Goal: Connect with others: Connect with other users

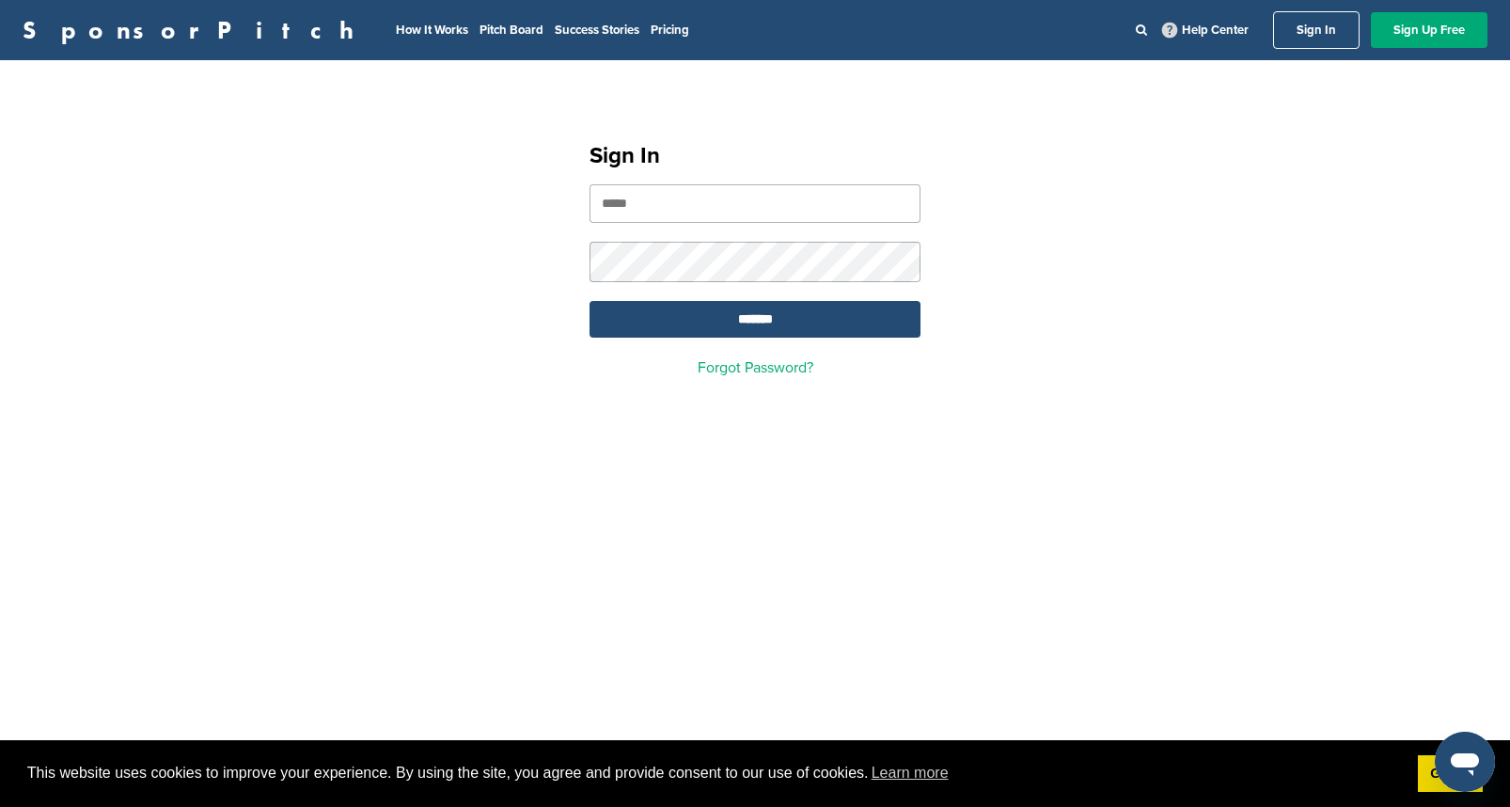
type input "**********"
click at [755, 322] on input "*******" at bounding box center [755, 319] width 331 height 37
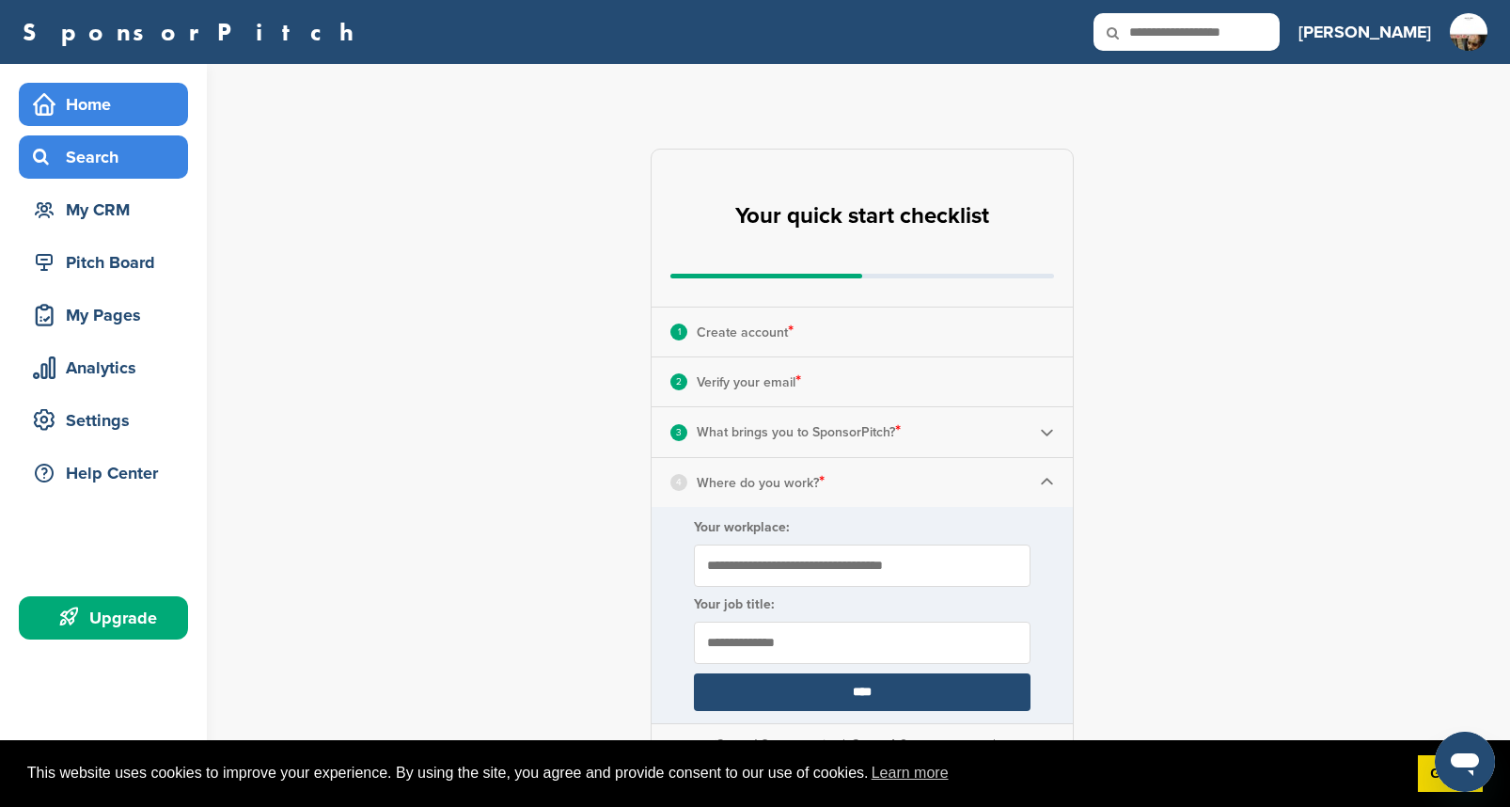
click at [87, 156] on div "Search" at bounding box center [108, 157] width 160 height 34
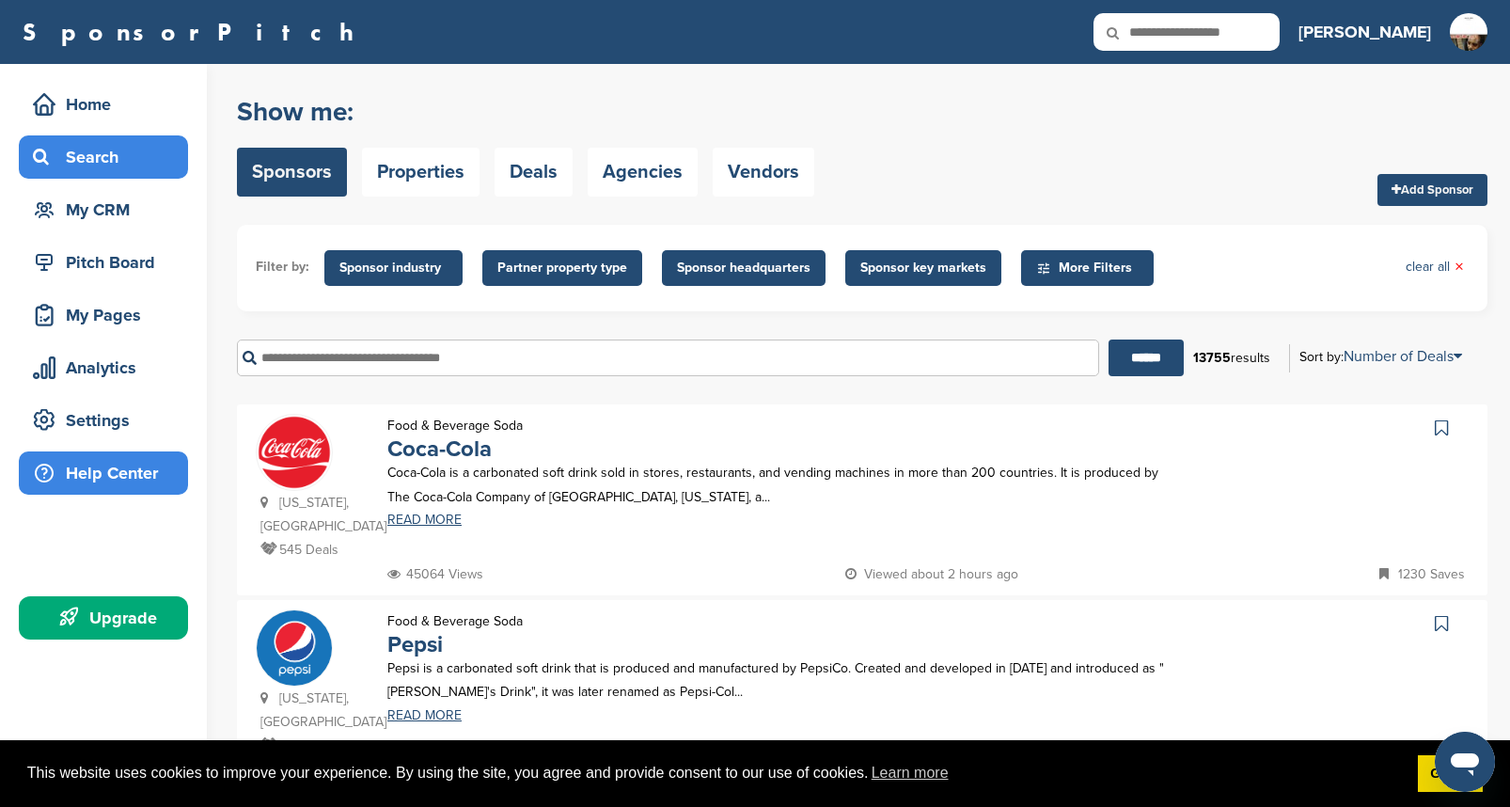
click at [141, 469] on div "Help Center" at bounding box center [108, 473] width 160 height 34
click at [603, 268] on span "Partner property type" at bounding box center [563, 268] width 130 height 21
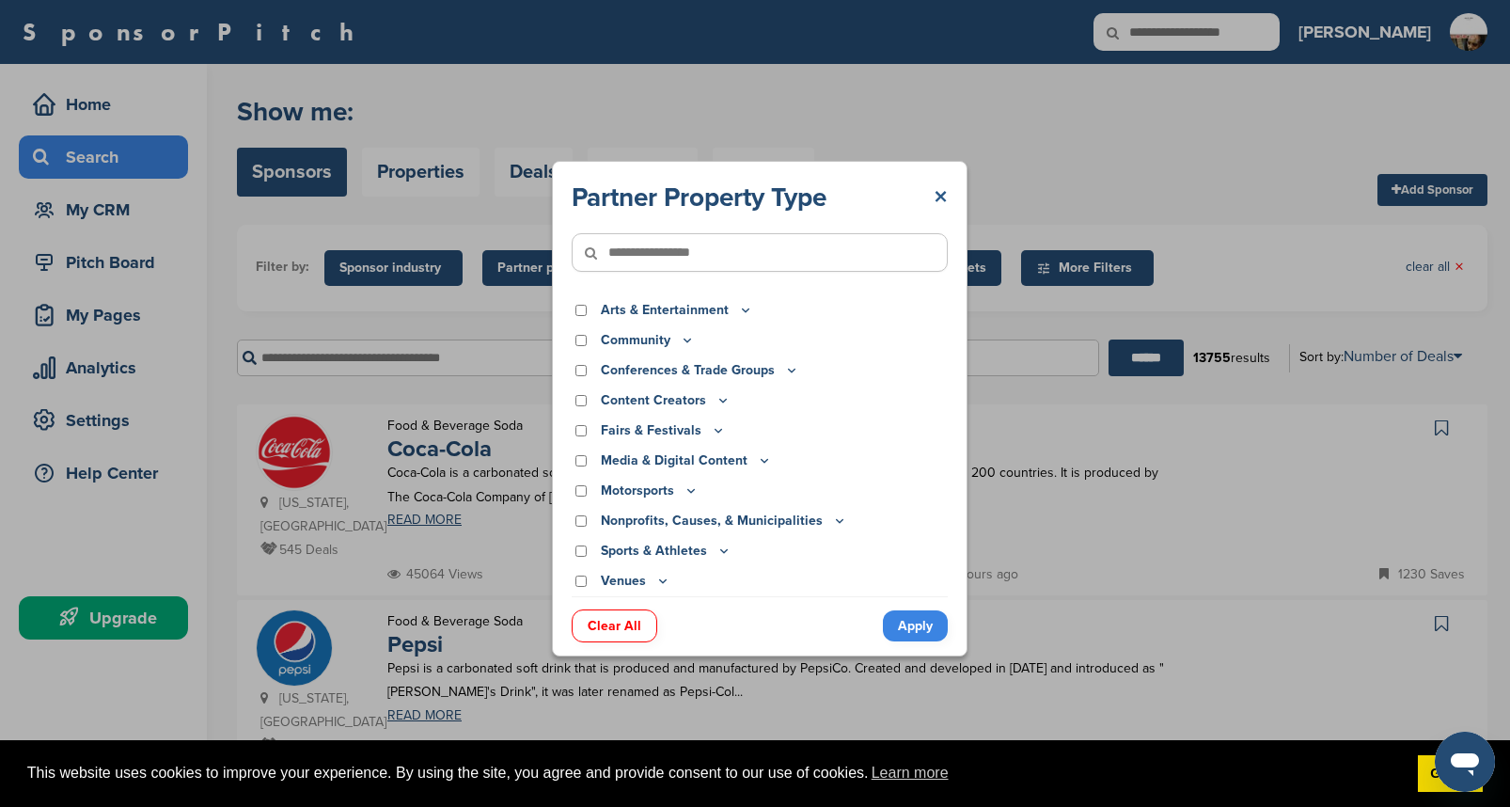
click at [939, 196] on link "×" at bounding box center [941, 198] width 14 height 34
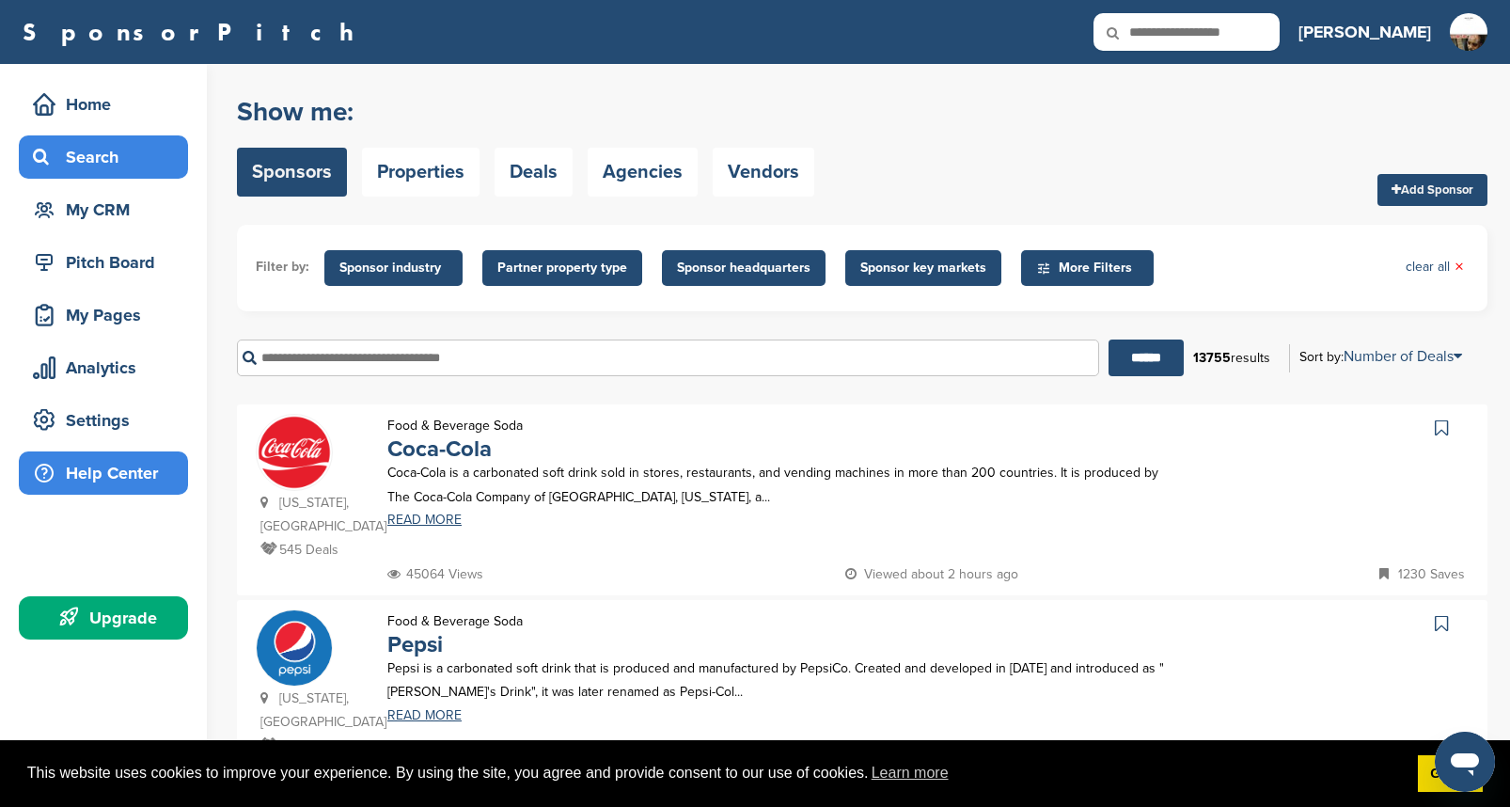
click at [97, 479] on div "Help Center" at bounding box center [108, 473] width 160 height 34
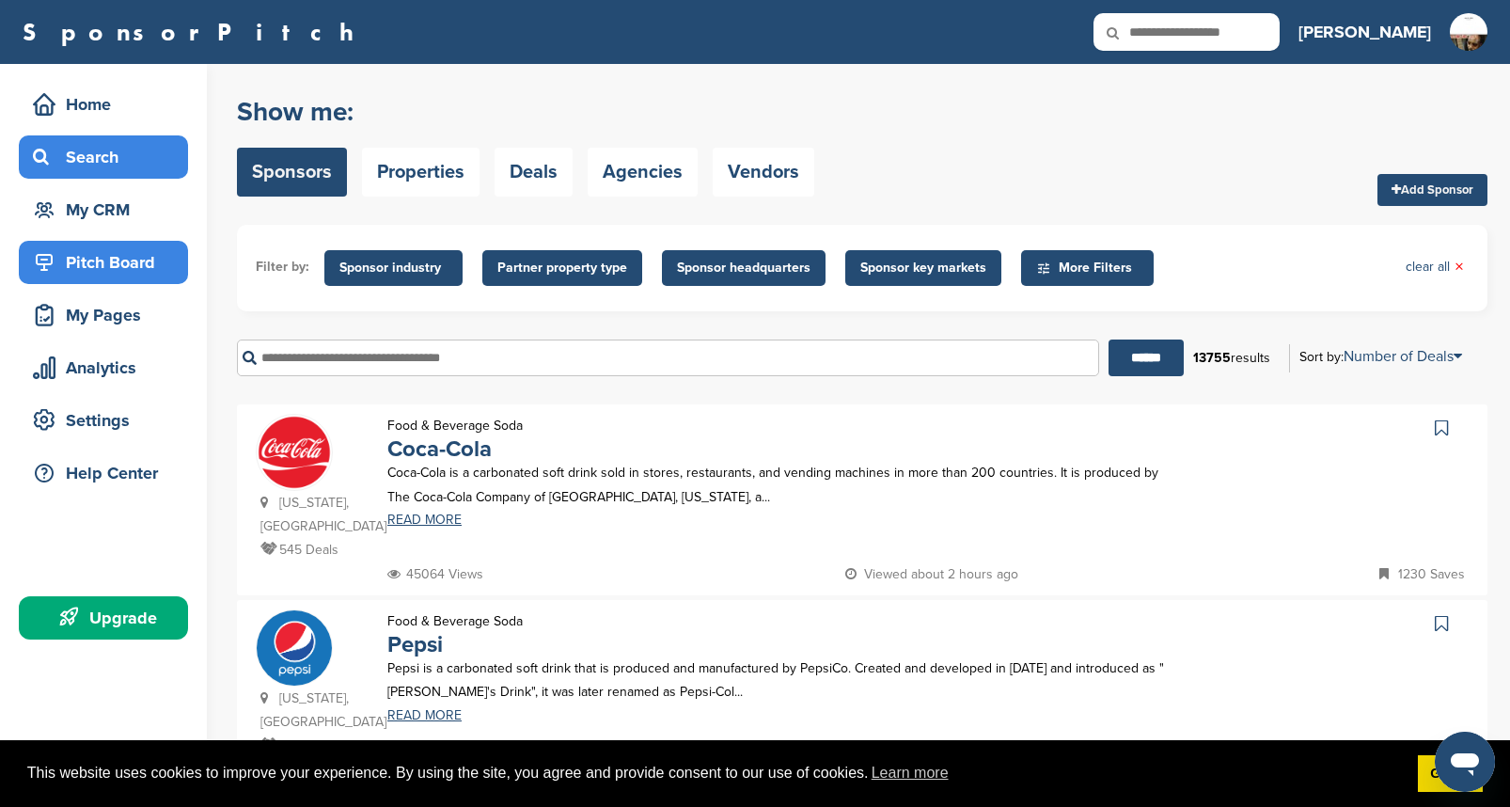
click at [118, 263] on div "Pitch Board" at bounding box center [108, 262] width 160 height 34
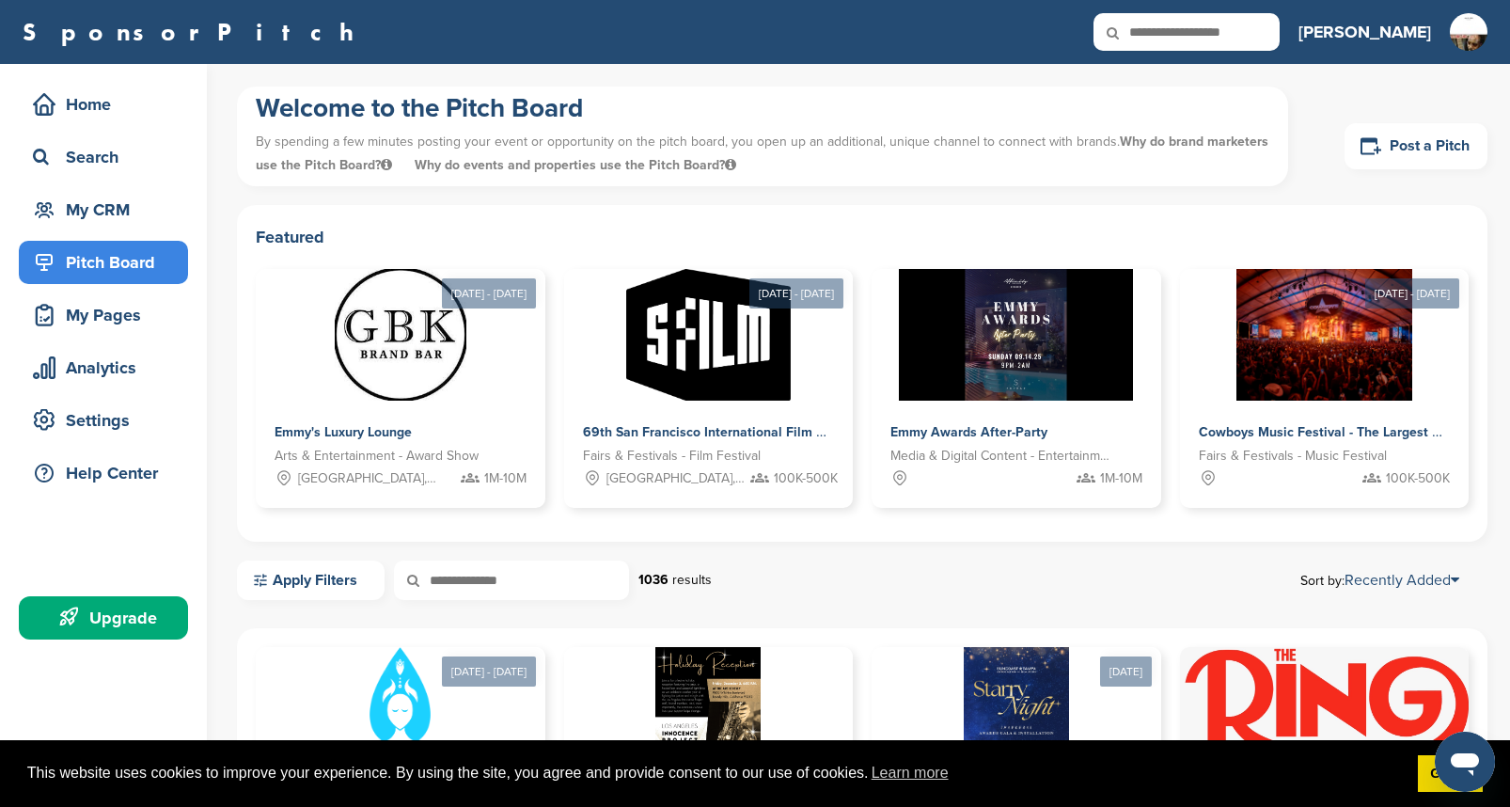
click at [1498, 482] on div "Welcome to the Pitch Board By spending a few minutes posting your event or oppo…" at bounding box center [873, 819] width 1273 height 1511
click at [114, 315] on div "My Pages" at bounding box center [108, 315] width 160 height 34
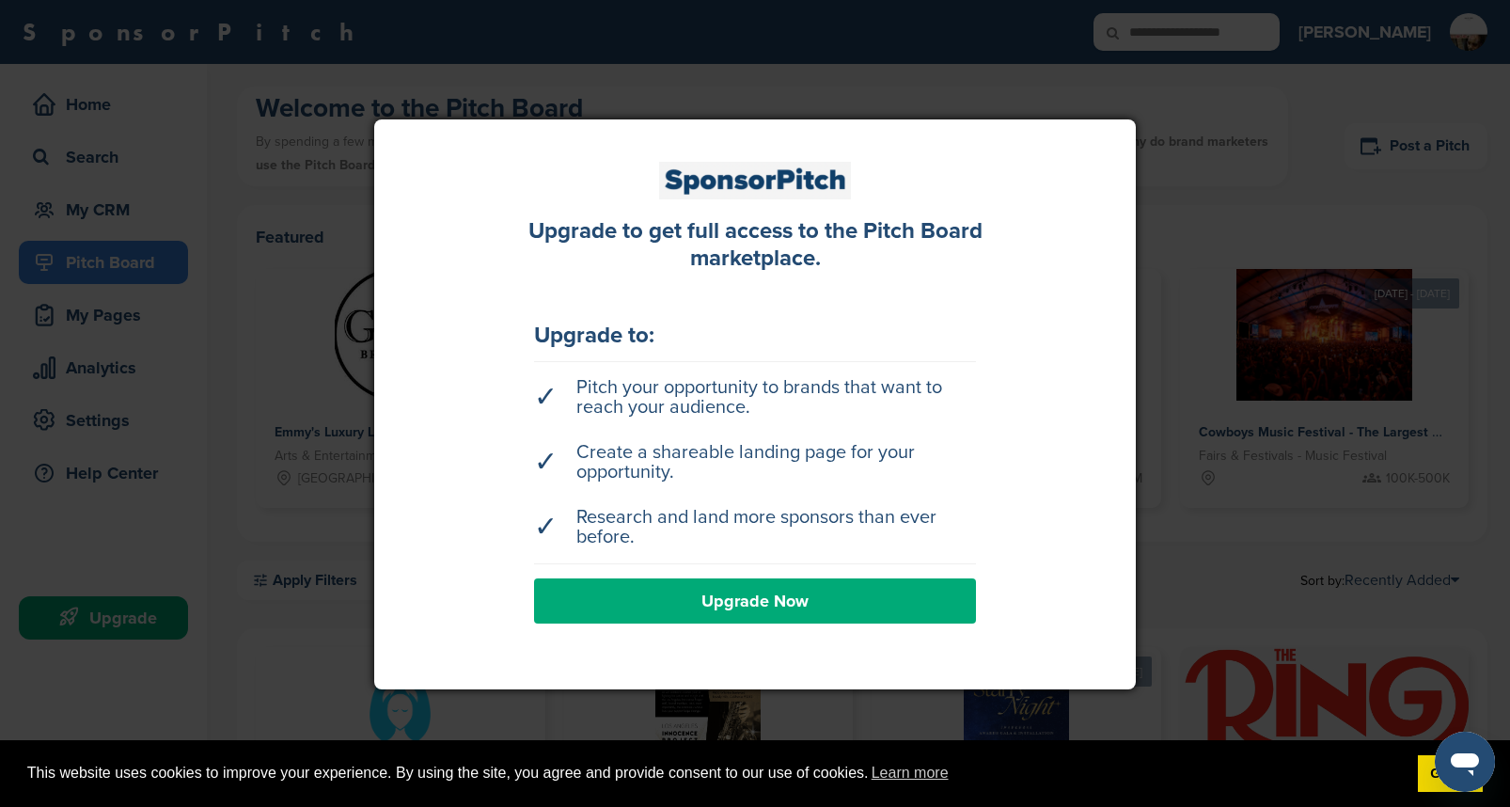
click at [612, 612] on link "Upgrade Now" at bounding box center [755, 600] width 442 height 45
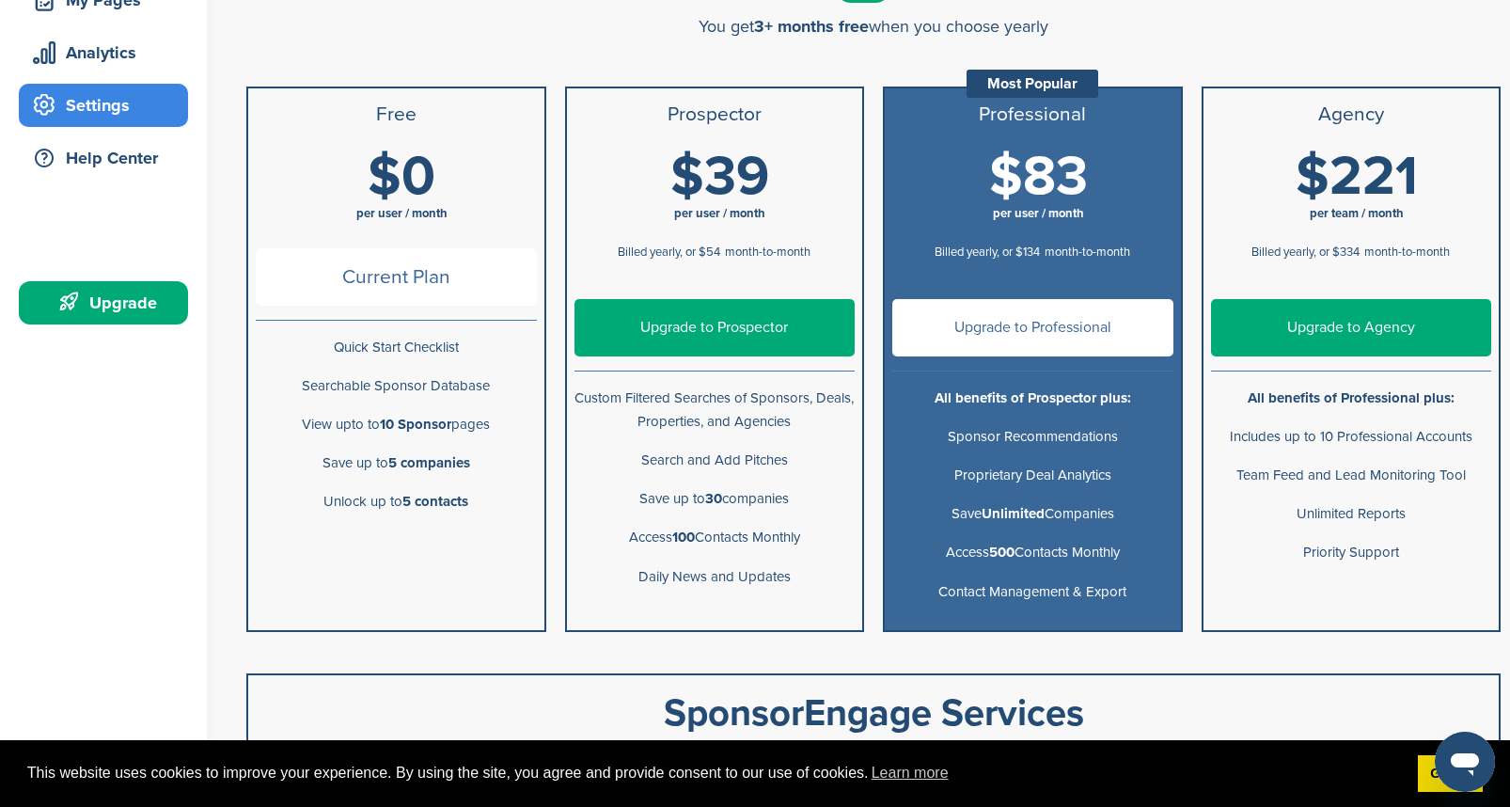
scroll to position [312, 0]
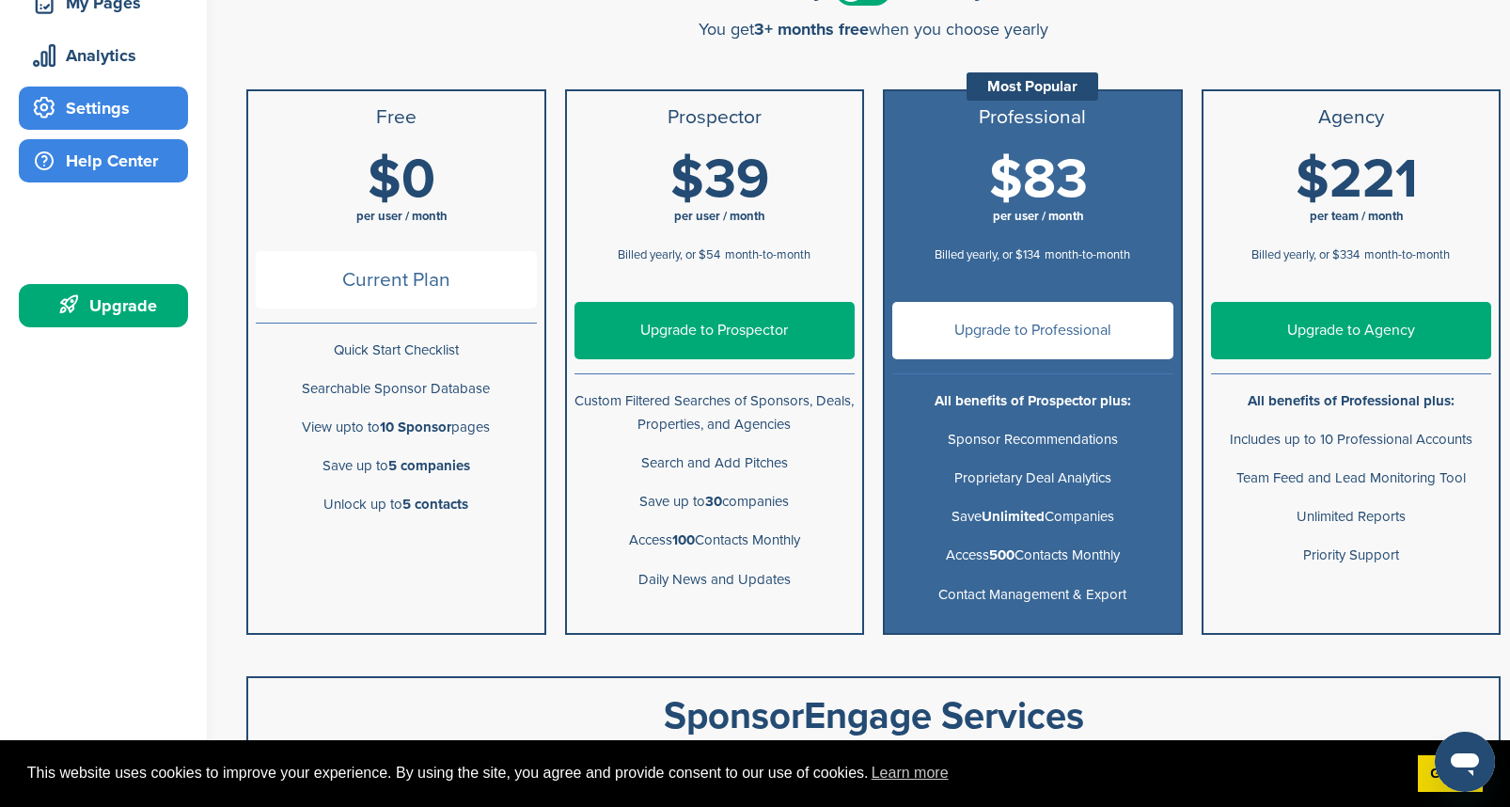
click at [142, 169] on div "Help Center" at bounding box center [108, 161] width 160 height 34
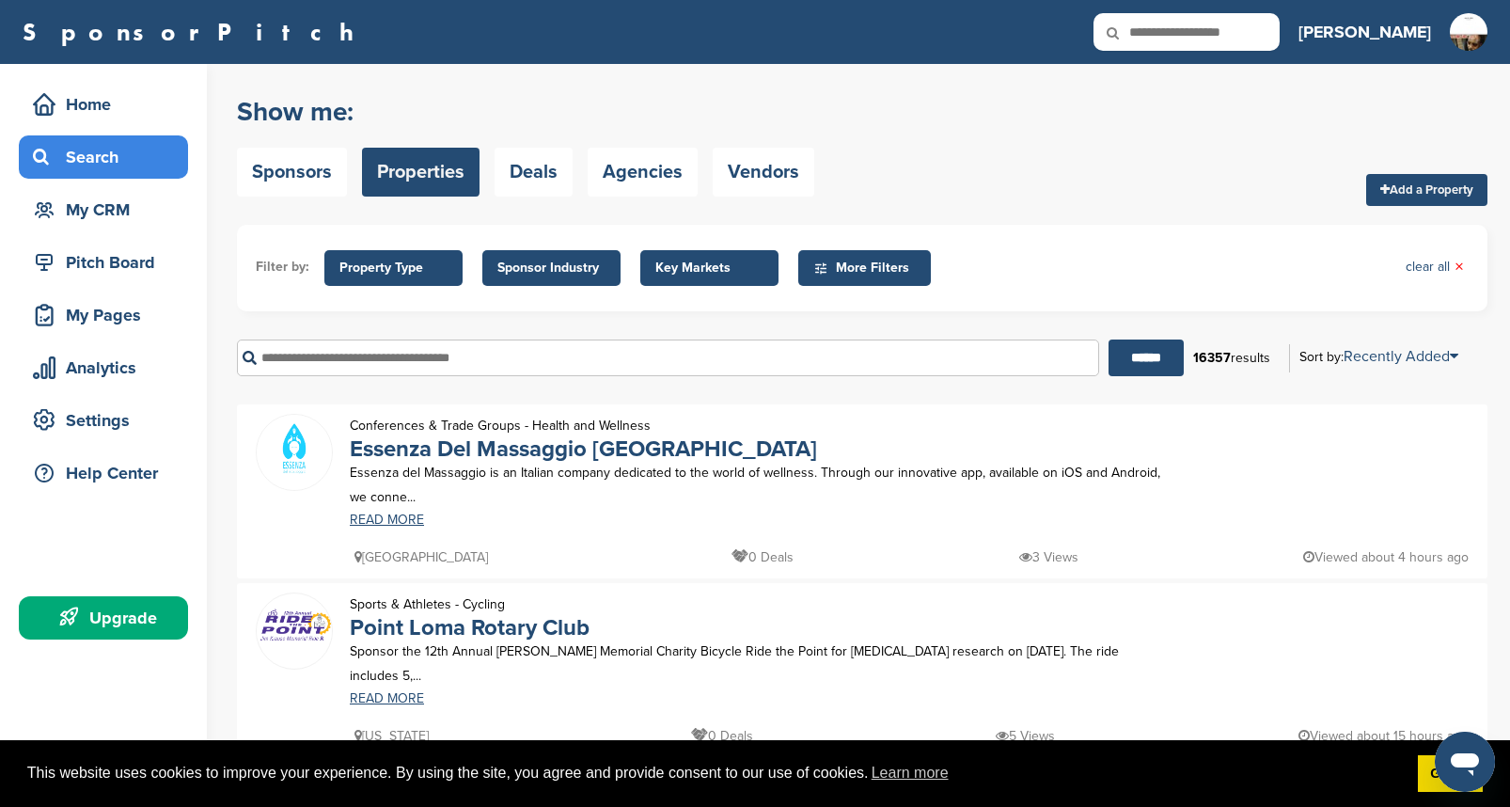
click at [1438, 184] on link "Add a Property" at bounding box center [1426, 190] width 121 height 32
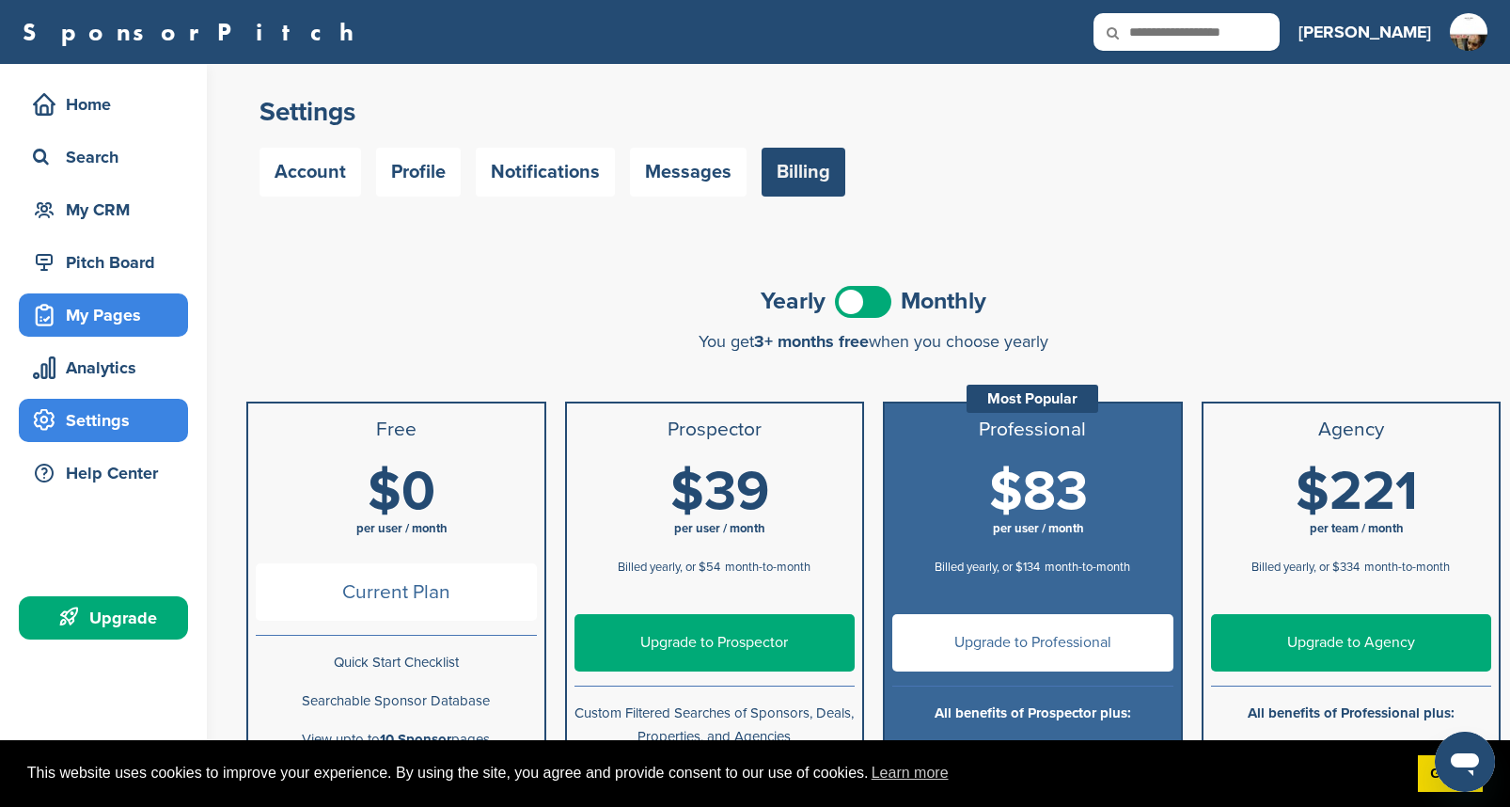
click at [90, 305] on div "My Pages" at bounding box center [108, 315] width 160 height 34
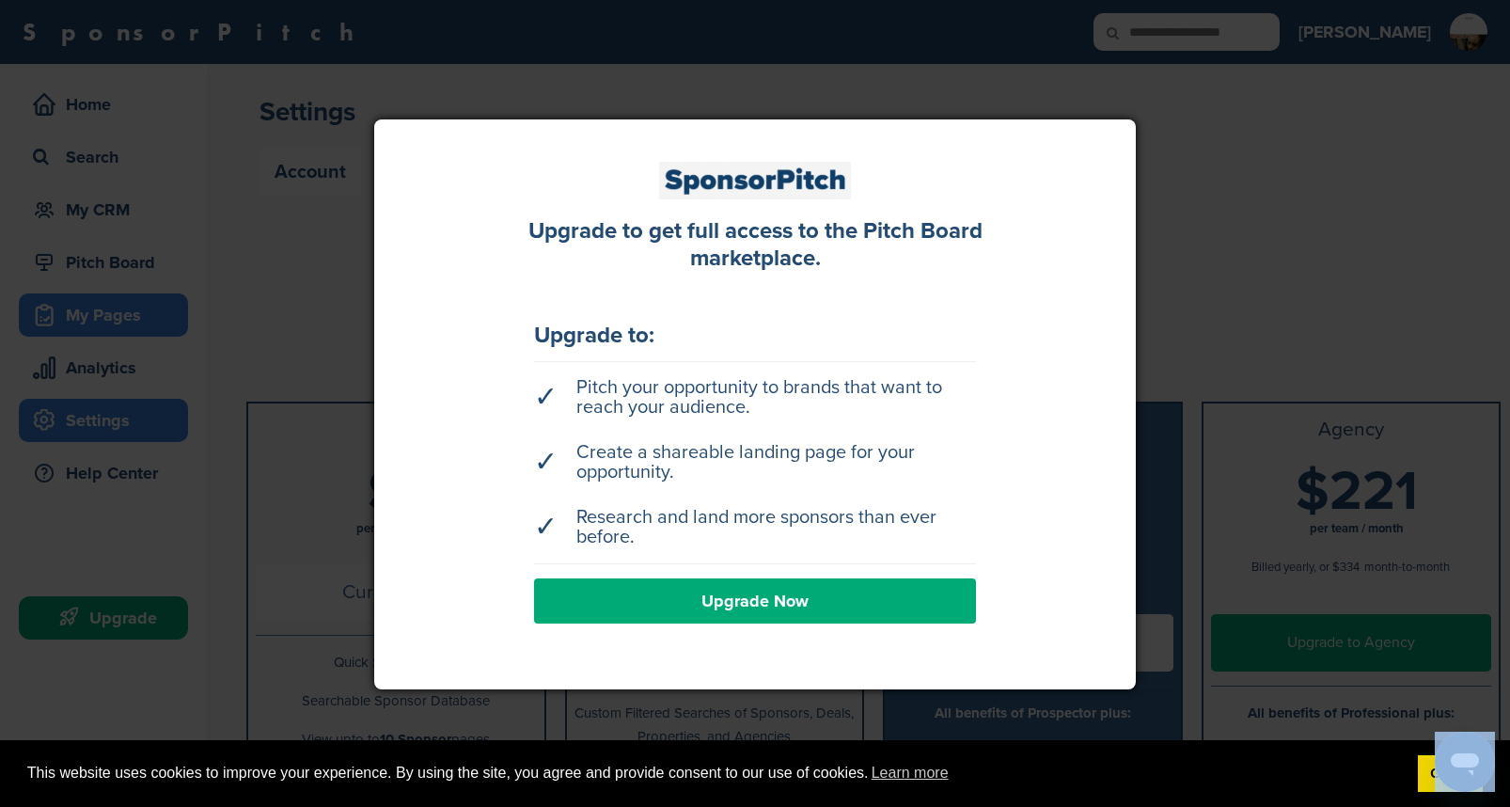
click at [90, 305] on div at bounding box center [755, 403] width 1510 height 807
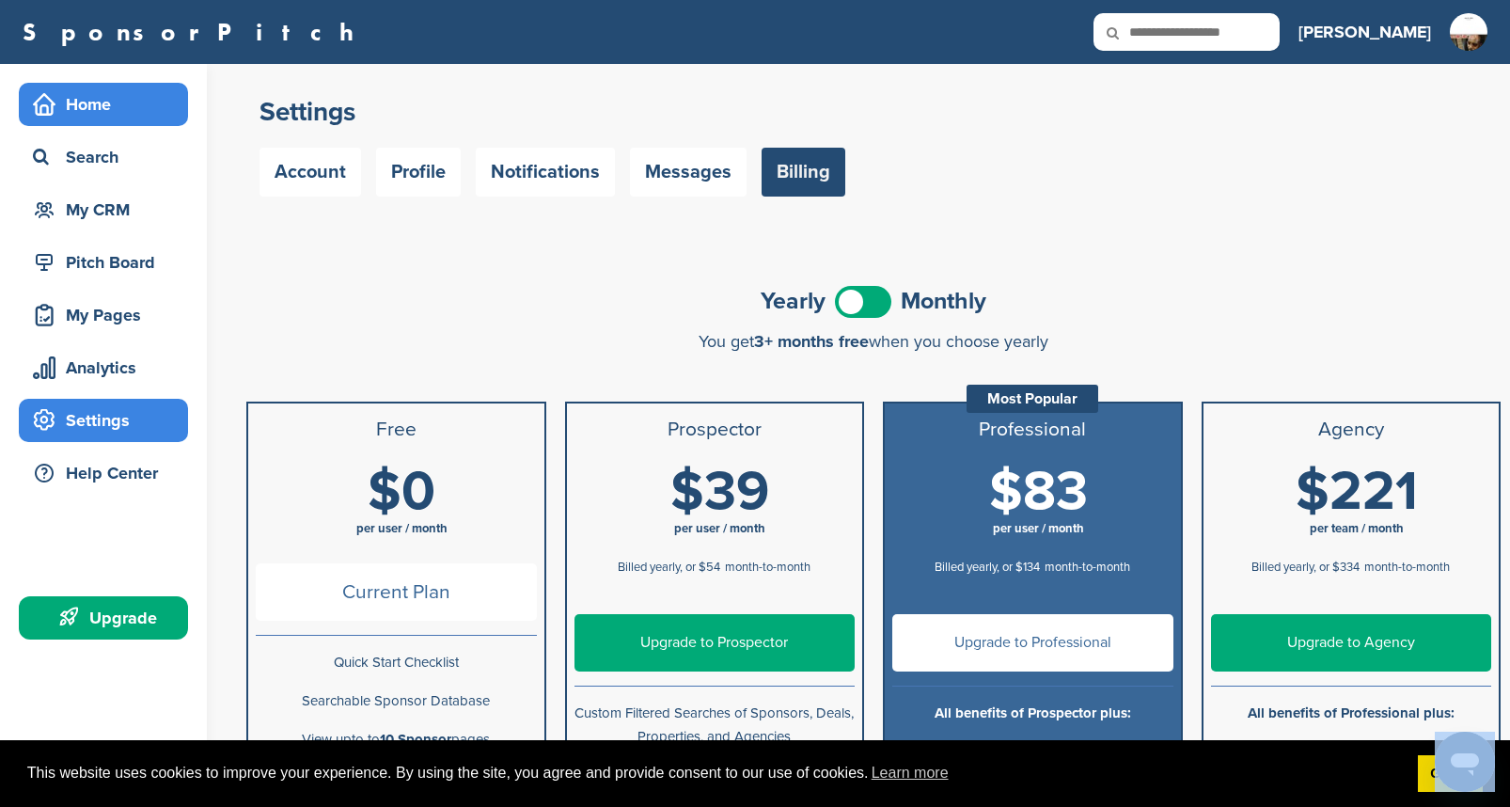
click at [93, 103] on div "Home" at bounding box center [108, 104] width 160 height 34
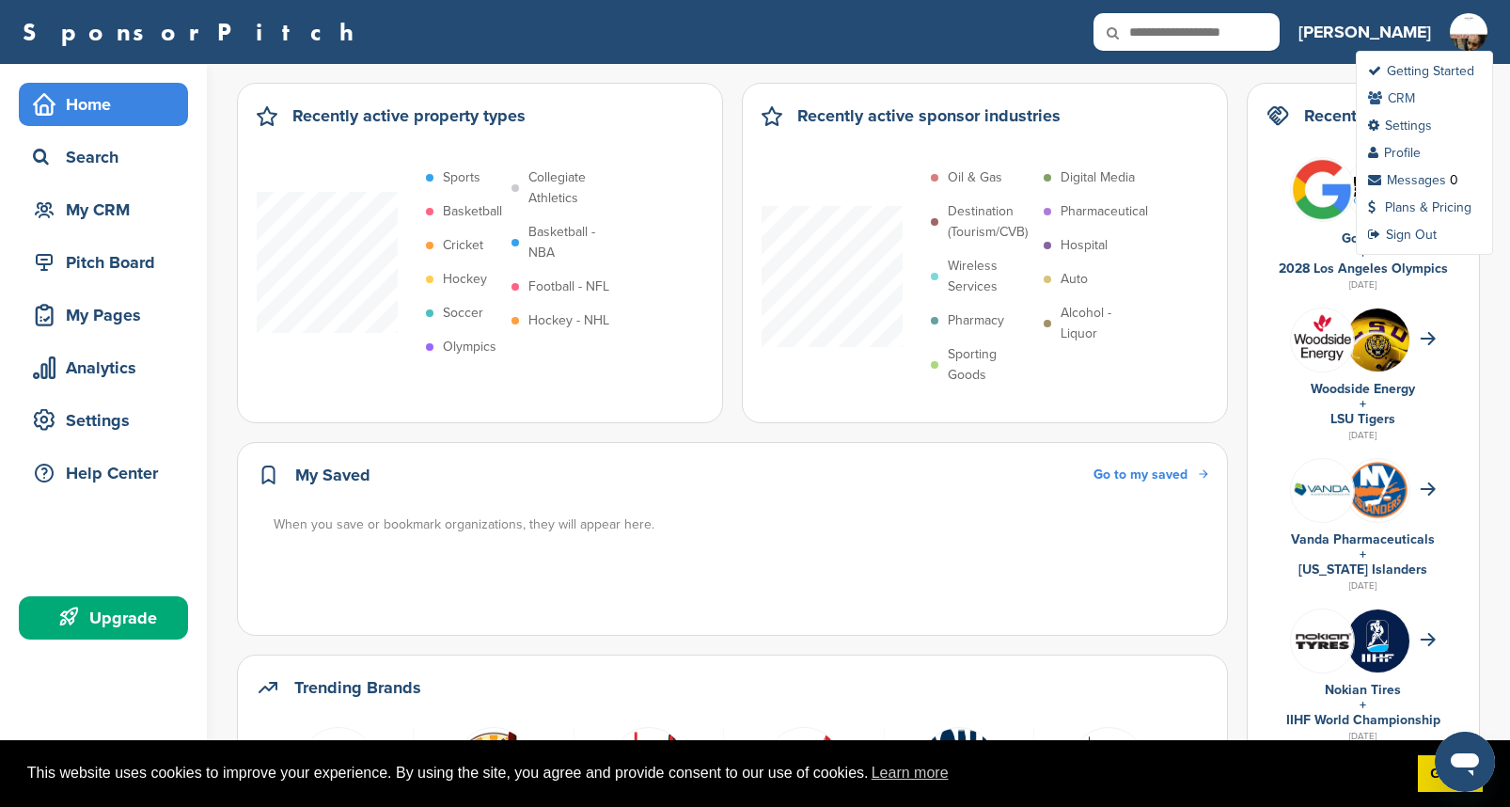
click at [1411, 99] on link "CRM" at bounding box center [1391, 98] width 47 height 16
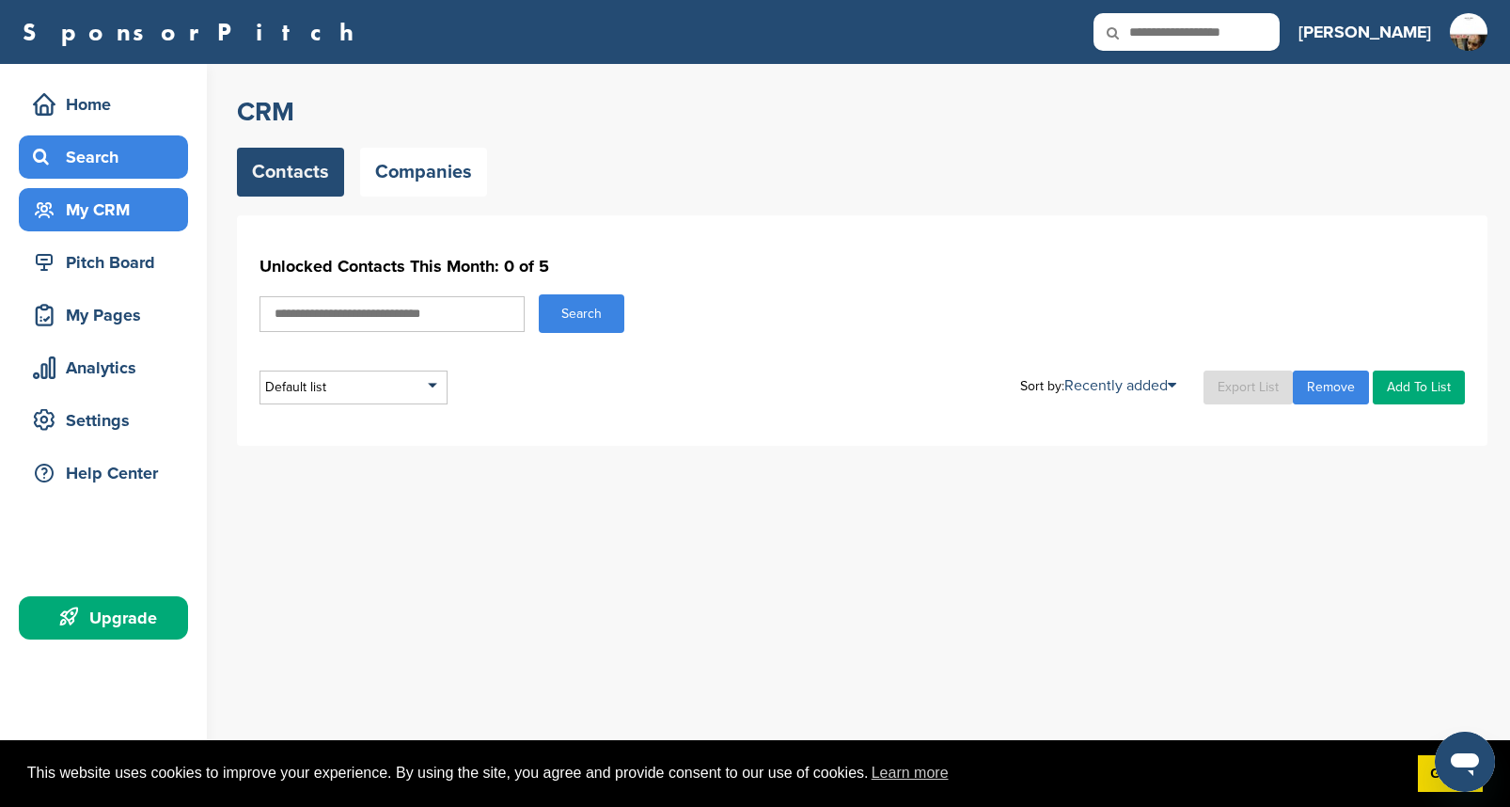
click at [92, 166] on div "Search" at bounding box center [108, 157] width 160 height 34
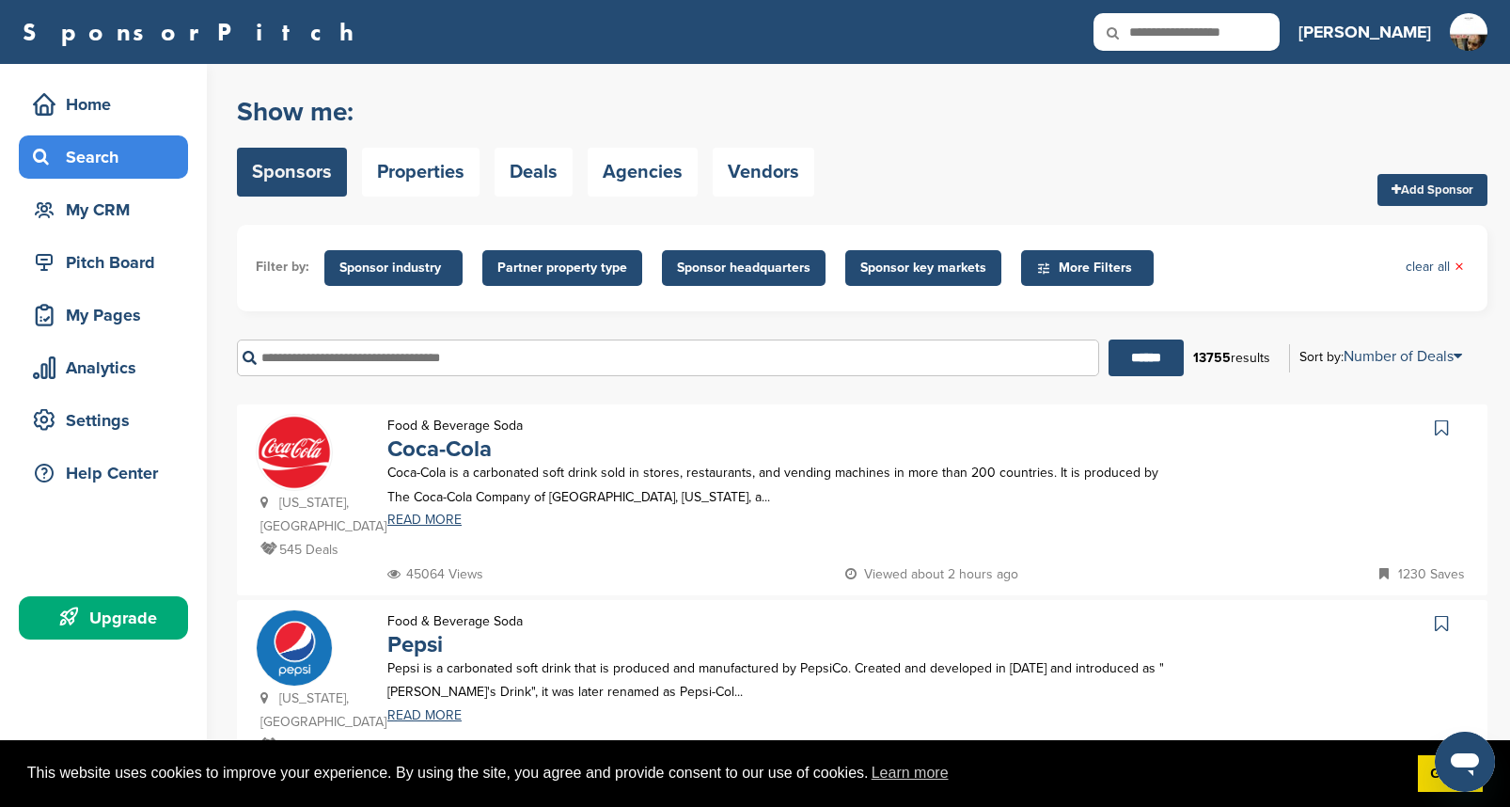
click at [564, 360] on input "text" at bounding box center [668, 358] width 862 height 37
type input "*"
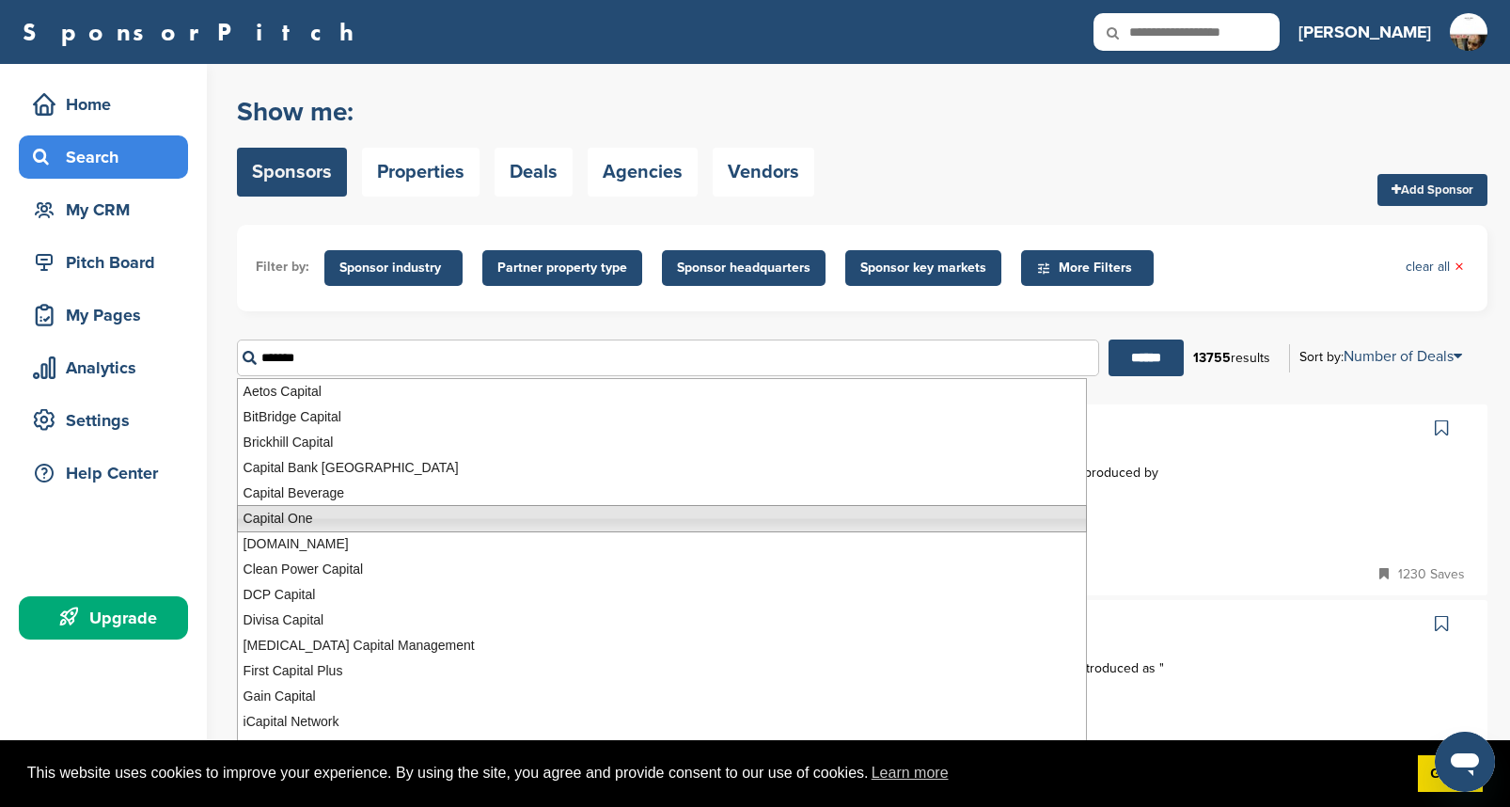
click at [292, 517] on li "Capital One" at bounding box center [662, 518] width 850 height 27
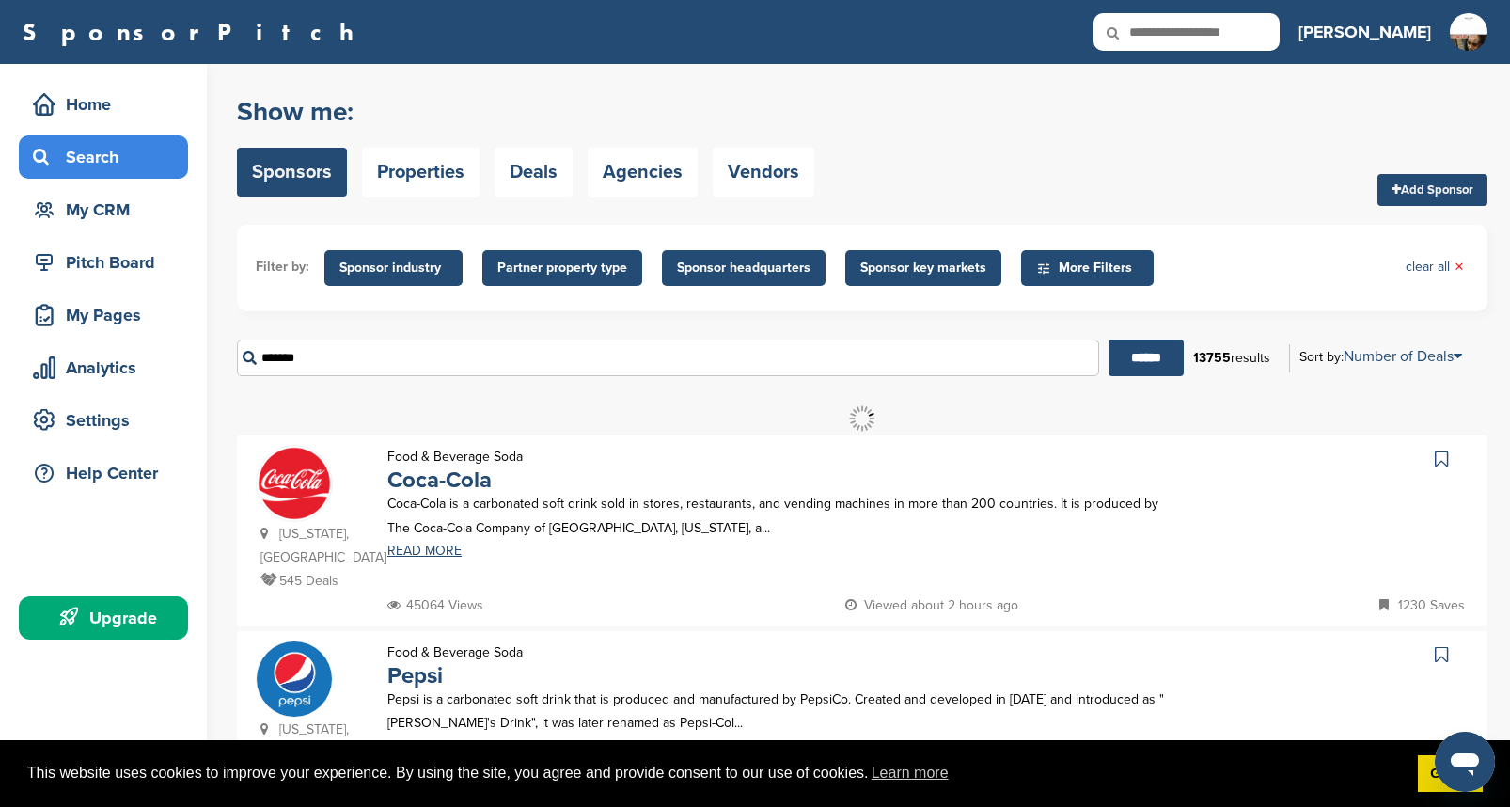
type input "**********"
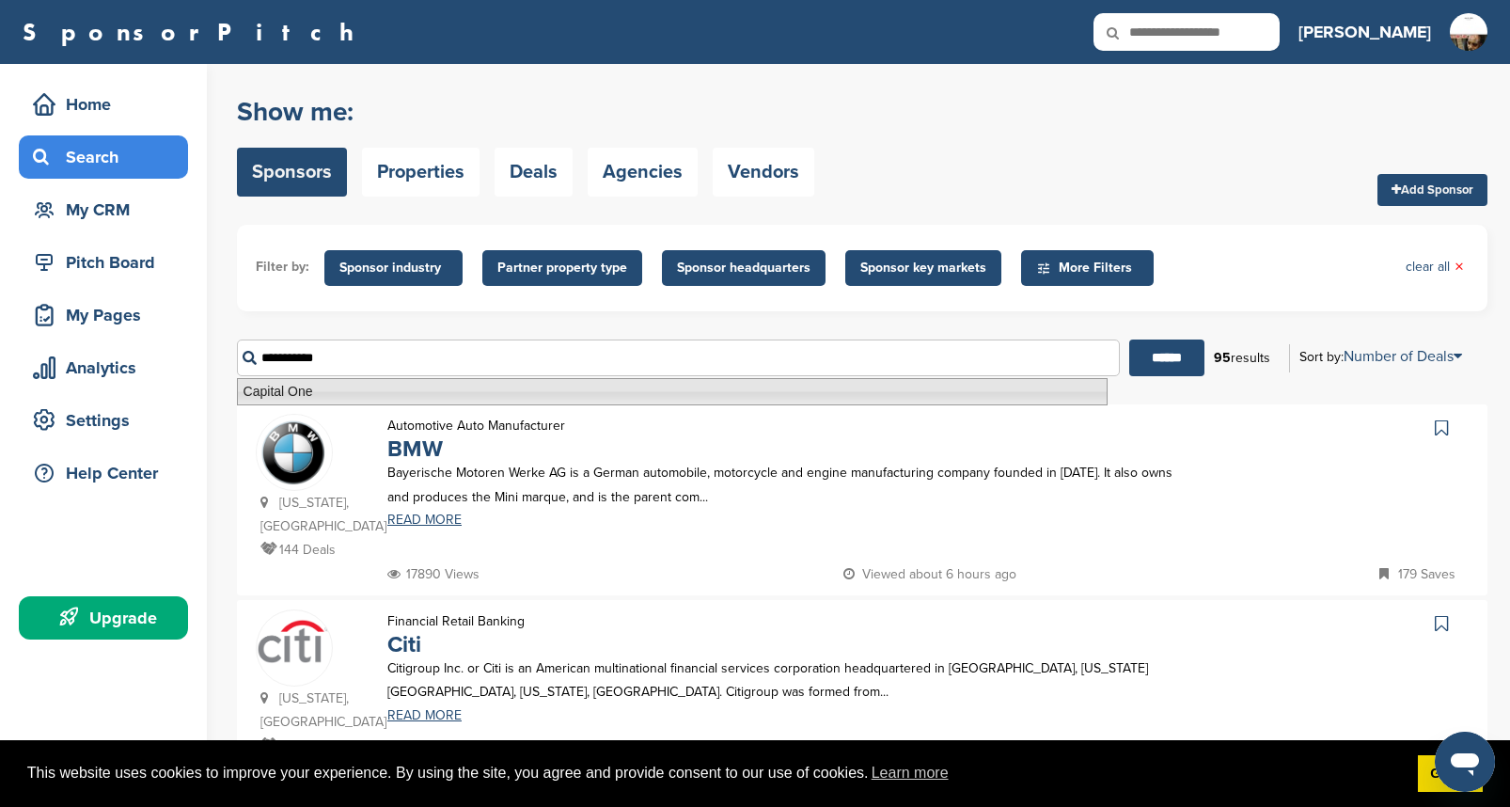
click at [500, 402] on li "Capital One" at bounding box center [672, 391] width 871 height 27
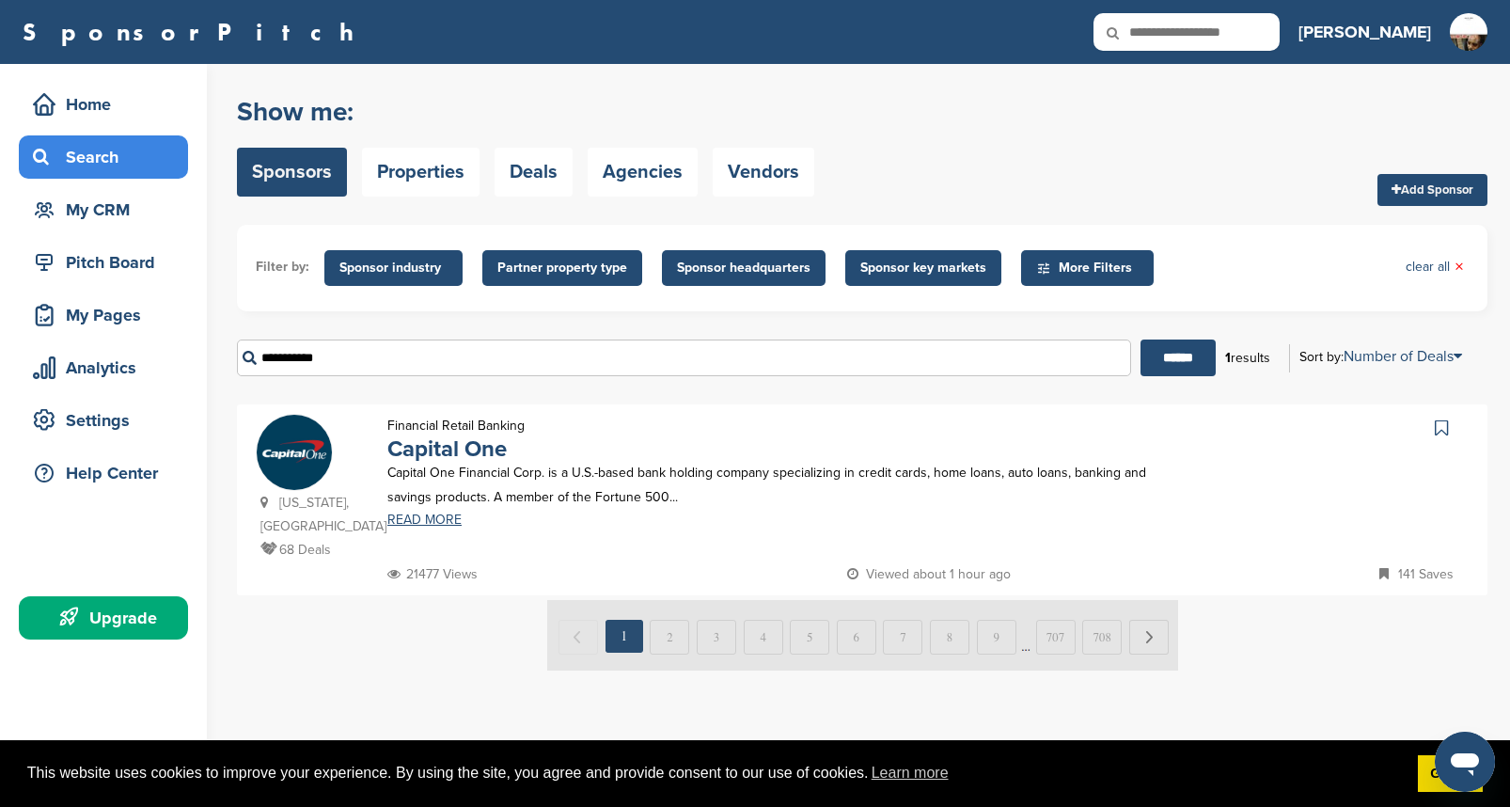
click at [1444, 425] on icon at bounding box center [1441, 428] width 13 height 19
click at [1144, 611] on img at bounding box center [862, 635] width 631 height 71
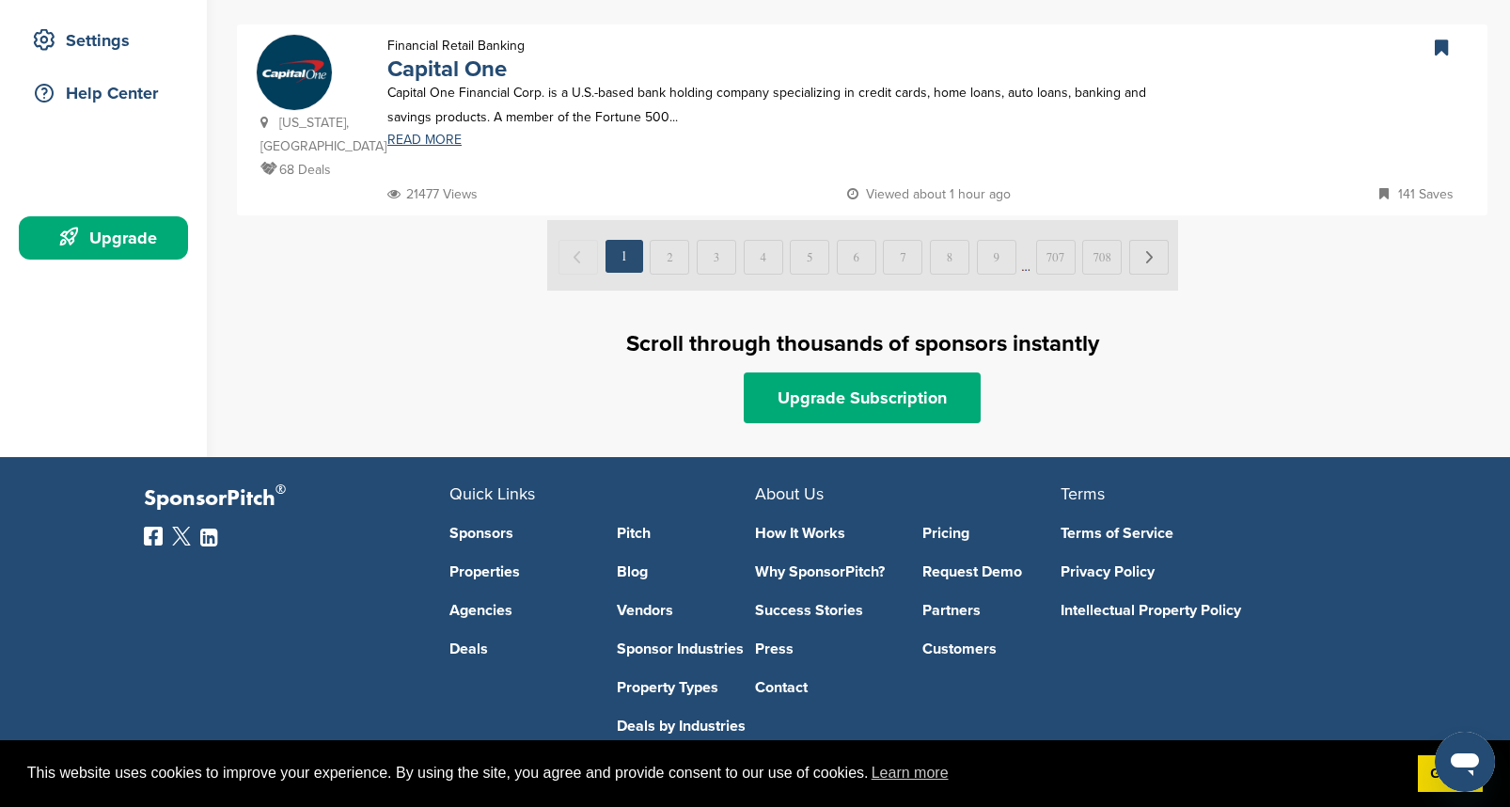
scroll to position [390, 0]
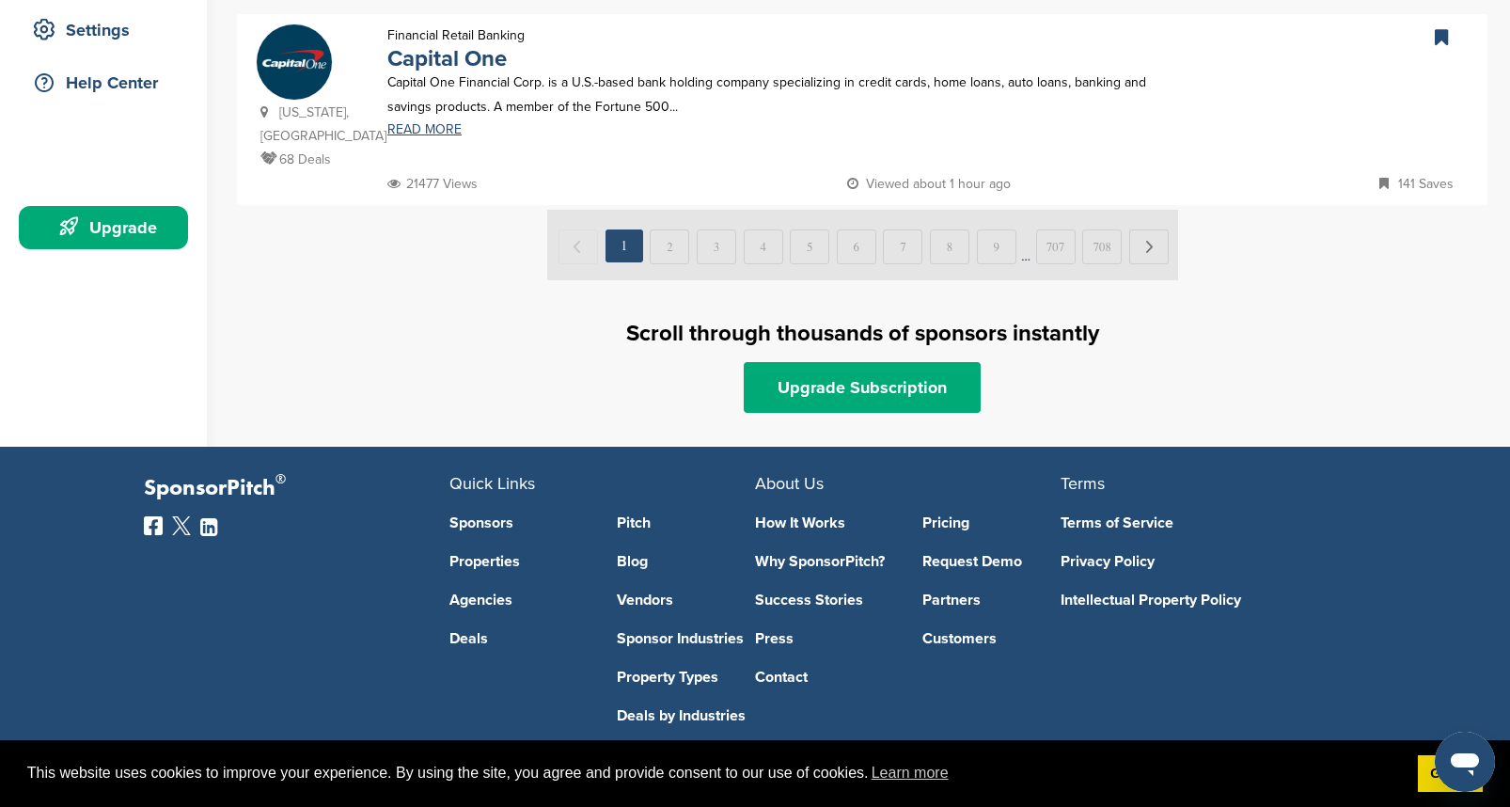
click at [655, 228] on img at bounding box center [862, 245] width 631 height 71
click at [670, 220] on img at bounding box center [862, 245] width 631 height 71
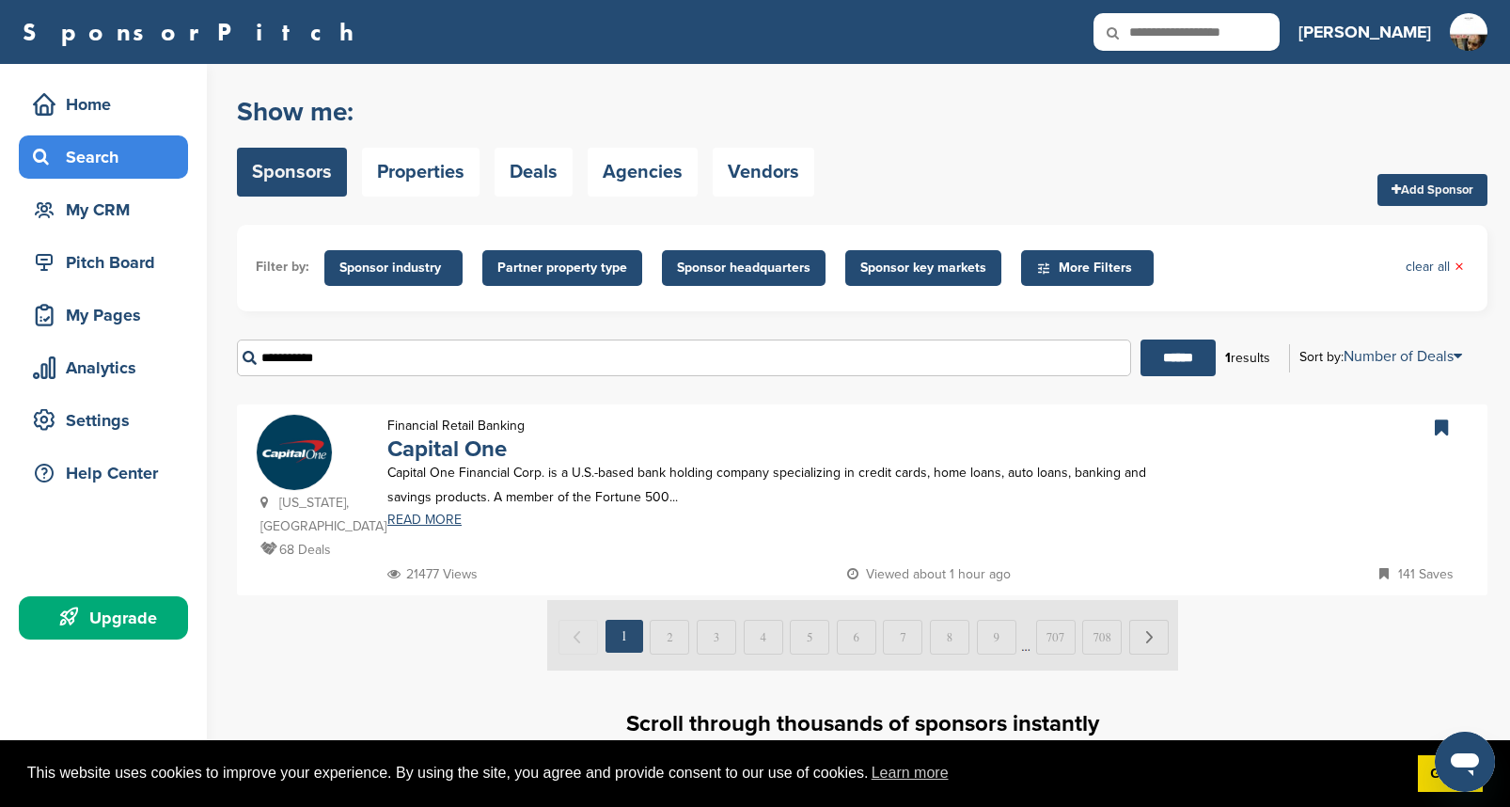
scroll to position [0, 0]
click at [624, 610] on img at bounding box center [862, 635] width 631 height 71
click at [1438, 190] on link "Add Sponsor" at bounding box center [1433, 190] width 110 height 32
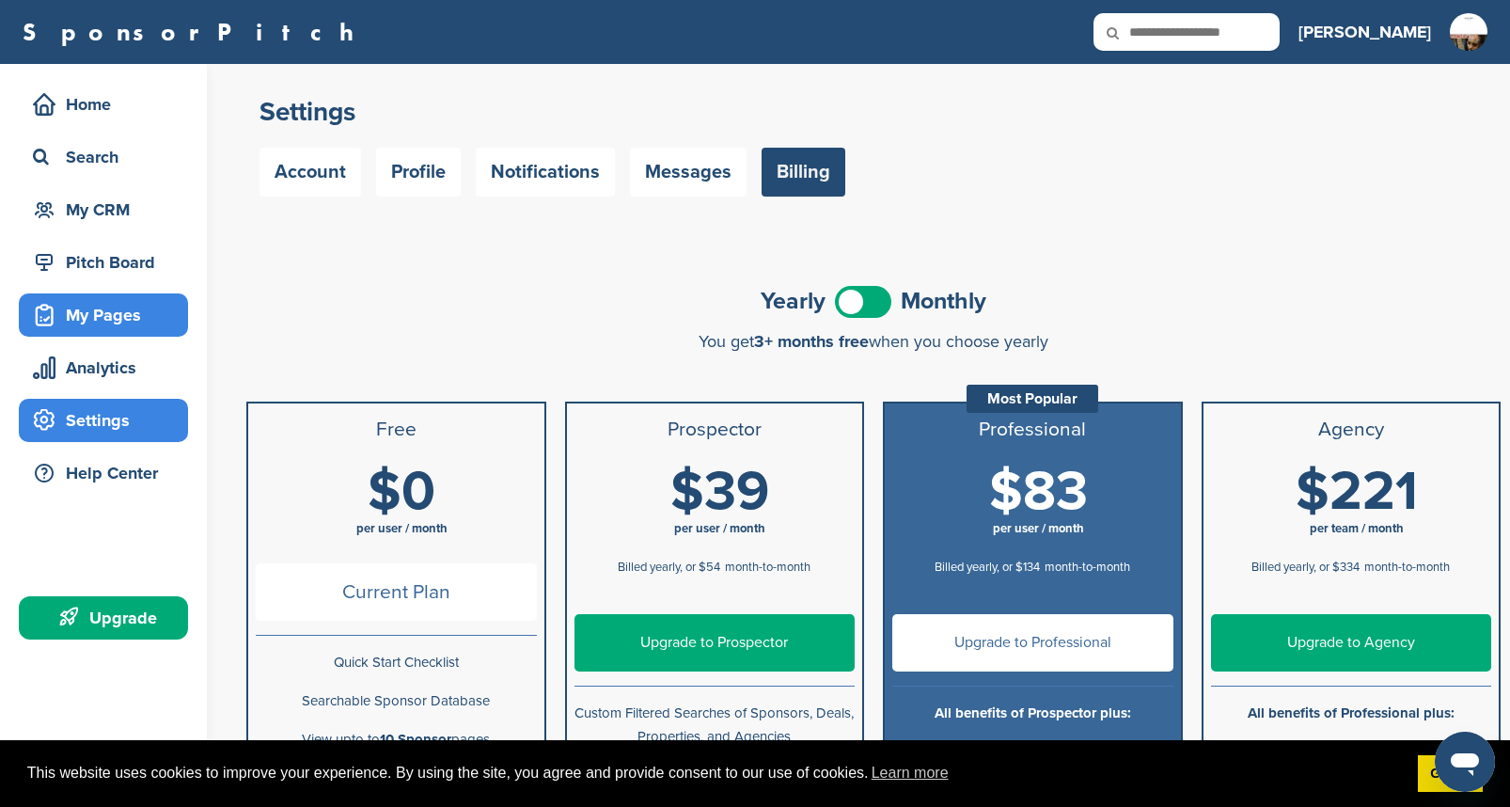
click at [91, 314] on div "My Pages" at bounding box center [108, 315] width 160 height 34
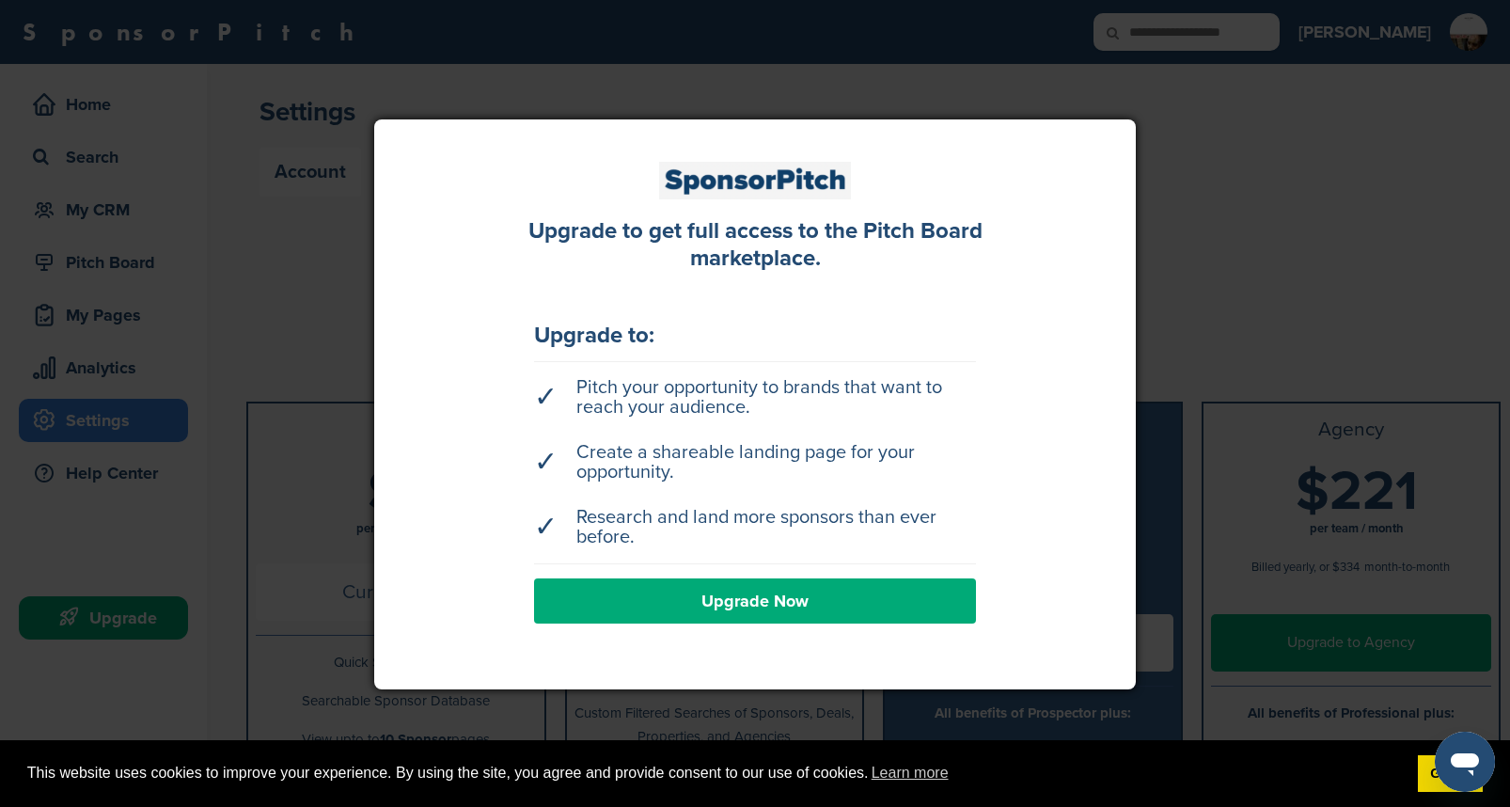
click at [377, 84] on div at bounding box center [755, 403] width 1510 height 807
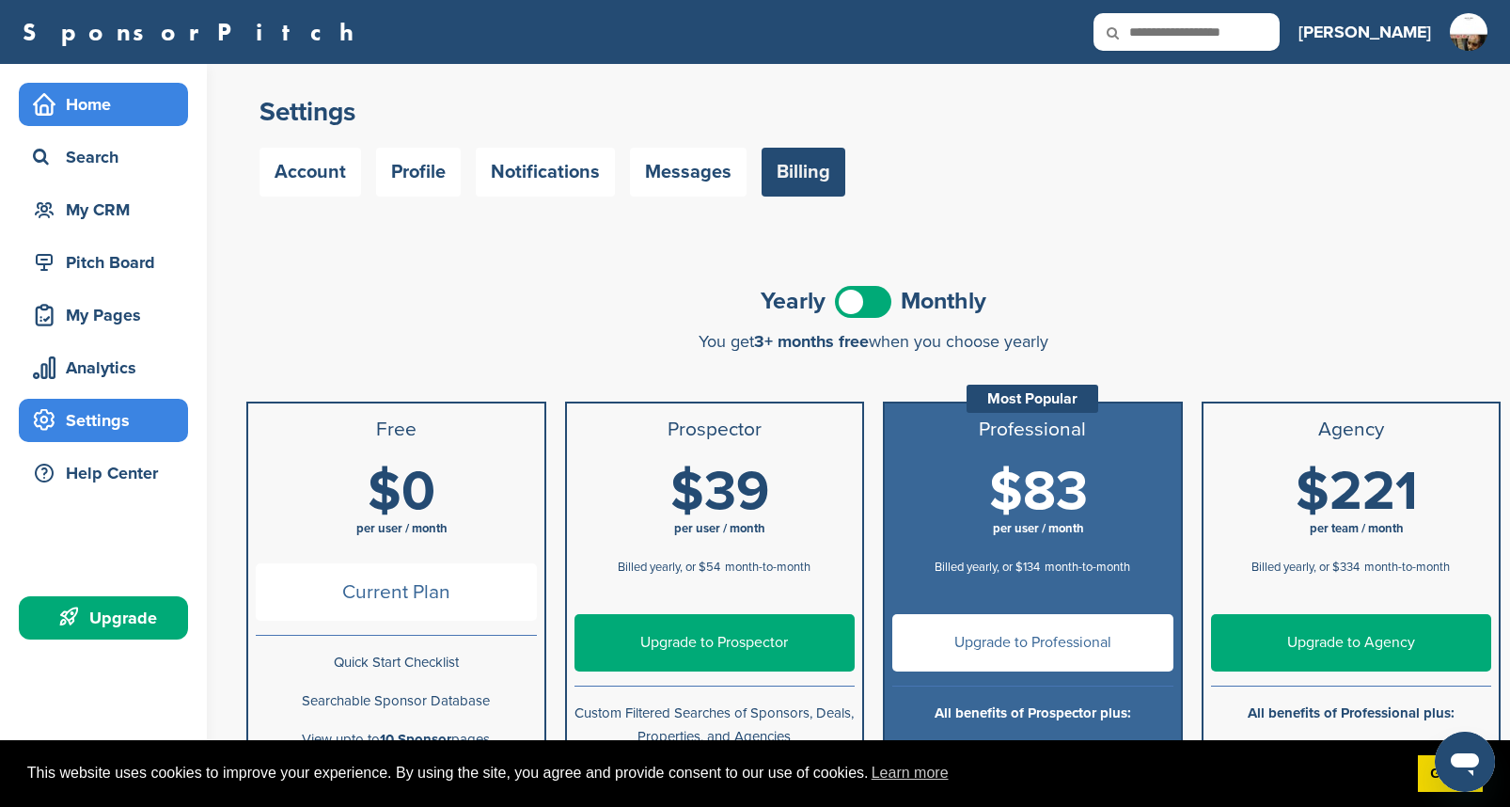
click at [113, 108] on div "Home" at bounding box center [108, 104] width 160 height 34
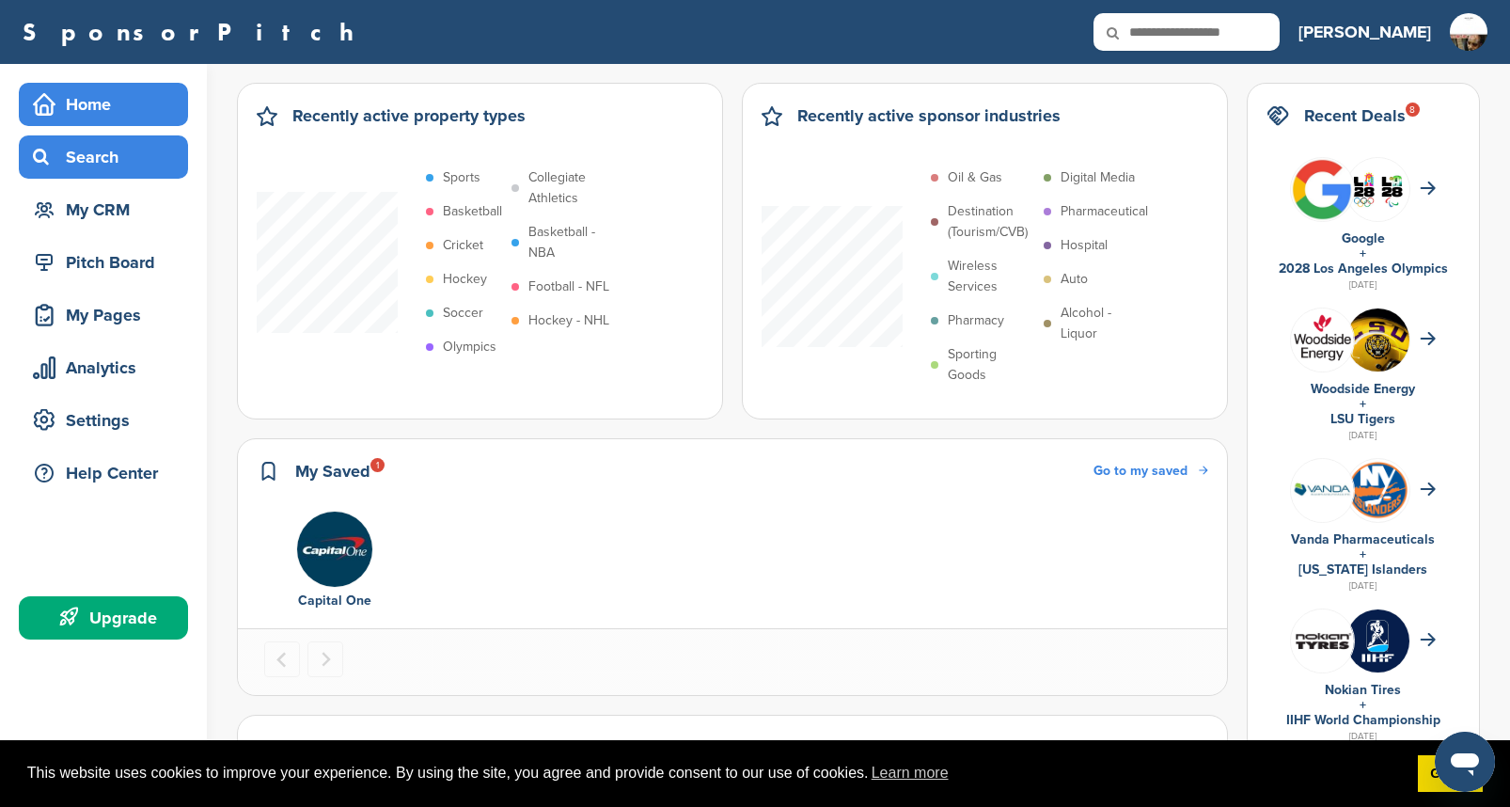
click at [120, 154] on div "Search" at bounding box center [108, 157] width 160 height 34
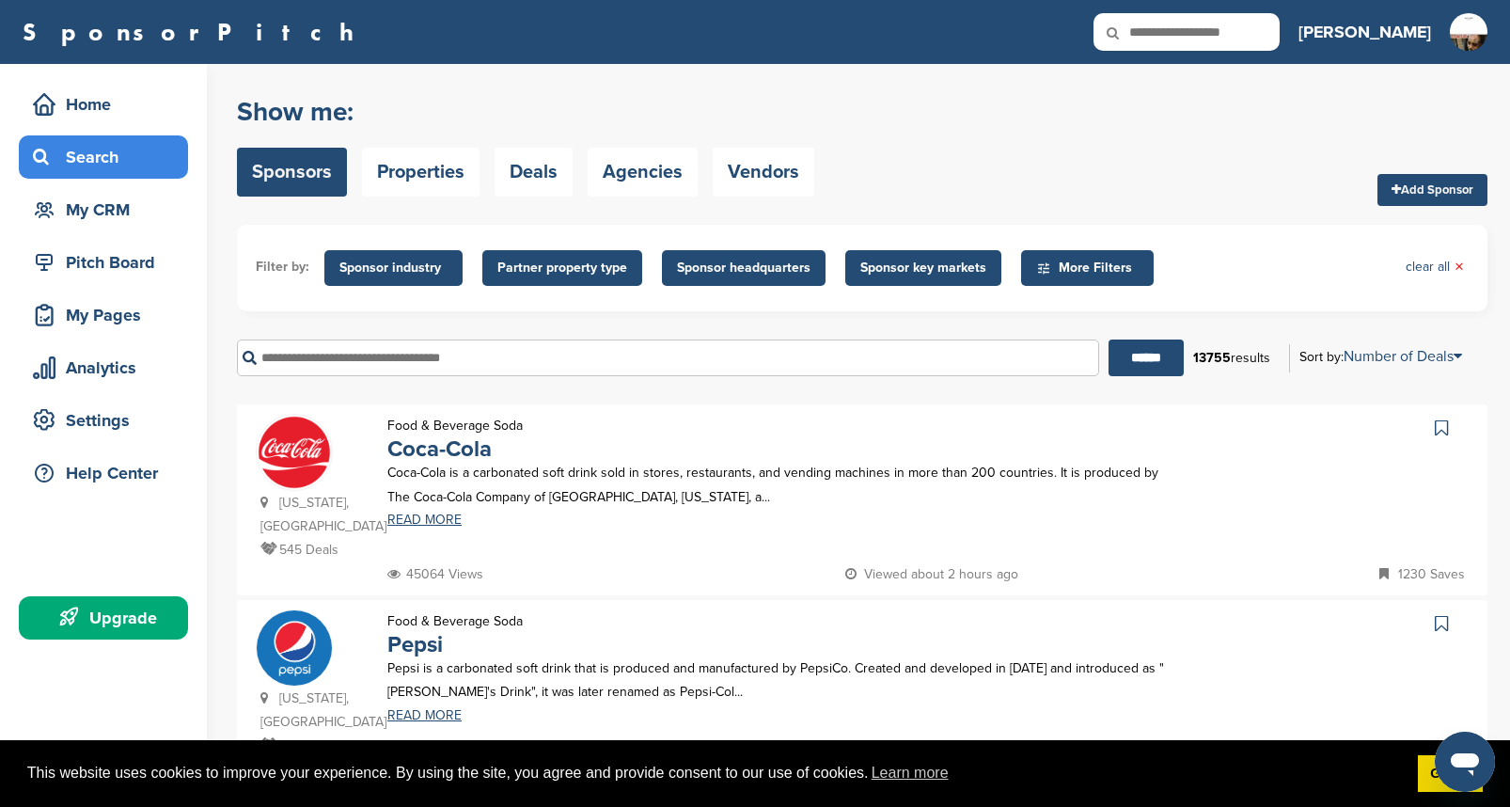
click at [544, 362] on input "text" at bounding box center [668, 358] width 862 height 37
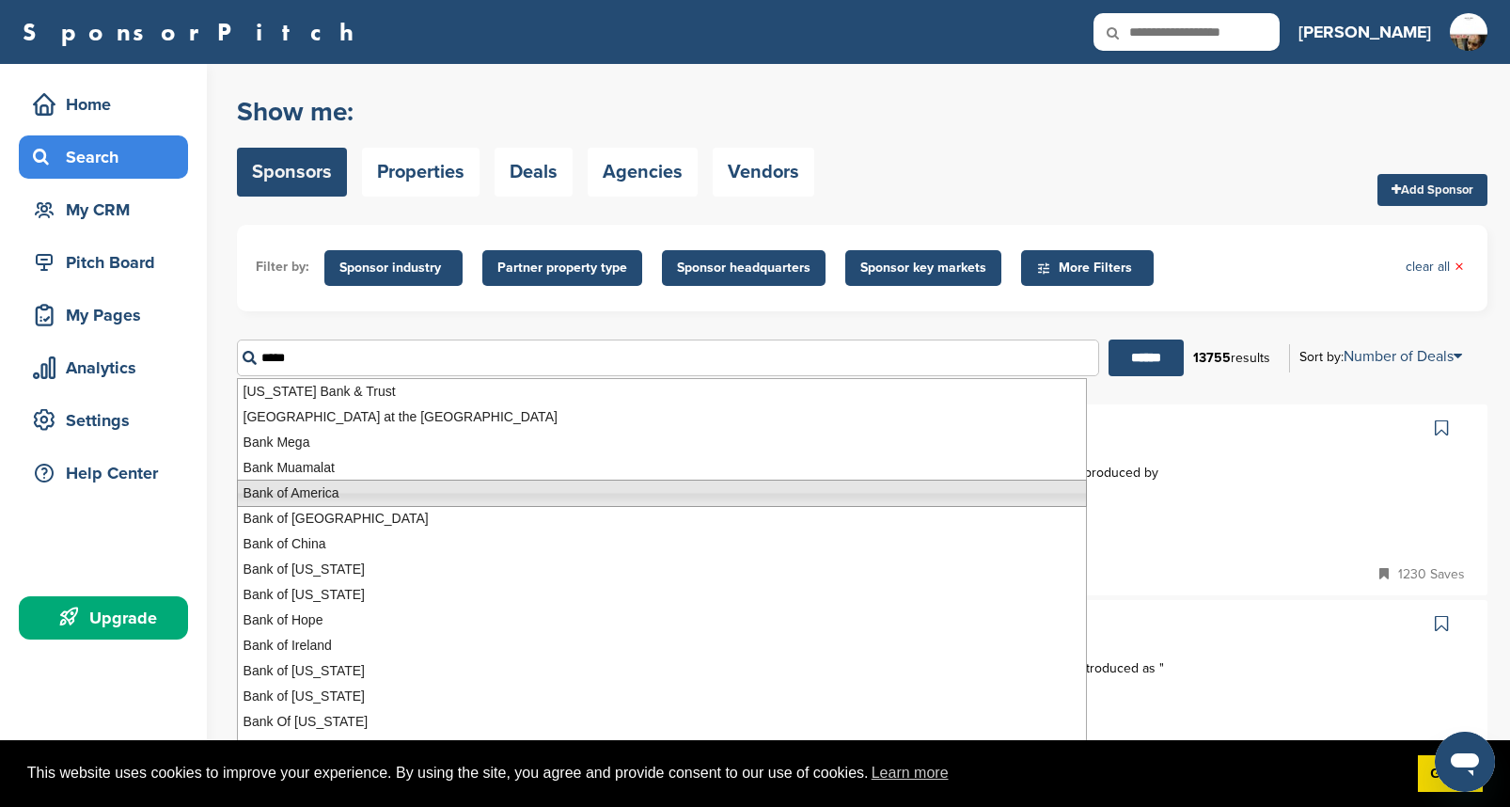
click at [315, 490] on li "Bank of America" at bounding box center [662, 493] width 850 height 27
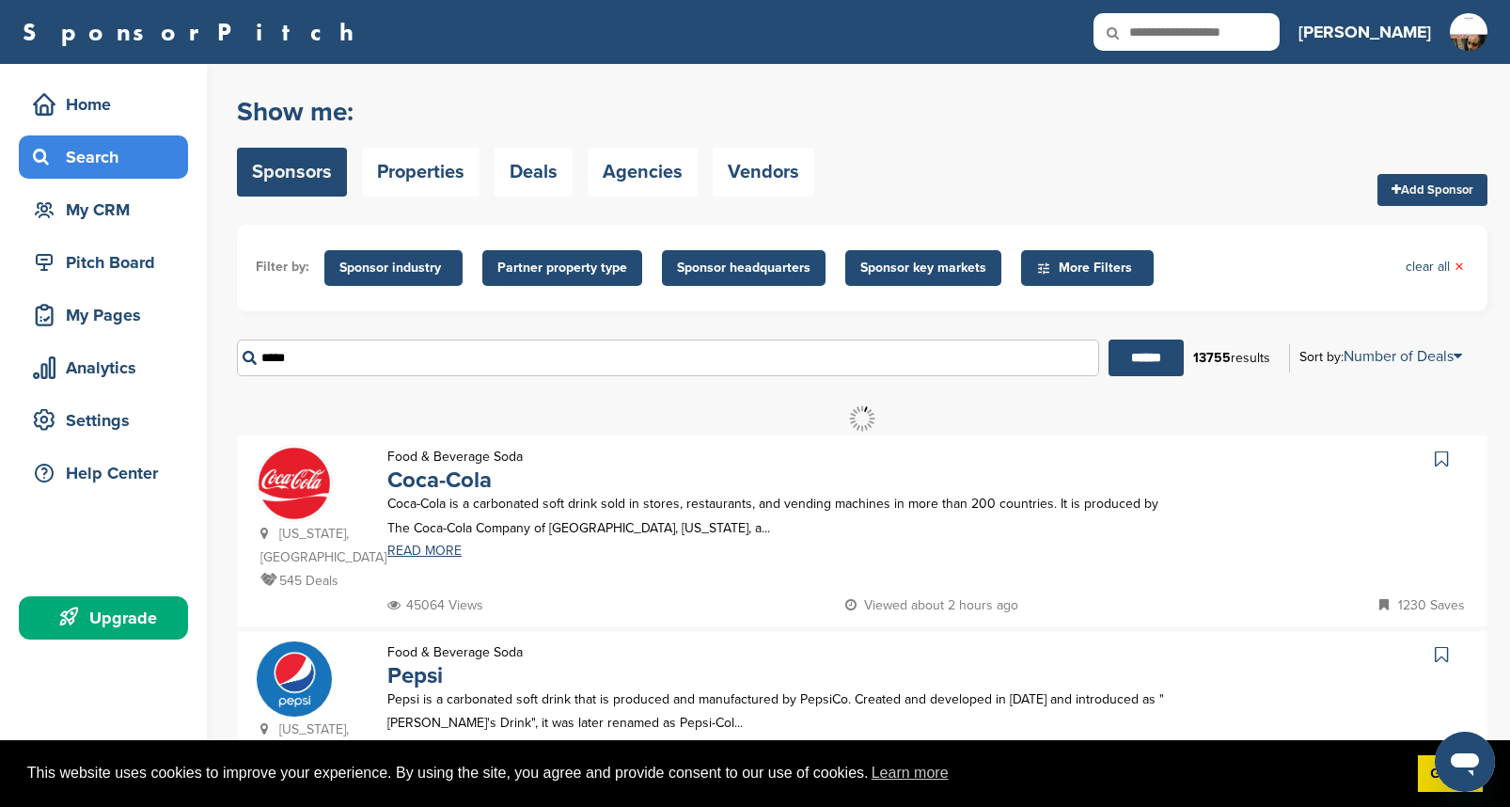
type input "**********"
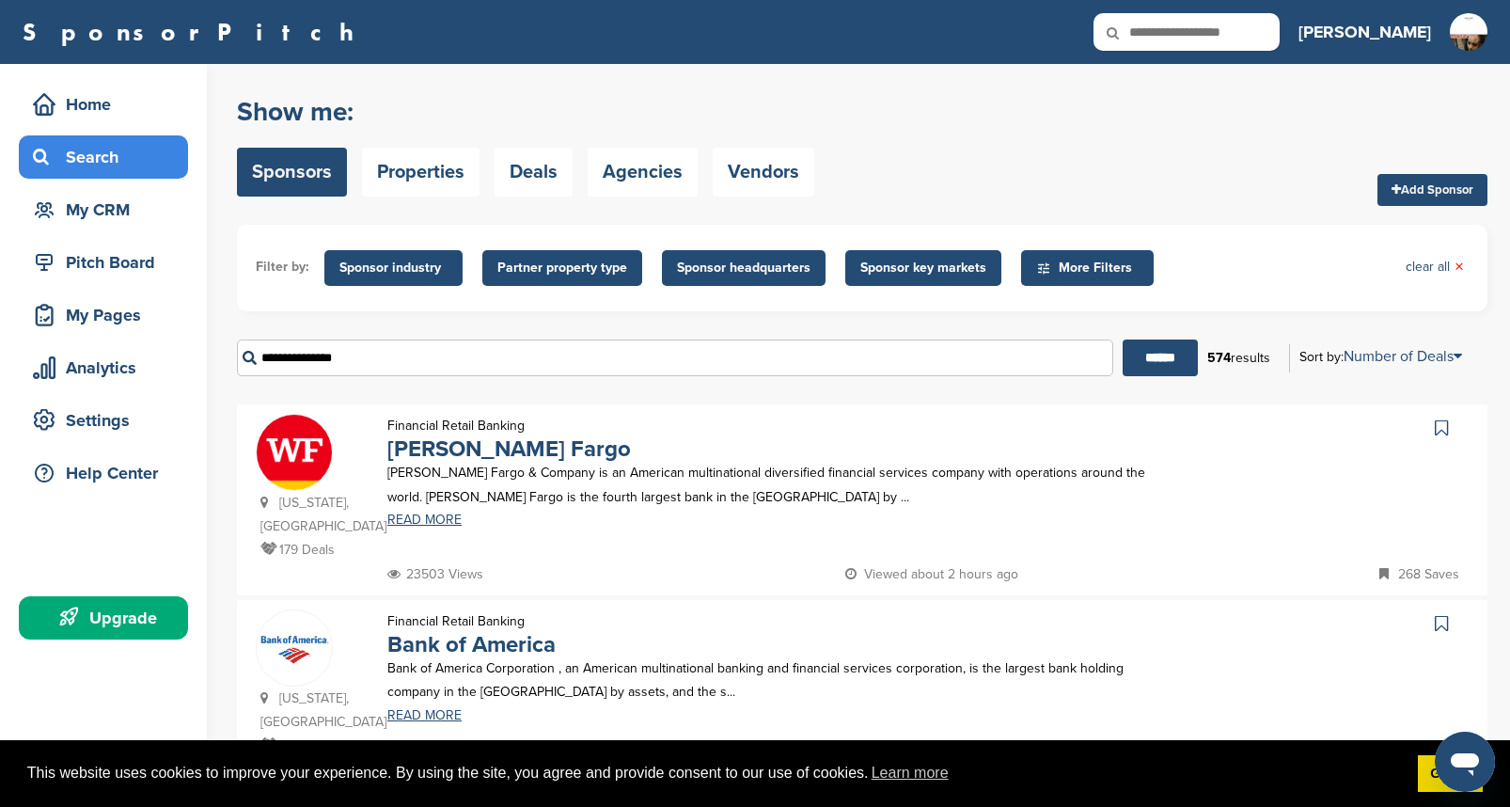
click at [1444, 622] on icon at bounding box center [1441, 623] width 13 height 19
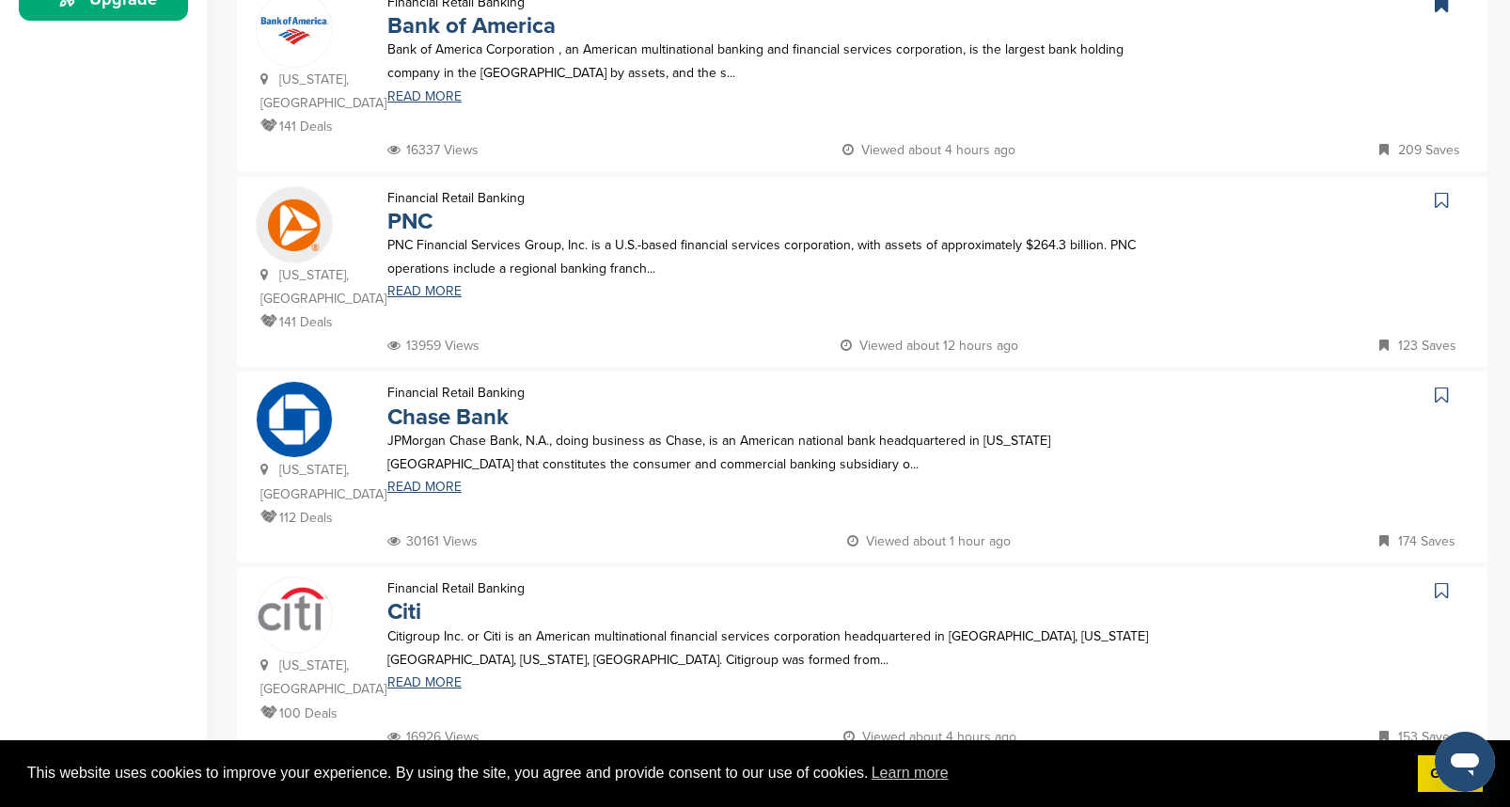
scroll to position [626, 0]
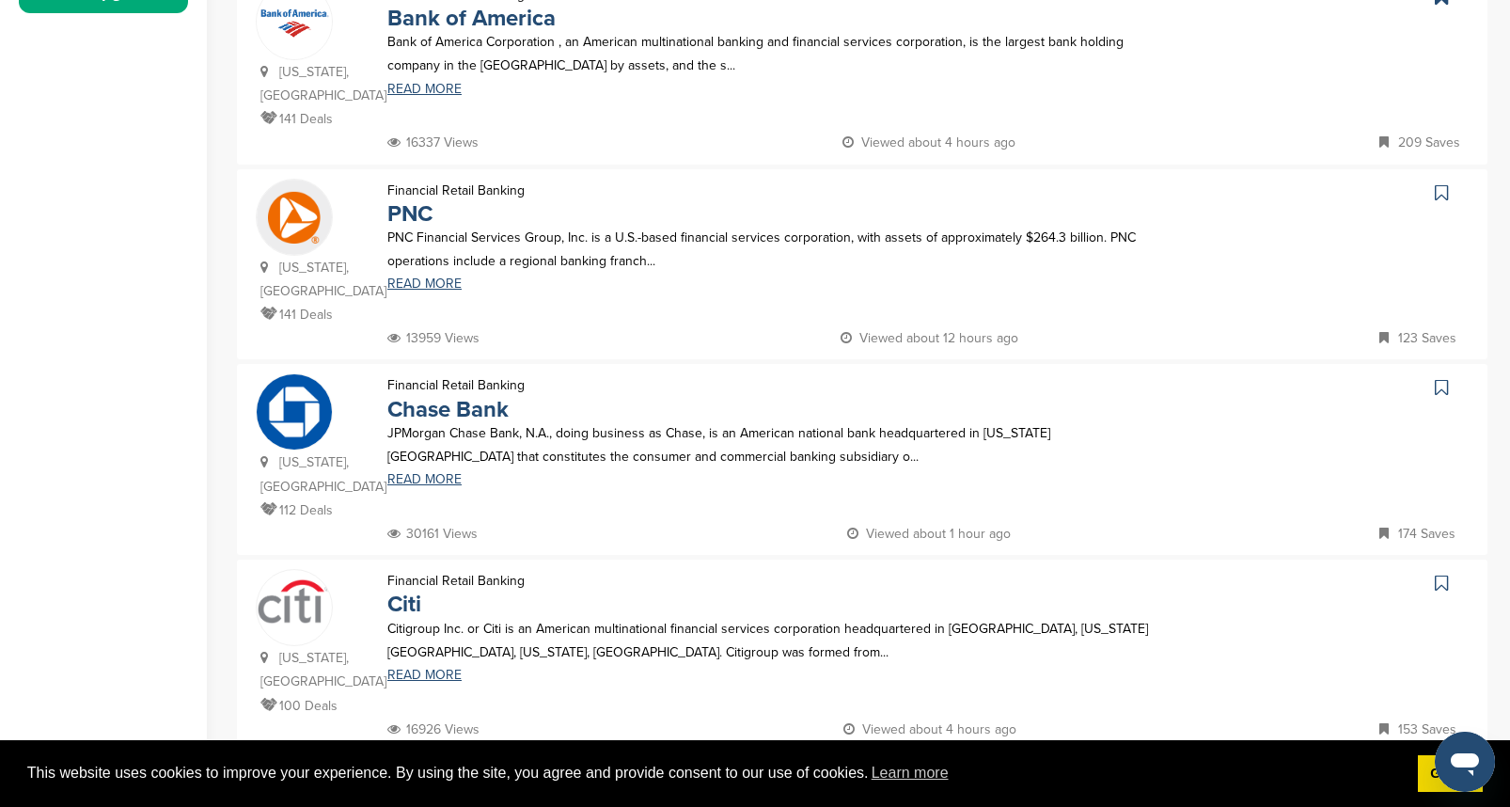
click at [1444, 384] on icon at bounding box center [1441, 387] width 13 height 19
click at [1447, 580] on icon at bounding box center [1441, 583] width 13 height 19
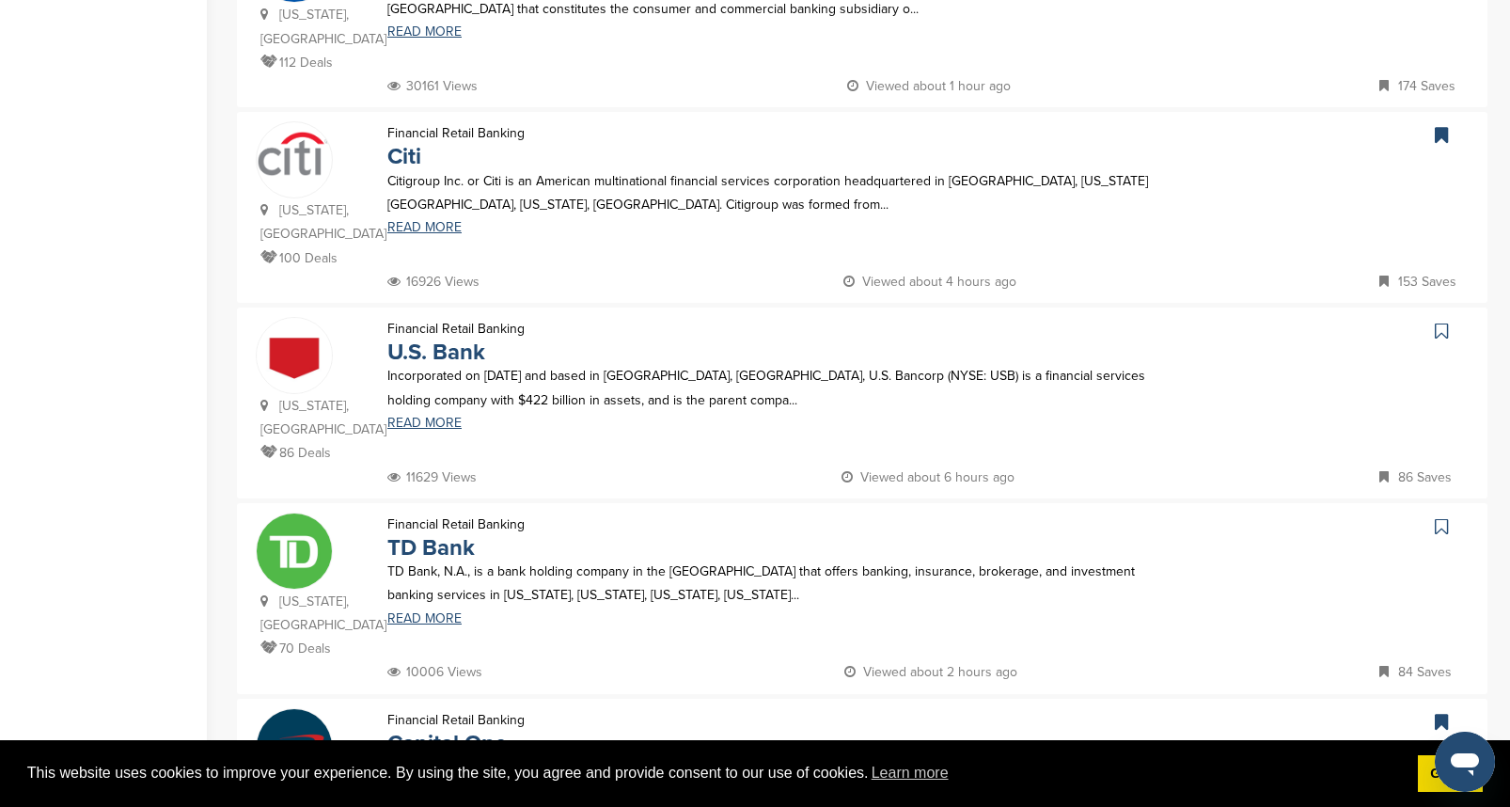
scroll to position [1082, 0]
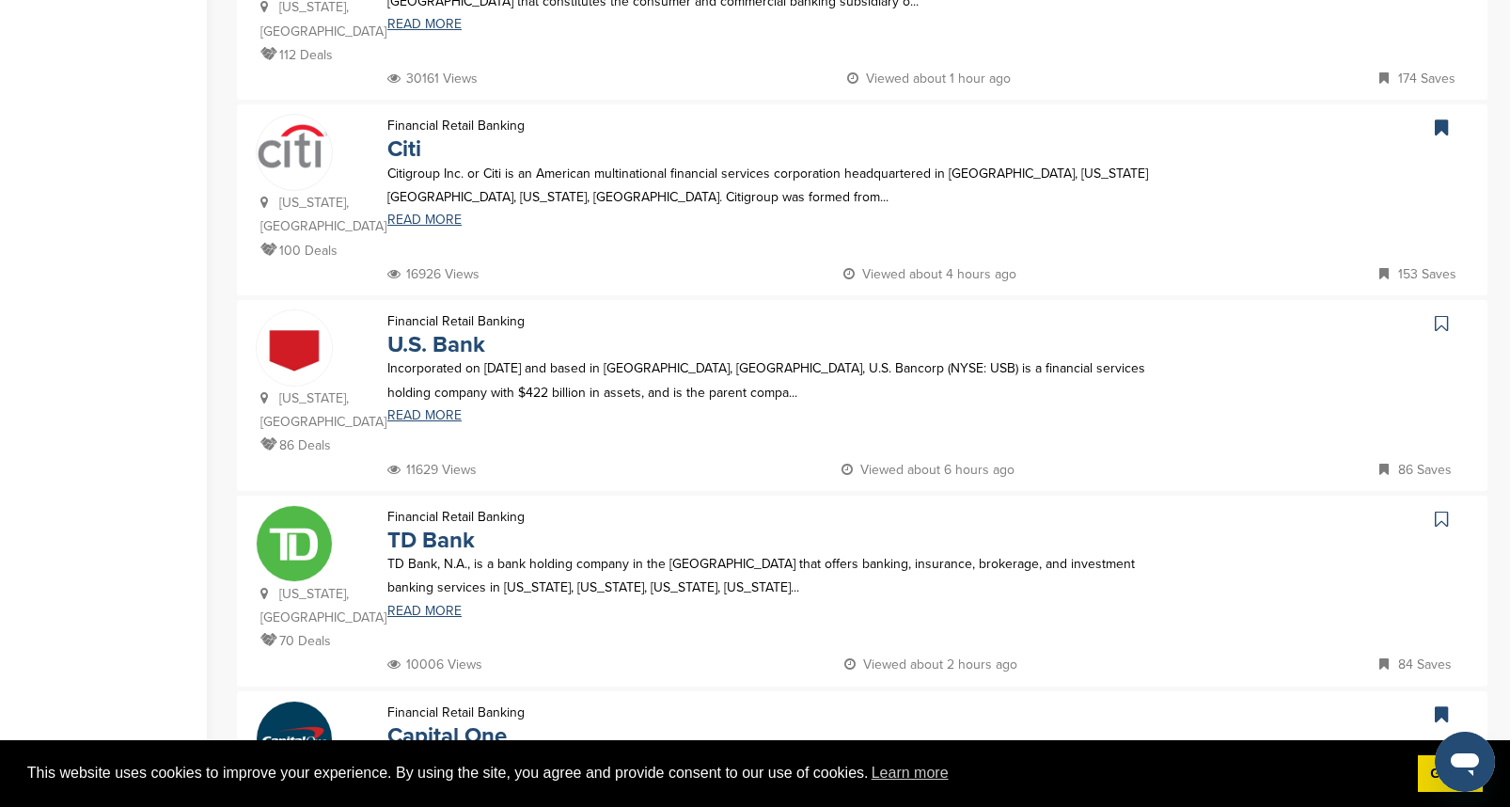
click at [1445, 521] on icon at bounding box center [1441, 519] width 13 height 19
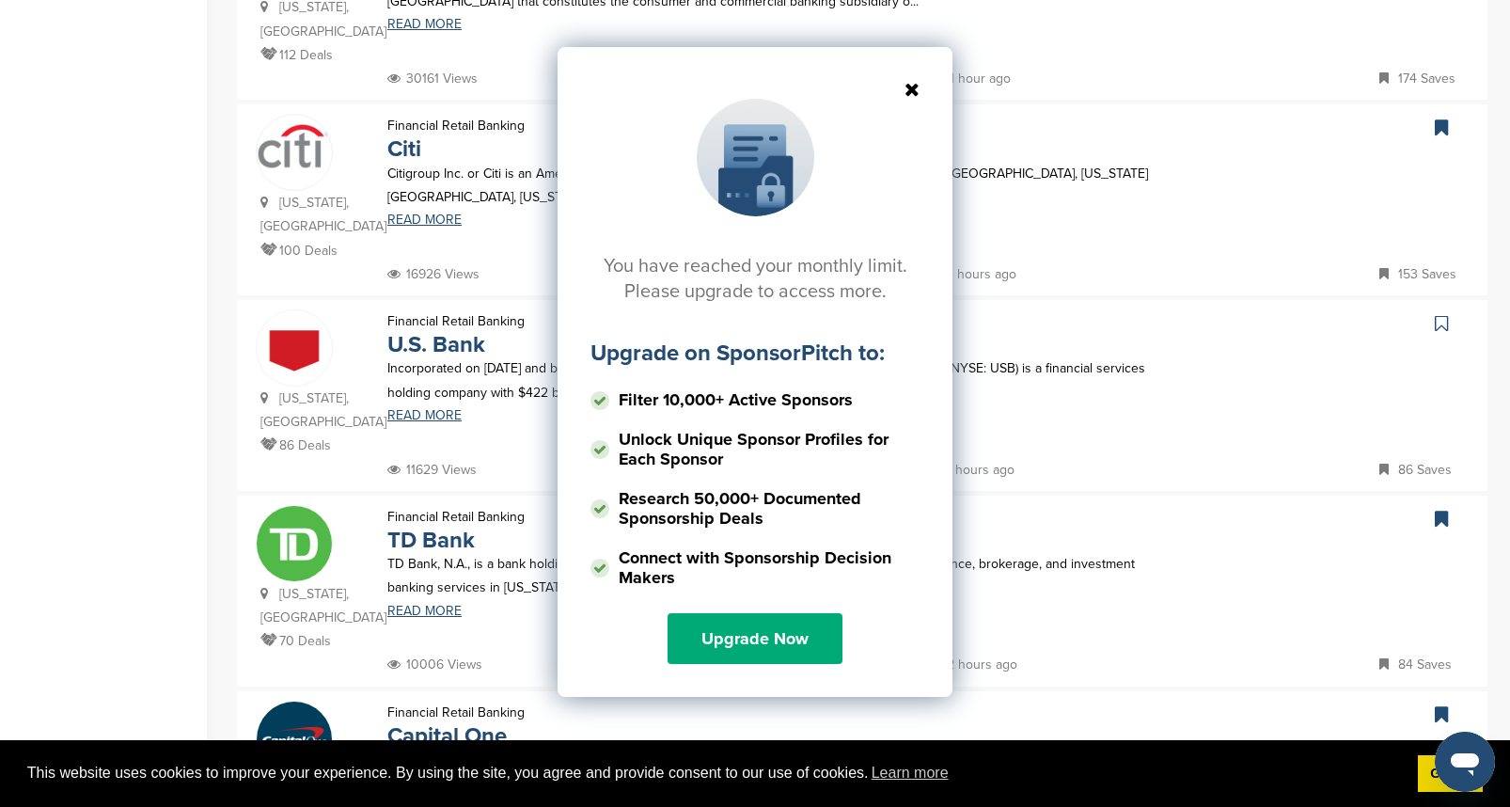
click at [1491, 700] on div "You have reached your monthly limit. Please upgrade to access more. Upgrade on …" at bounding box center [873, 186] width 1273 height 2409
click at [912, 84] on icon at bounding box center [755, 89] width 329 height 19
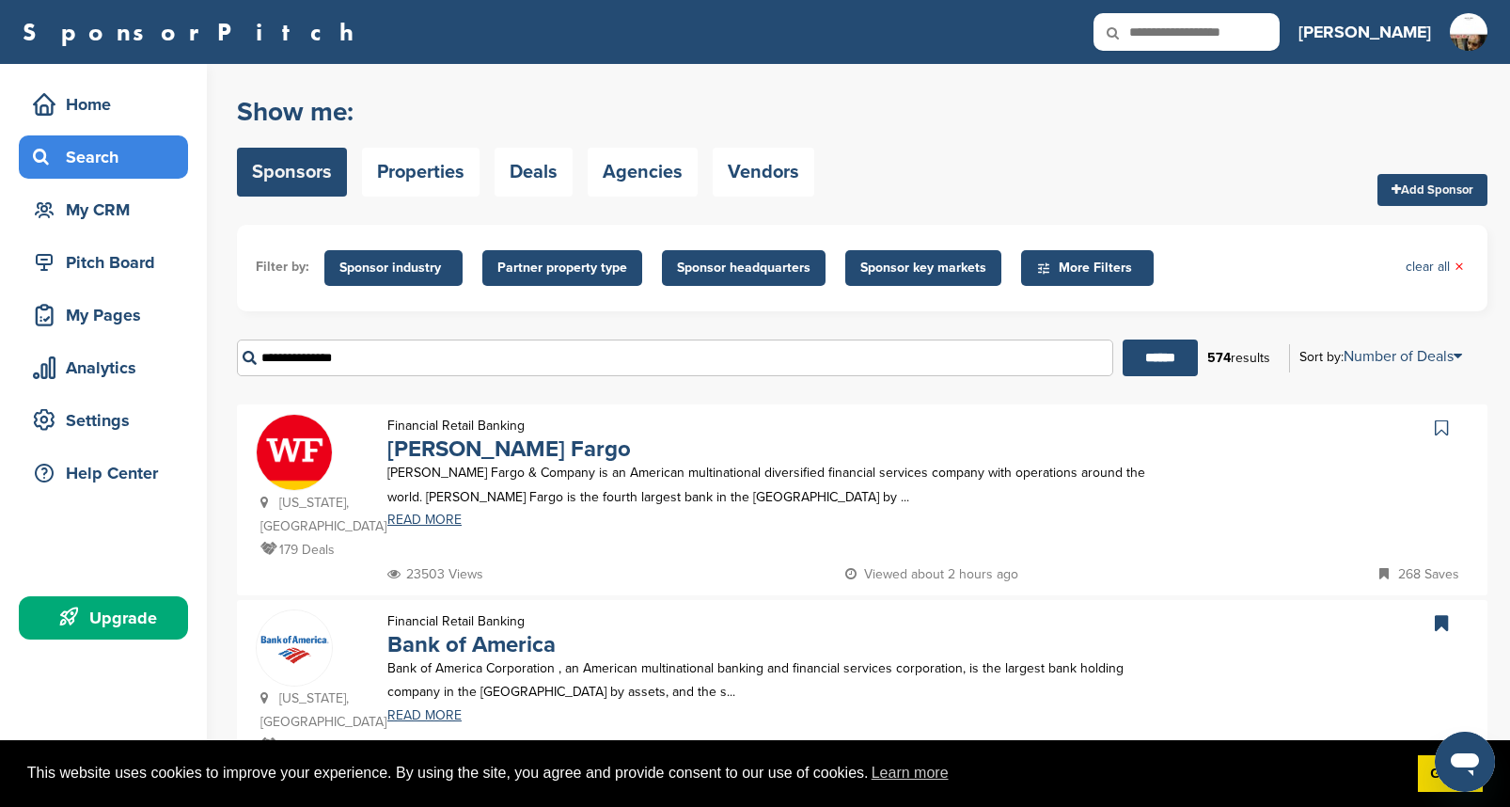
scroll to position [0, 0]
click at [102, 308] on div "My Pages" at bounding box center [108, 315] width 160 height 34
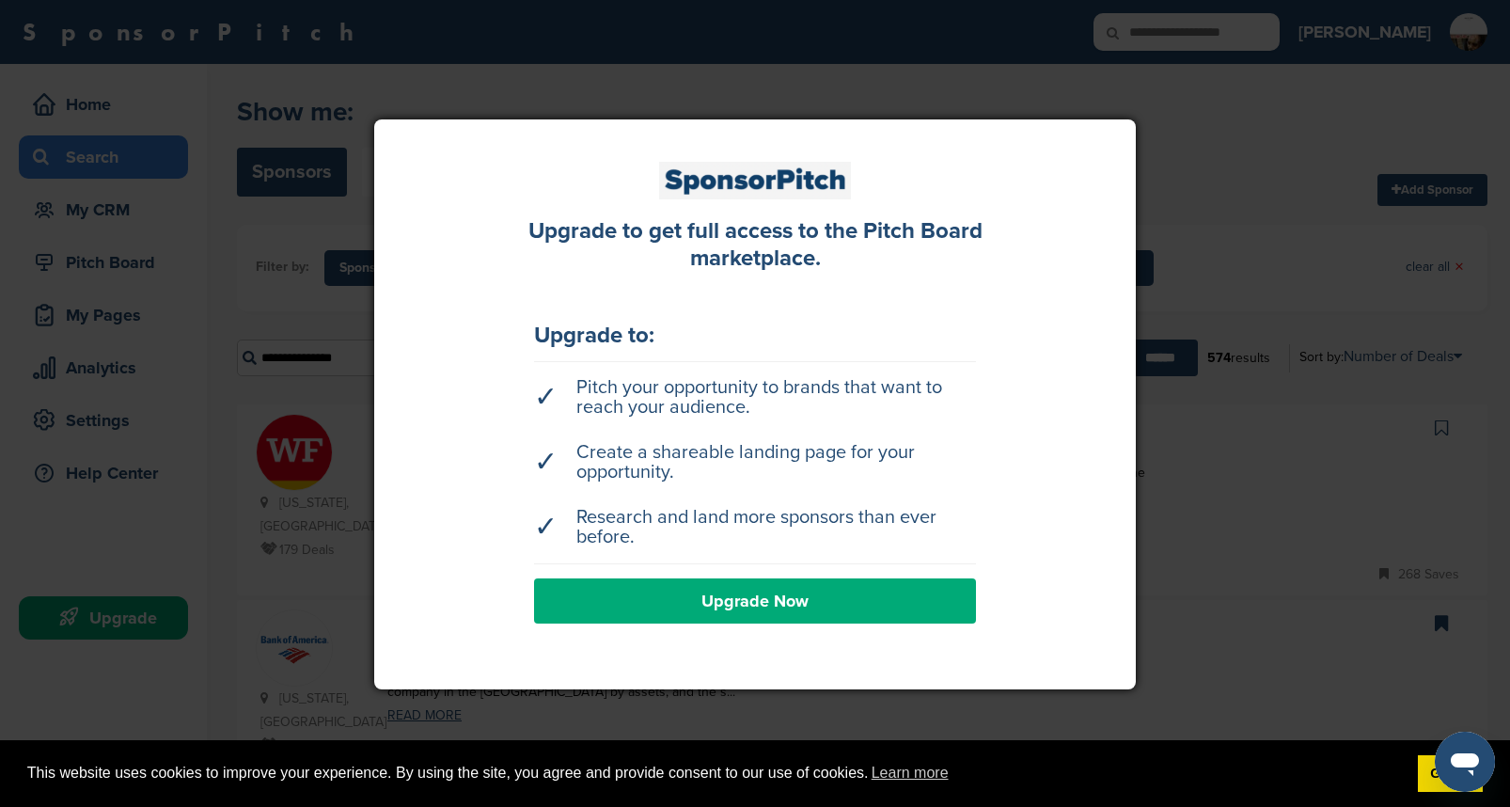
click at [104, 261] on div at bounding box center [755, 403] width 1510 height 807
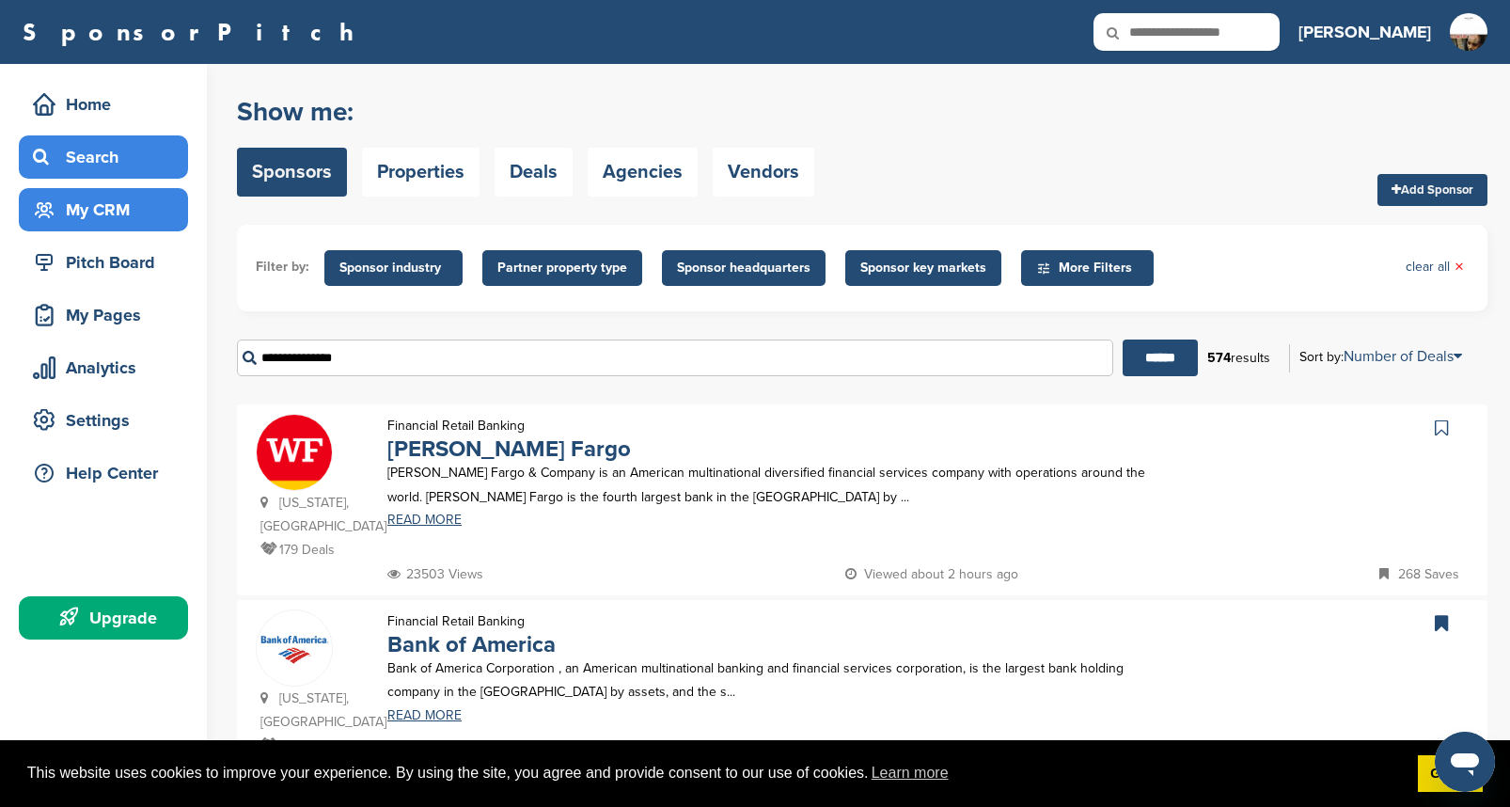
click at [109, 217] on div "My CRM" at bounding box center [108, 210] width 160 height 34
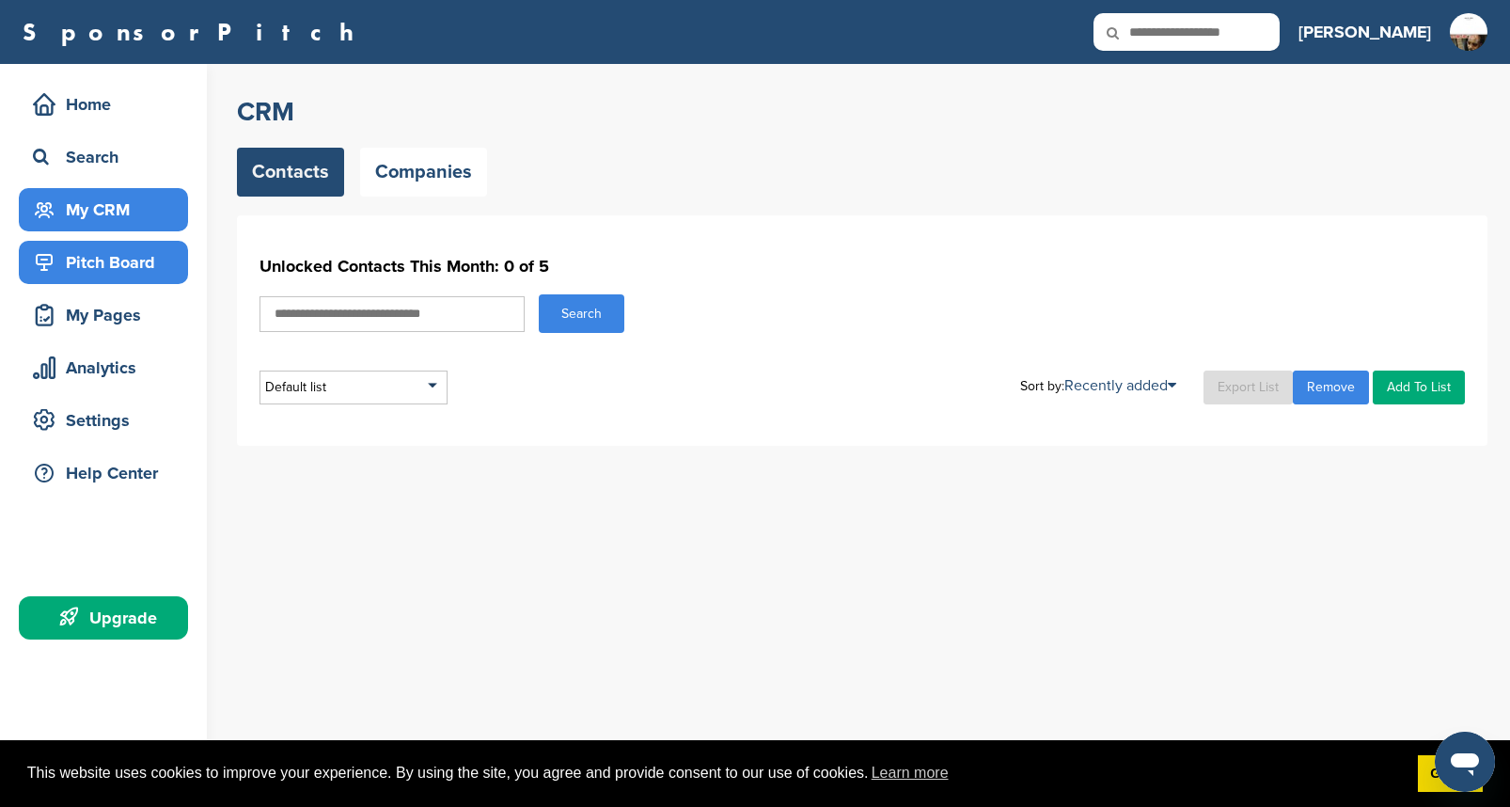
click at [92, 262] on div "Pitch Board" at bounding box center [108, 262] width 160 height 34
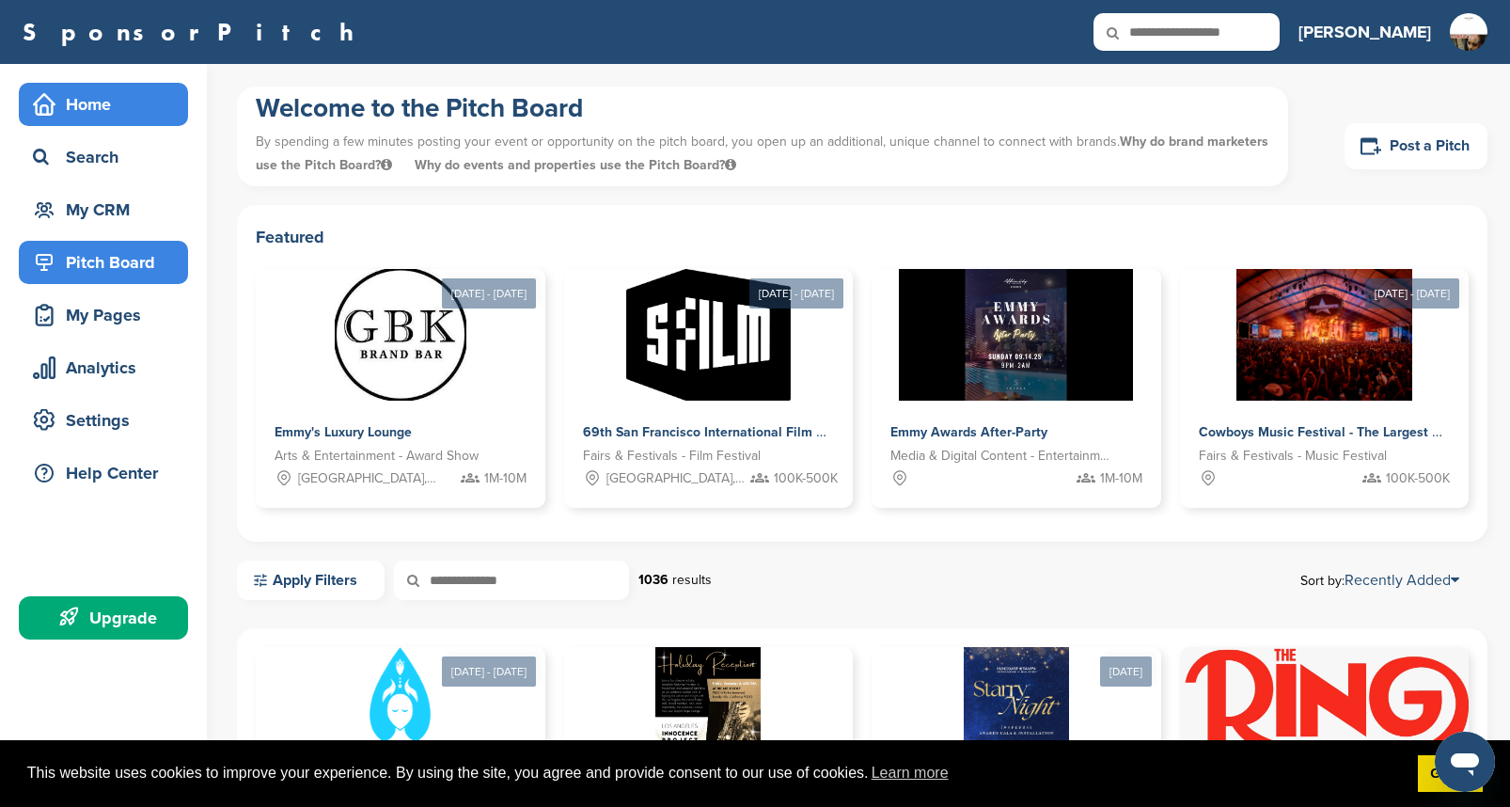
click at [91, 106] on div "Home" at bounding box center [108, 104] width 160 height 34
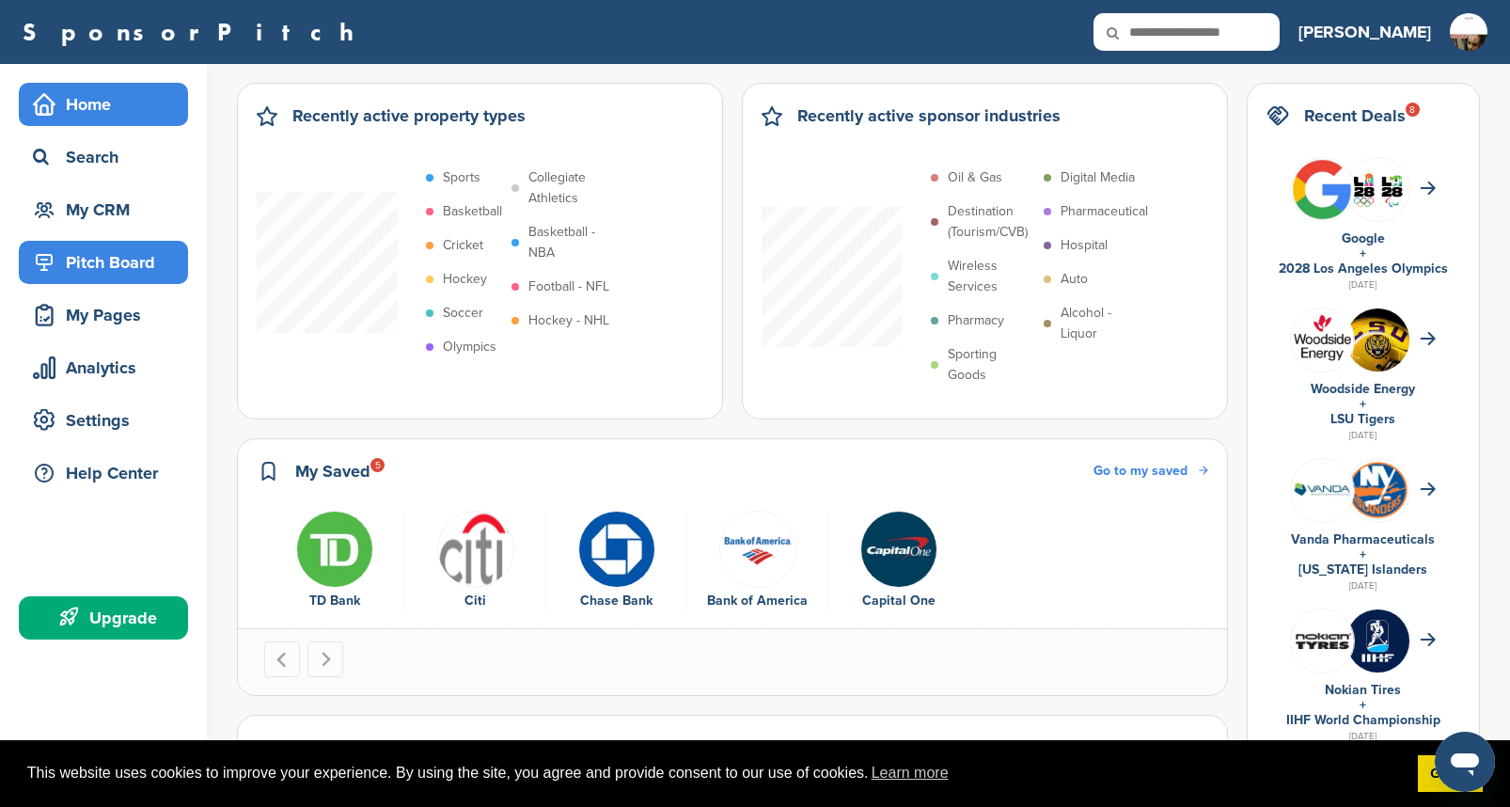
click at [121, 263] on div "Pitch Board" at bounding box center [108, 262] width 160 height 34
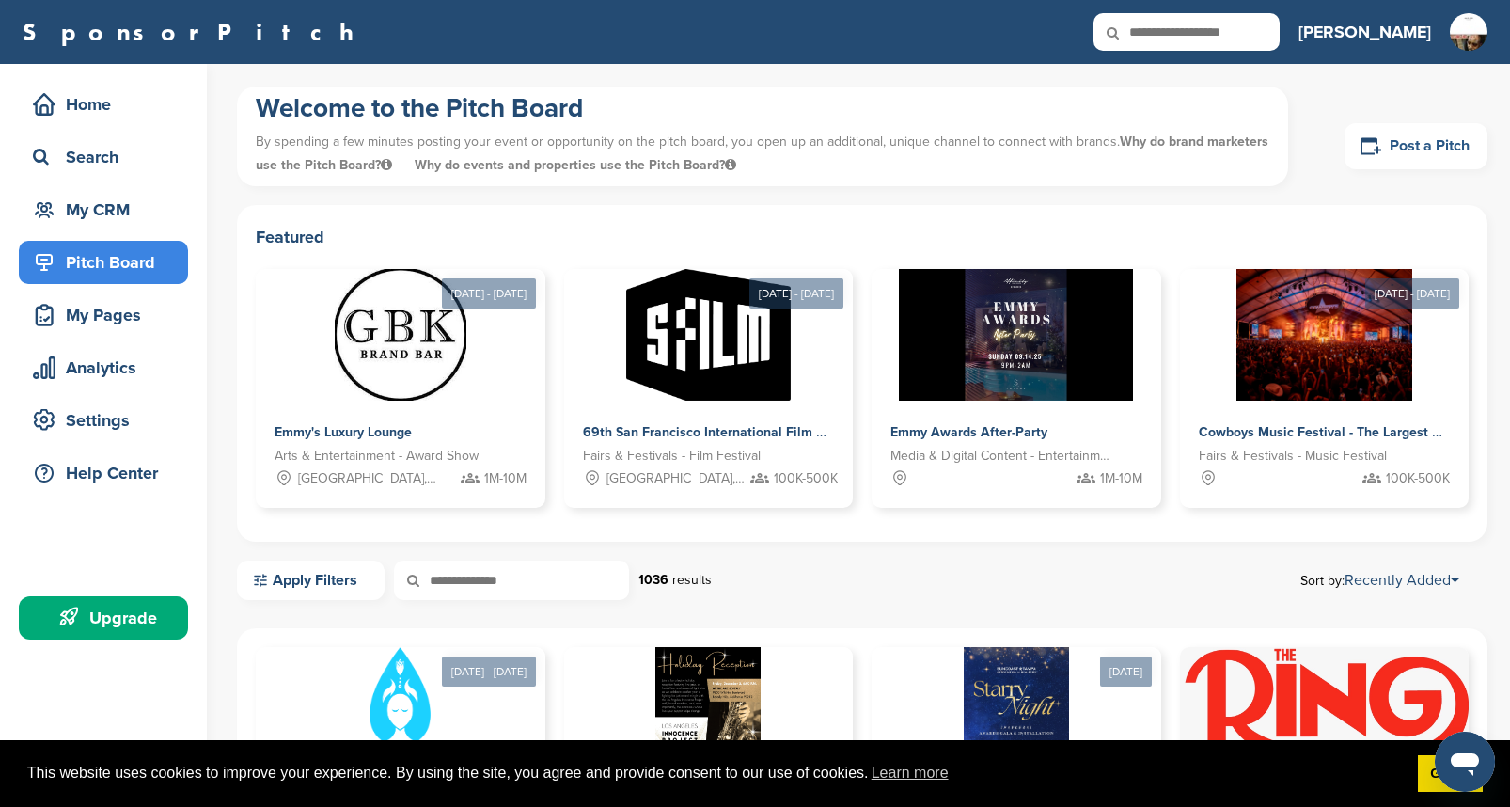
click at [1412, 142] on link "Post a Pitch" at bounding box center [1416, 146] width 143 height 46
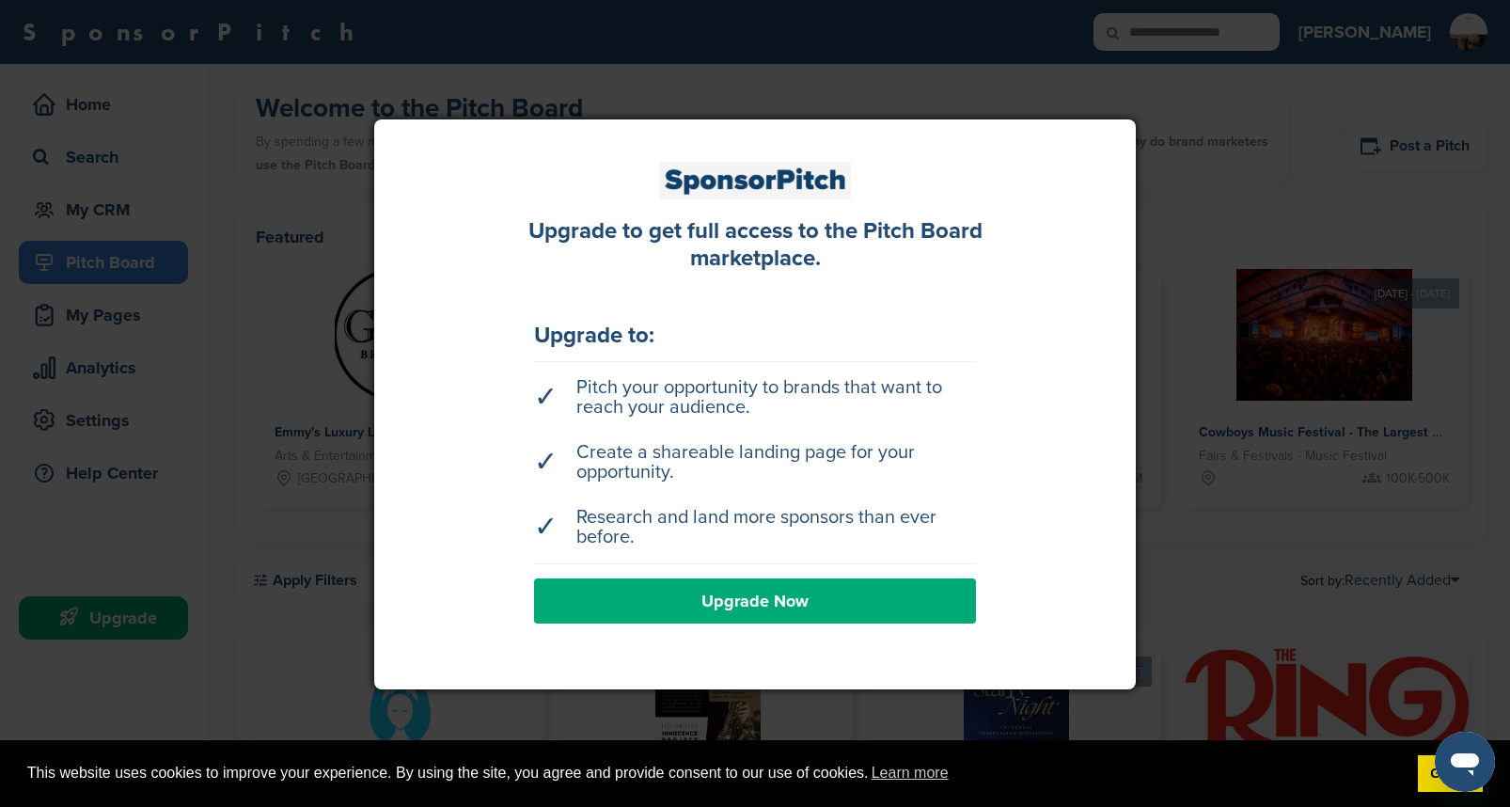
click at [1191, 146] on div at bounding box center [755, 403] width 1510 height 807
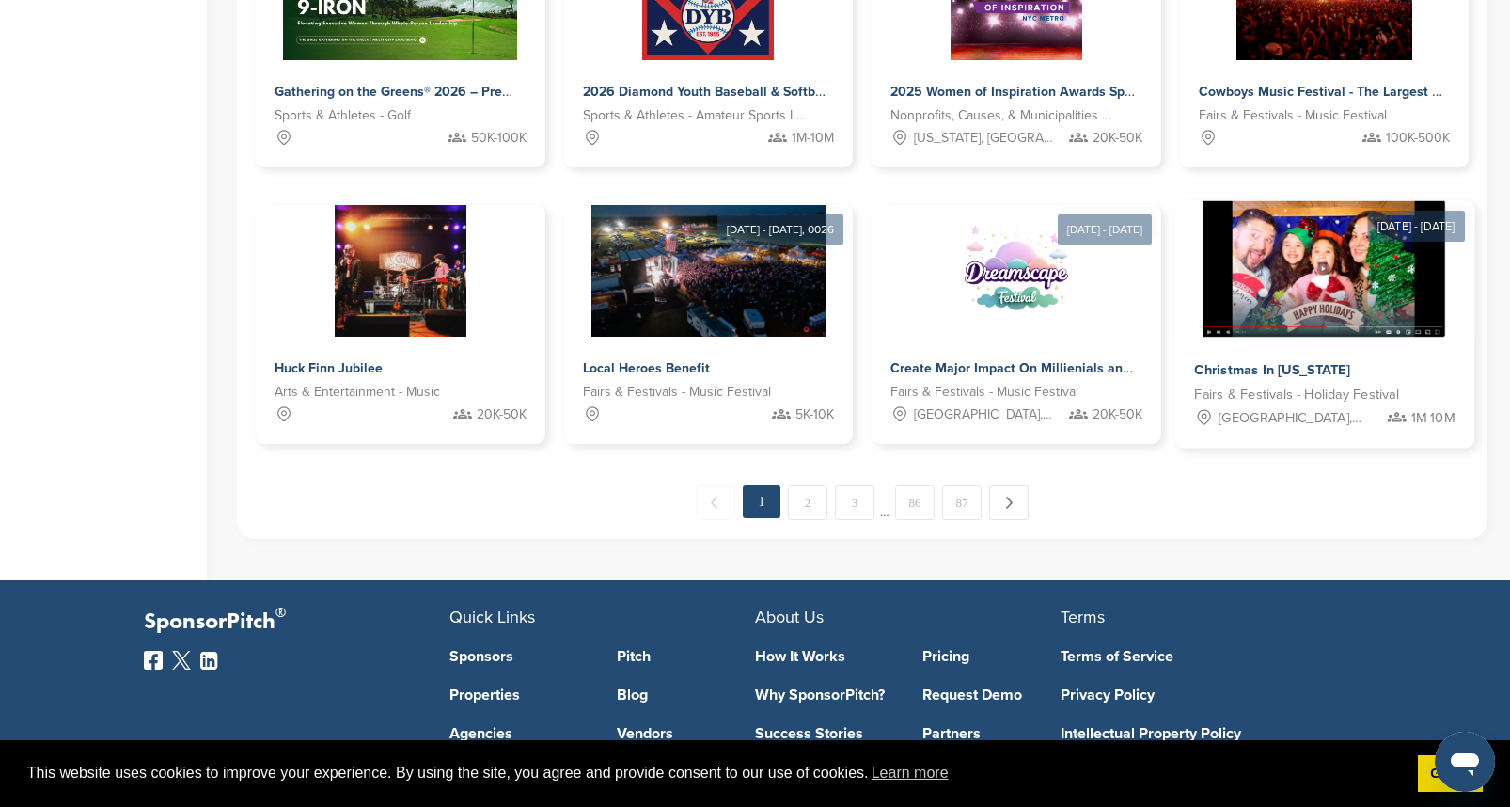
scroll to position [973, 0]
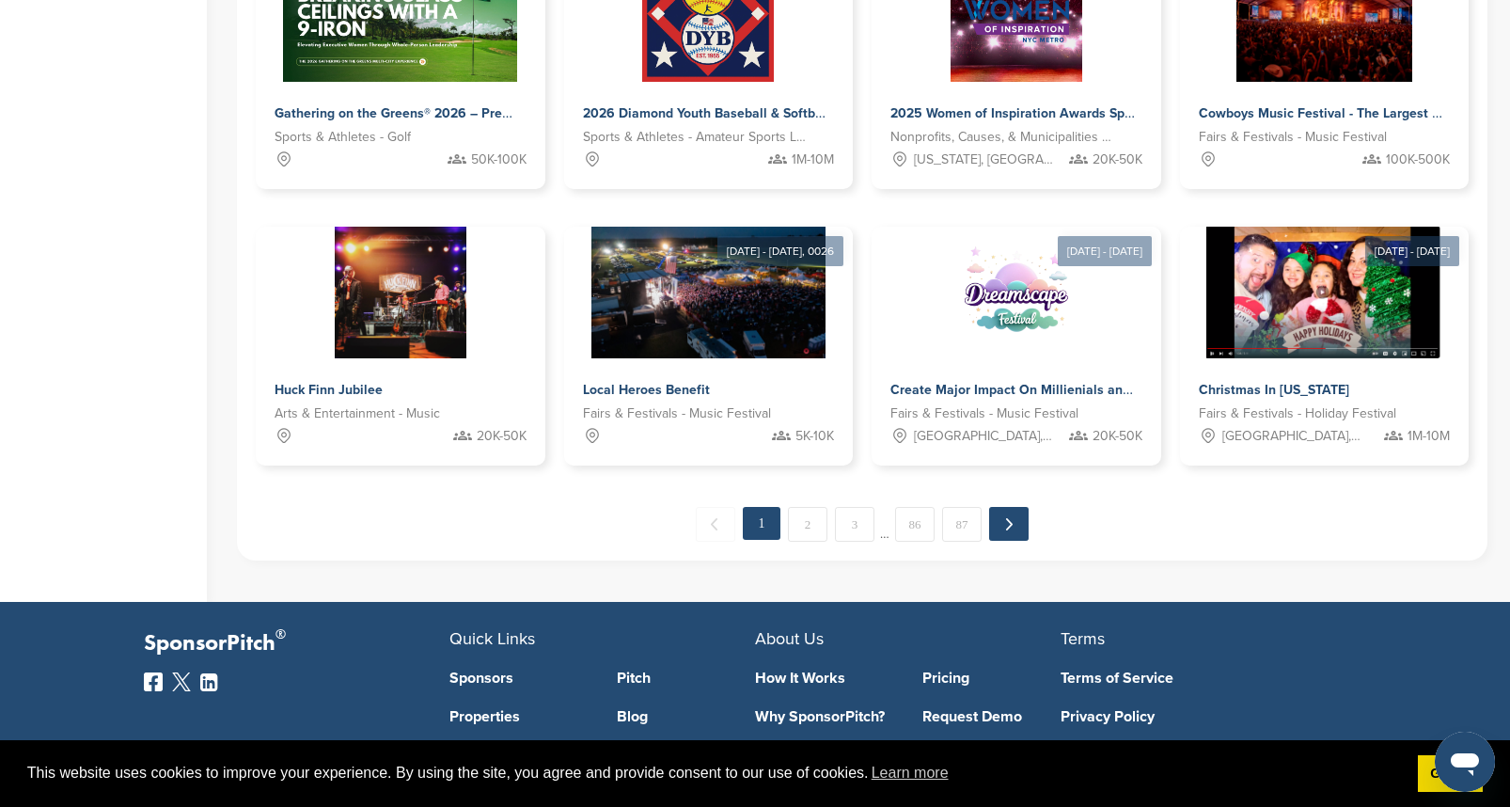
click at [1002, 521] on link "Next →" at bounding box center [1008, 524] width 39 height 34
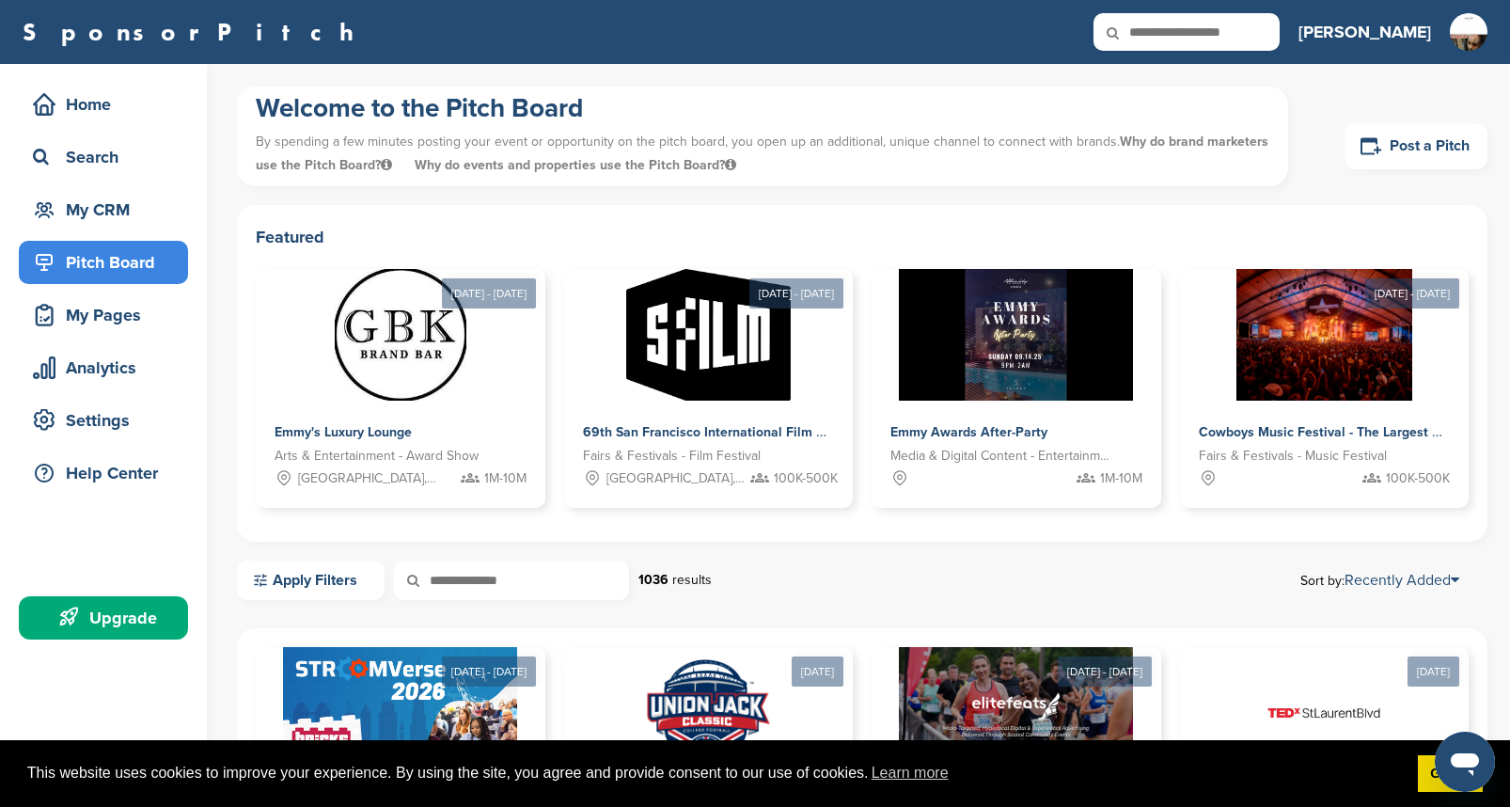
scroll to position [0, 0]
click at [55, 410] on icon at bounding box center [44, 420] width 23 height 23
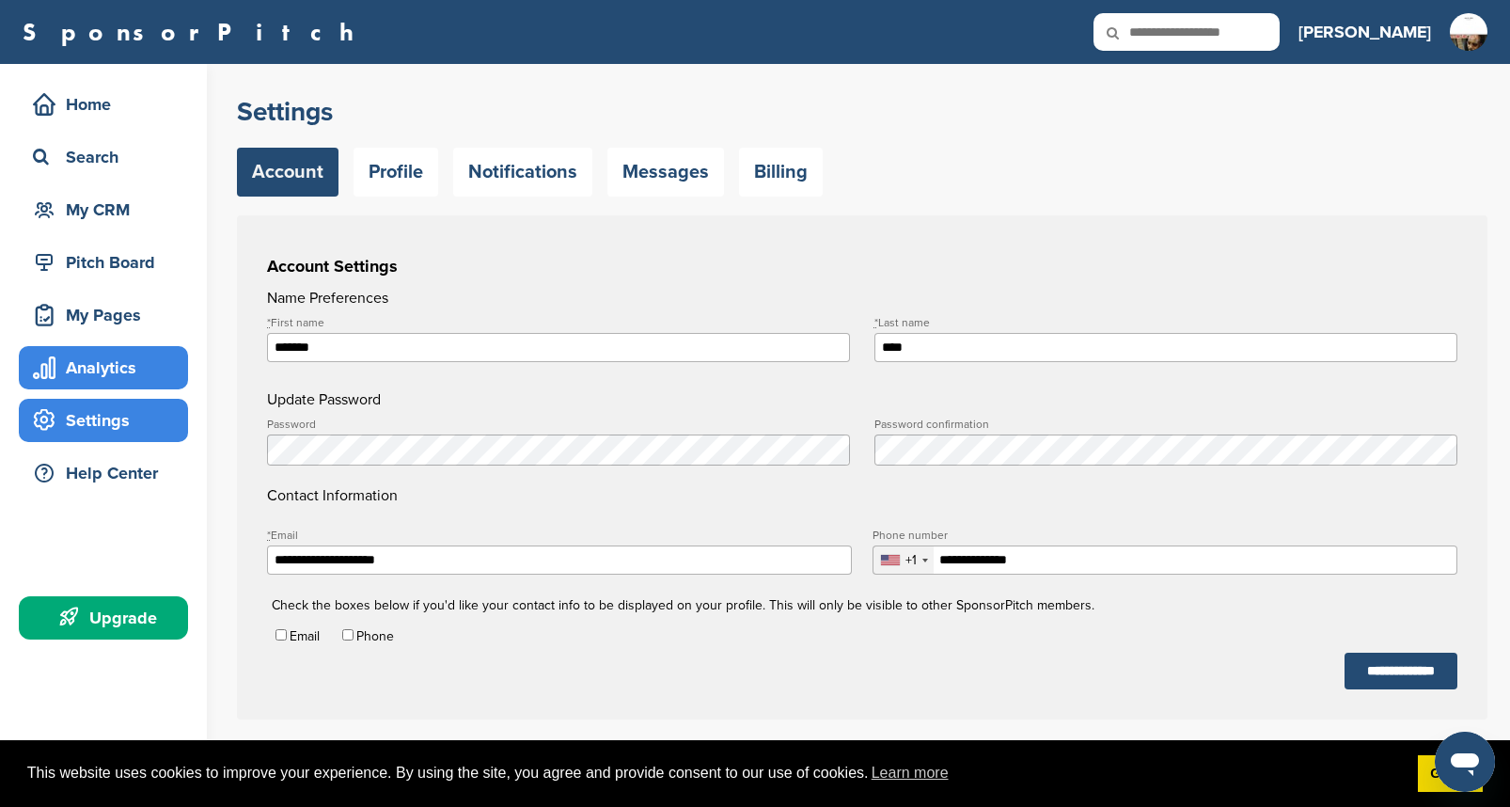
click at [86, 363] on div "Analytics" at bounding box center [108, 368] width 160 height 34
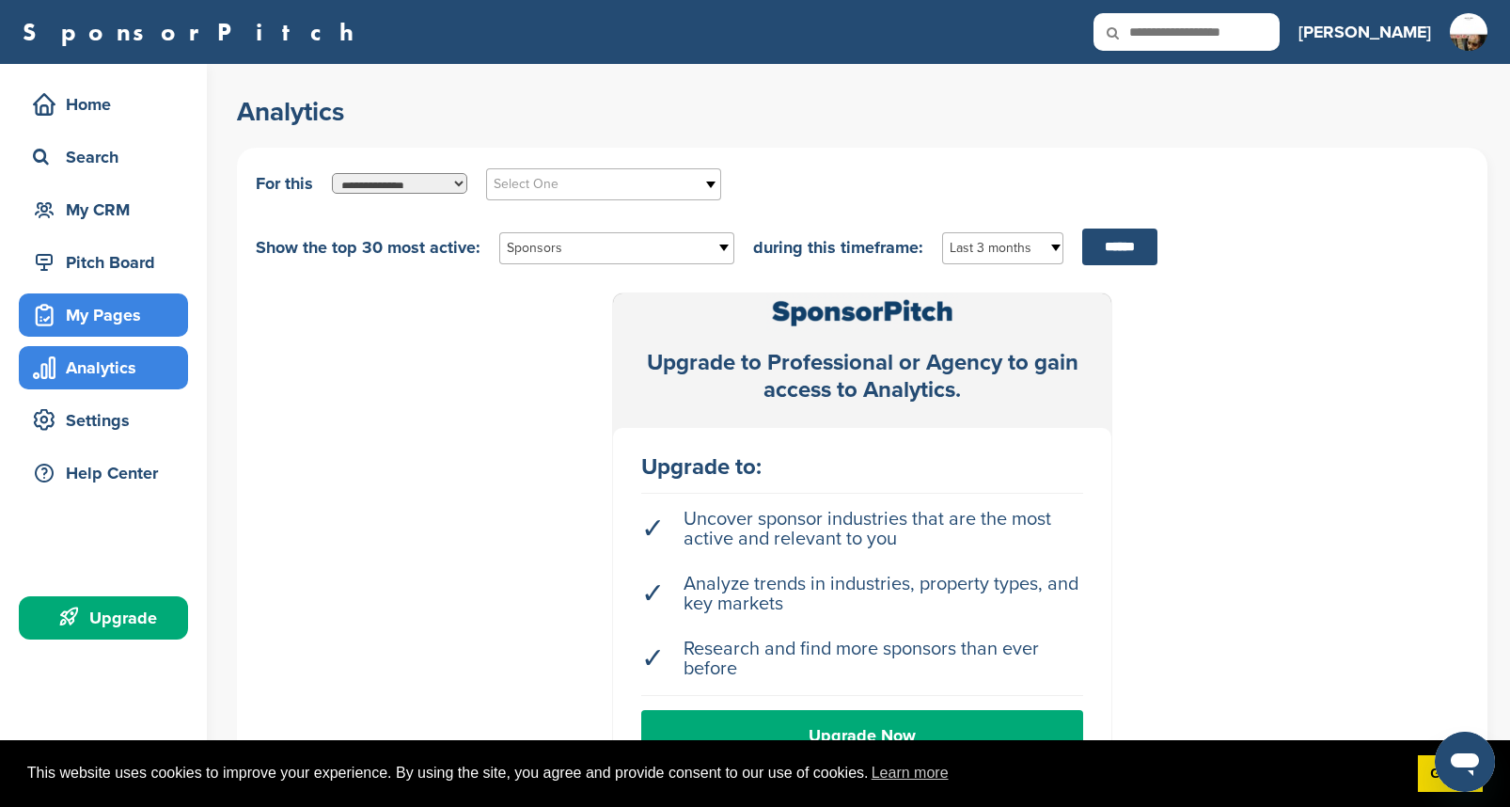
click at [109, 323] on div "My Pages" at bounding box center [108, 315] width 160 height 34
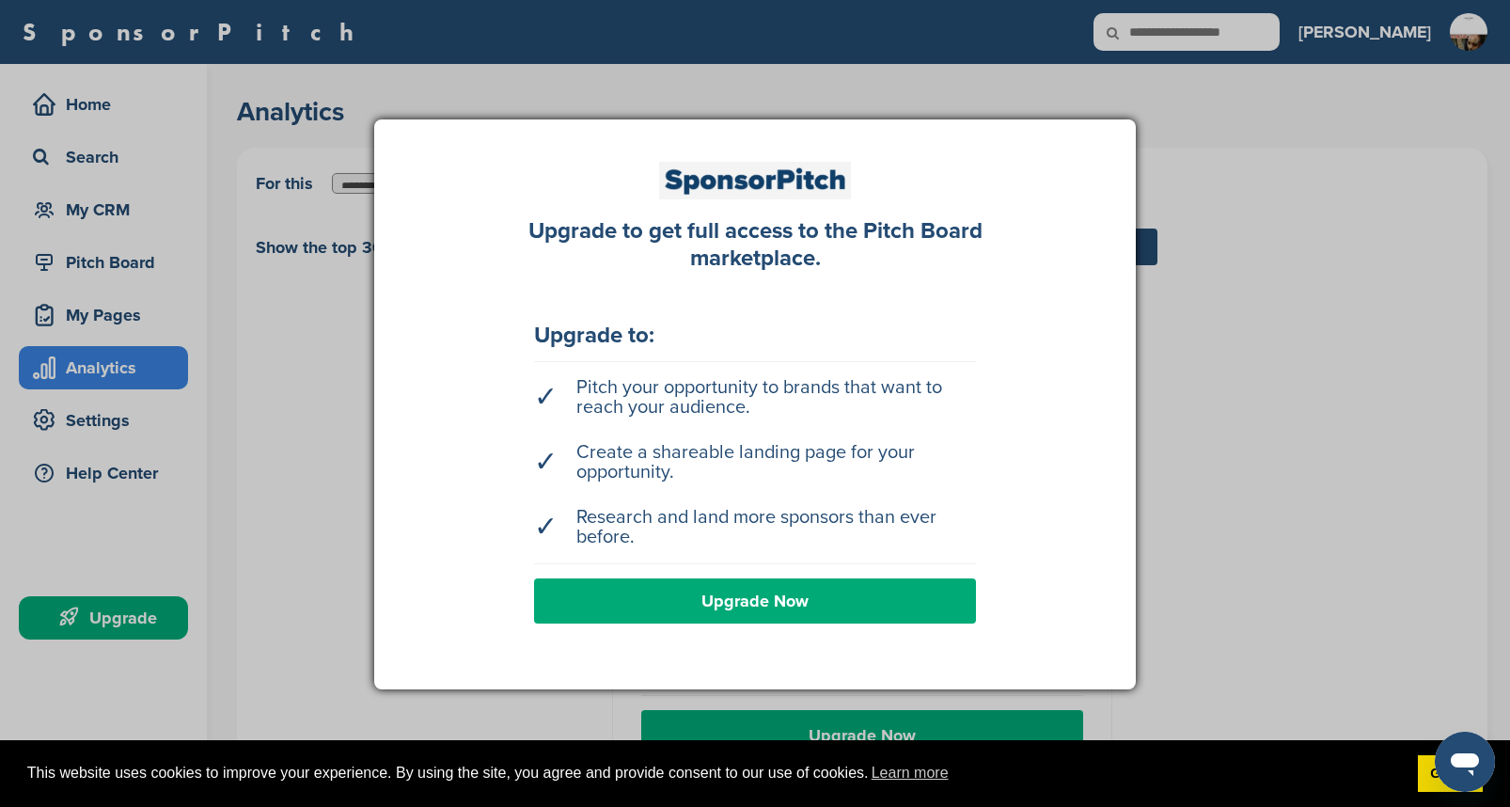
click at [115, 260] on div at bounding box center [755, 403] width 1510 height 807
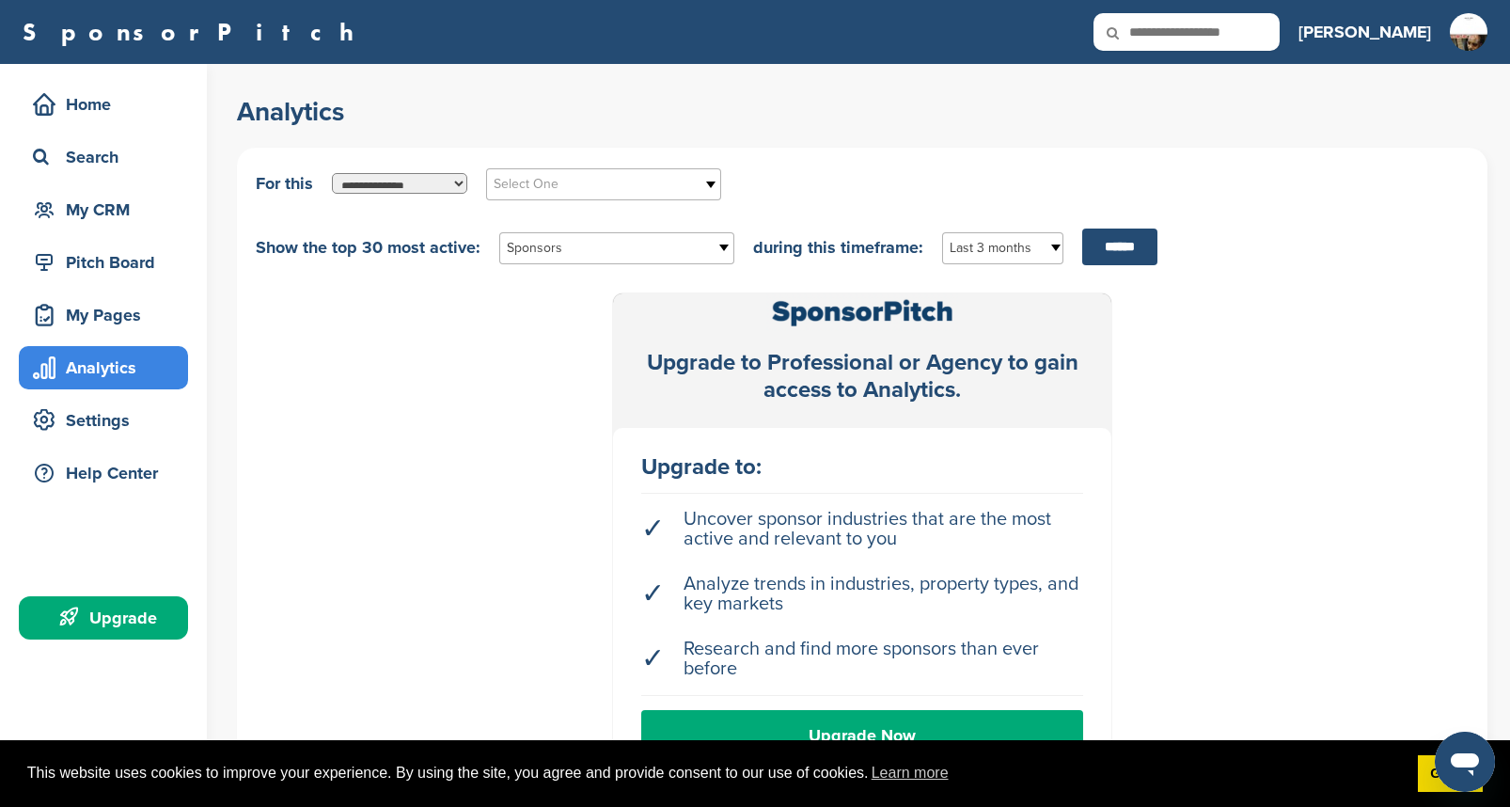
click at [115, 260] on div "Pitch Board" at bounding box center [108, 262] width 160 height 34
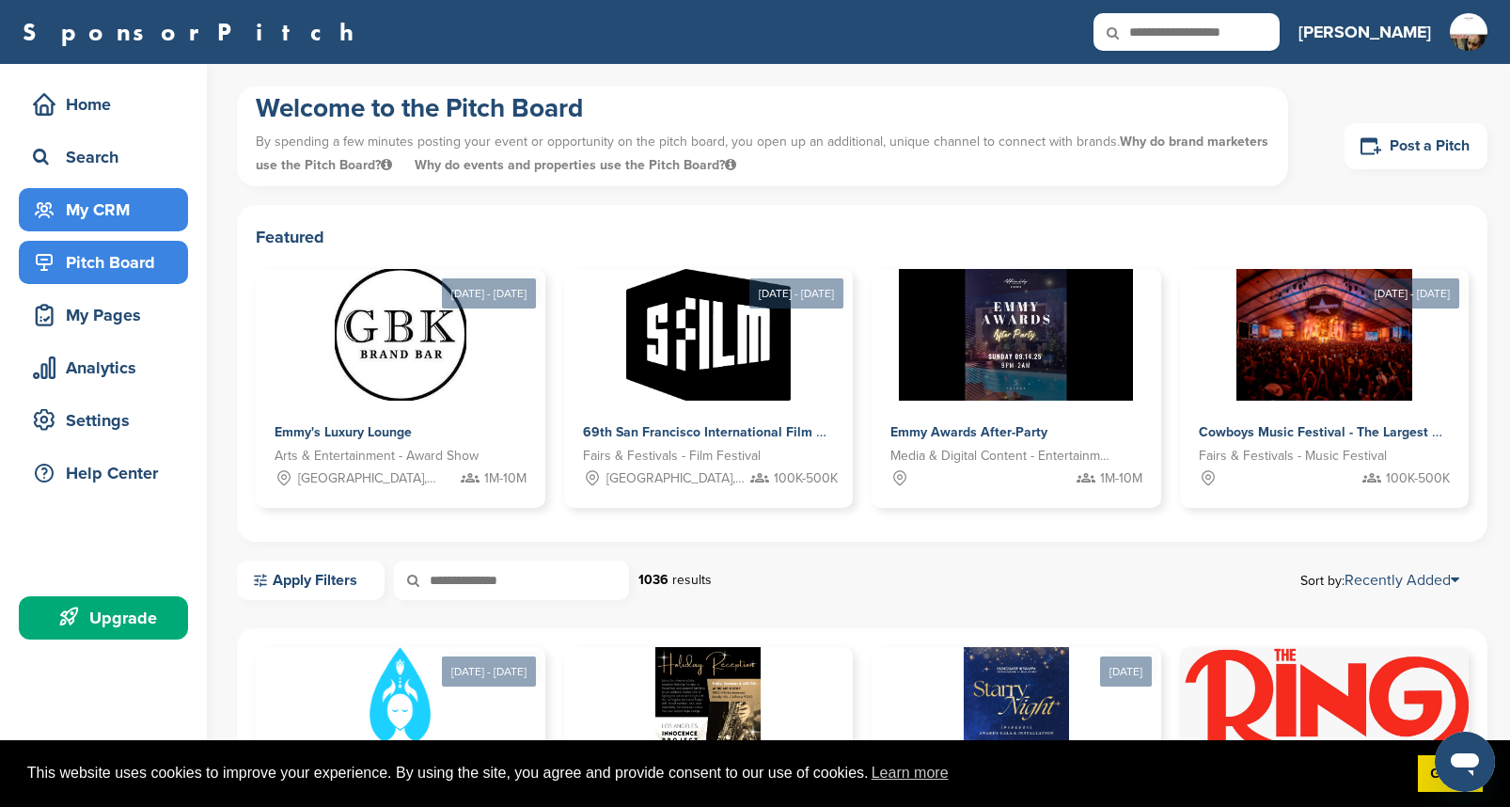
click at [74, 201] on div "My CRM" at bounding box center [108, 210] width 160 height 34
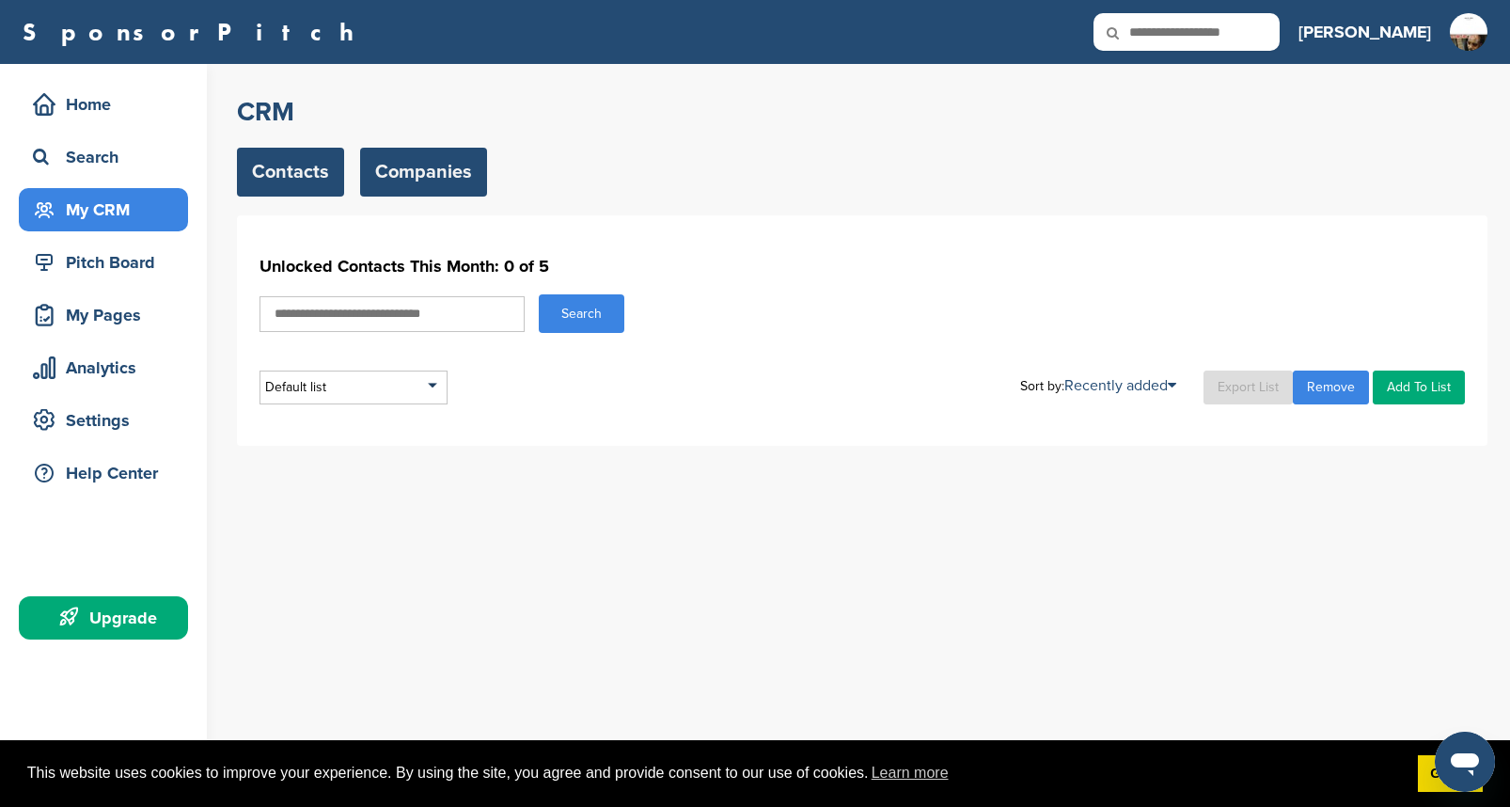
click at [432, 171] on link "Companies" at bounding box center [423, 172] width 127 height 49
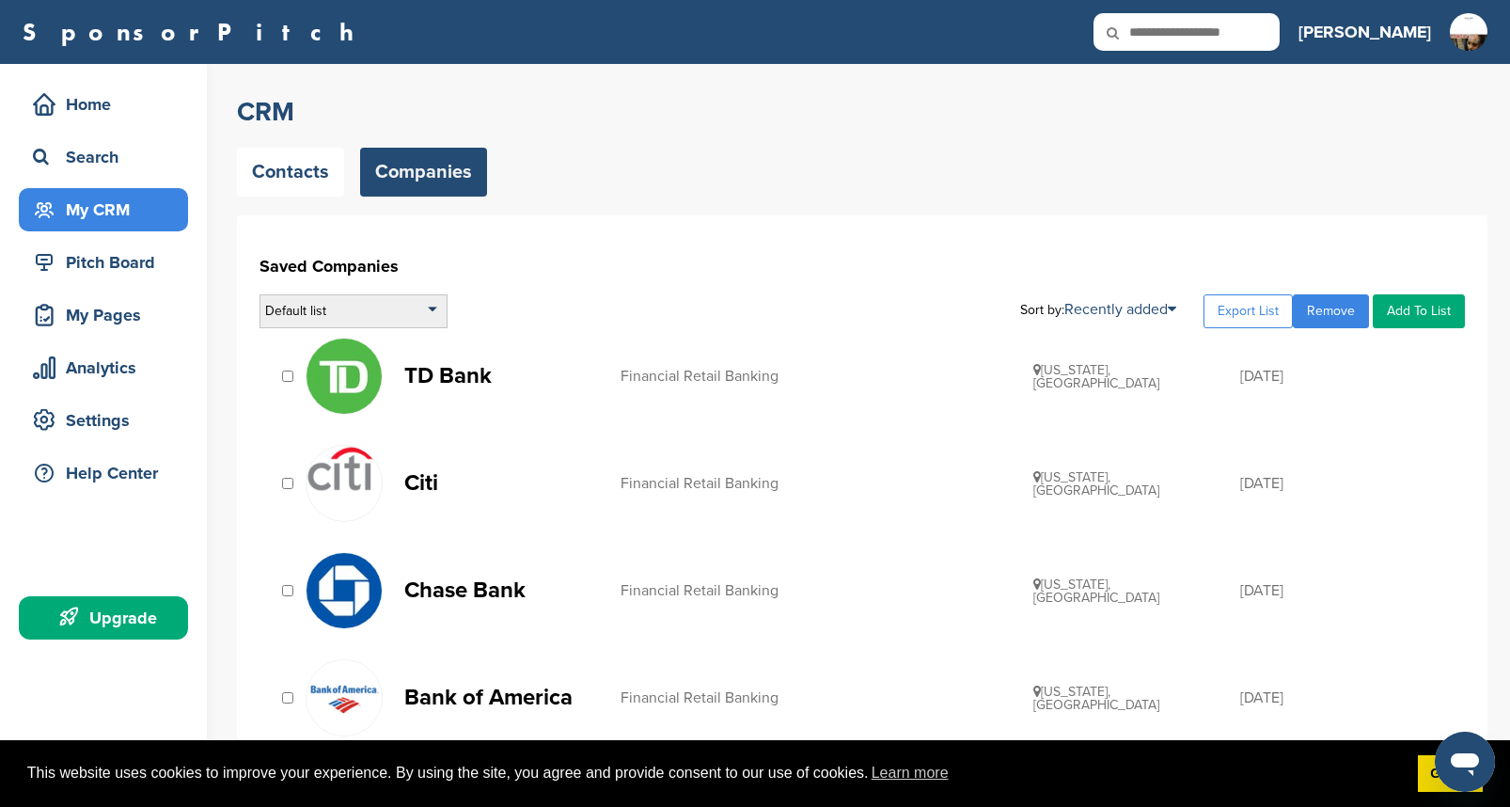
click at [434, 307] on div "Default list" at bounding box center [354, 311] width 188 height 34
click at [498, 271] on h1 "Saved Companies" at bounding box center [863, 266] width 1206 height 34
click at [433, 306] on div "Default list" at bounding box center [354, 311] width 188 height 34
click at [340, 368] on li "Default List" at bounding box center [353, 366] width 177 height 29
click at [275, 177] on link "Contacts" at bounding box center [290, 172] width 107 height 49
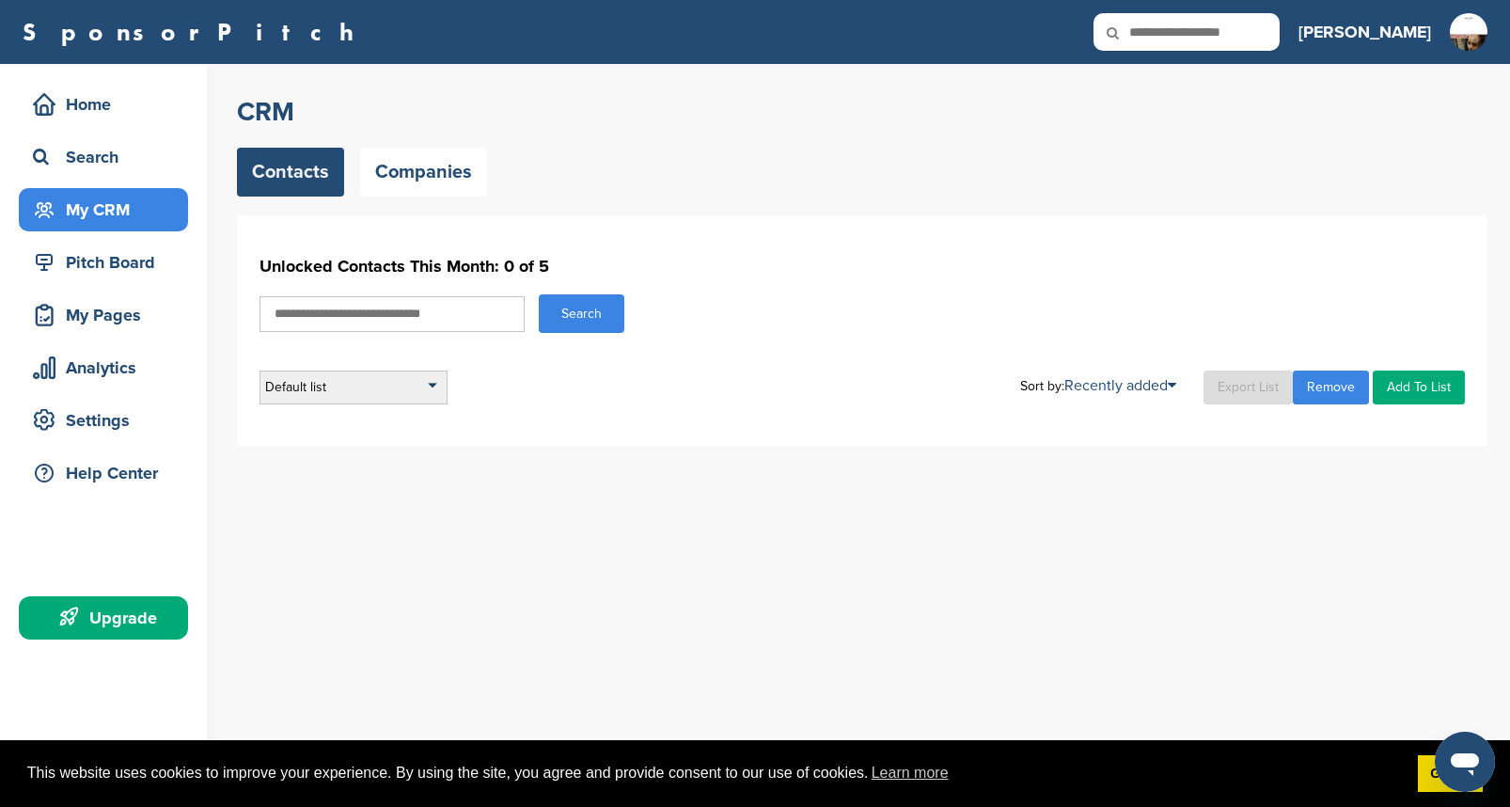
click at [431, 385] on div "Default list" at bounding box center [354, 388] width 188 height 34
click at [373, 447] on li "Default List" at bounding box center [353, 442] width 177 height 29
click at [114, 468] on div "Help Center" at bounding box center [108, 473] width 160 height 34
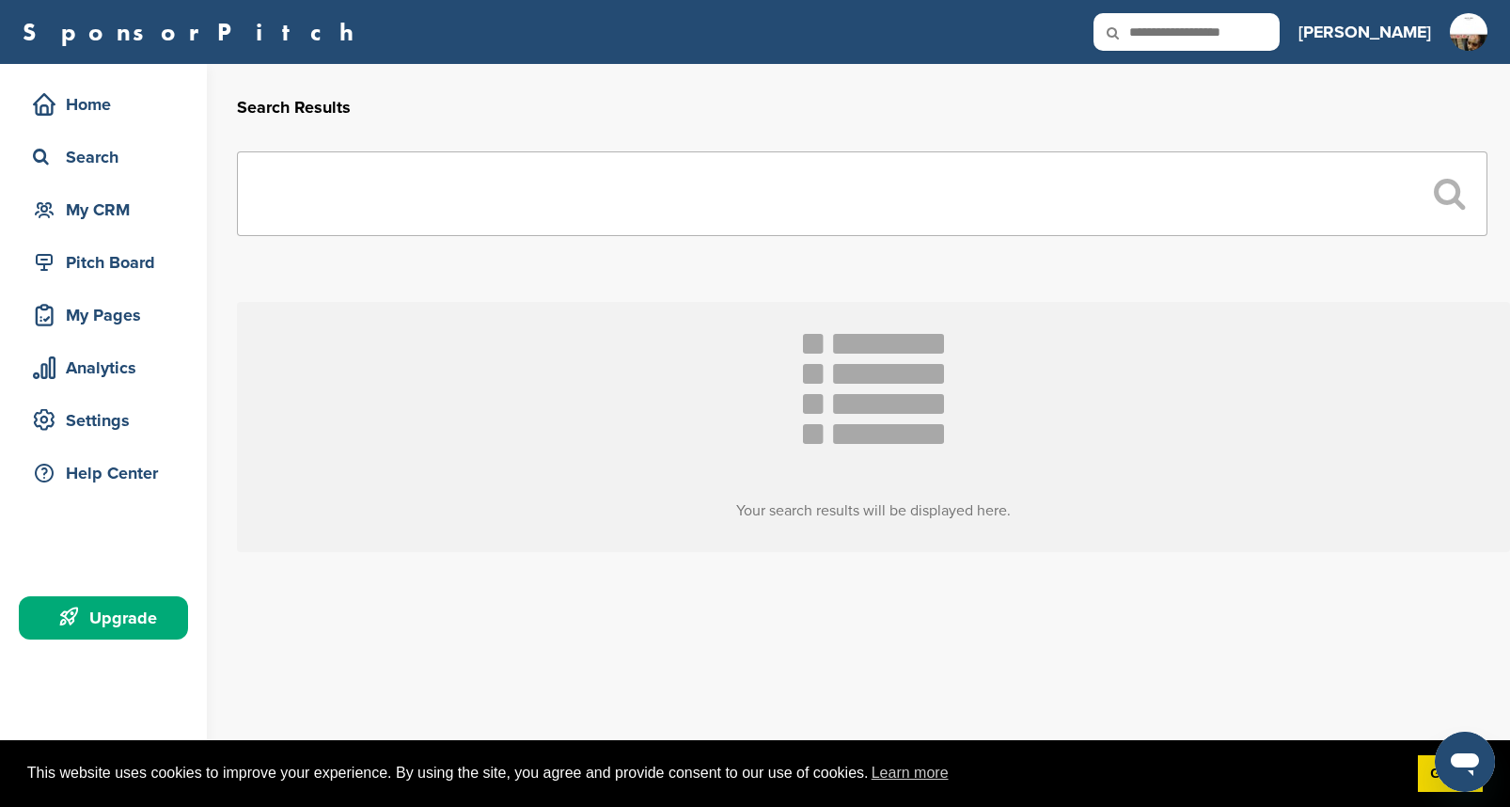
click at [448, 216] on input "text" at bounding box center [862, 193] width 1251 height 85
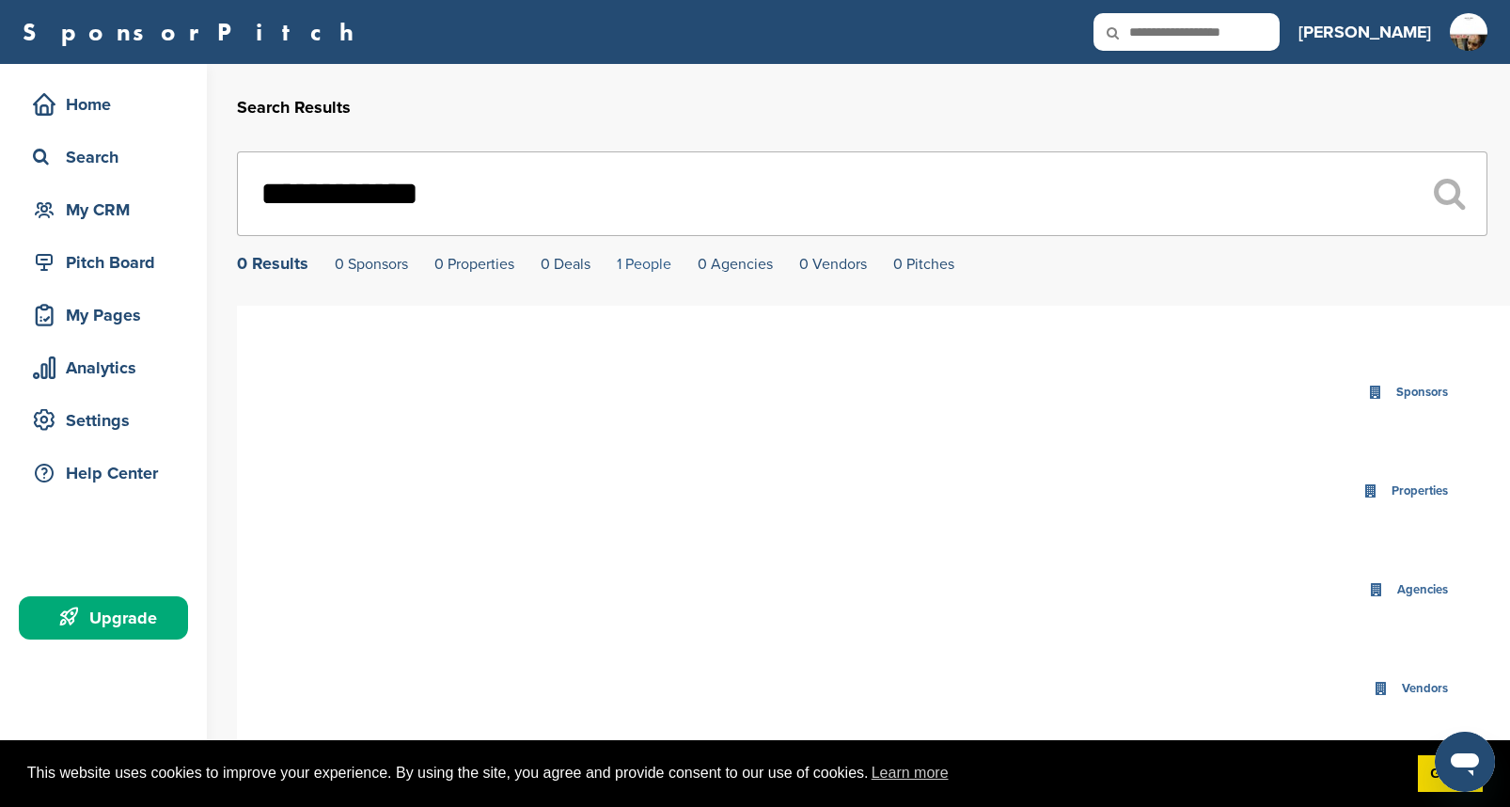
type input "**********"
click at [629, 268] on link "1 People" at bounding box center [644, 264] width 55 height 19
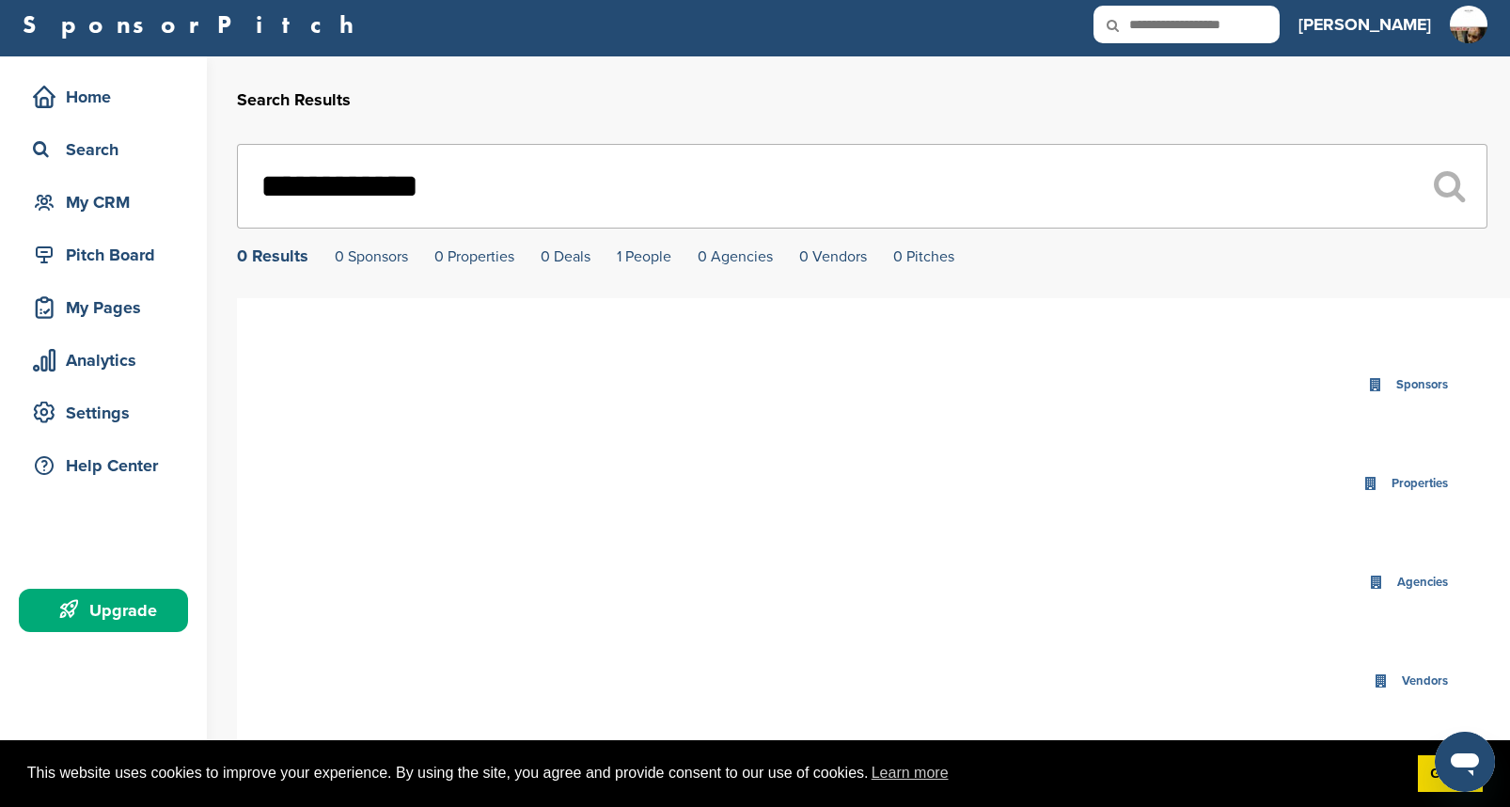
scroll to position [-2, 0]
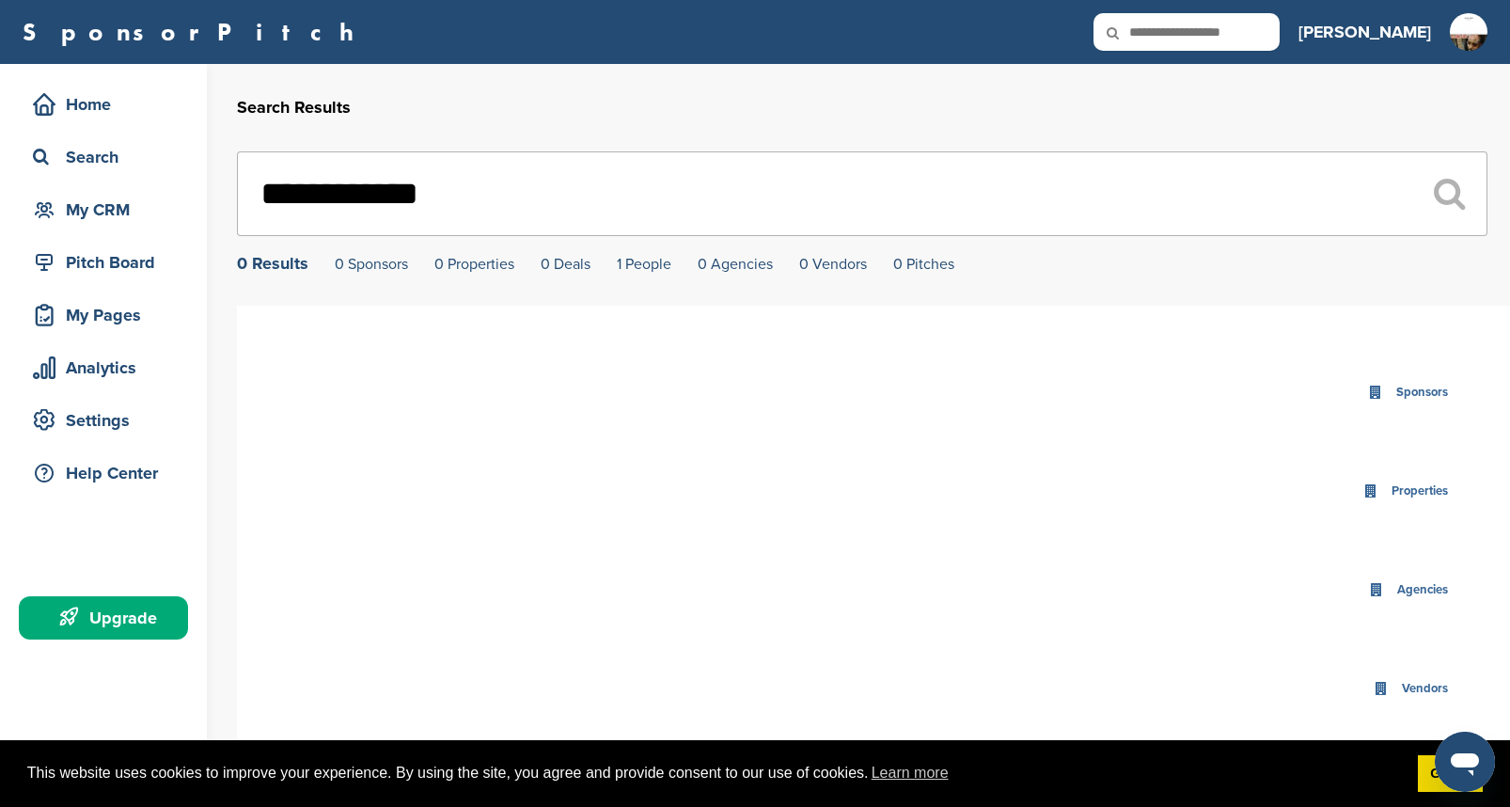
click at [1372, 489] on icon at bounding box center [1371, 491] width 14 height 14
click at [1414, 498] on div "Properties" at bounding box center [1420, 492] width 66 height 22
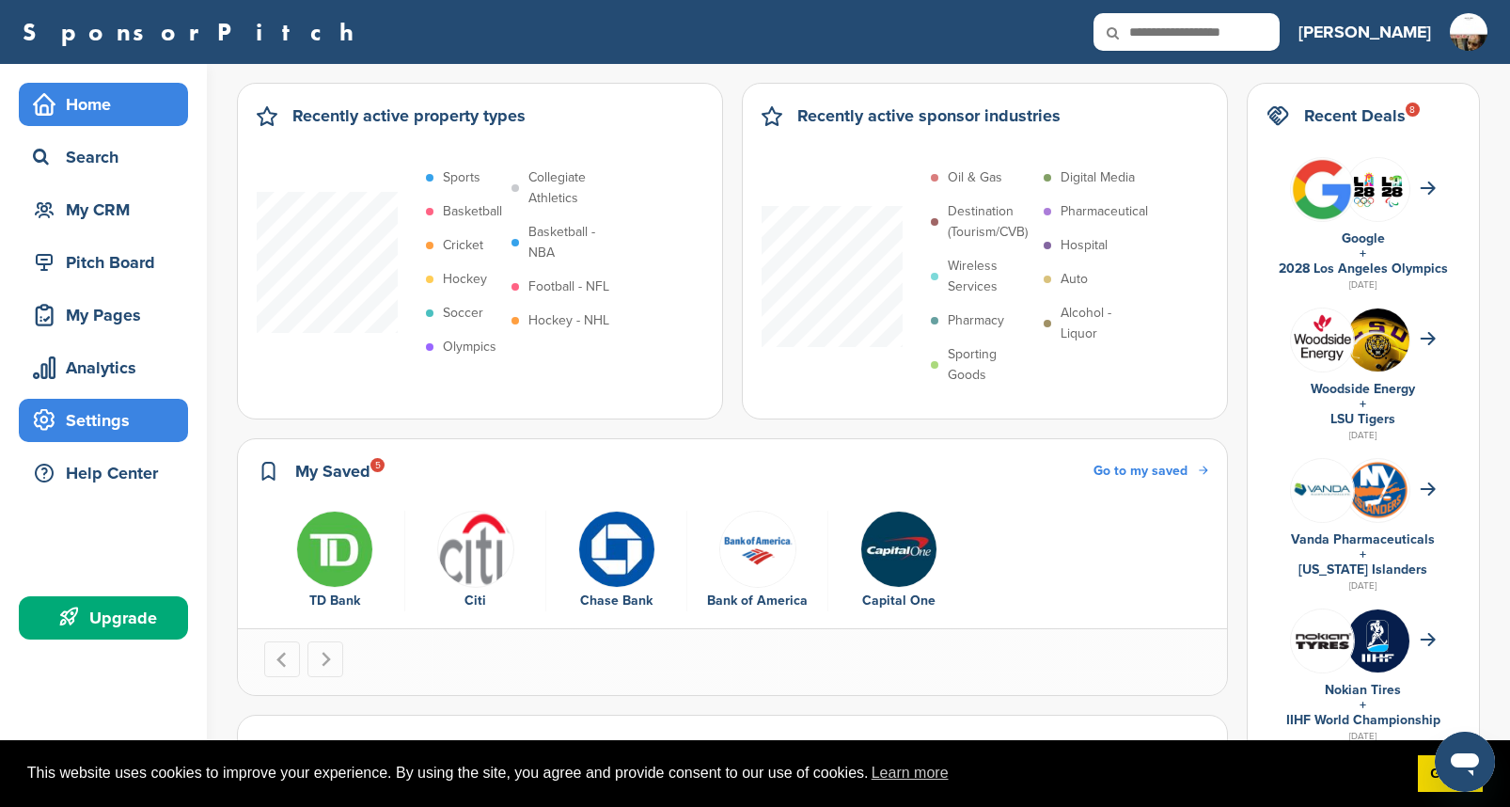
click at [54, 417] on icon at bounding box center [44, 420] width 21 height 22
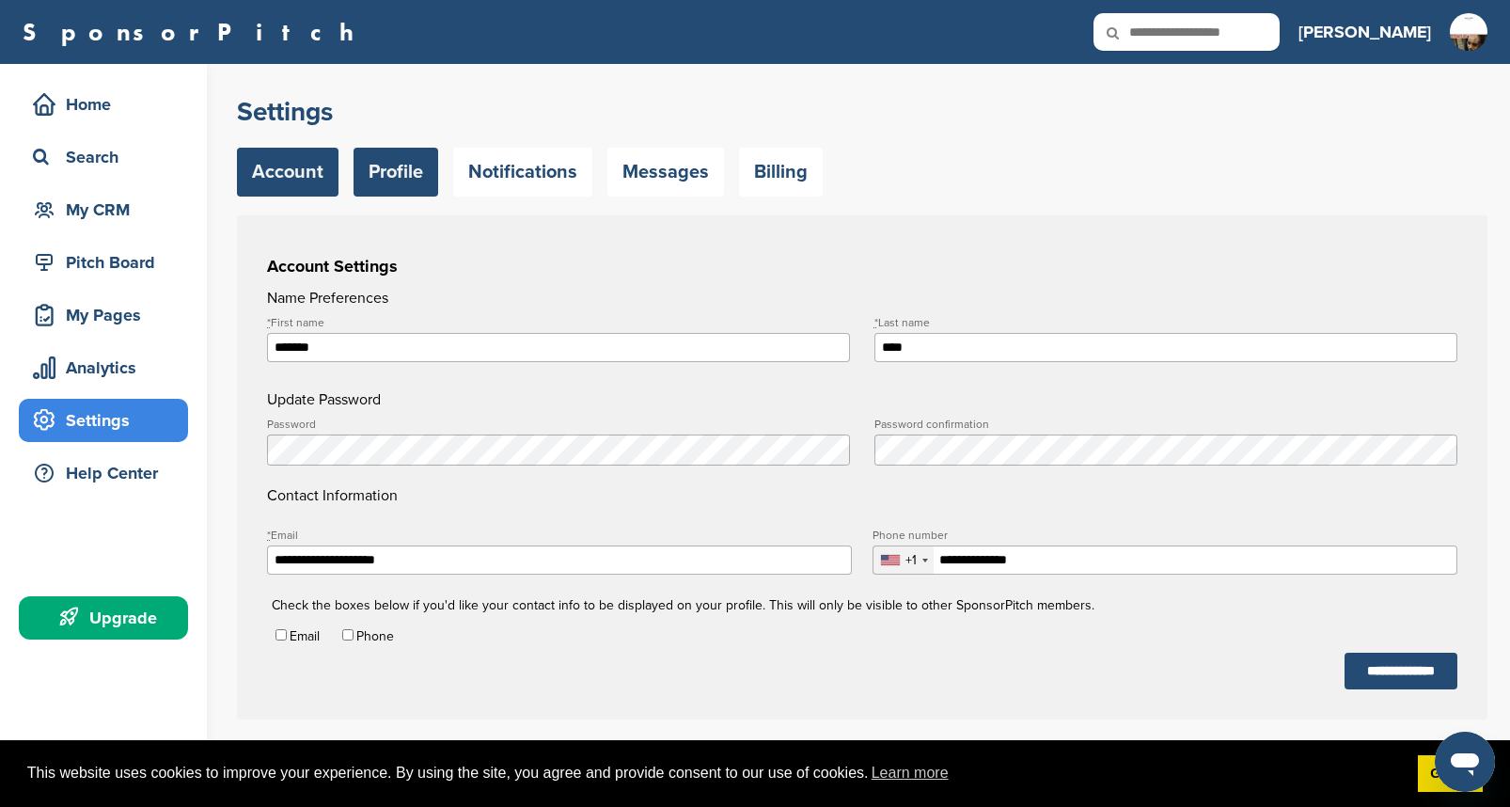
click at [394, 162] on link "Profile" at bounding box center [396, 172] width 85 height 49
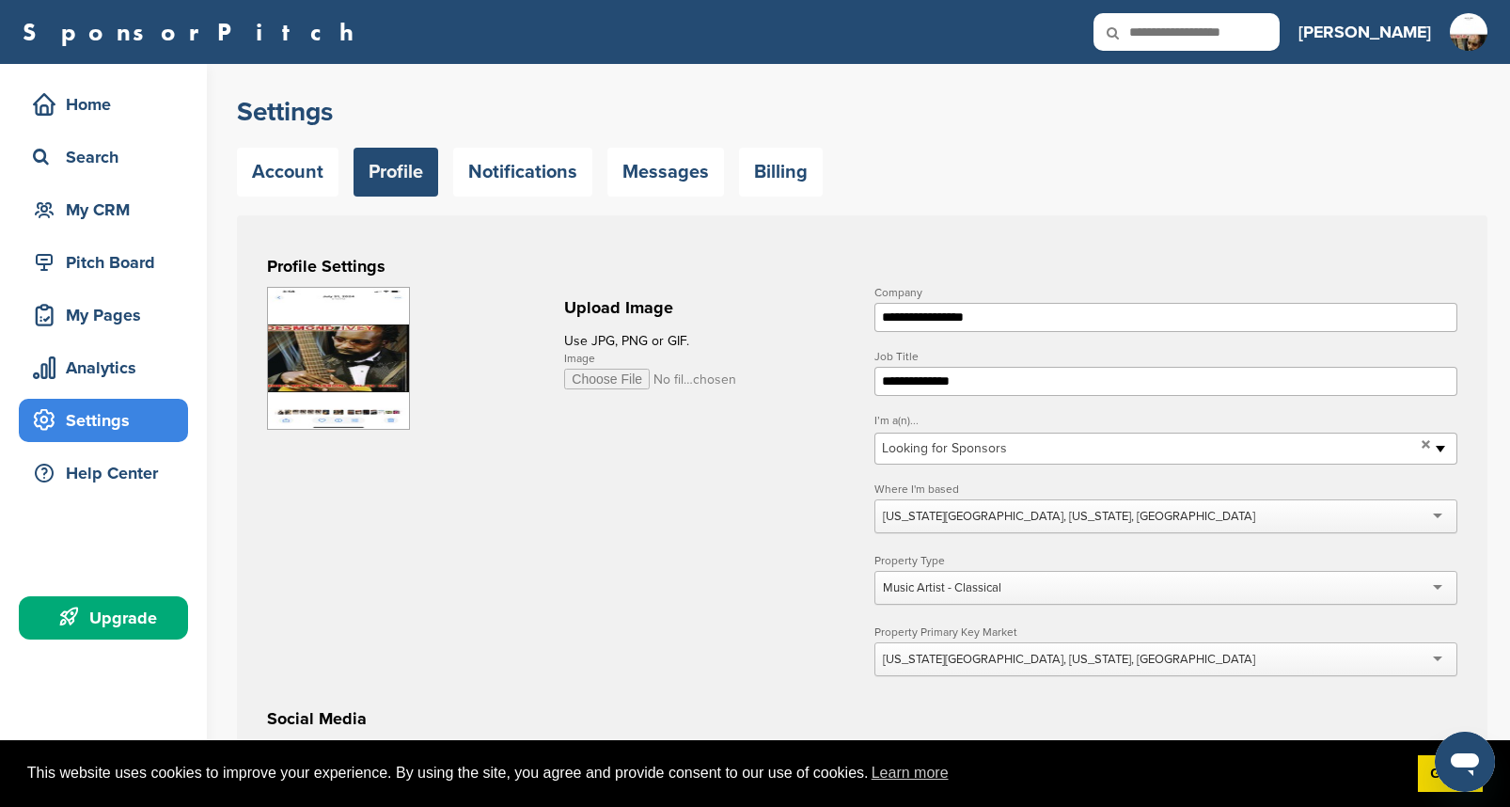
type input "**********"
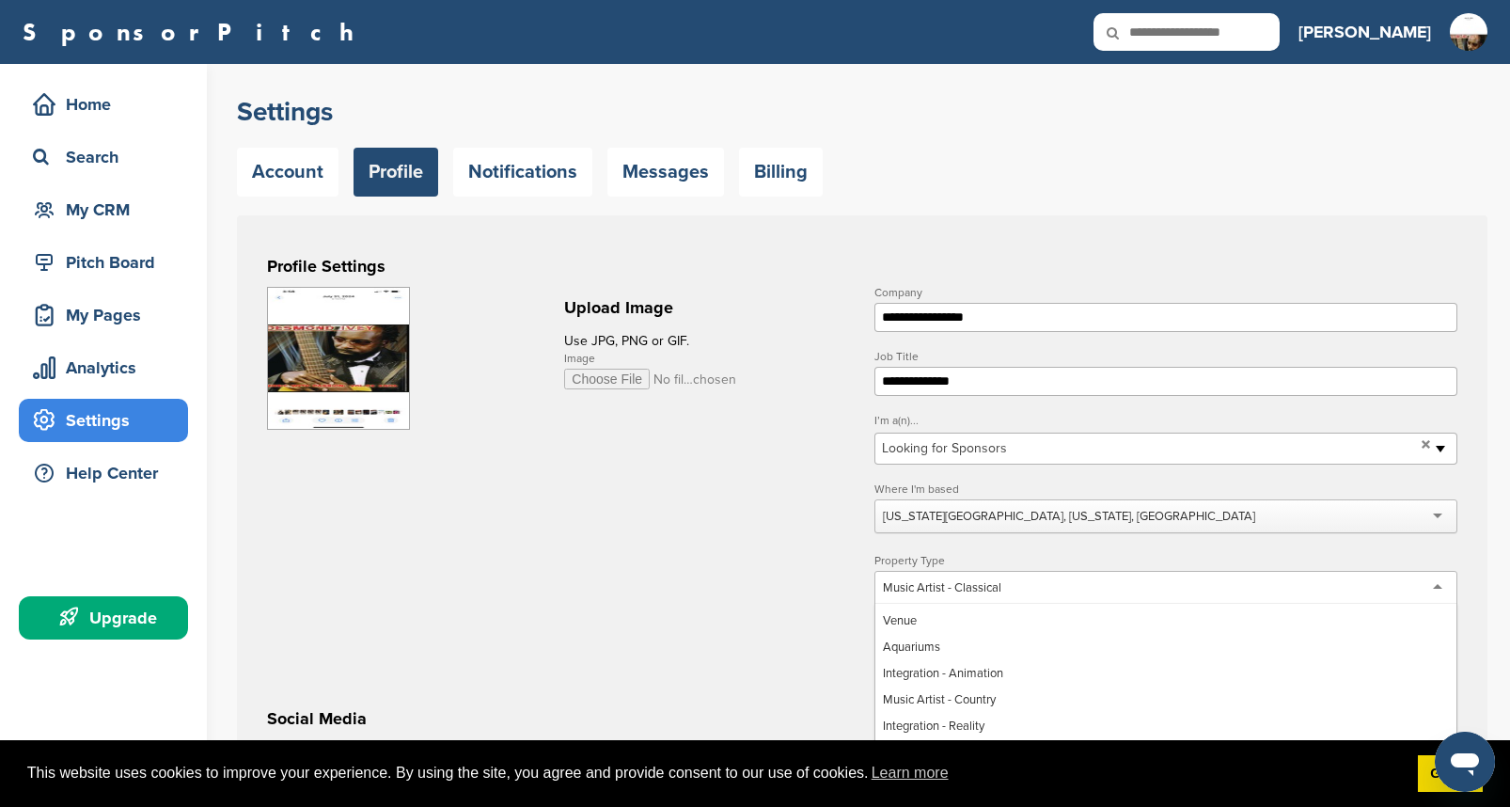
click at [1442, 592] on div "Music Artist - Classical" at bounding box center [1166, 588] width 583 height 34
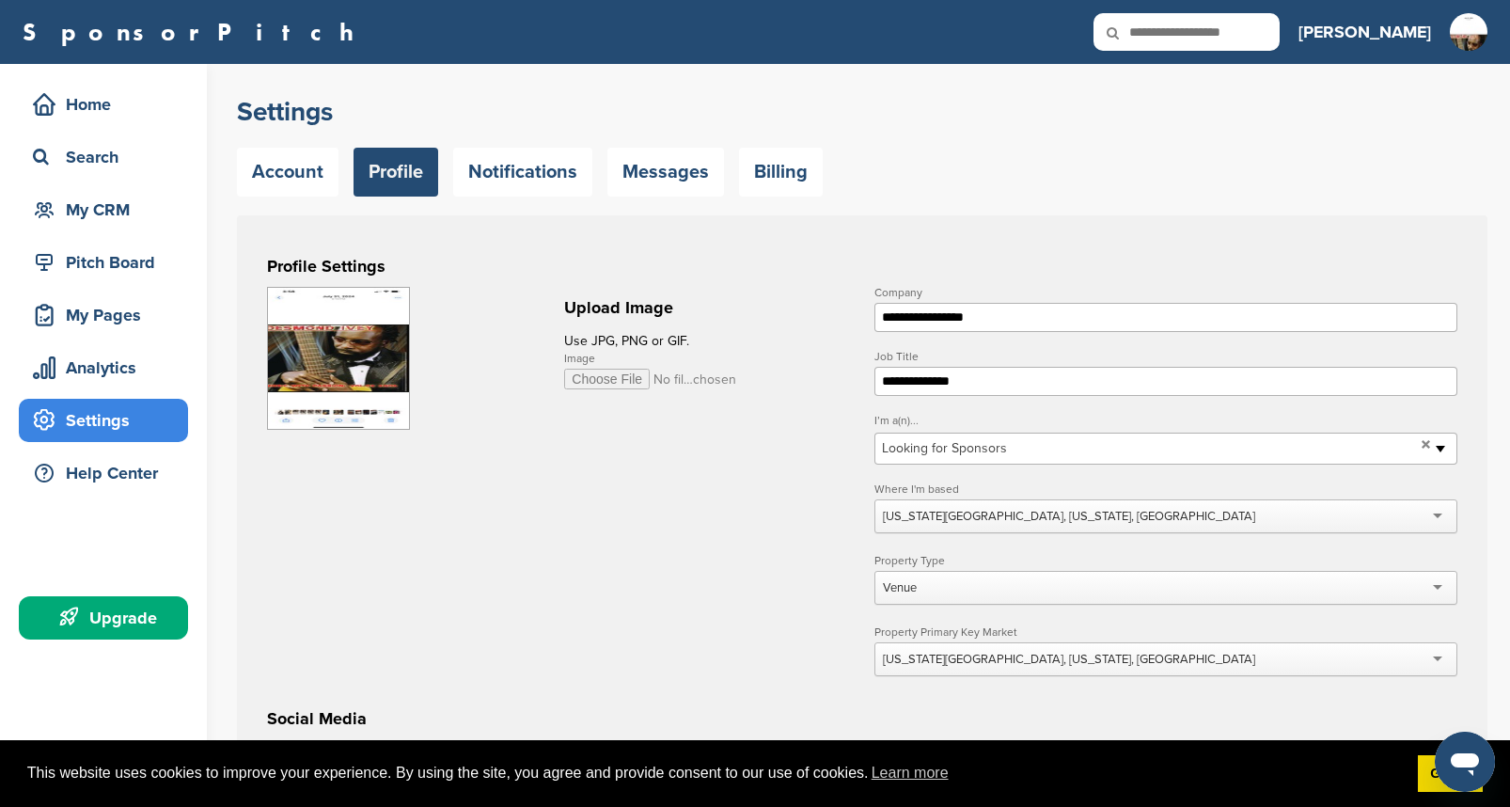
click at [1436, 592] on div "Venue" at bounding box center [1166, 588] width 583 height 34
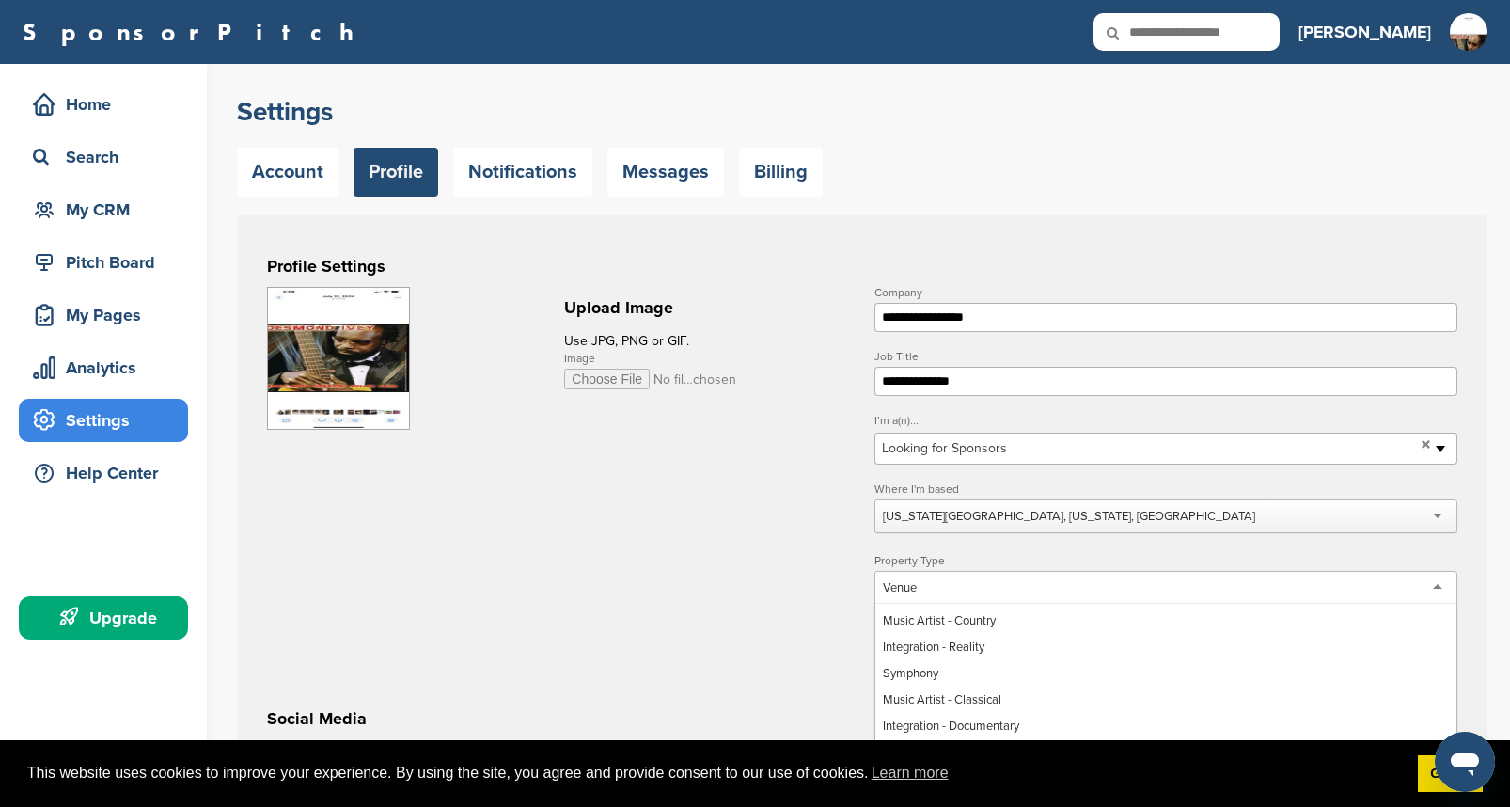
scroll to position [1262, 0]
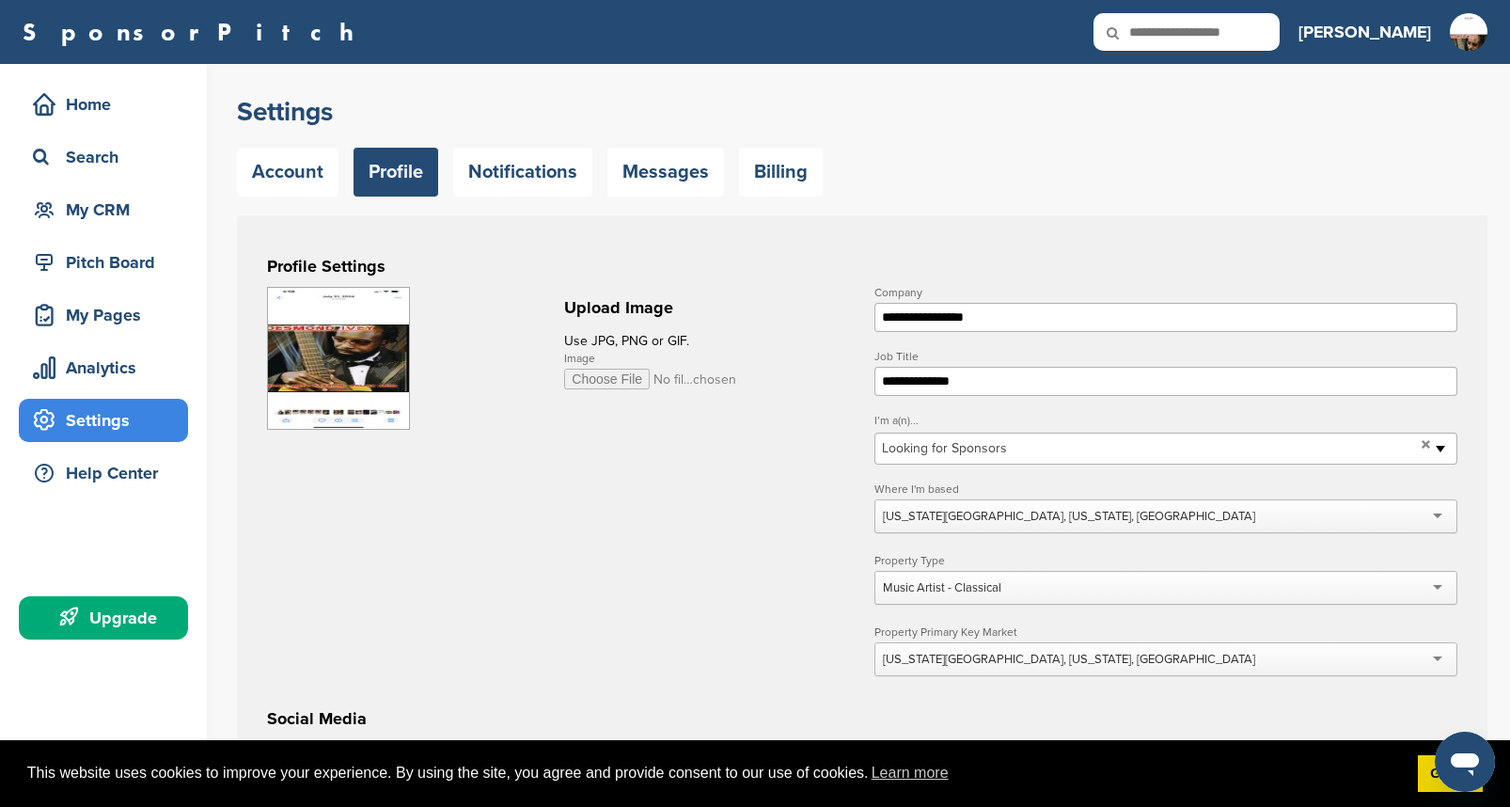
click at [1114, 709] on h3 "Social Media" at bounding box center [862, 718] width 1191 height 26
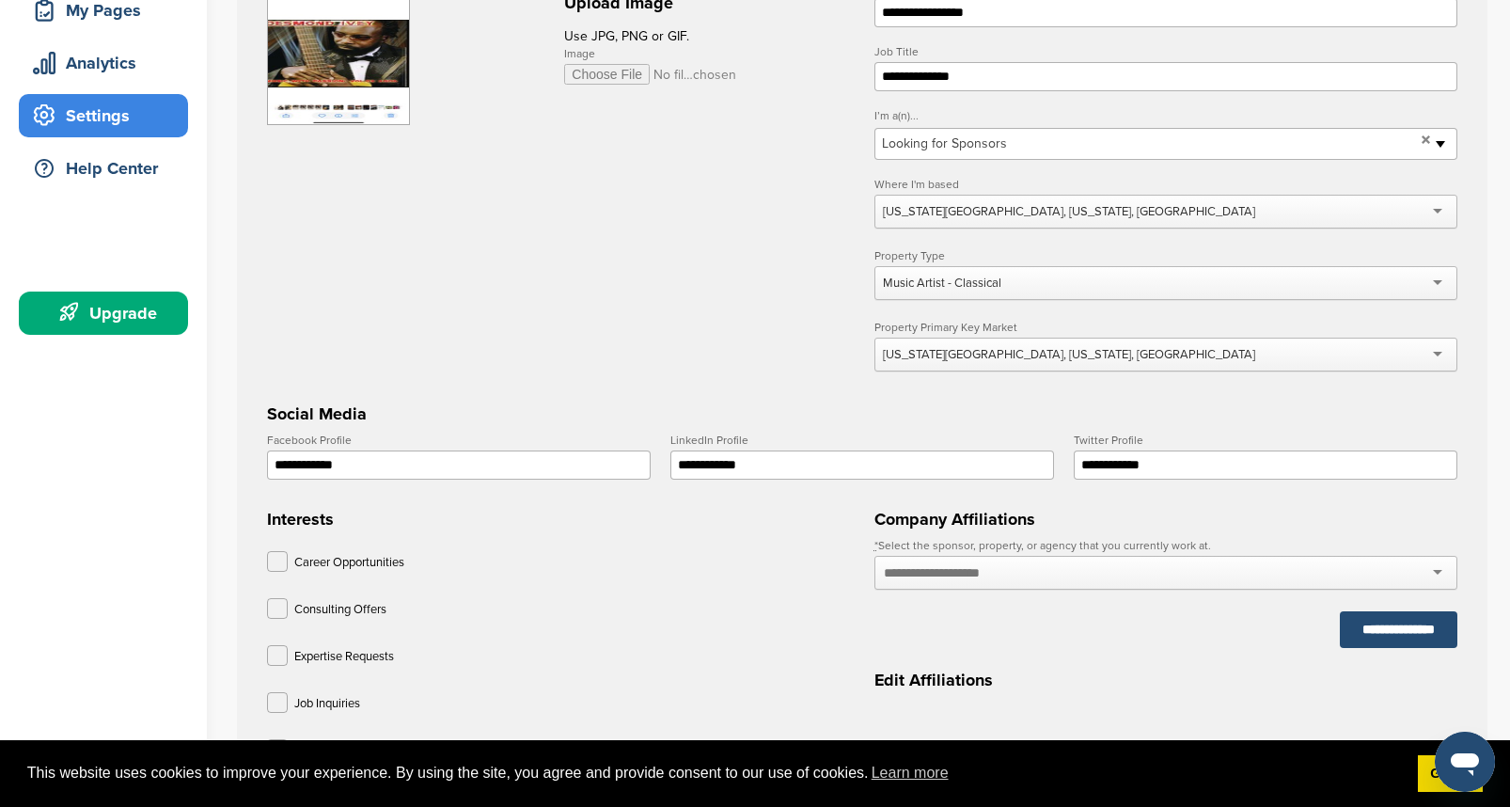
scroll to position [351, 0]
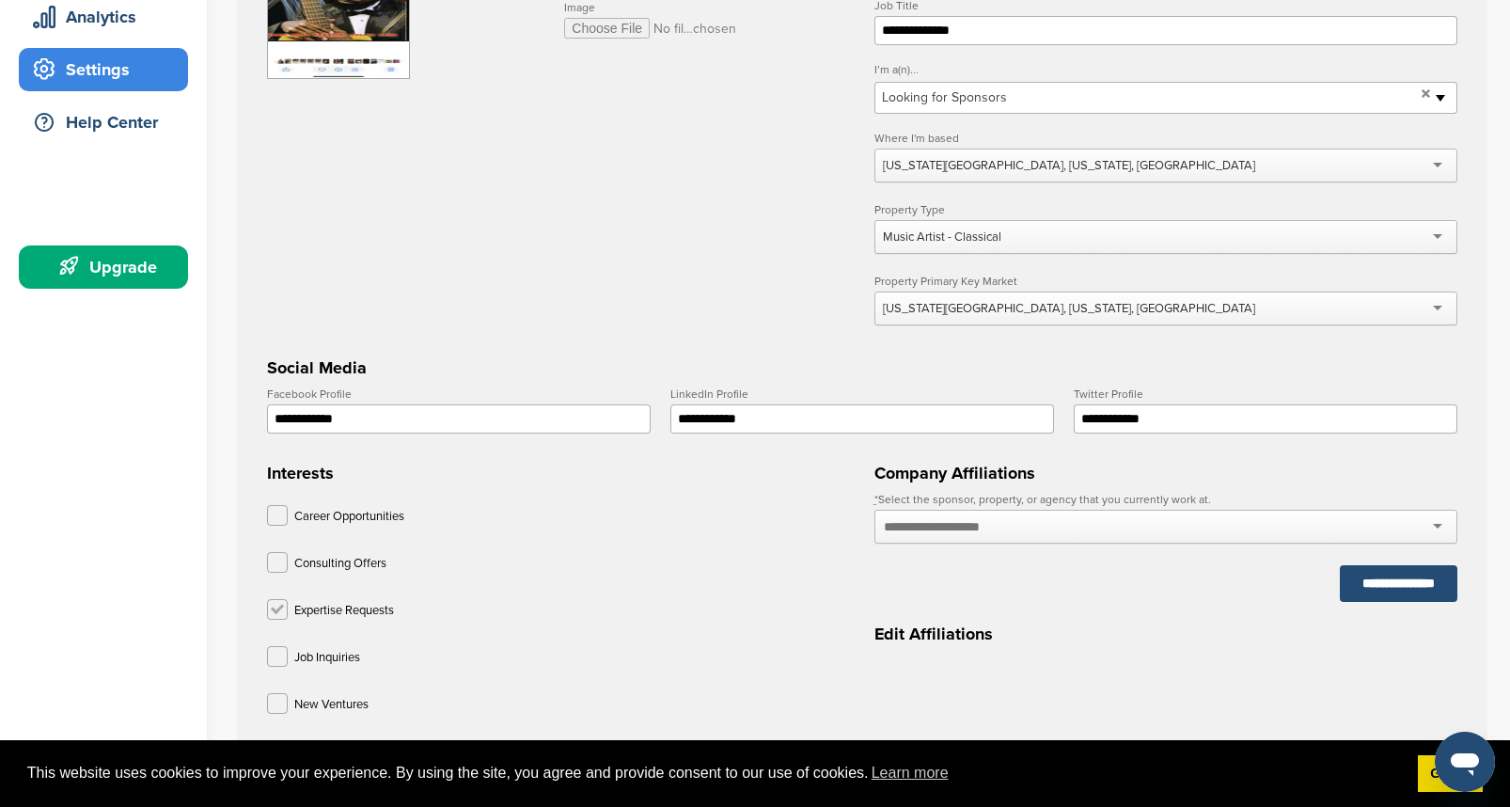
click at [276, 617] on label at bounding box center [277, 609] width 21 height 21
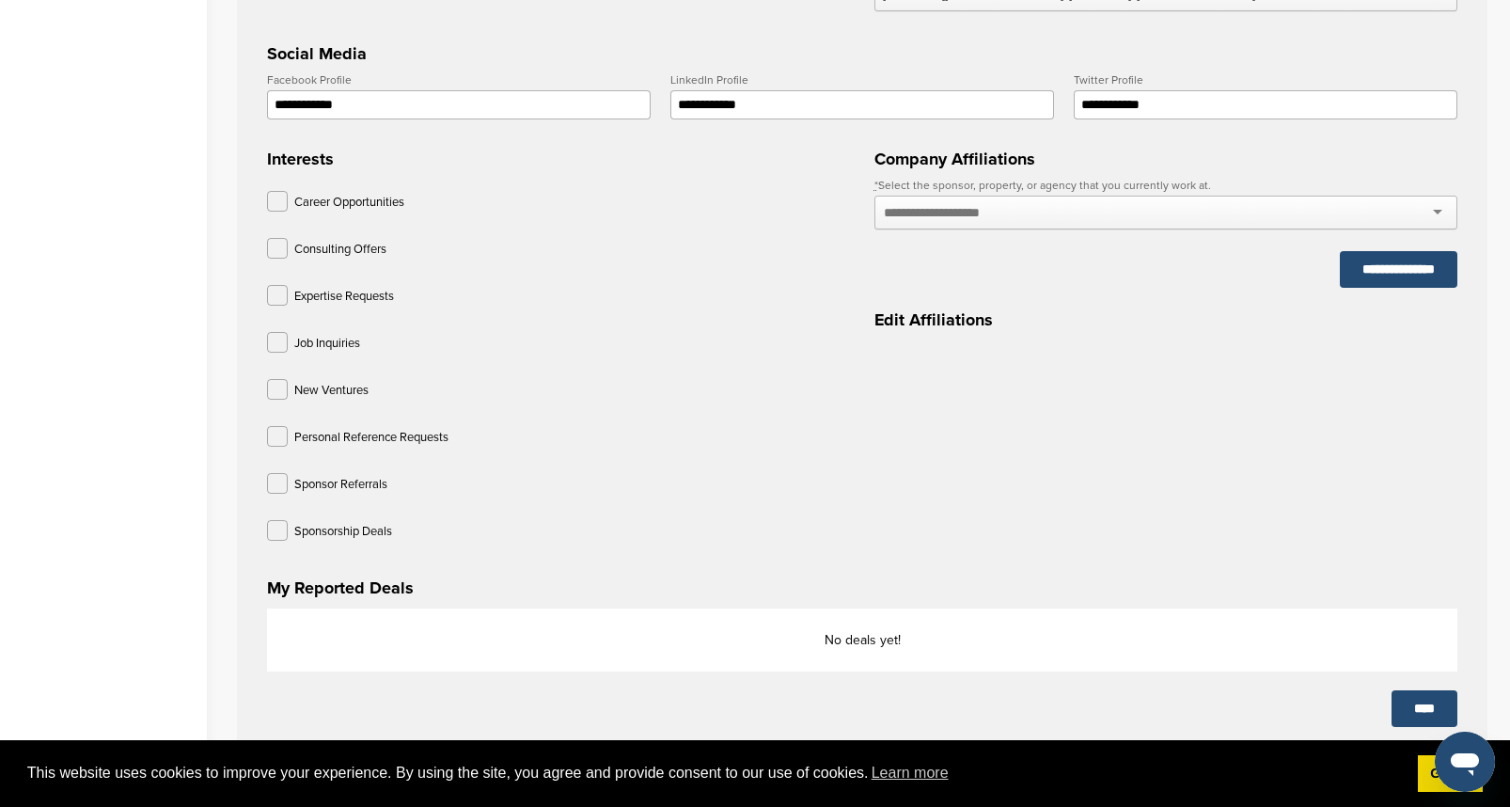
scroll to position [666, 0]
click at [1408, 711] on input "****" at bounding box center [1425, 707] width 66 height 37
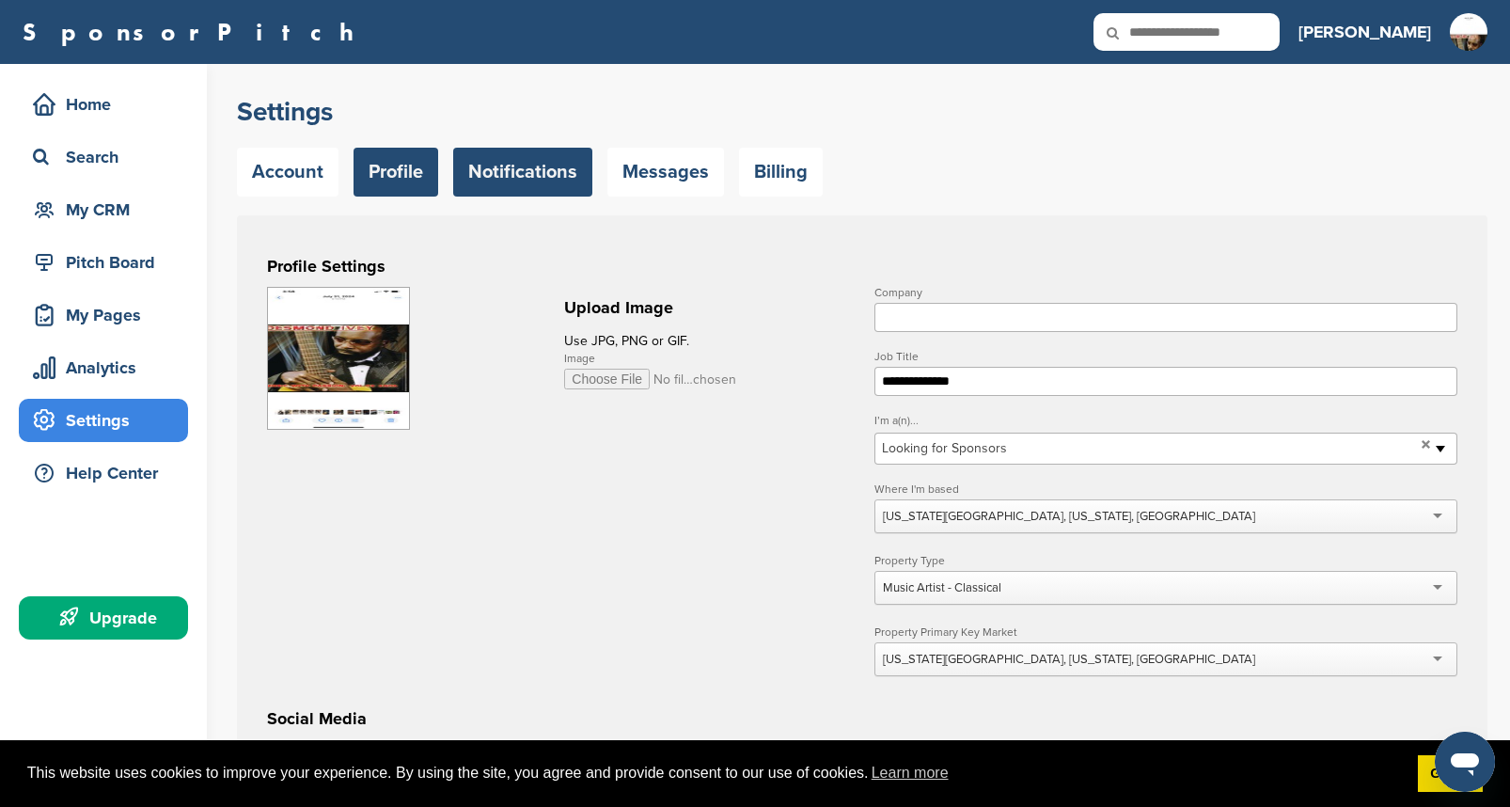
click at [503, 176] on link "Notifications" at bounding box center [522, 172] width 139 height 49
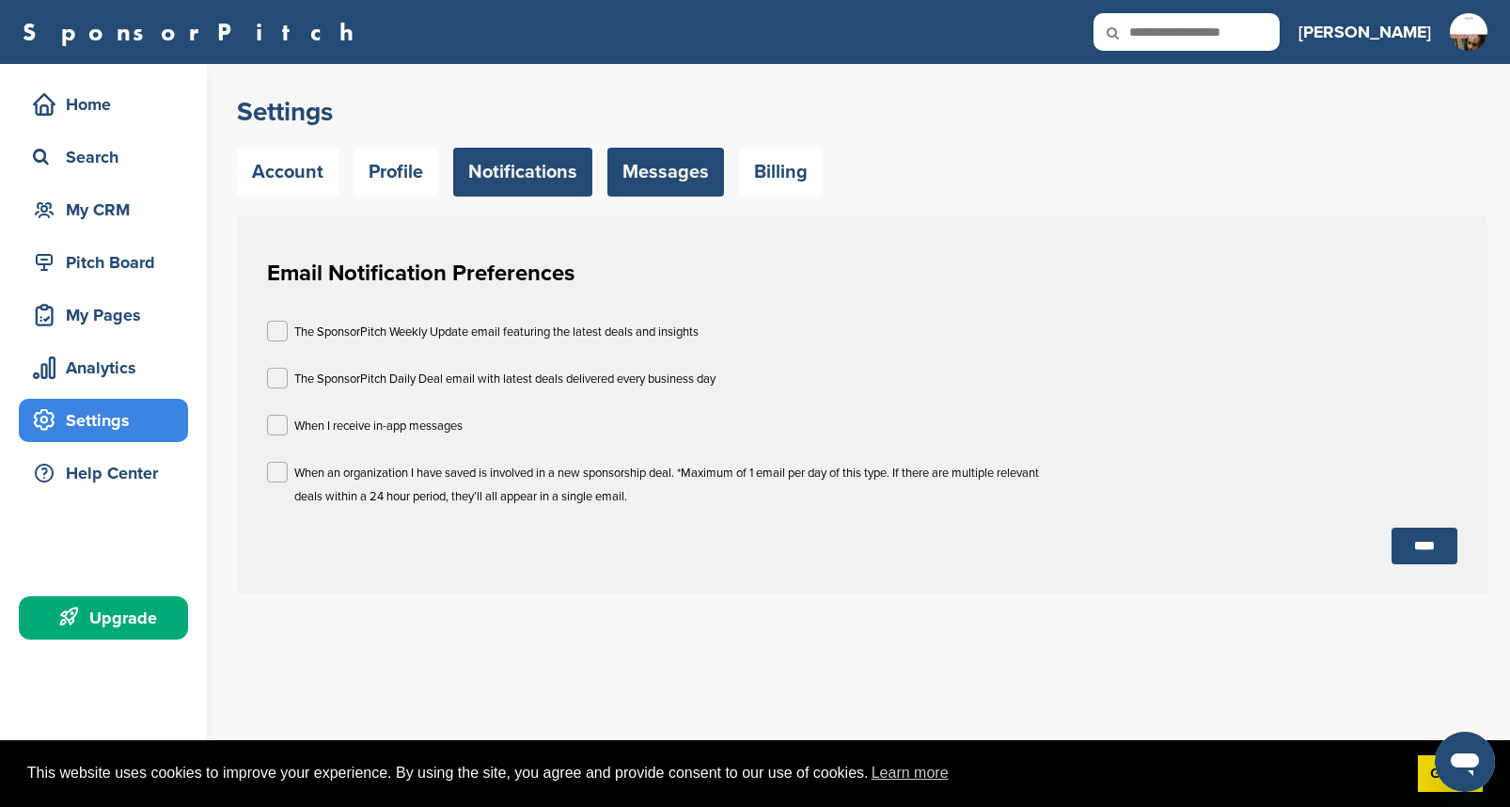
click at [648, 186] on link "Messages" at bounding box center [666, 172] width 117 height 49
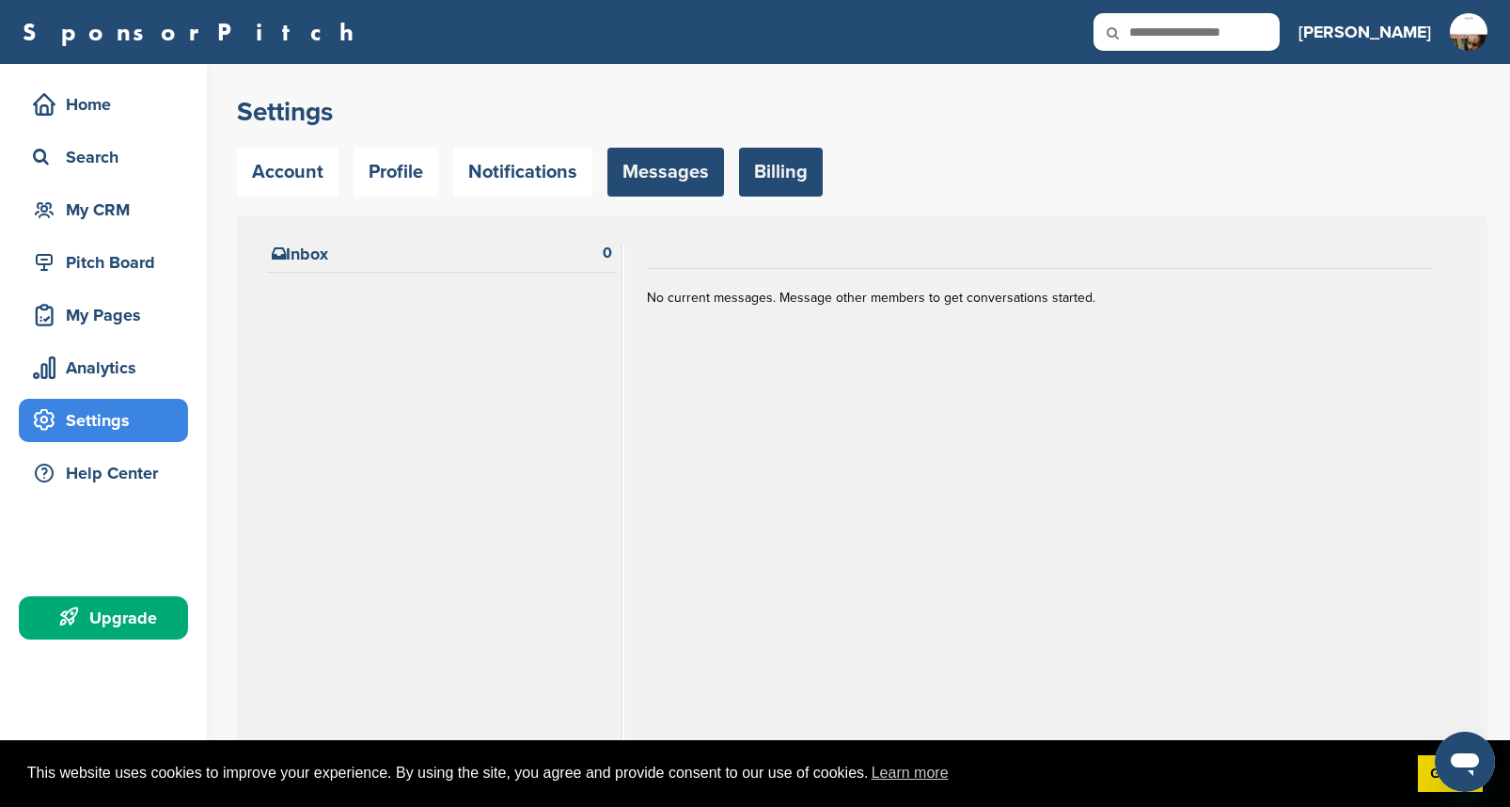
click at [789, 163] on link "Billing" at bounding box center [781, 172] width 84 height 49
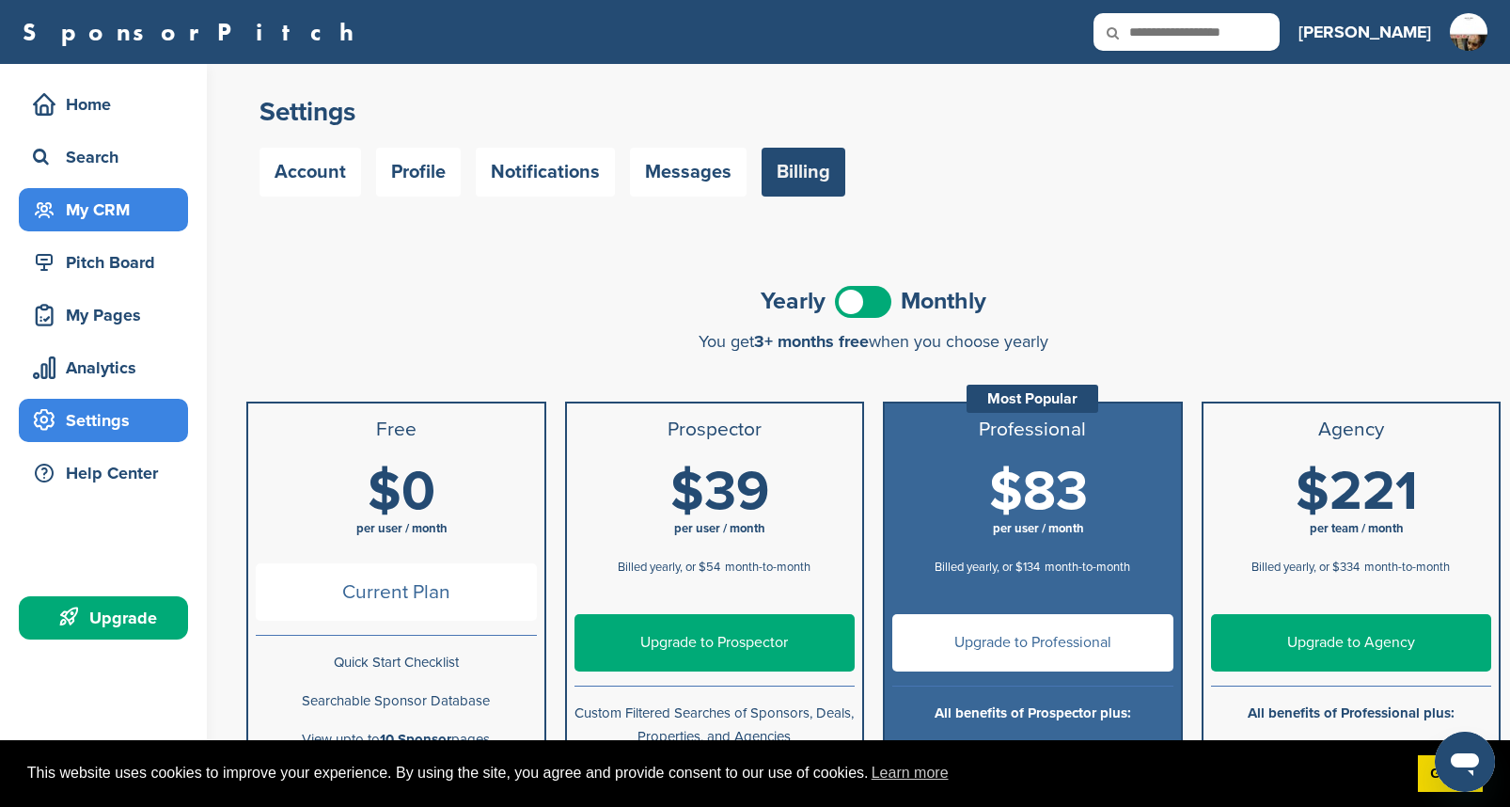
click at [84, 200] on div "My CRM" at bounding box center [108, 210] width 160 height 34
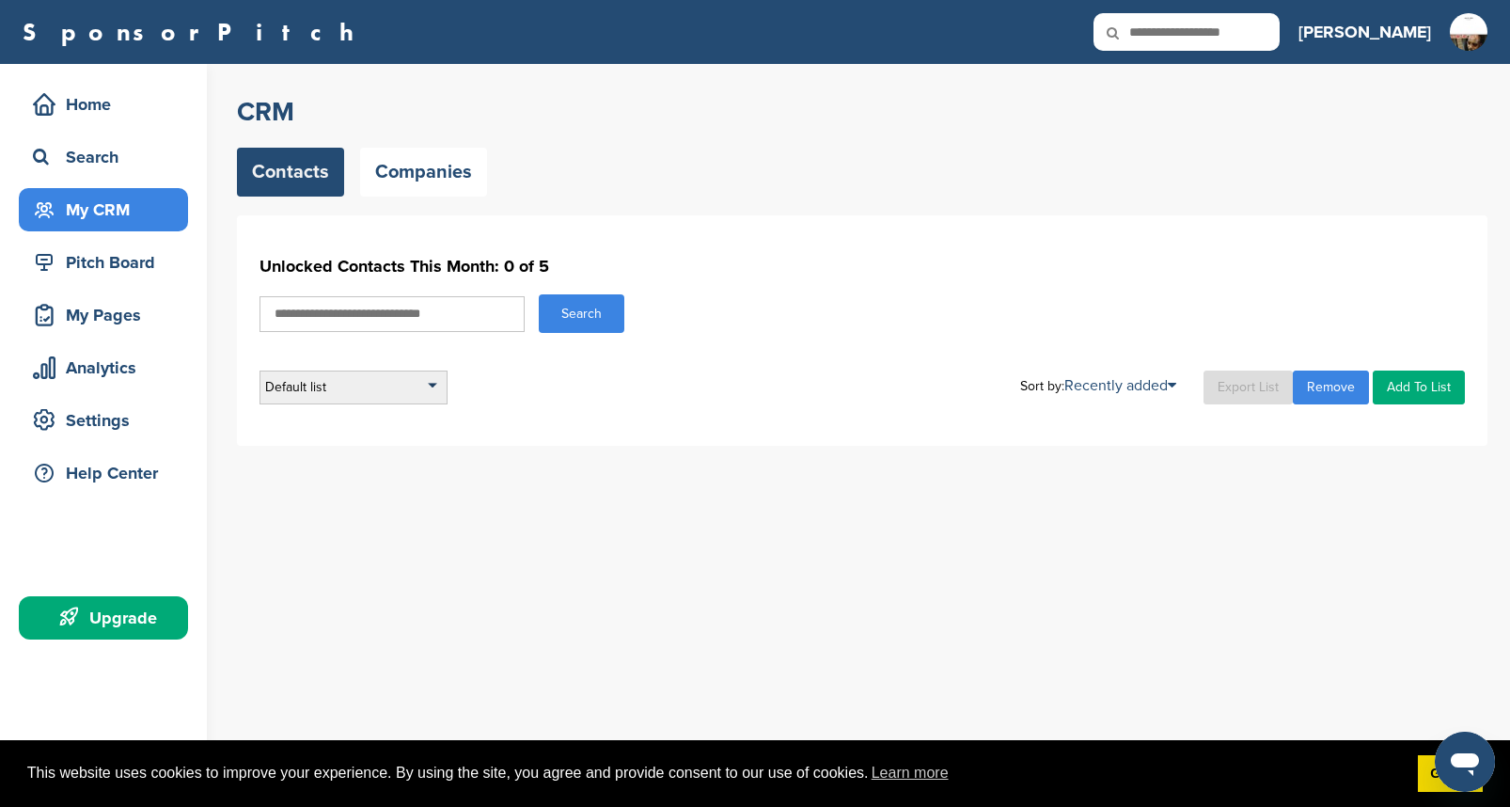
click at [434, 384] on div "Default list" at bounding box center [354, 388] width 188 height 34
click at [383, 450] on li "Default List" at bounding box center [353, 442] width 177 height 29
click at [481, 313] on input "text" at bounding box center [392, 314] width 265 height 36
type input "**********"
click at [1433, 393] on link "Add To List" at bounding box center [1419, 388] width 92 height 34
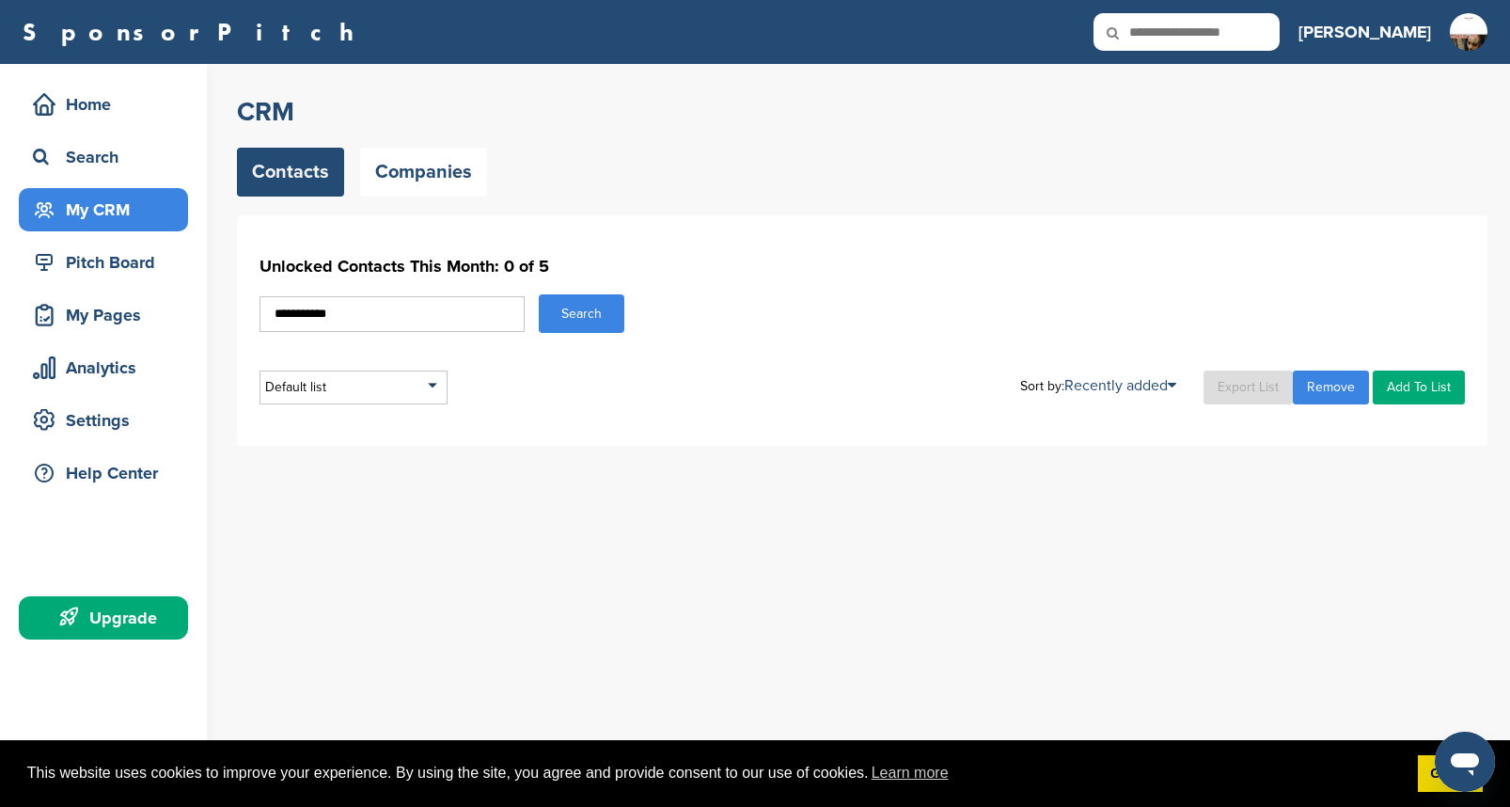
click at [1429, 398] on link "Add To List" at bounding box center [1419, 388] width 92 height 34
click at [572, 311] on button "Search" at bounding box center [582, 313] width 86 height 39
click at [1079, 454] on link "Company Name" at bounding box center [1067, 447] width 92 height 16
click at [584, 318] on button "Search" at bounding box center [582, 313] width 86 height 39
click at [122, 258] on div "Pitch Board" at bounding box center [108, 262] width 160 height 34
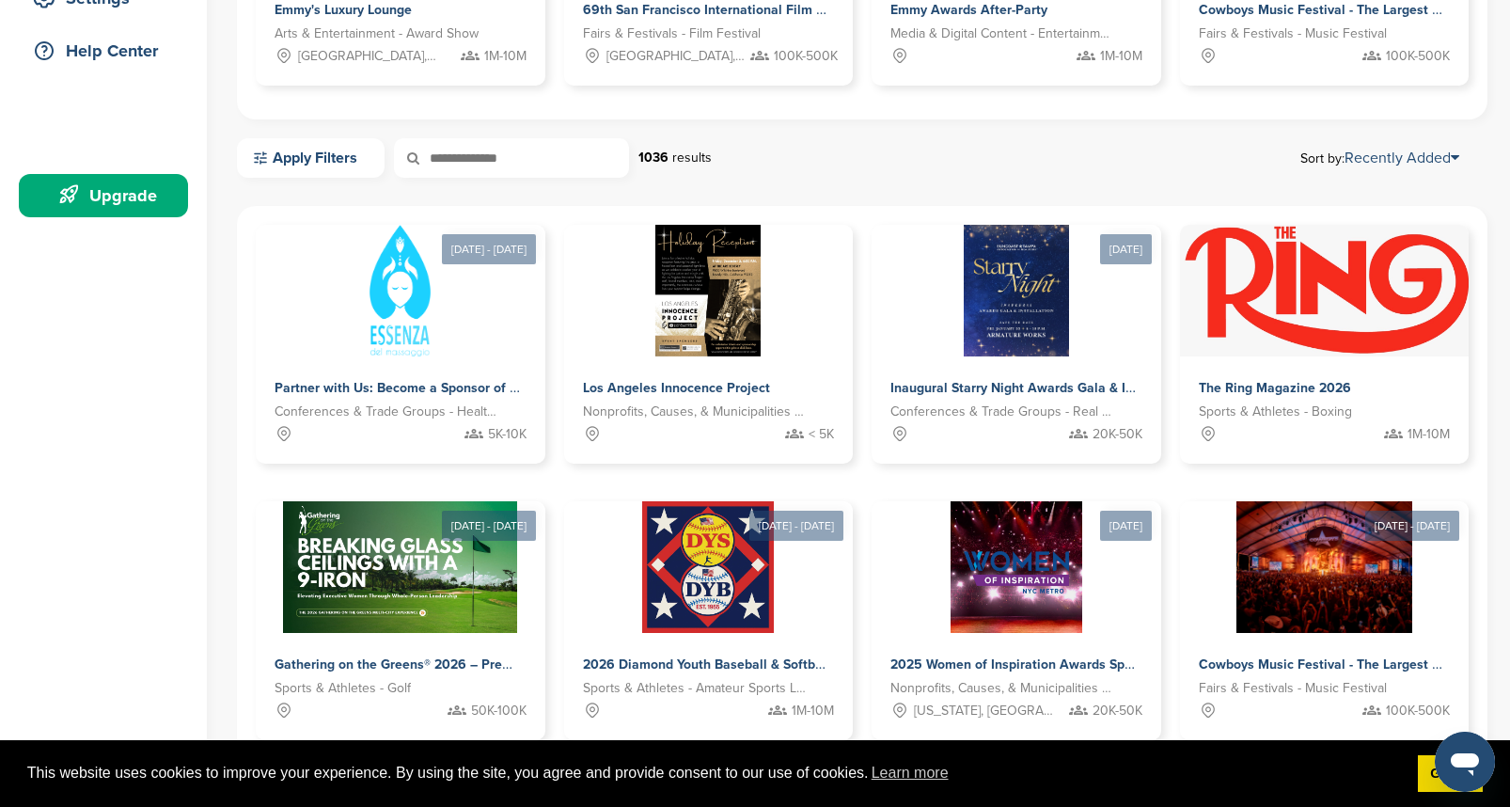
scroll to position [426, 0]
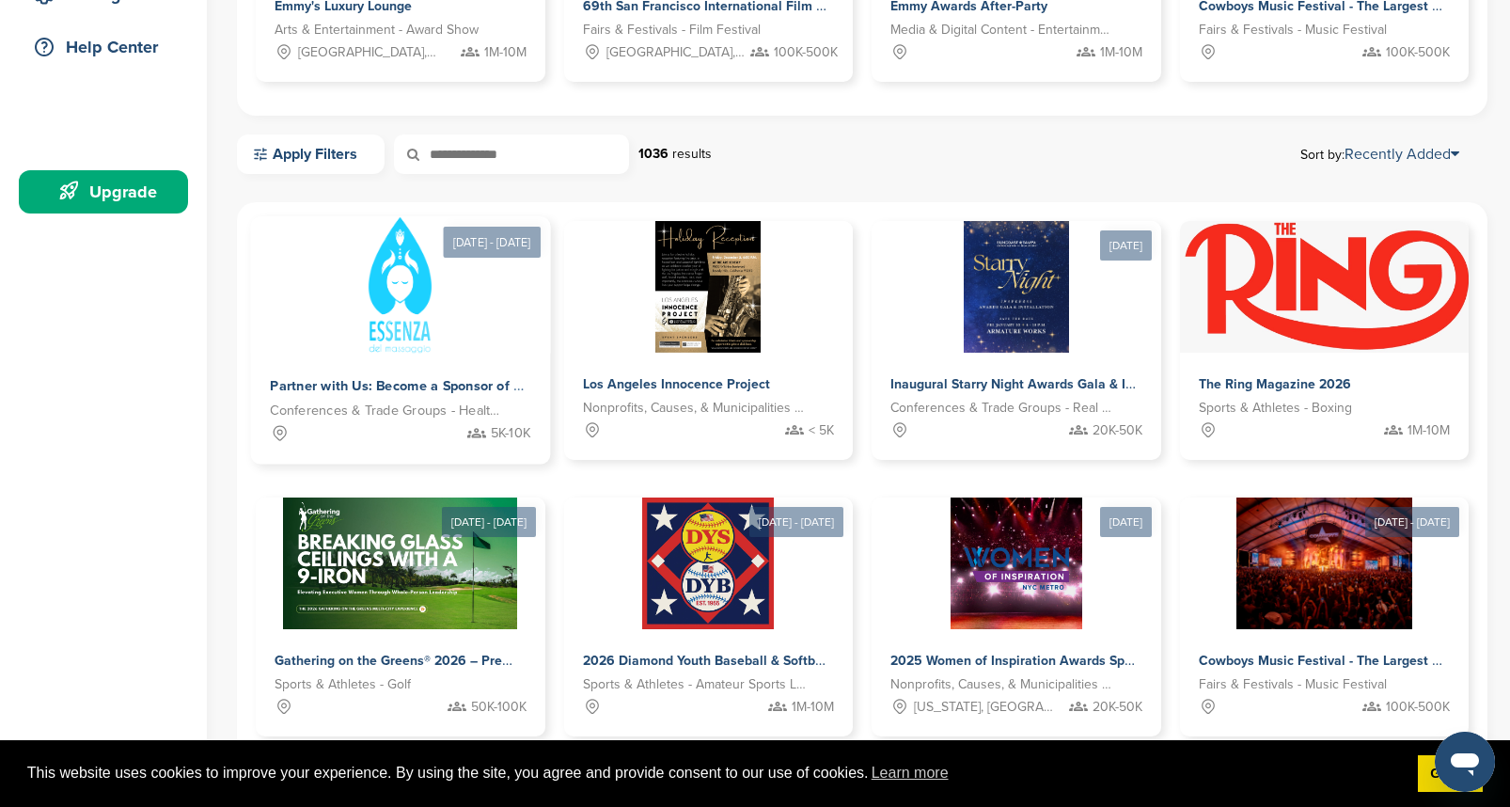
click at [410, 344] on img at bounding box center [401, 285] width 64 height 136
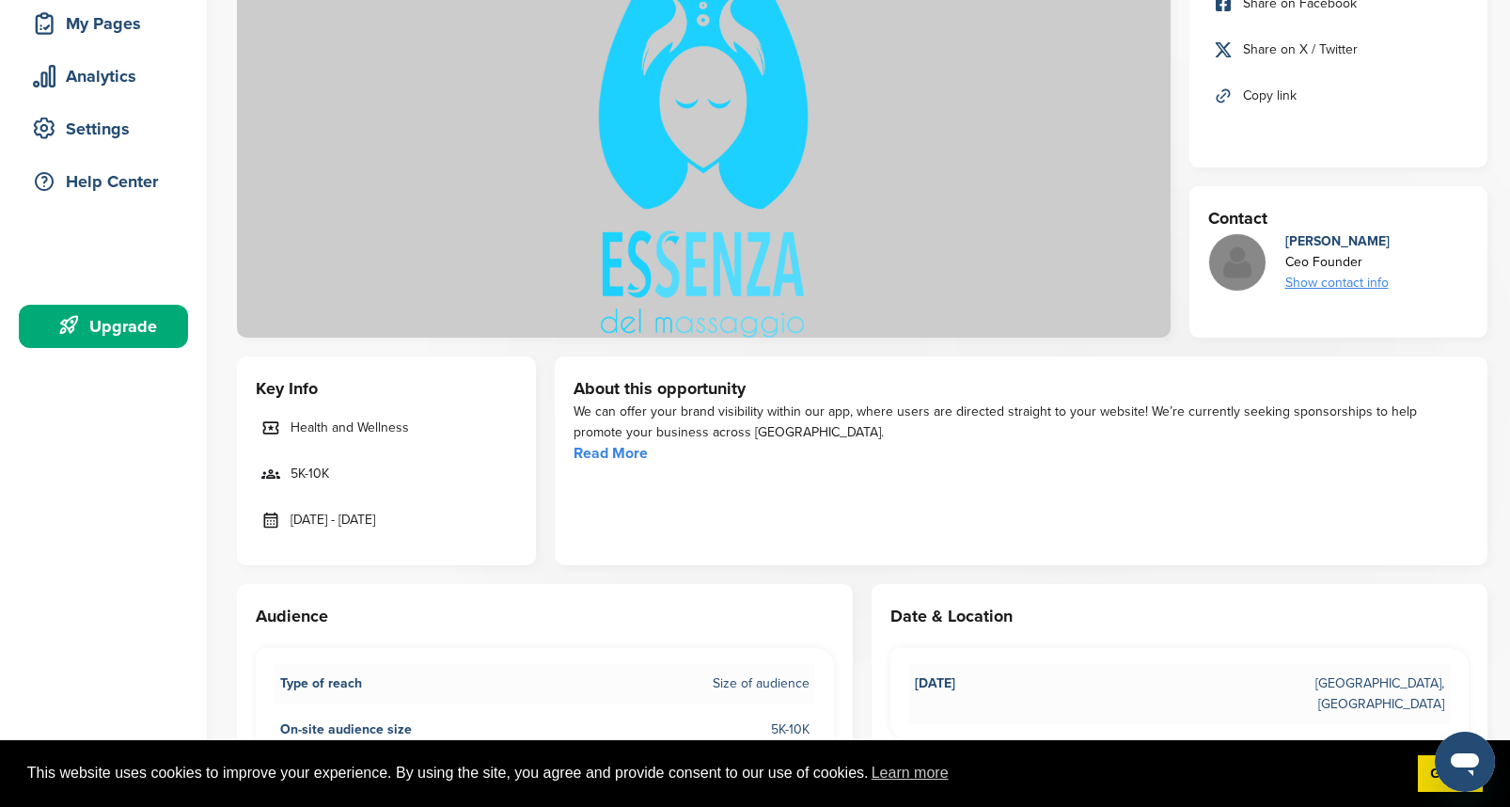
scroll to position [364, 0]
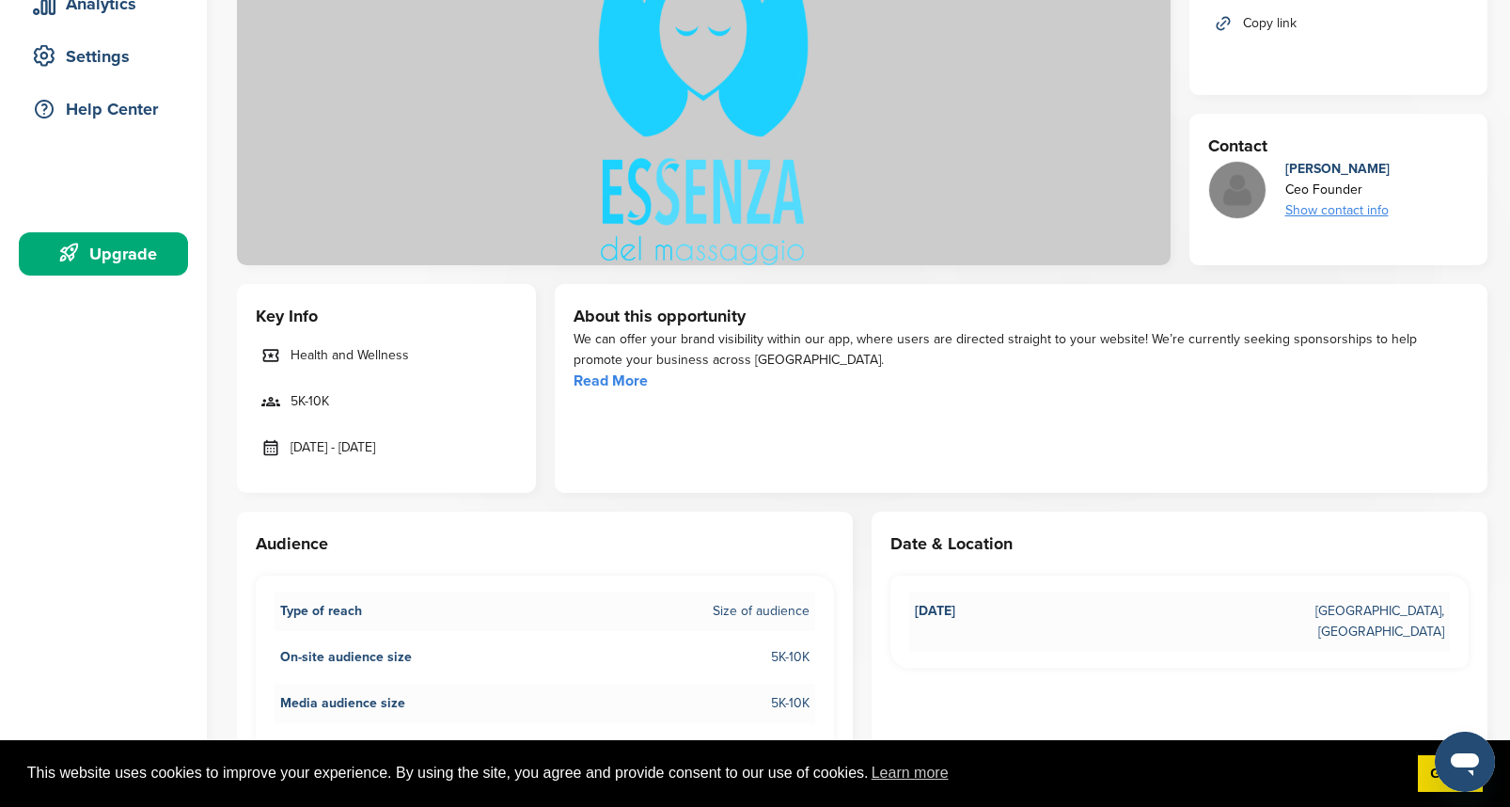
click at [608, 388] on link "Read More" at bounding box center [611, 380] width 74 height 19
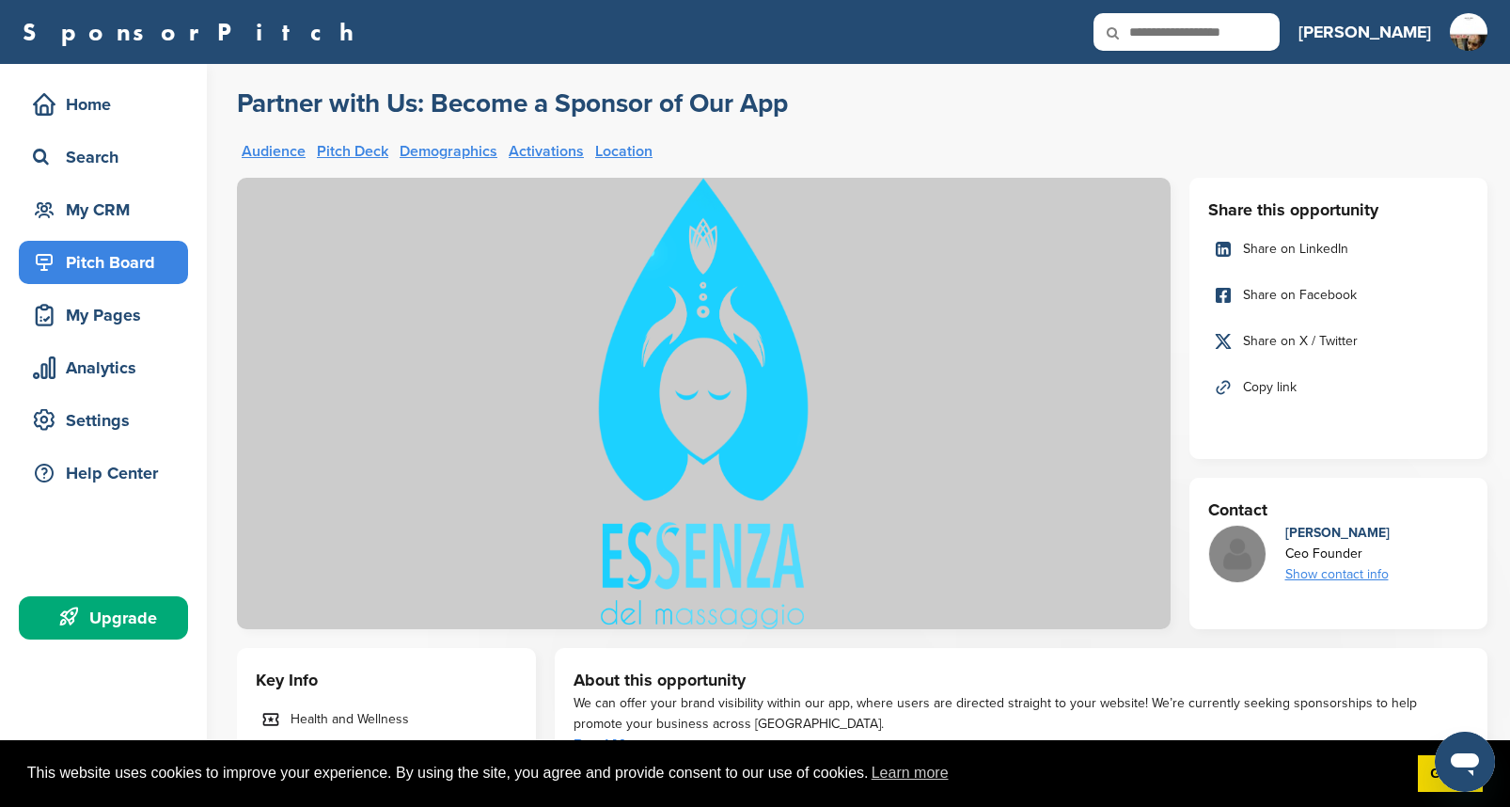
scroll to position [0, 0]
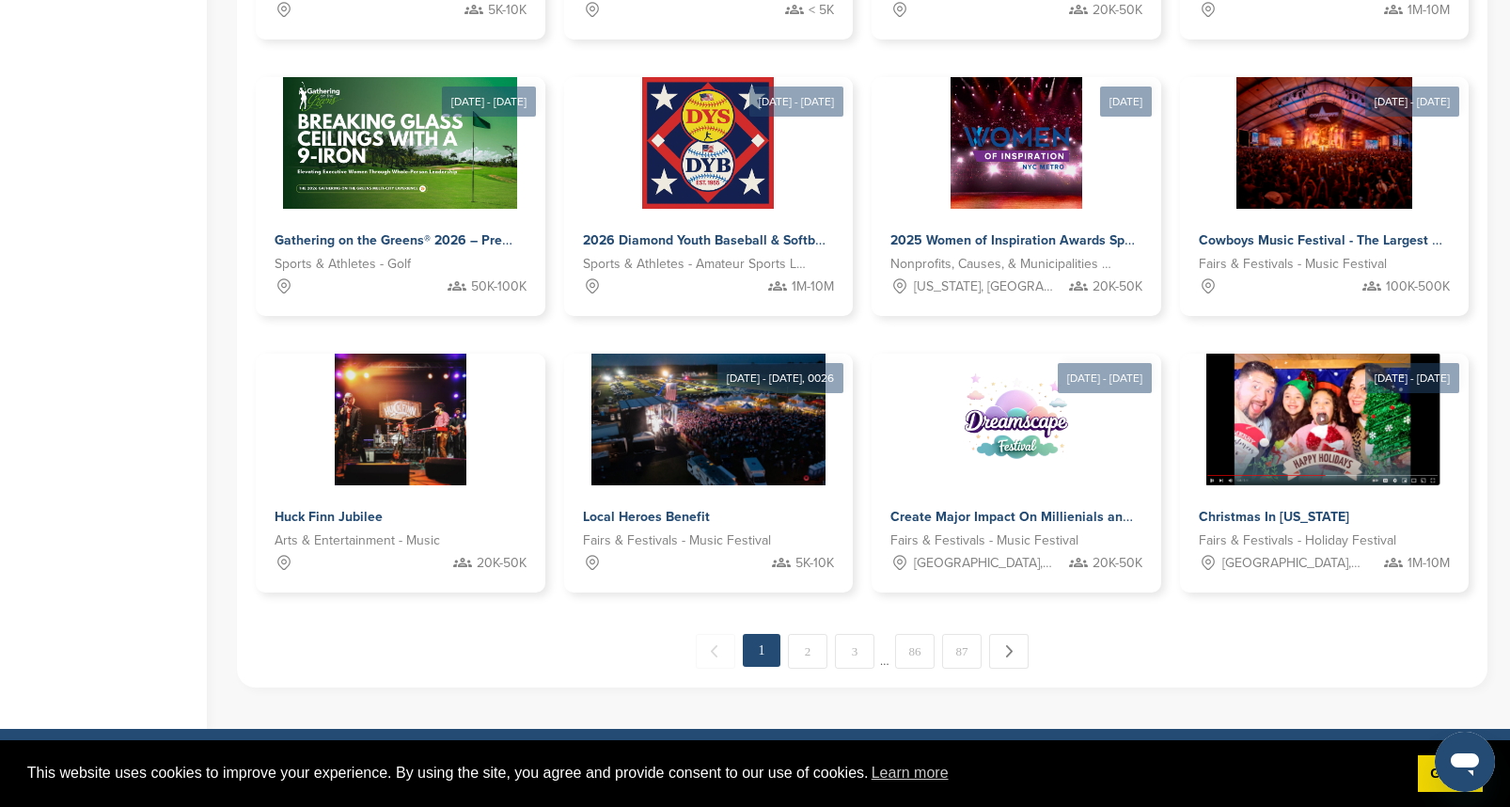
scroll to position [862, 0]
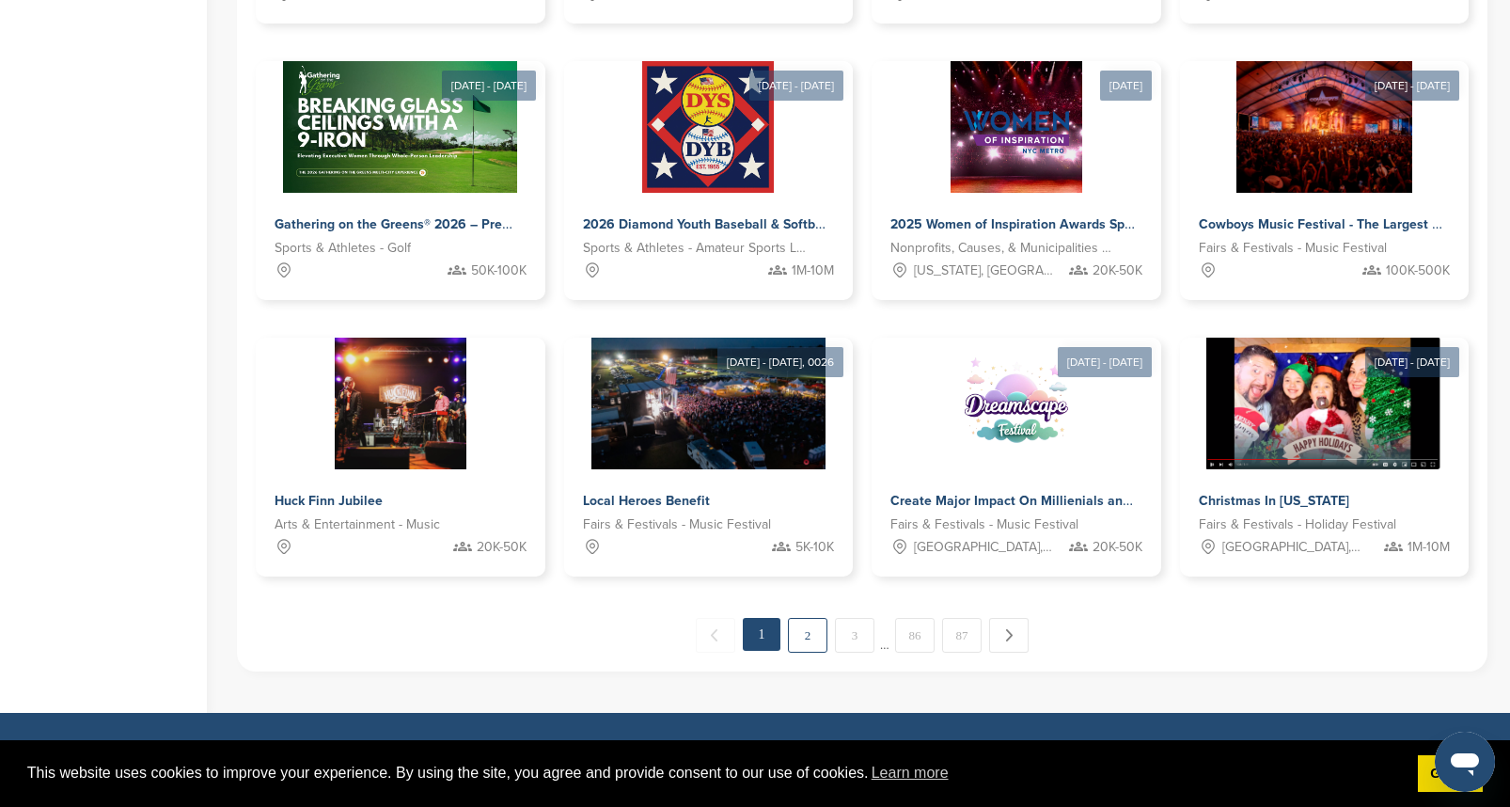
click at [813, 637] on link "2" at bounding box center [807, 635] width 39 height 35
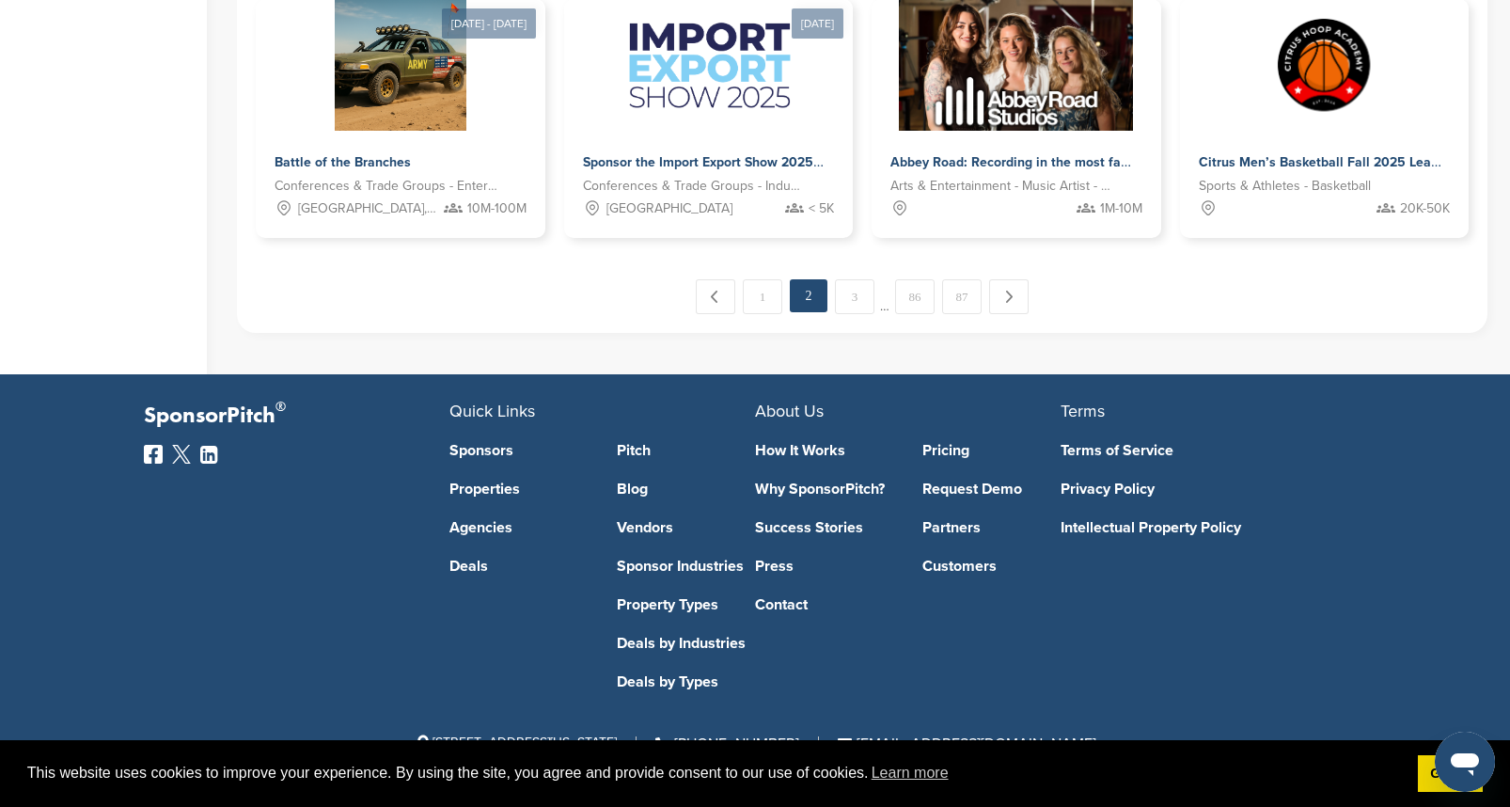
scroll to position [1202, 0]
click at [858, 288] on link "3" at bounding box center [854, 296] width 39 height 35
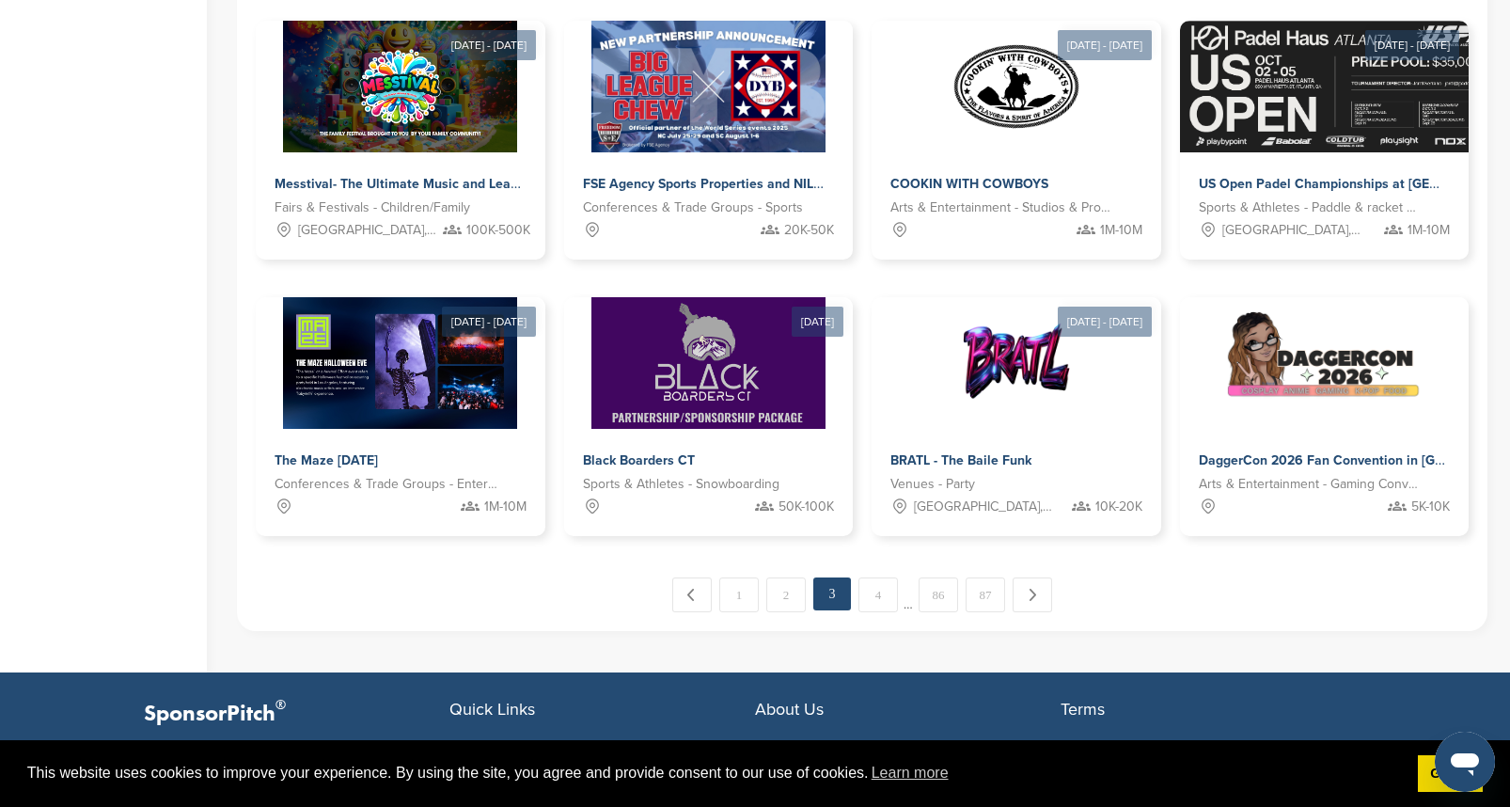
scroll to position [909, 0]
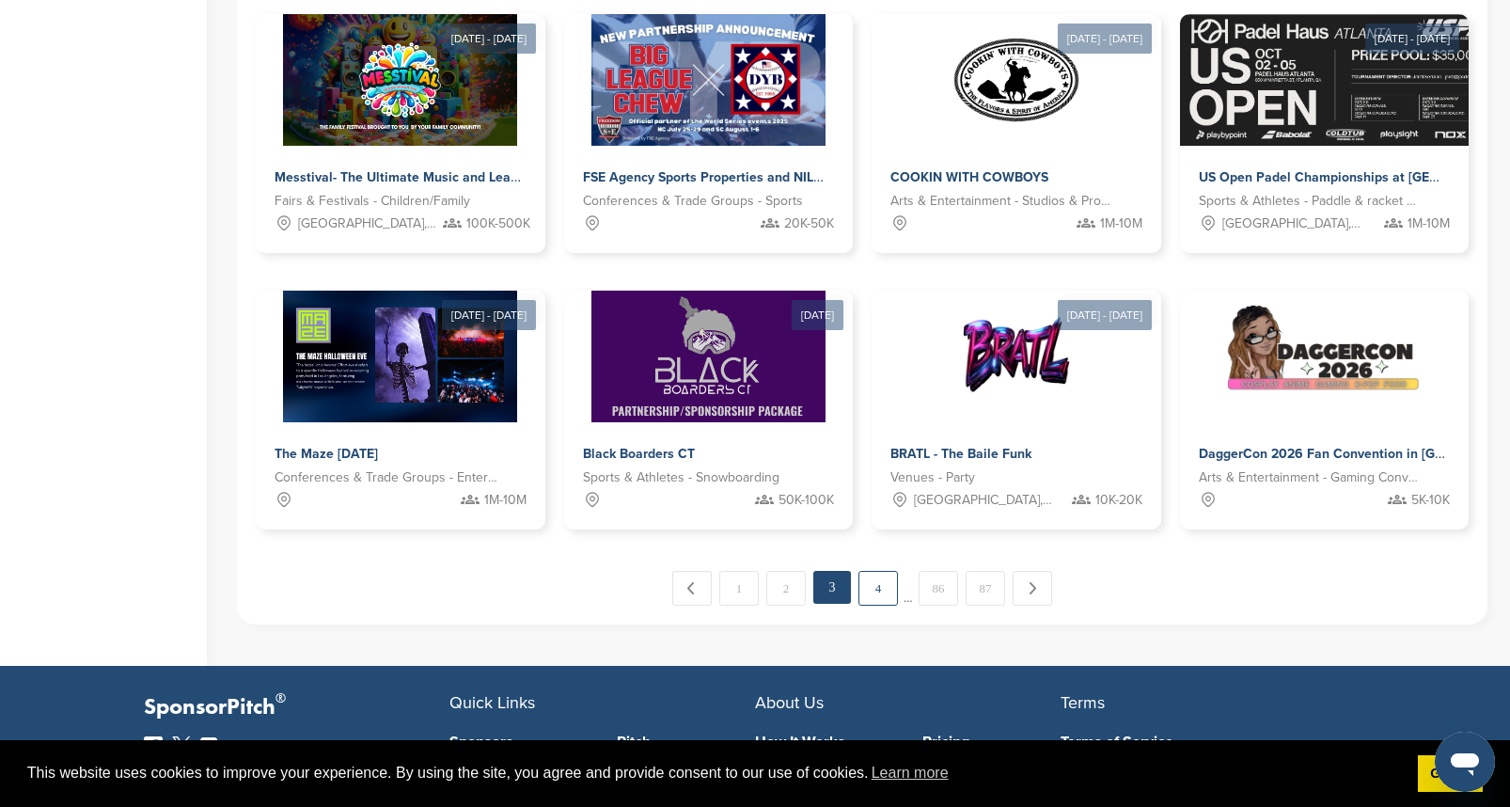
click at [881, 579] on link "4" at bounding box center [878, 588] width 39 height 35
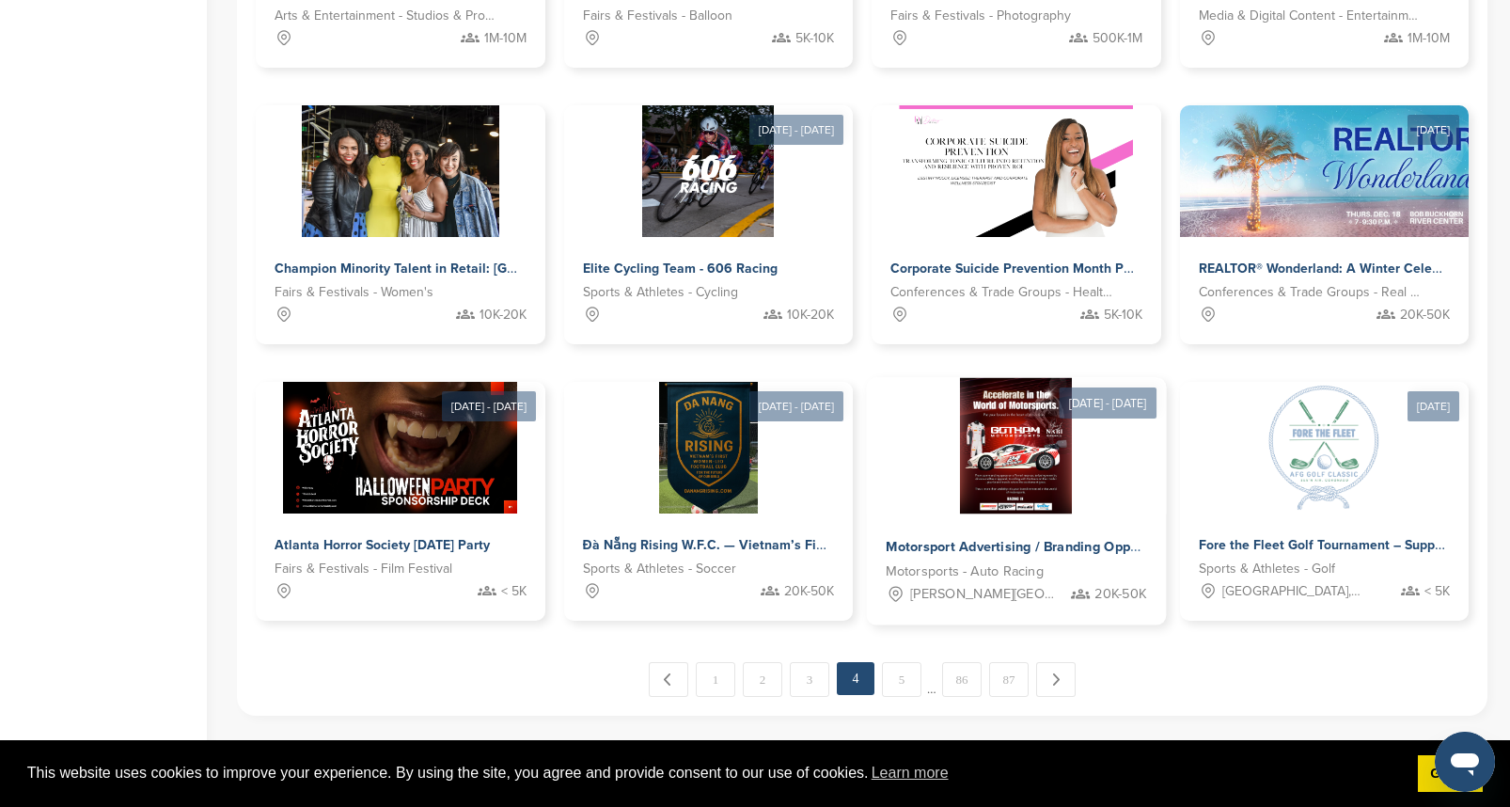
scroll to position [820, 0]
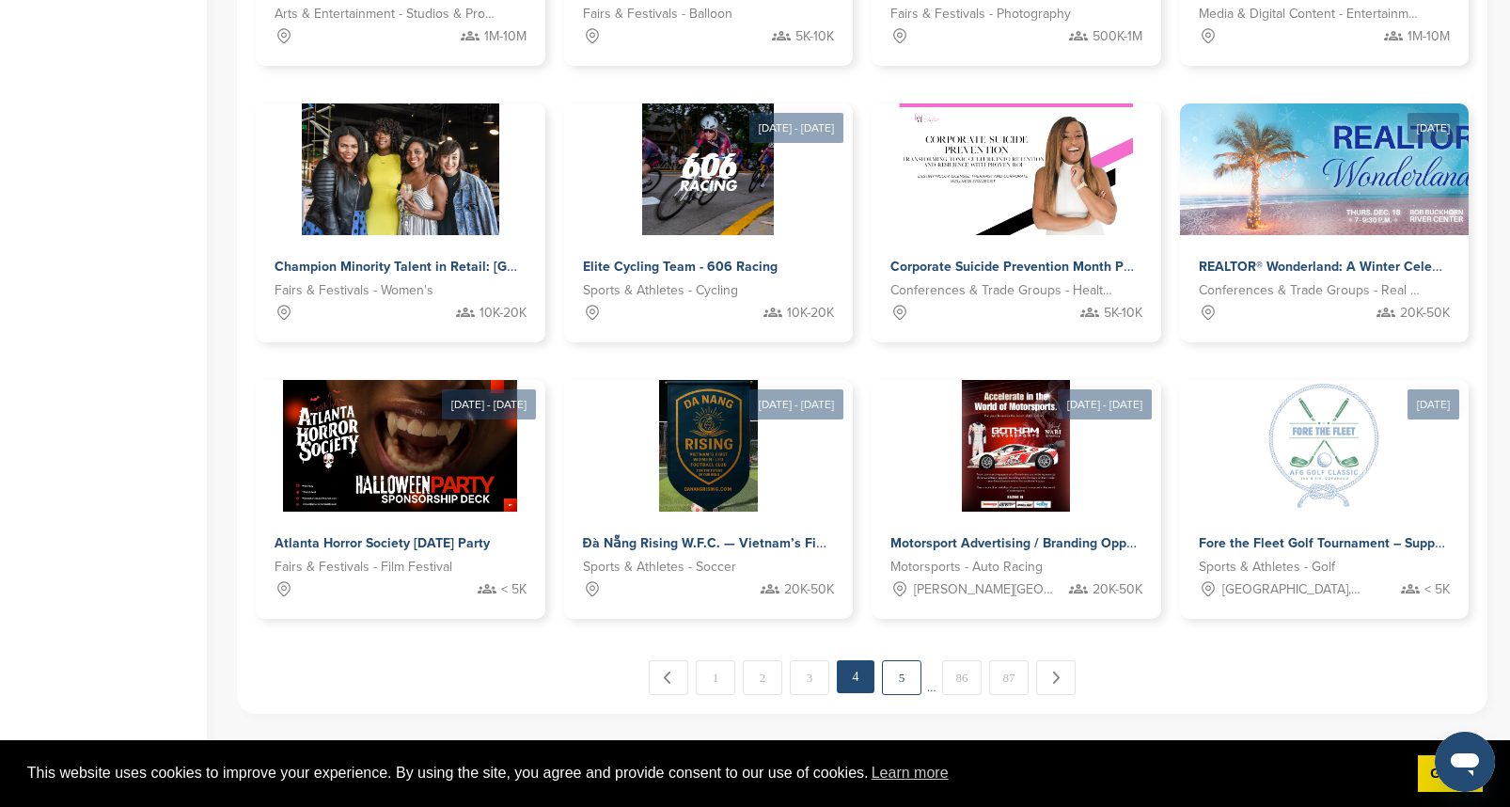
click at [899, 677] on link "5" at bounding box center [901, 677] width 39 height 35
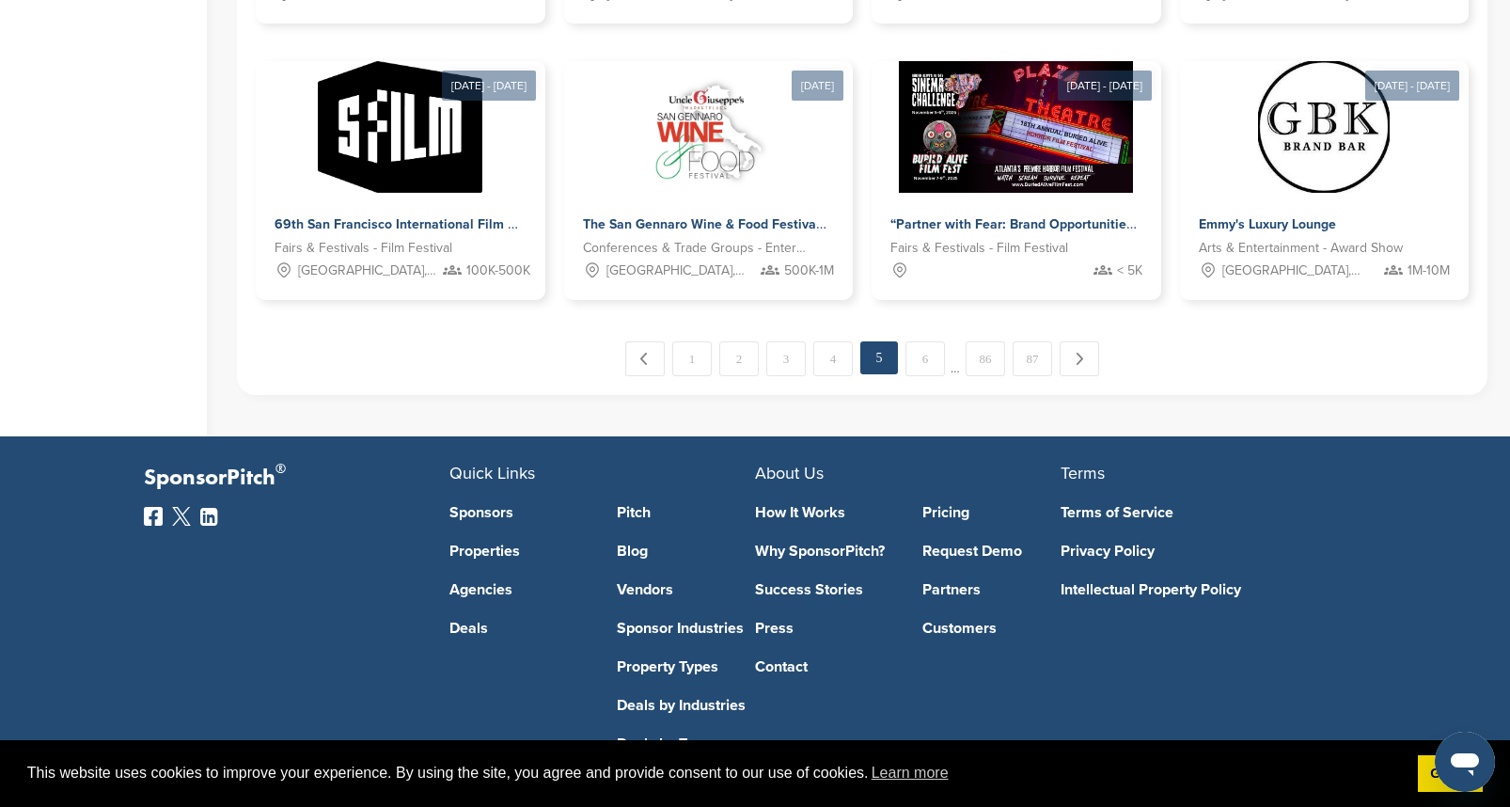
scroll to position [1144, 0]
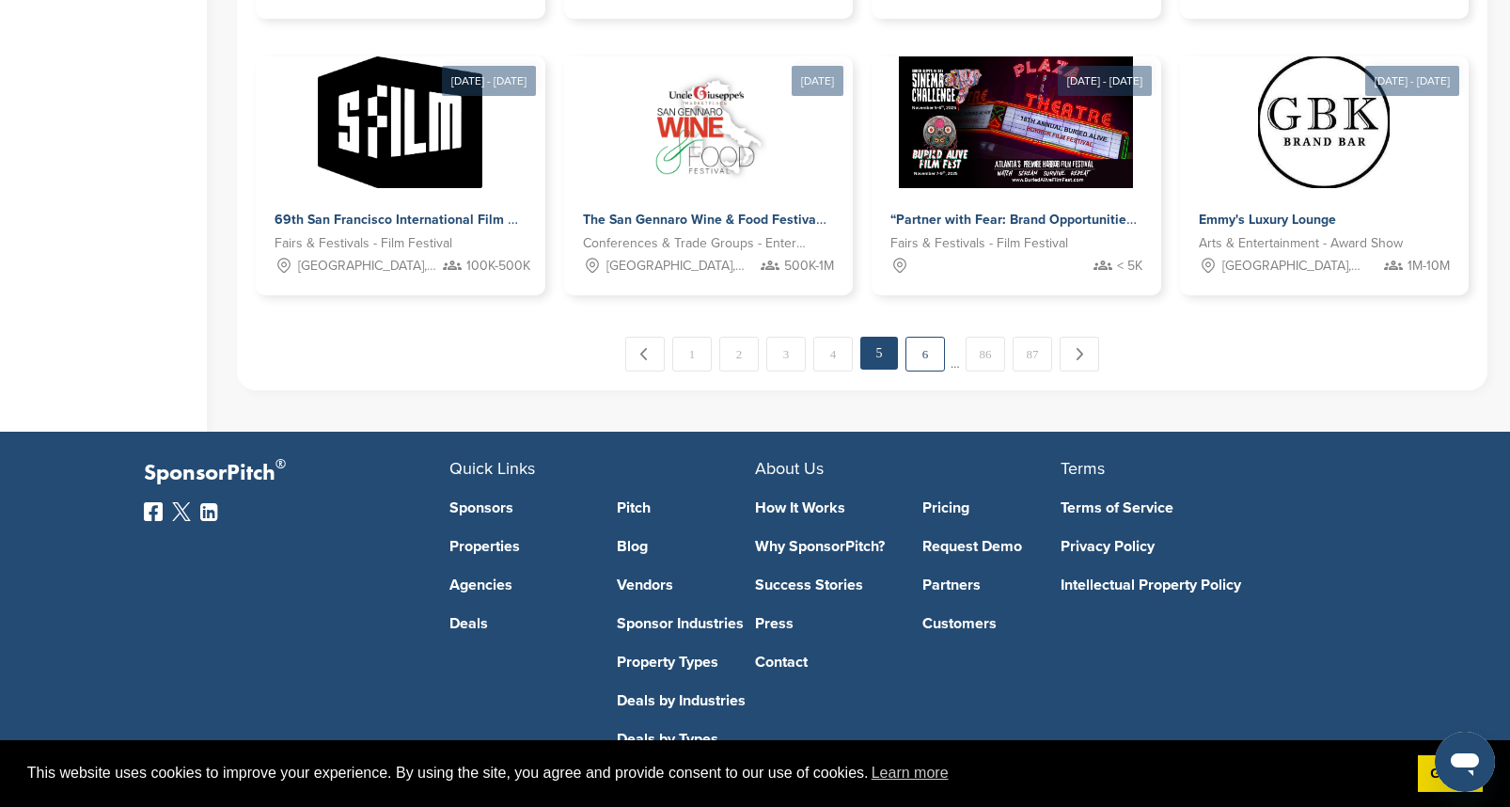
click at [926, 355] on link "6" at bounding box center [925, 354] width 39 height 35
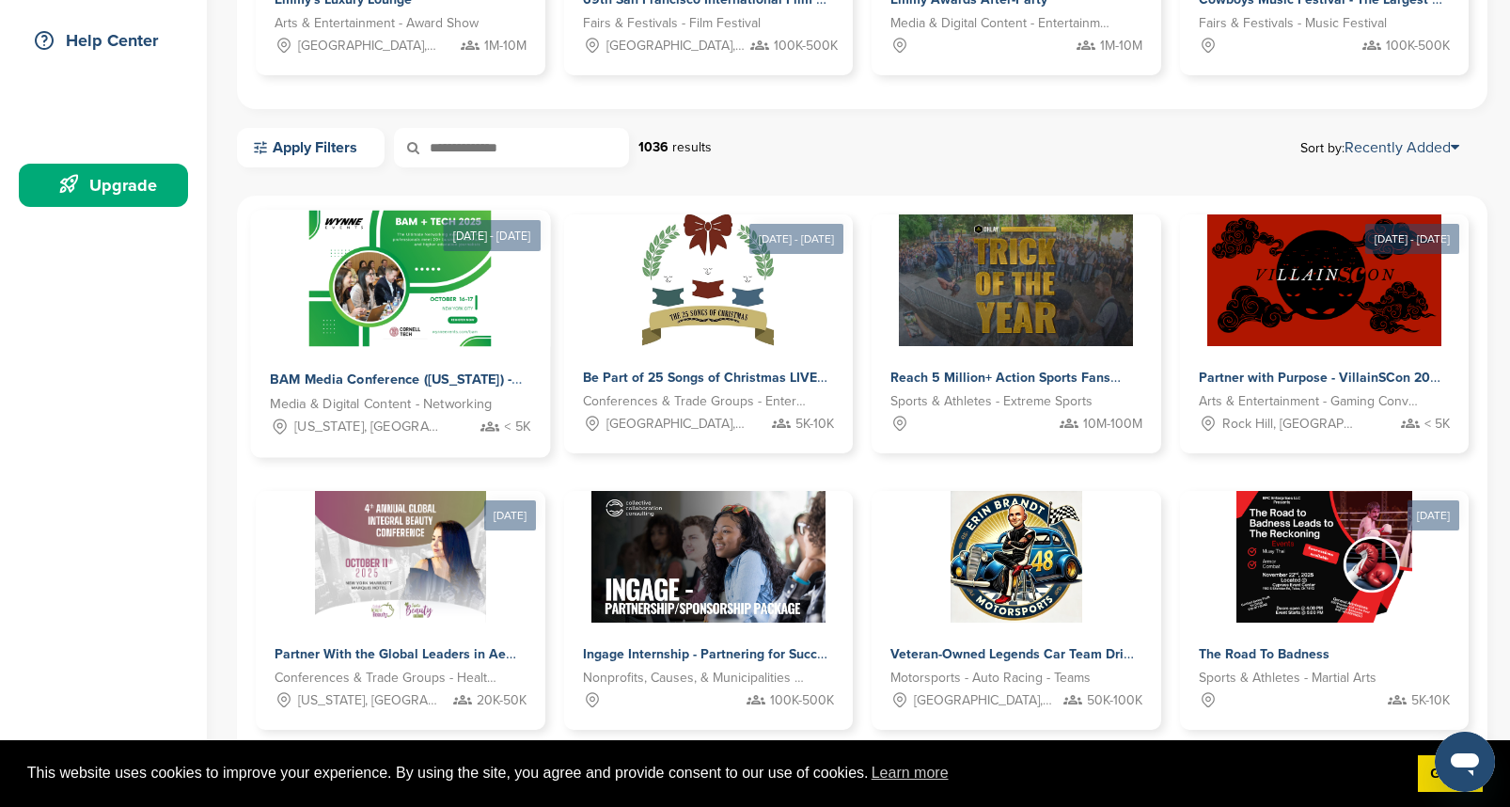
click at [387, 343] on img at bounding box center [400, 279] width 182 height 136
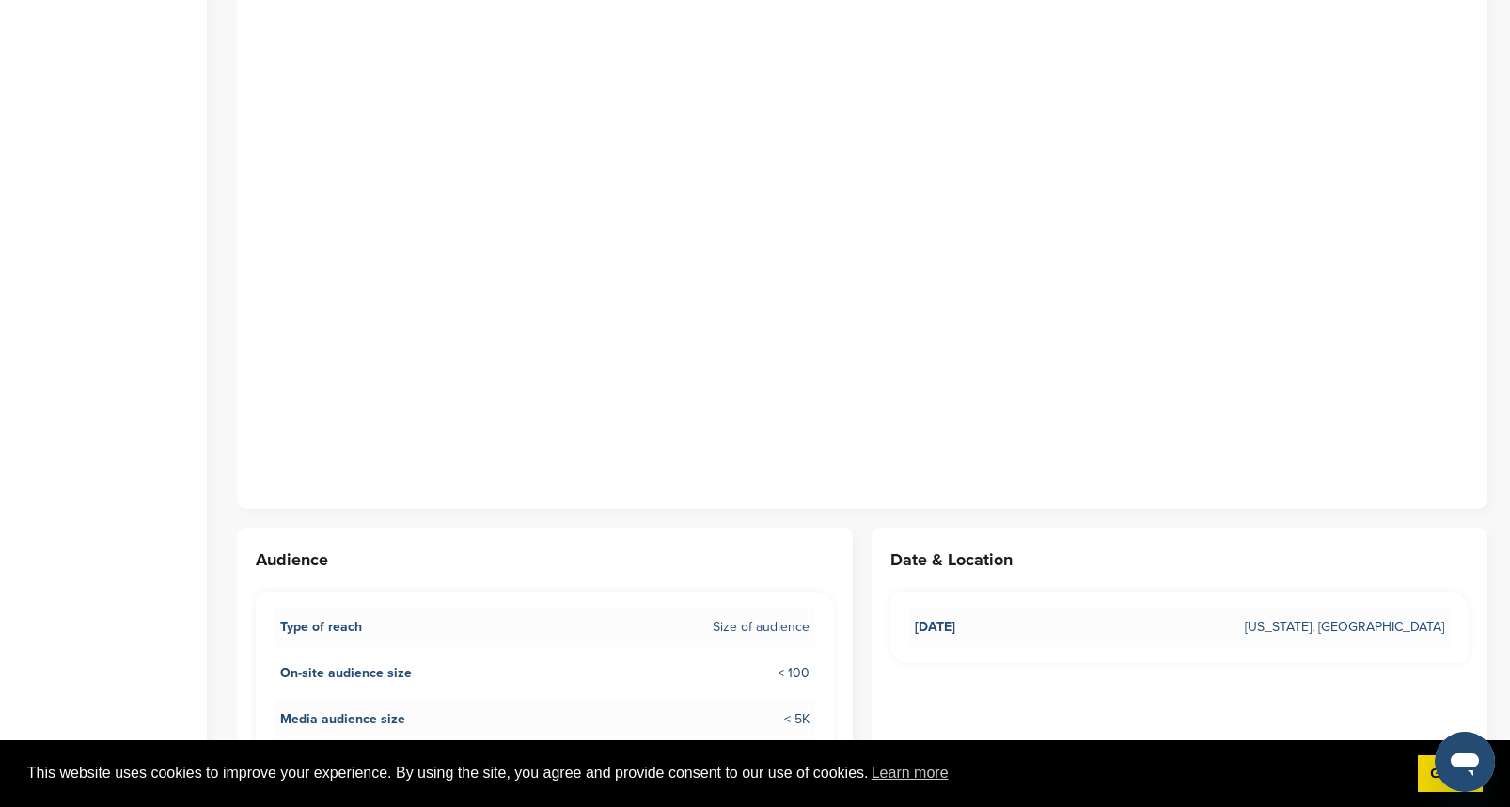
scroll to position [1019, 0]
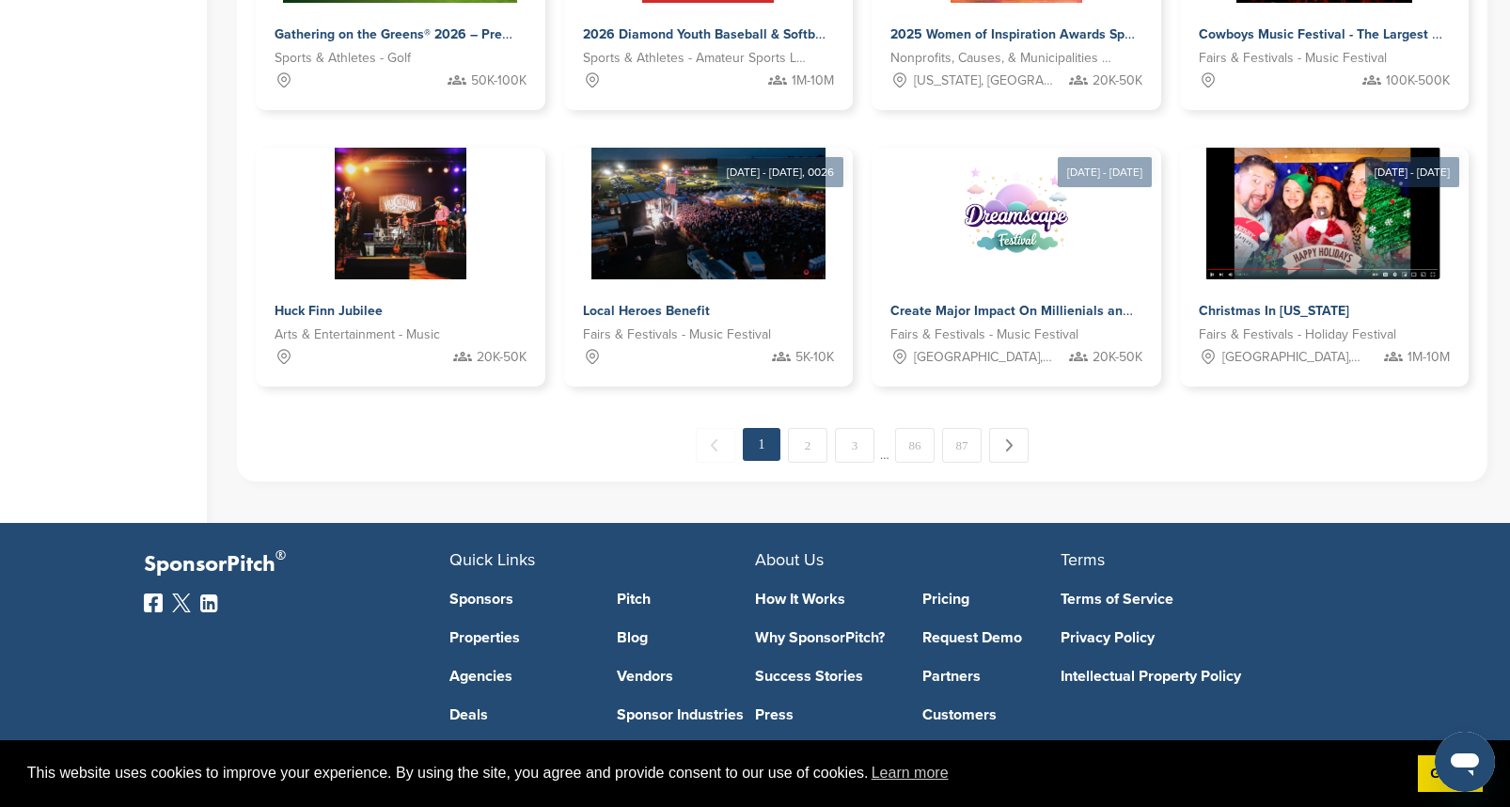
scroll to position [1057, 0]
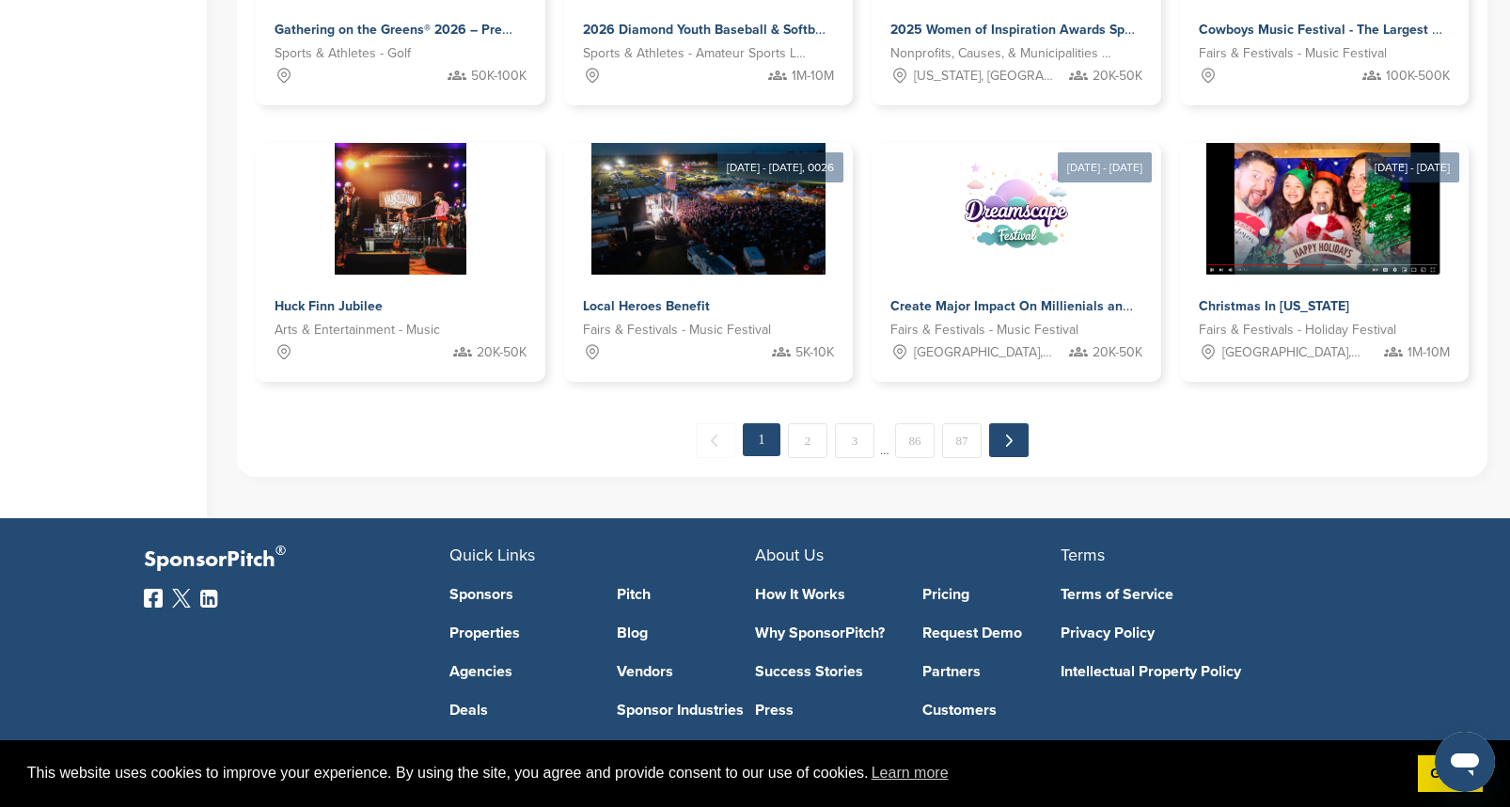
click at [1009, 442] on link "Next →" at bounding box center [1008, 440] width 39 height 34
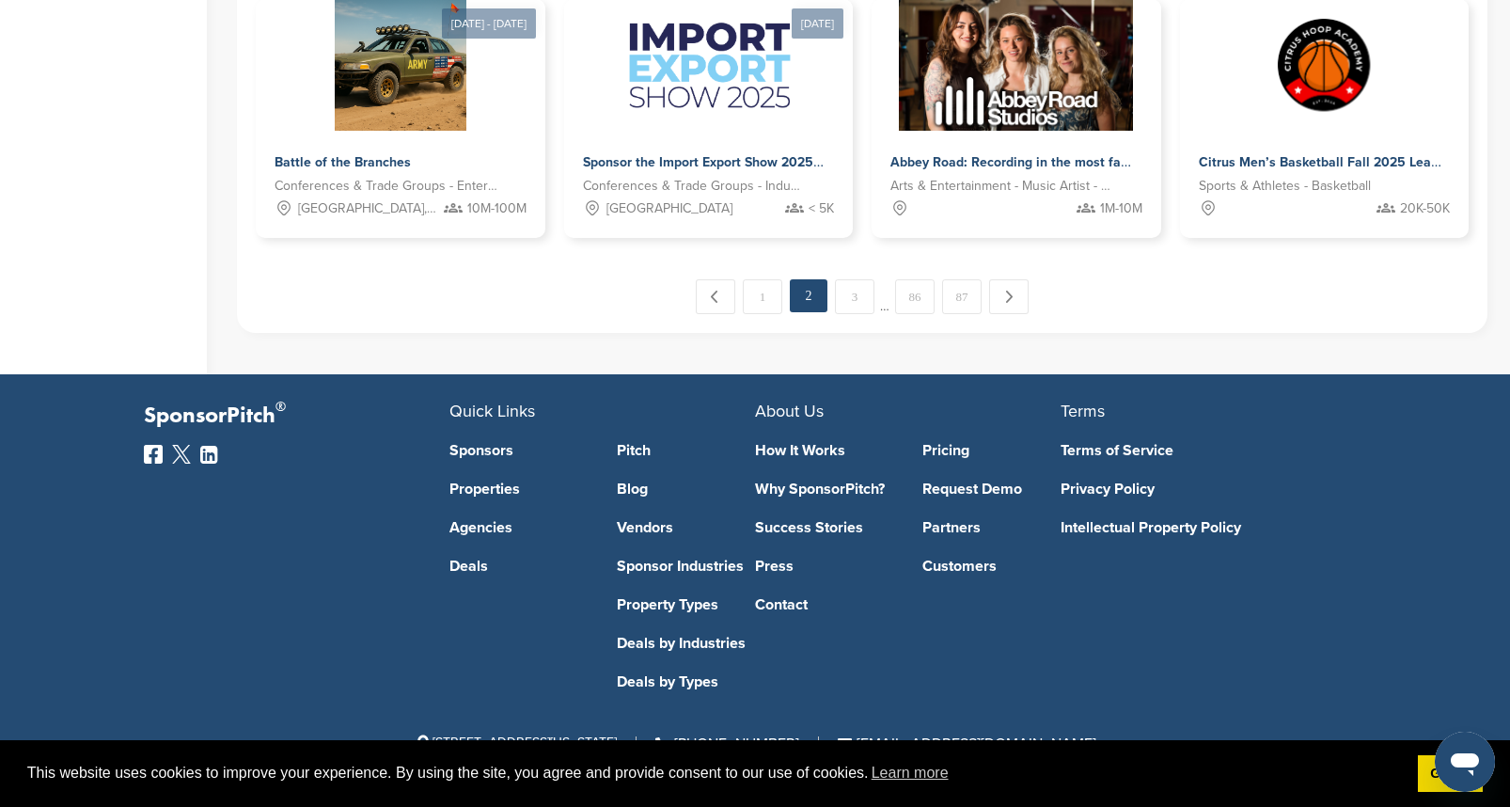
scroll to position [1201, 0]
click at [1011, 295] on link "Next →" at bounding box center [1008, 296] width 39 height 34
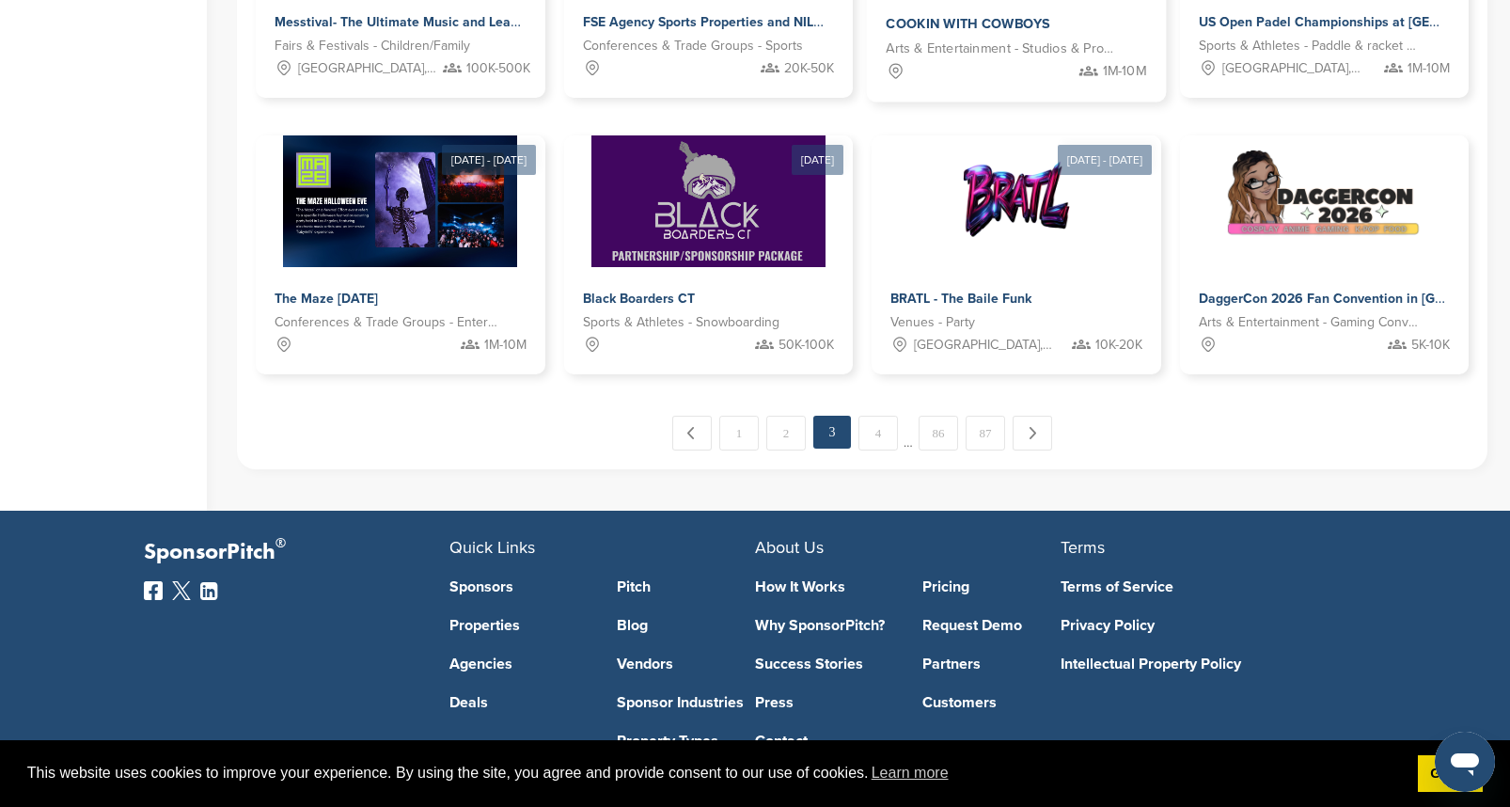
scroll to position [1069, 0]
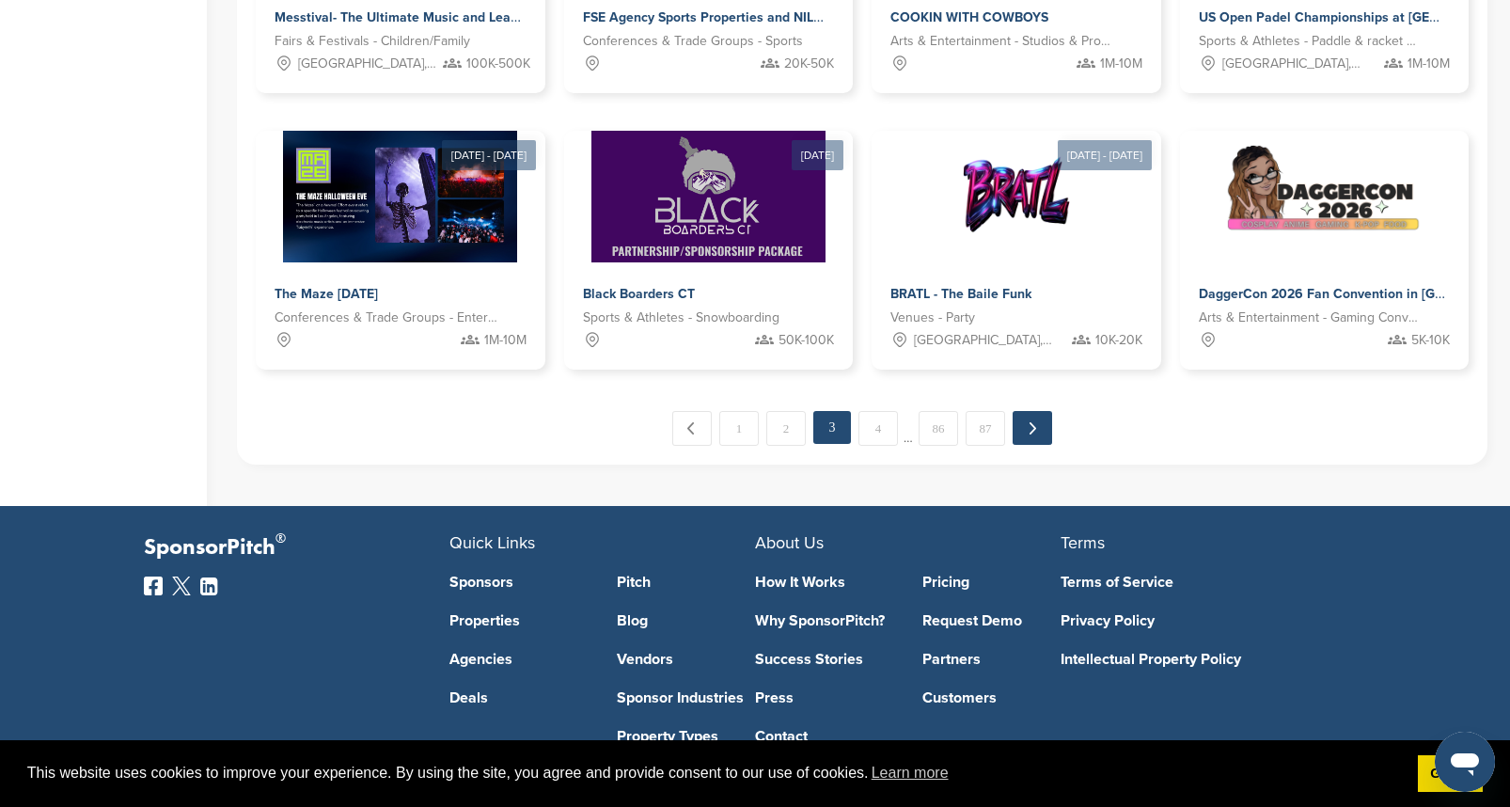
click at [1035, 426] on link "Next →" at bounding box center [1032, 428] width 39 height 34
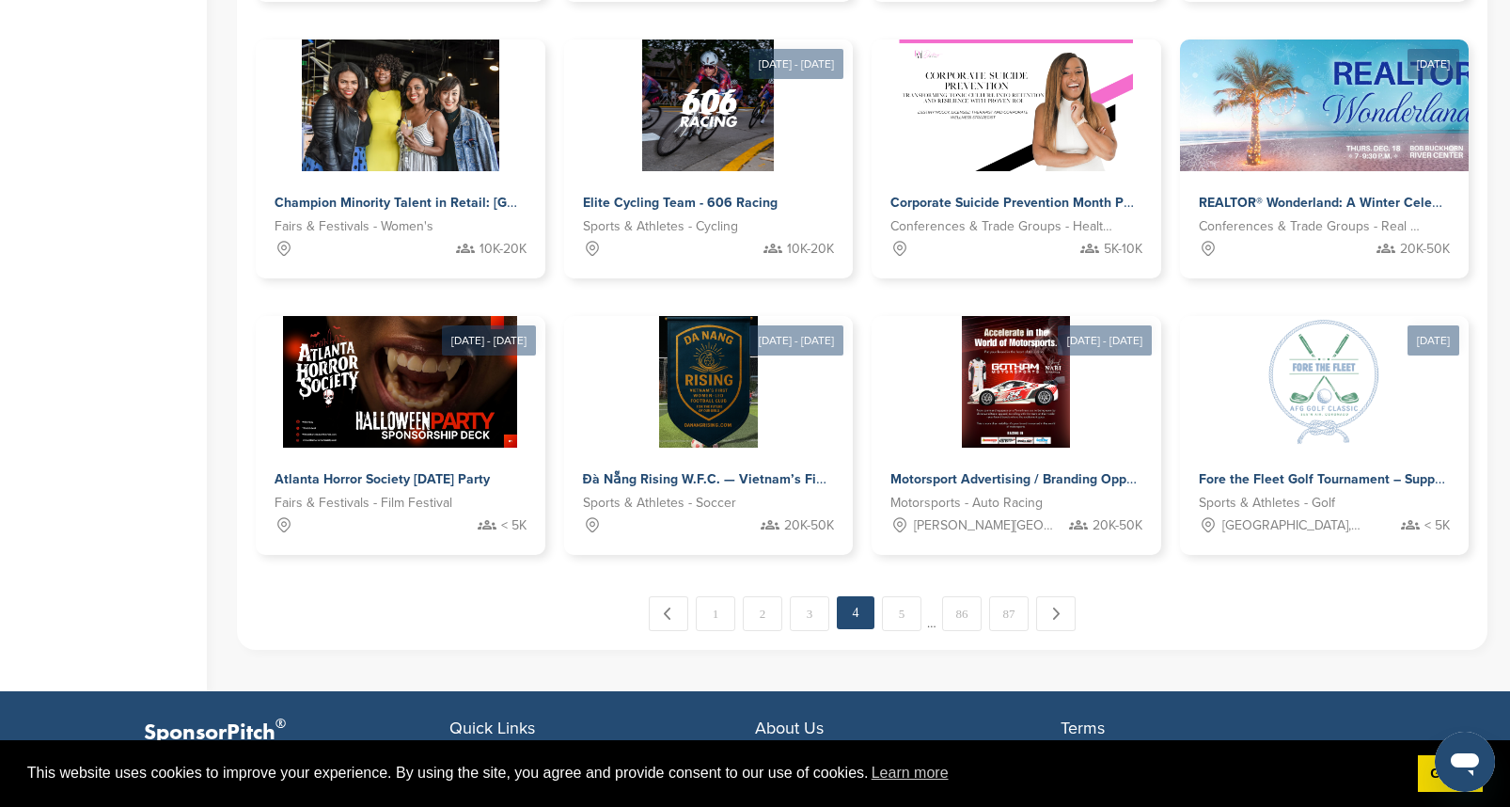
scroll to position [885, 0]
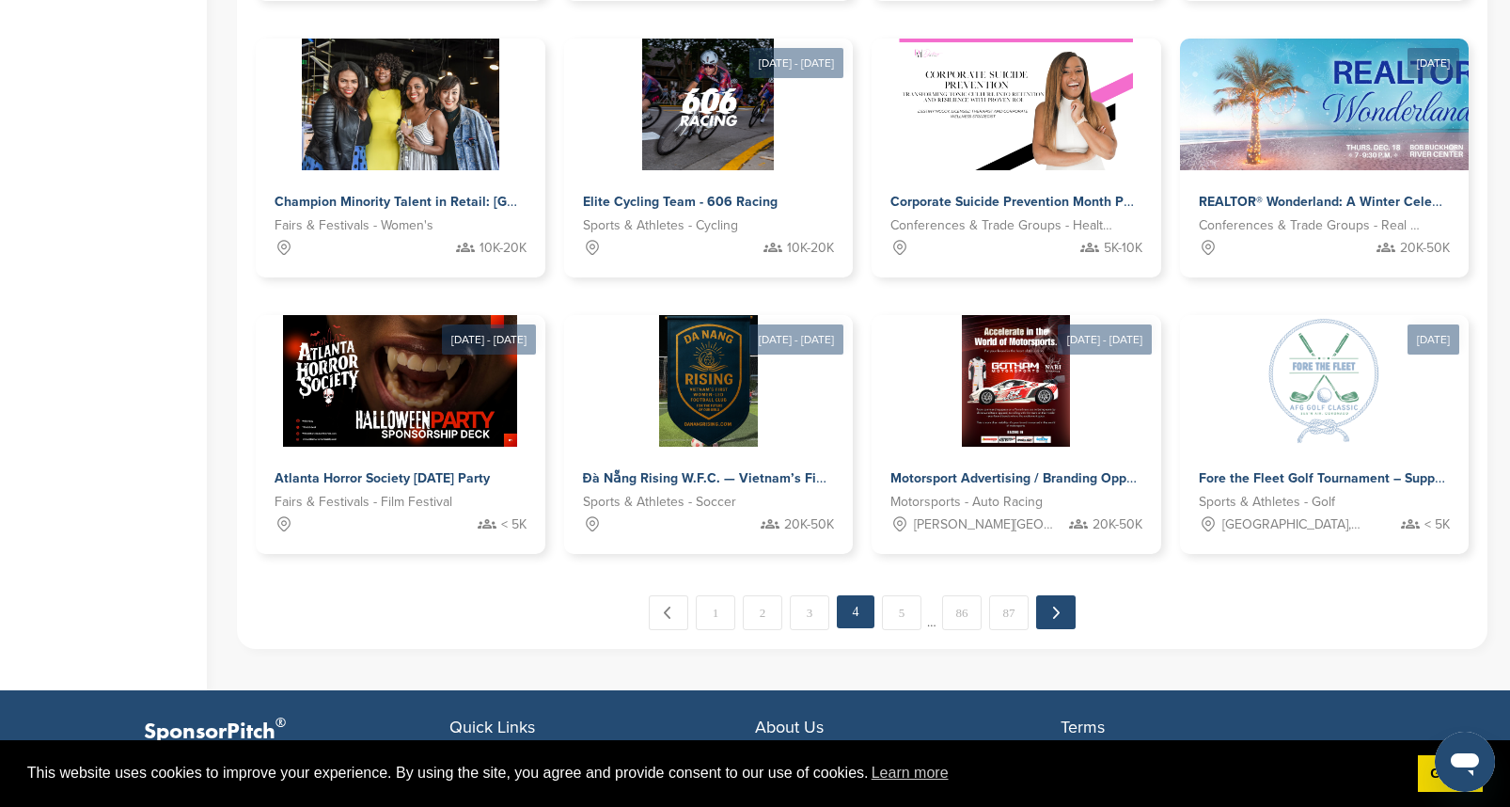
click at [1061, 611] on link "Next →" at bounding box center [1055, 612] width 39 height 34
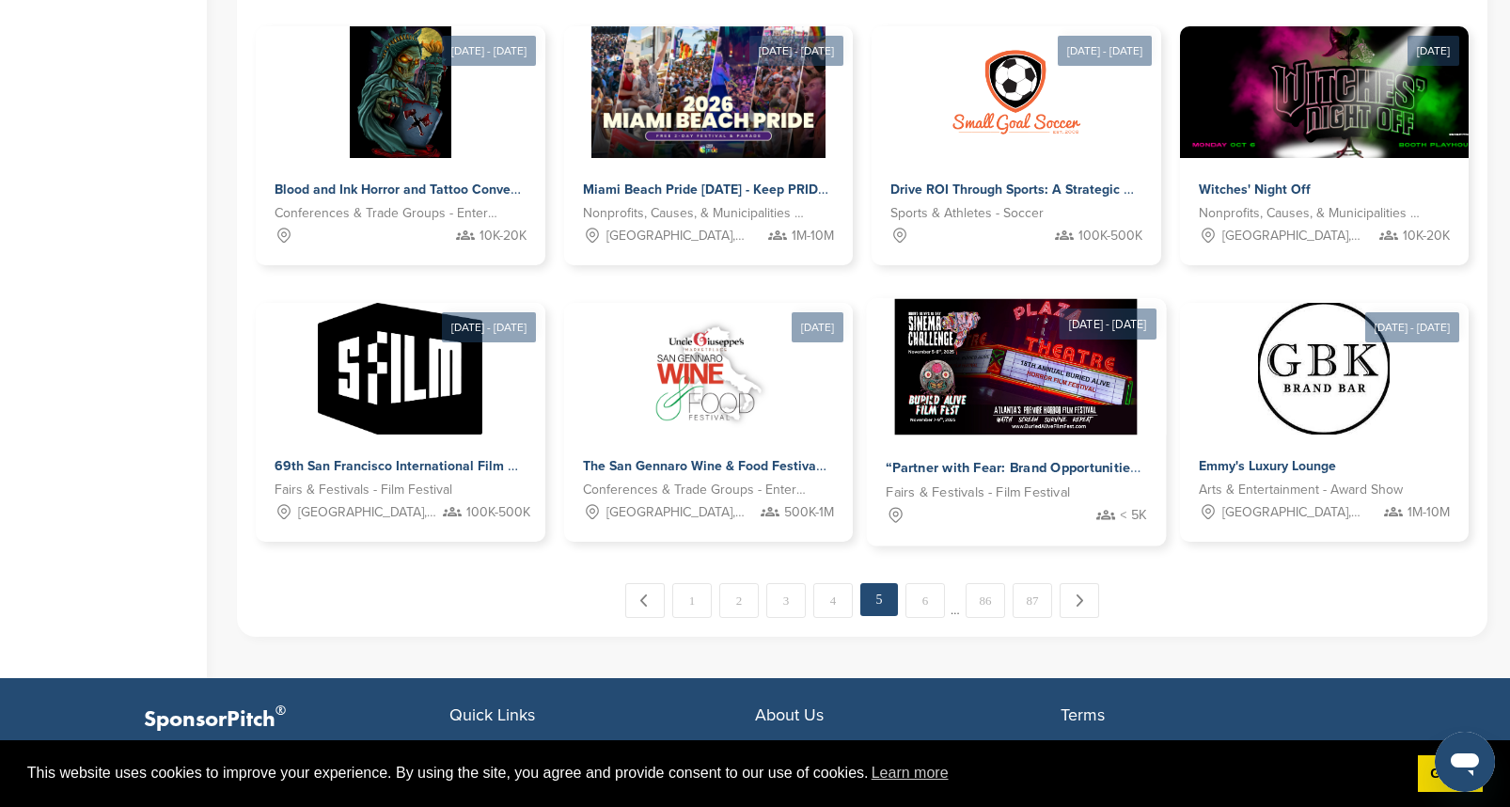
scroll to position [905, 0]
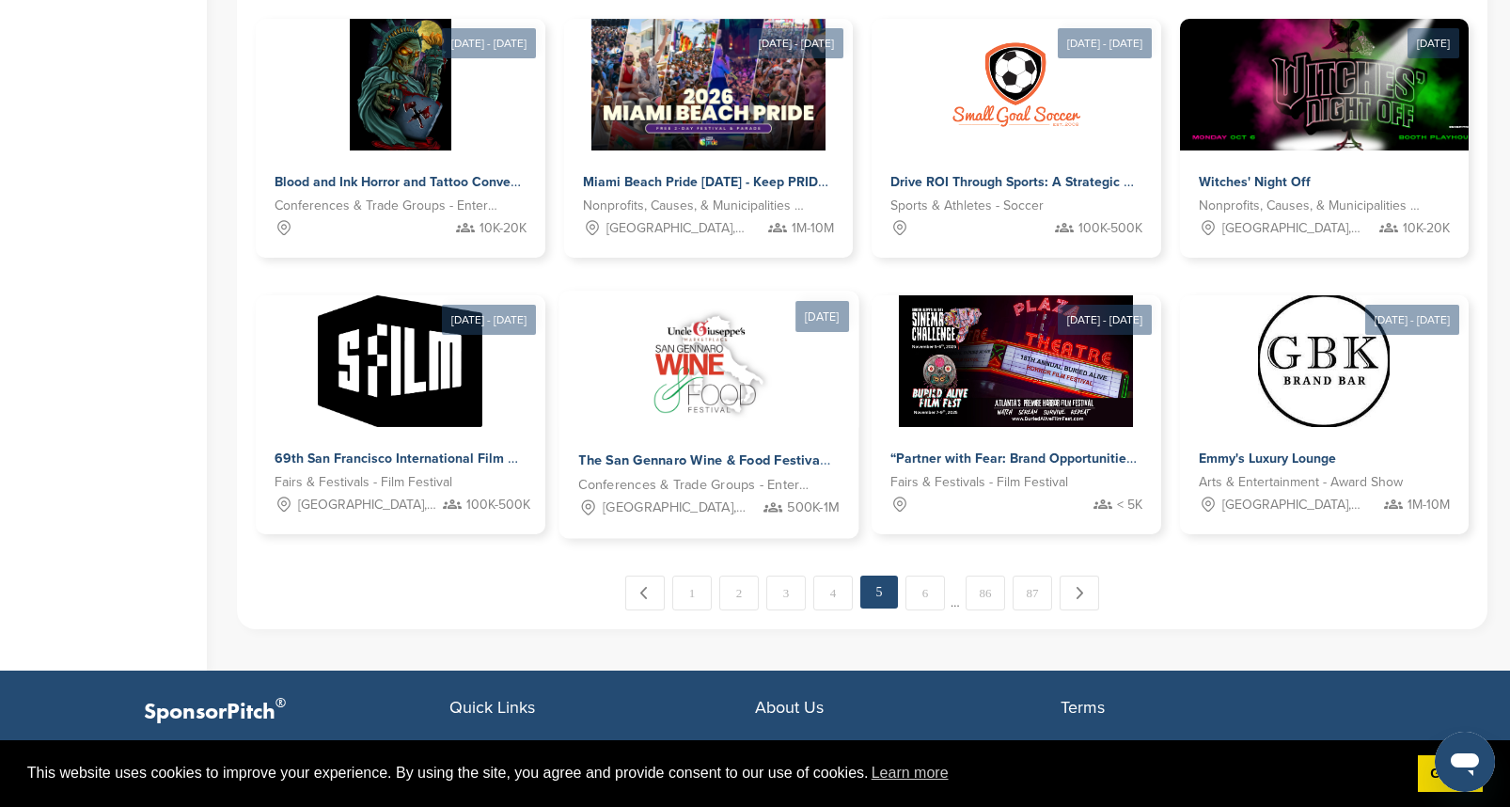
click at [741, 393] on img at bounding box center [708, 360] width 152 height 136
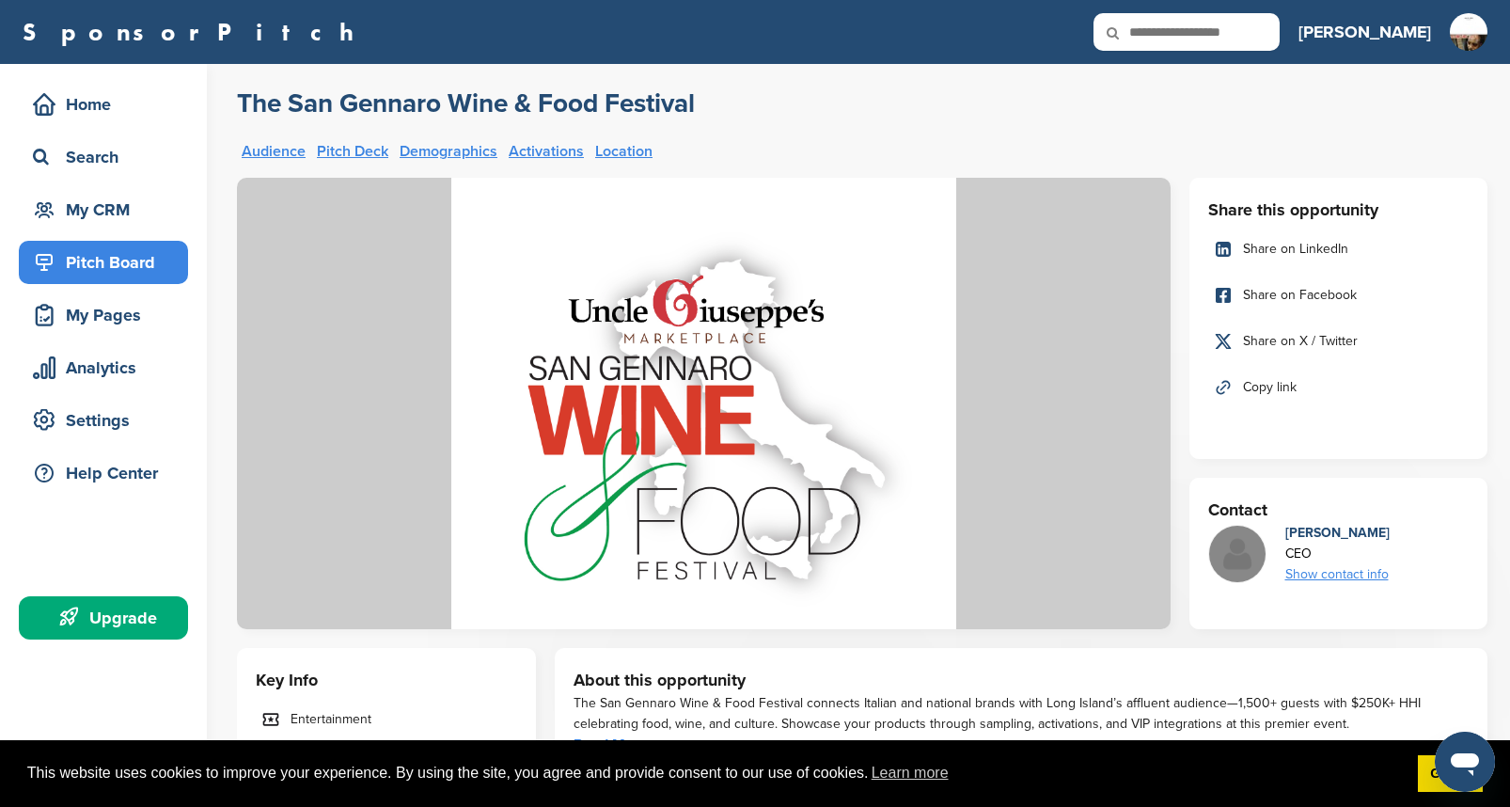
click at [640, 150] on link "Location" at bounding box center [623, 151] width 57 height 15
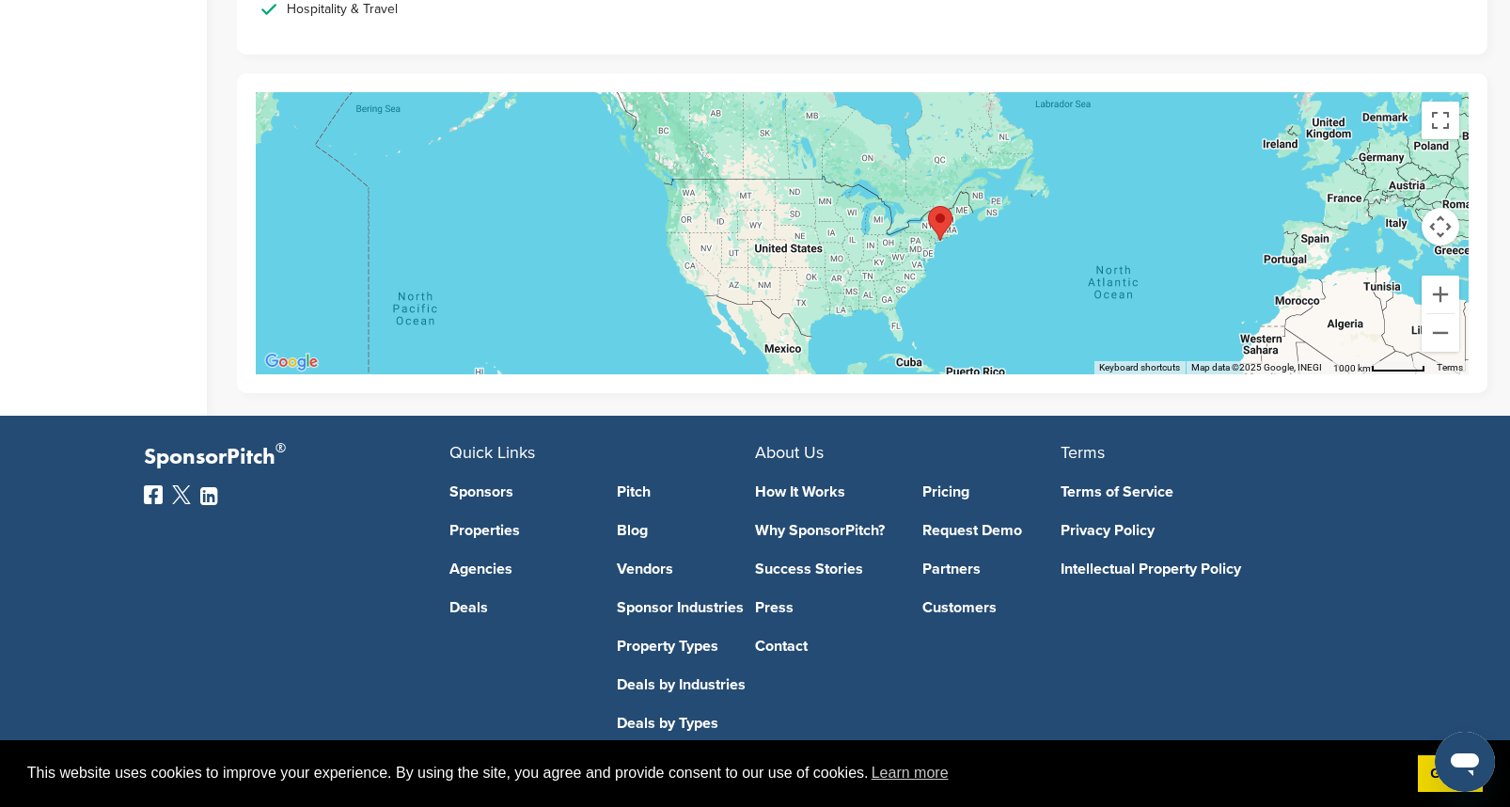
click at [636, 484] on link "Pitch" at bounding box center [686, 491] width 139 height 15
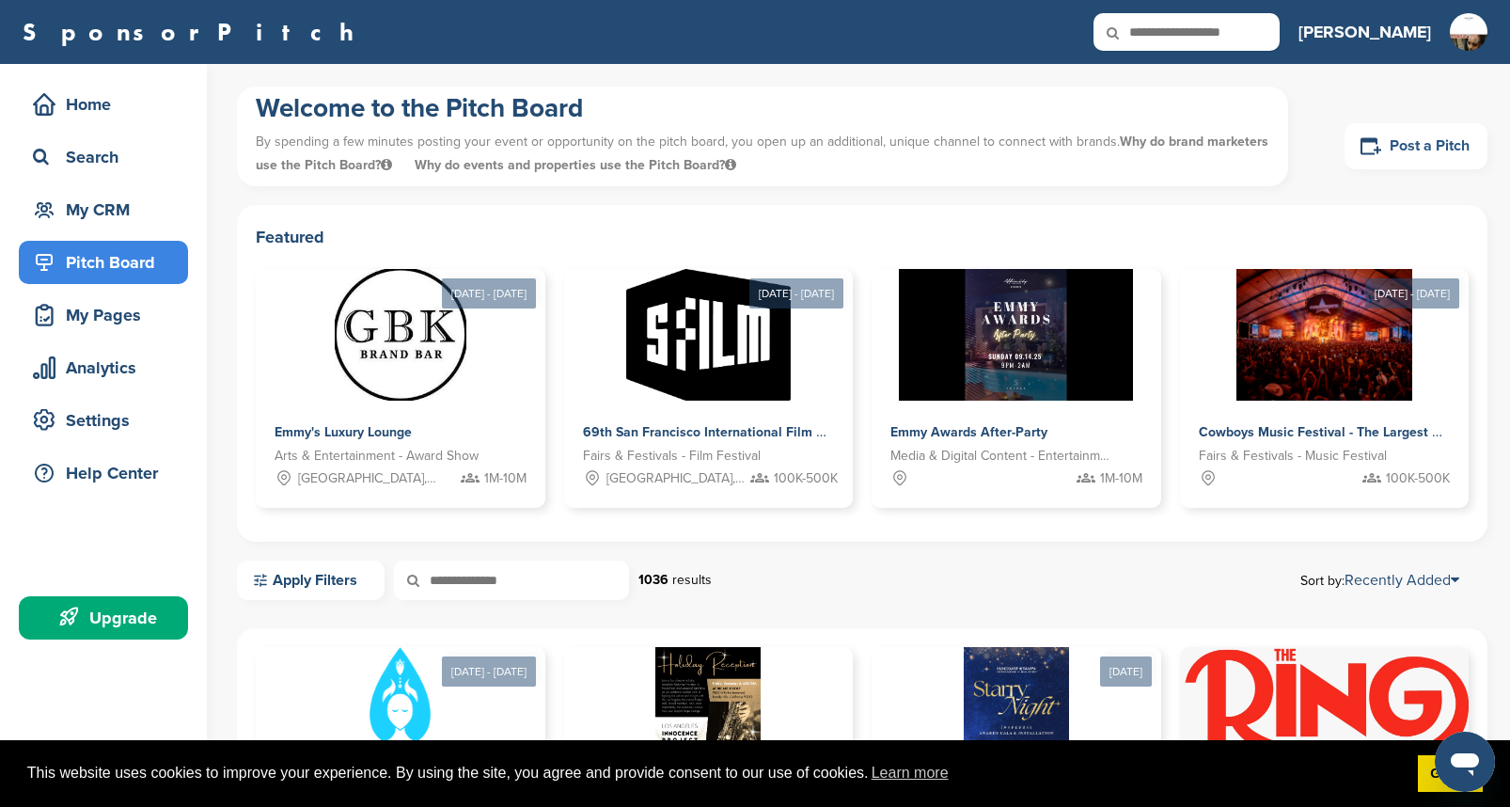
click at [1398, 146] on link "Post a Pitch" at bounding box center [1416, 146] width 143 height 46
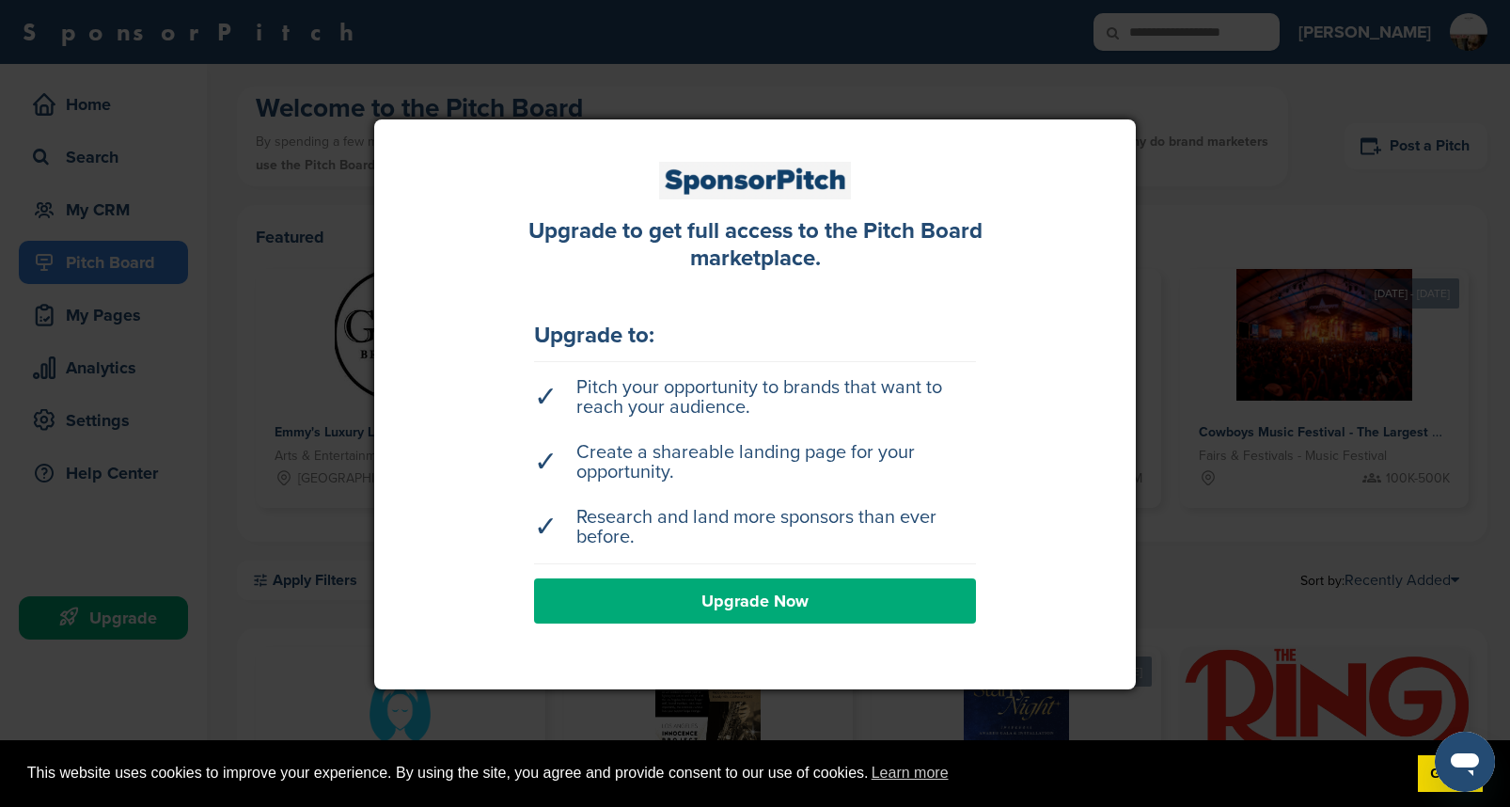
click at [1222, 250] on div at bounding box center [755, 403] width 1510 height 807
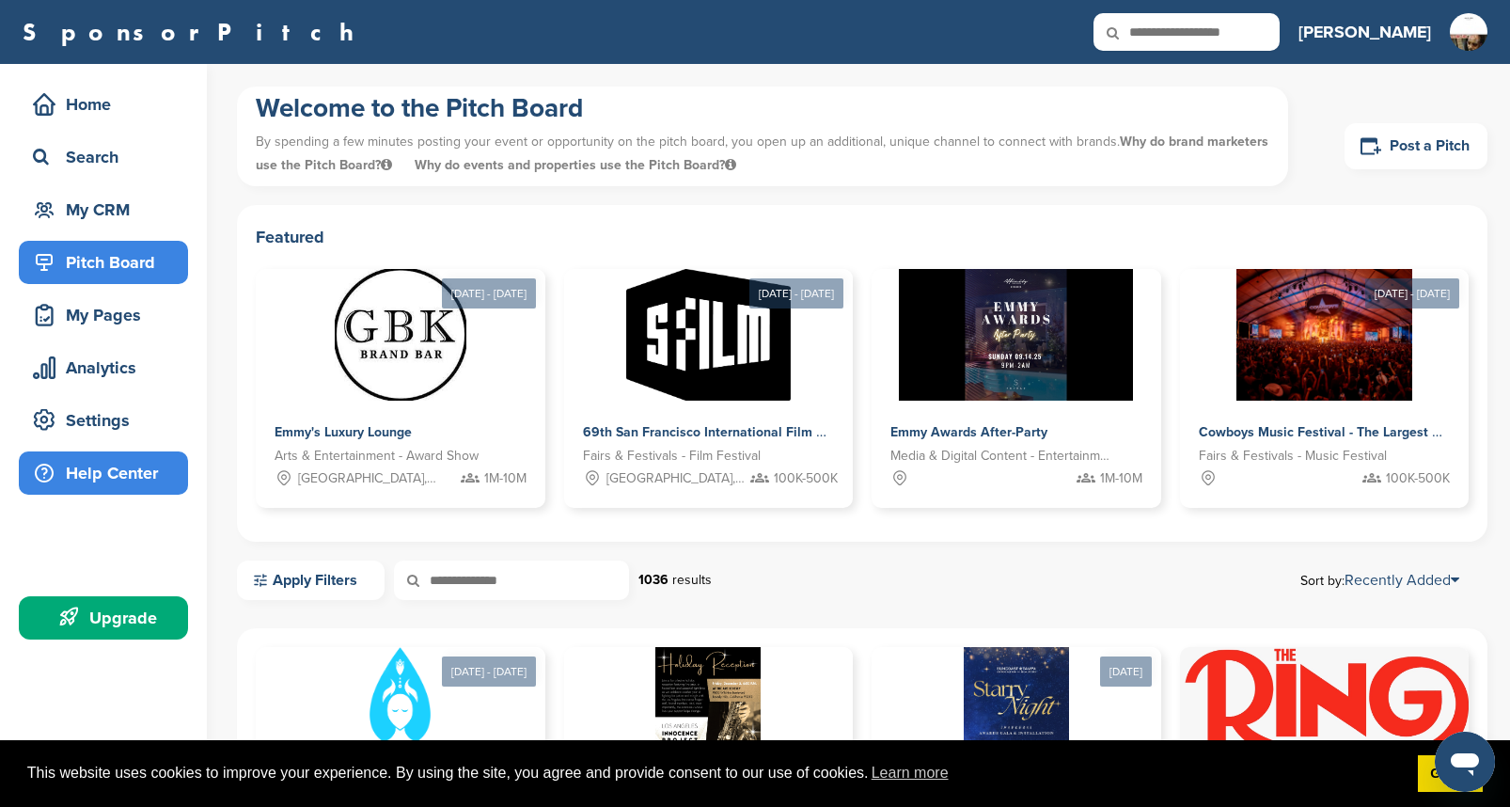
click at [106, 477] on div "Help Center" at bounding box center [108, 473] width 160 height 34
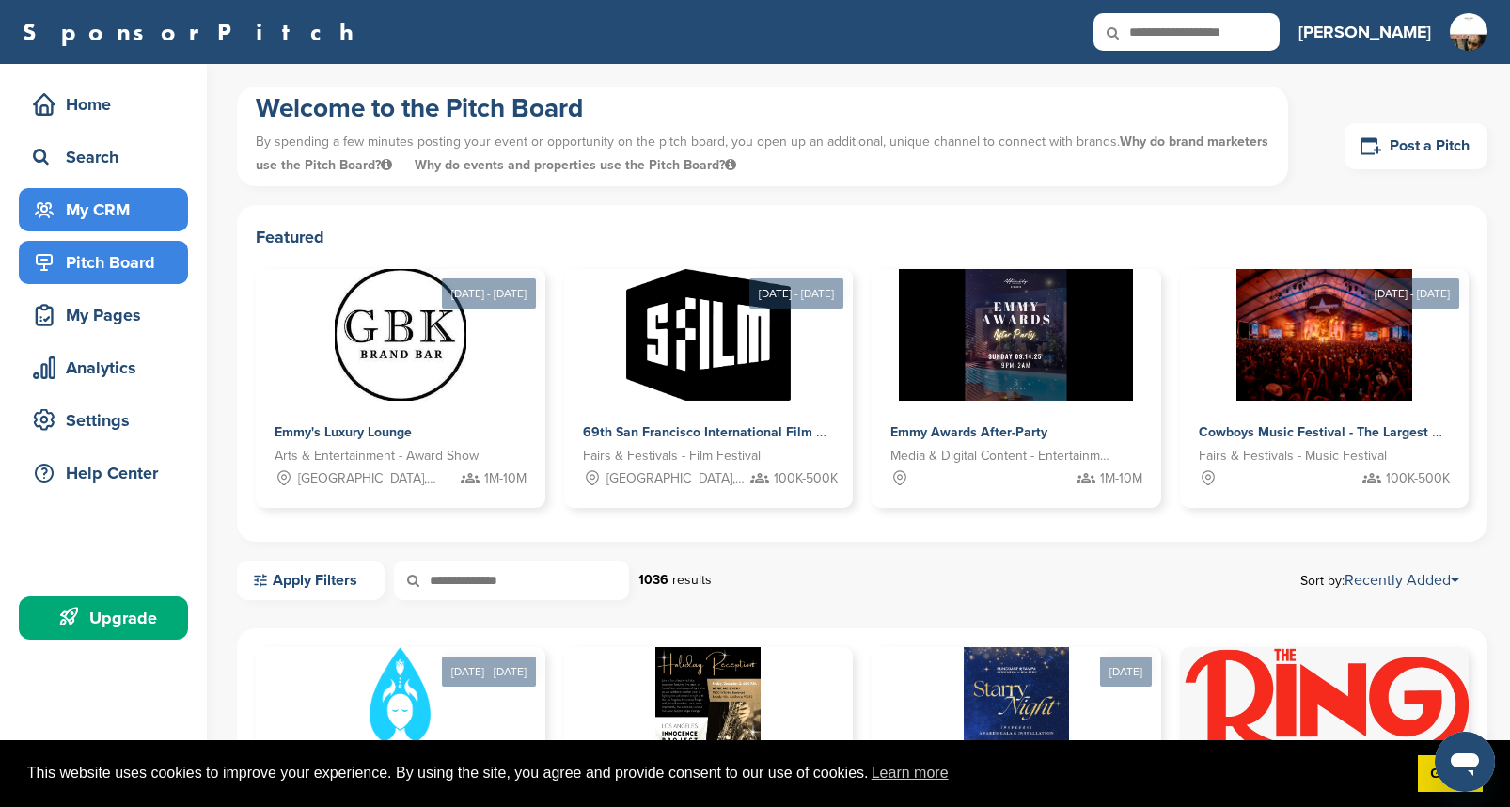
click at [102, 209] on div "My CRM" at bounding box center [108, 210] width 160 height 34
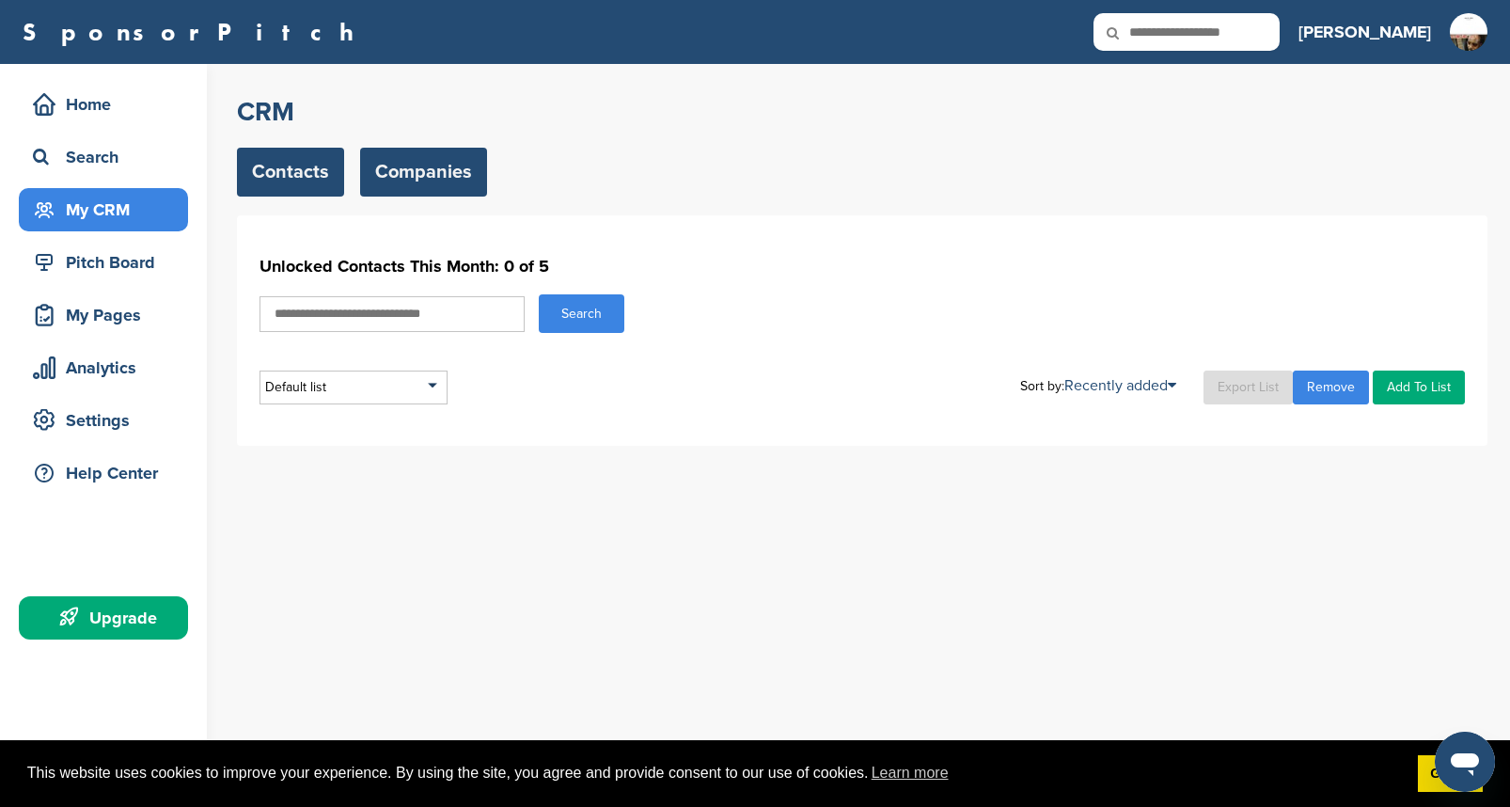
click at [420, 174] on link "Companies" at bounding box center [423, 172] width 127 height 49
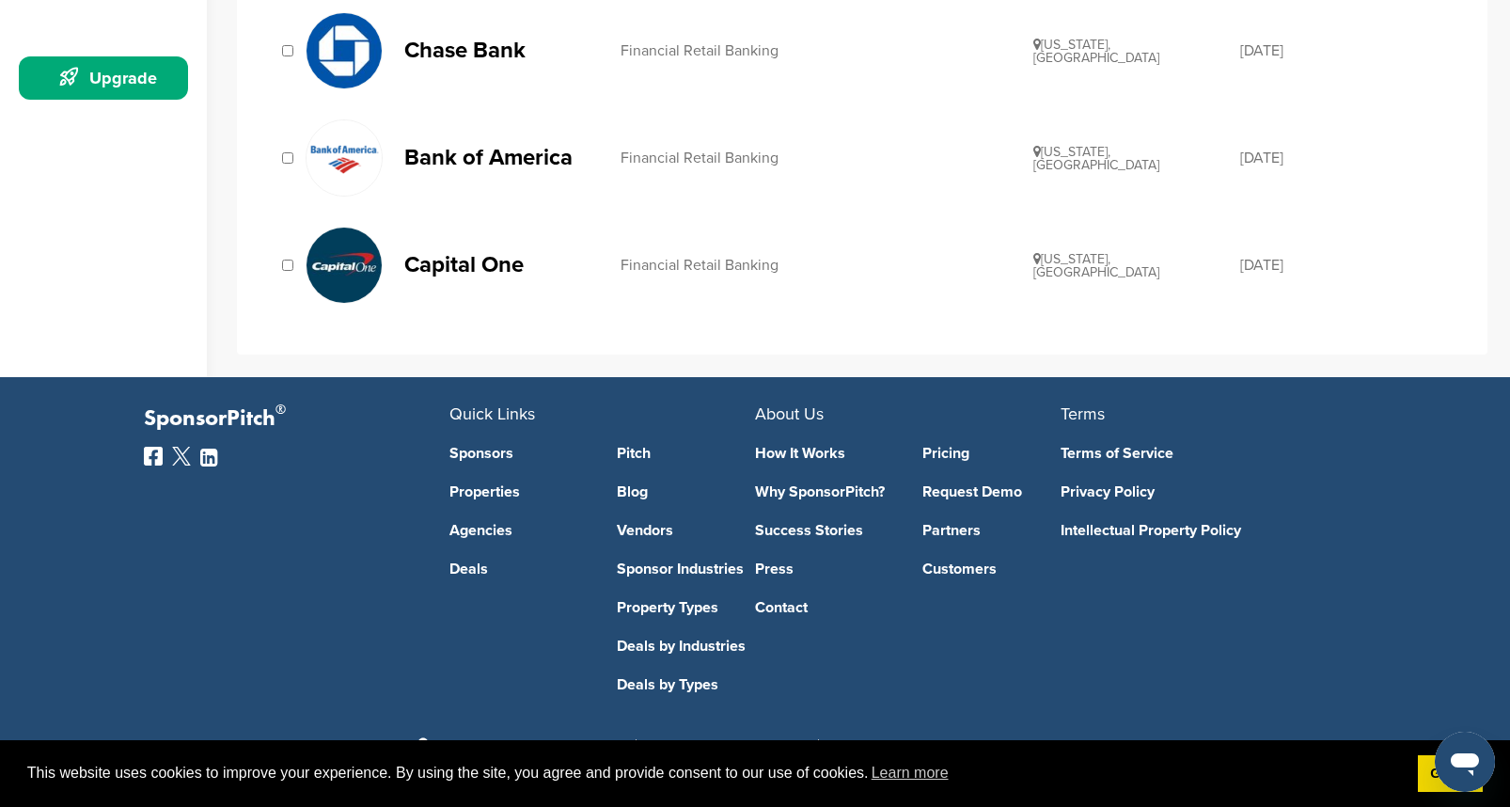
scroll to position [545, 0]
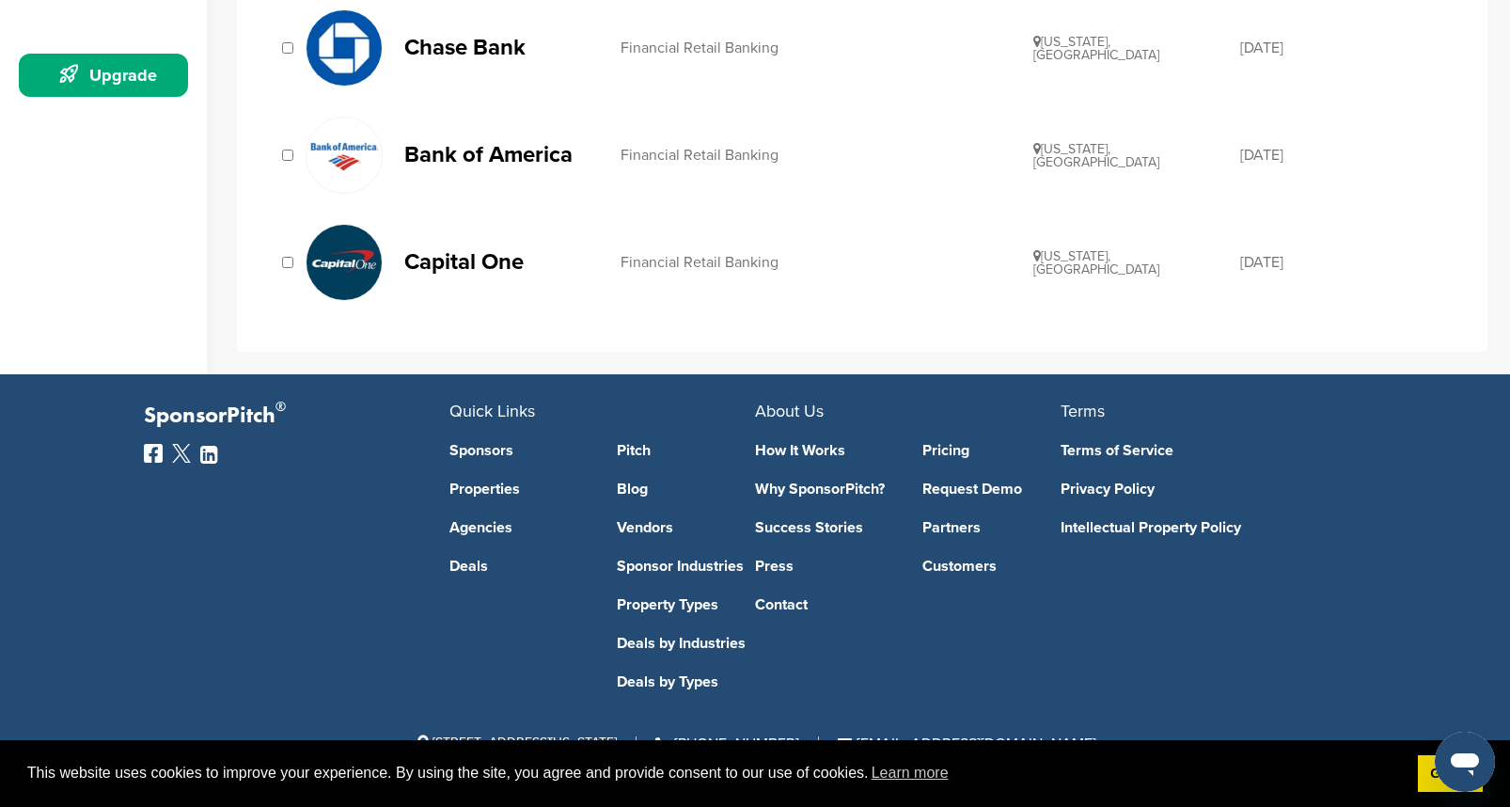
click at [340, 257] on img at bounding box center [344, 262] width 75 height 75
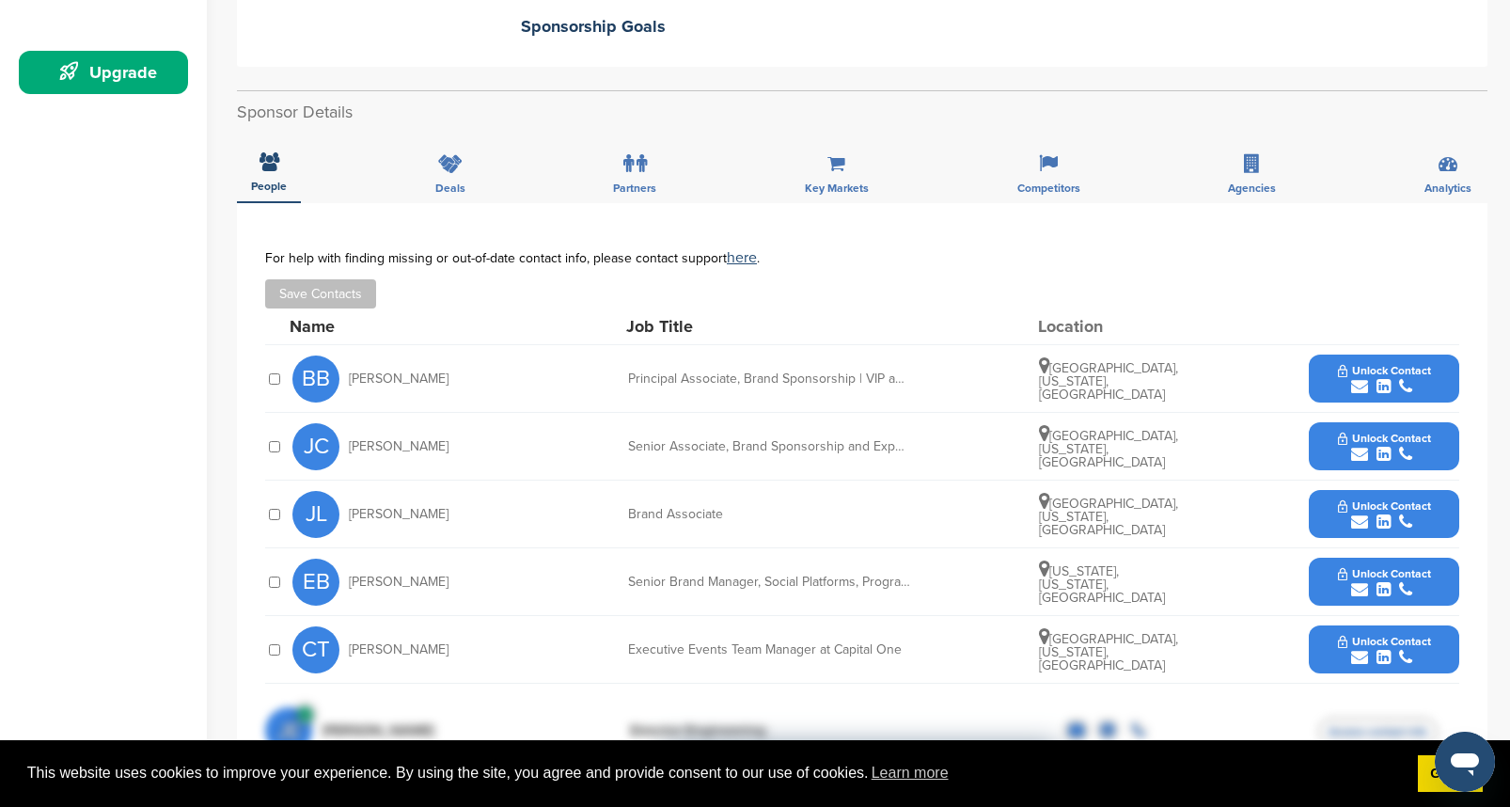
scroll to position [498, 0]
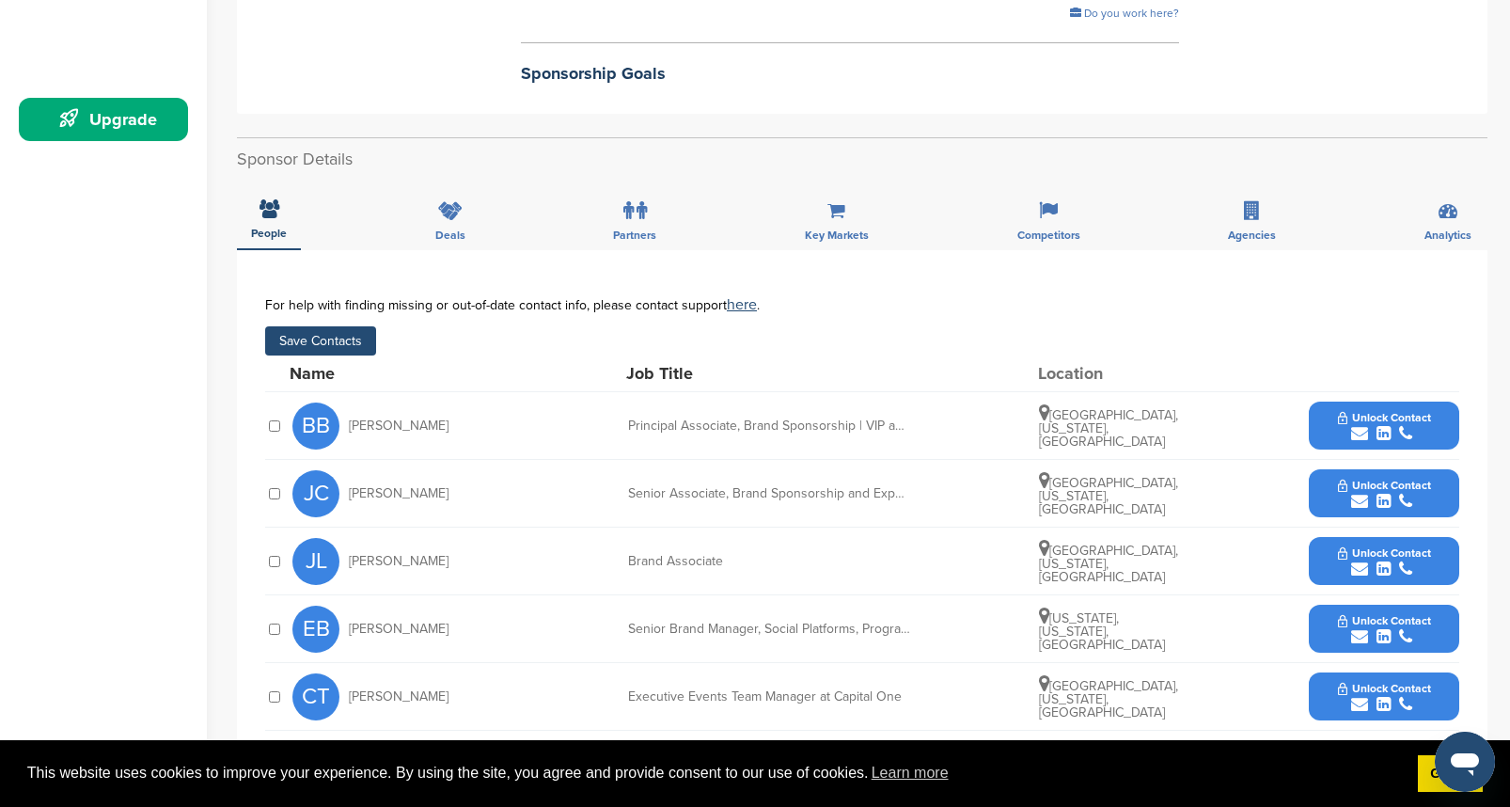
click at [340, 334] on button "Save Contacts" at bounding box center [320, 340] width 111 height 29
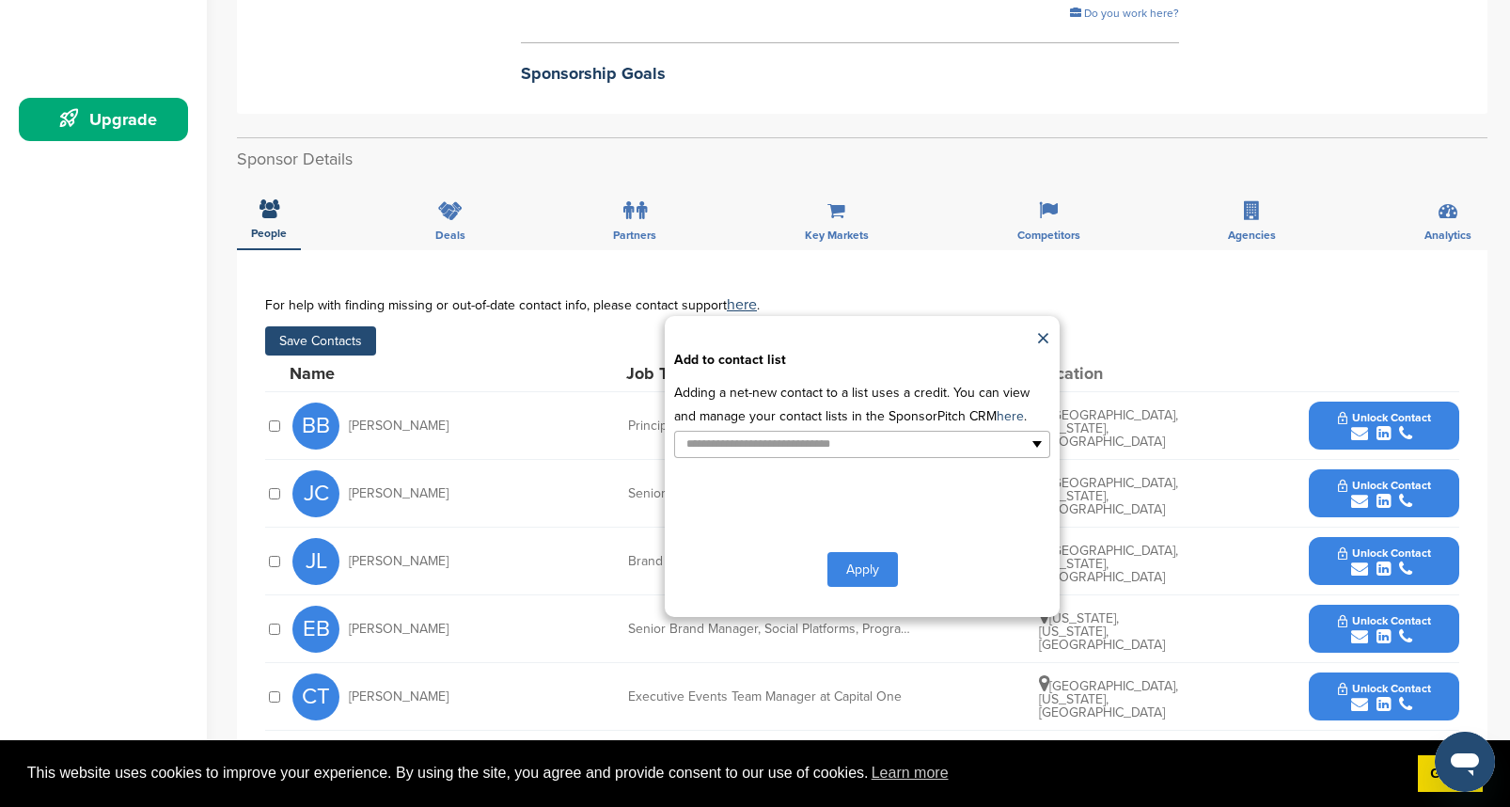
click at [840, 574] on button "Apply" at bounding box center [863, 569] width 71 height 35
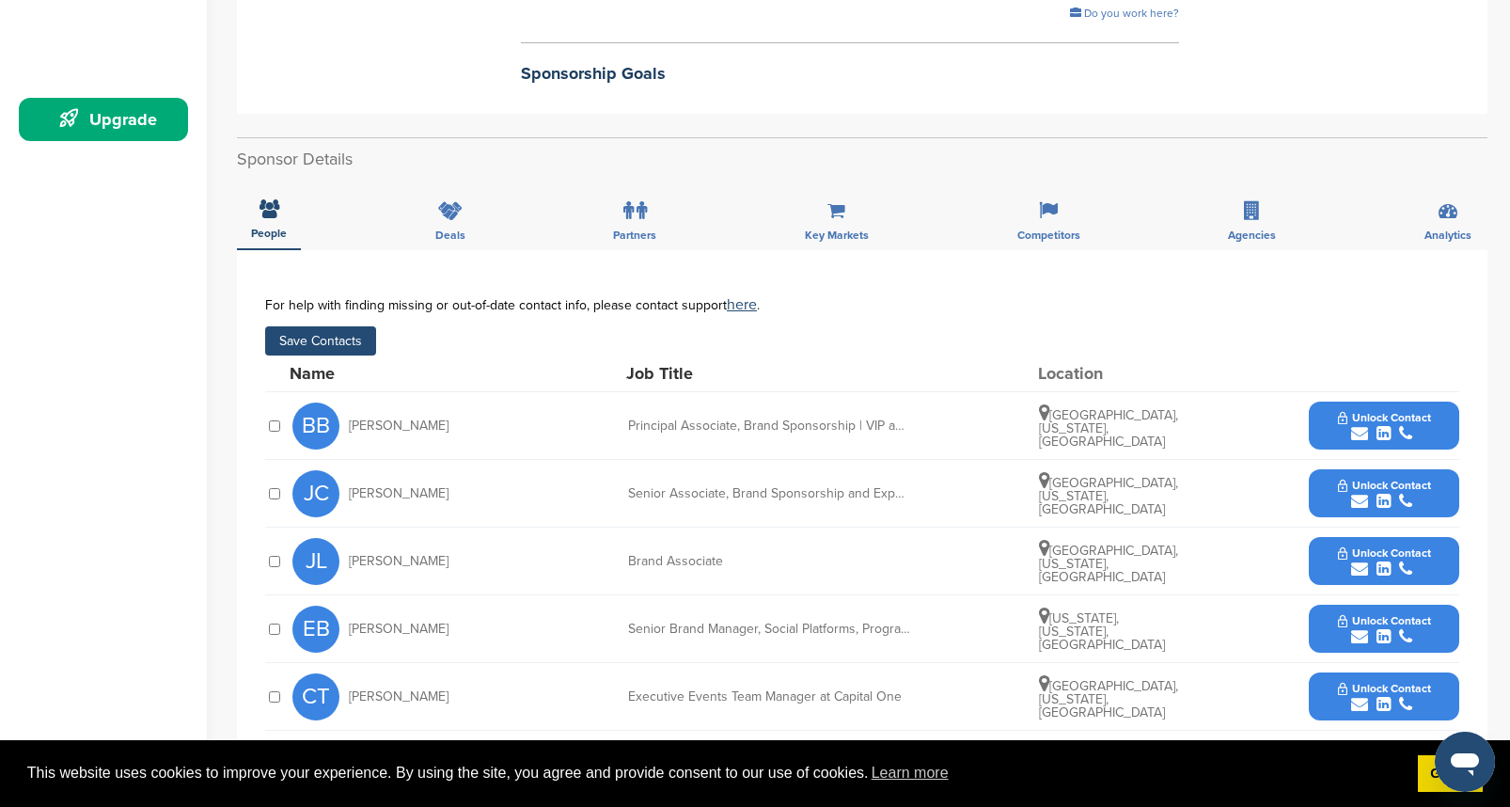
click at [337, 338] on button "Save Contacts" at bounding box center [320, 340] width 111 height 29
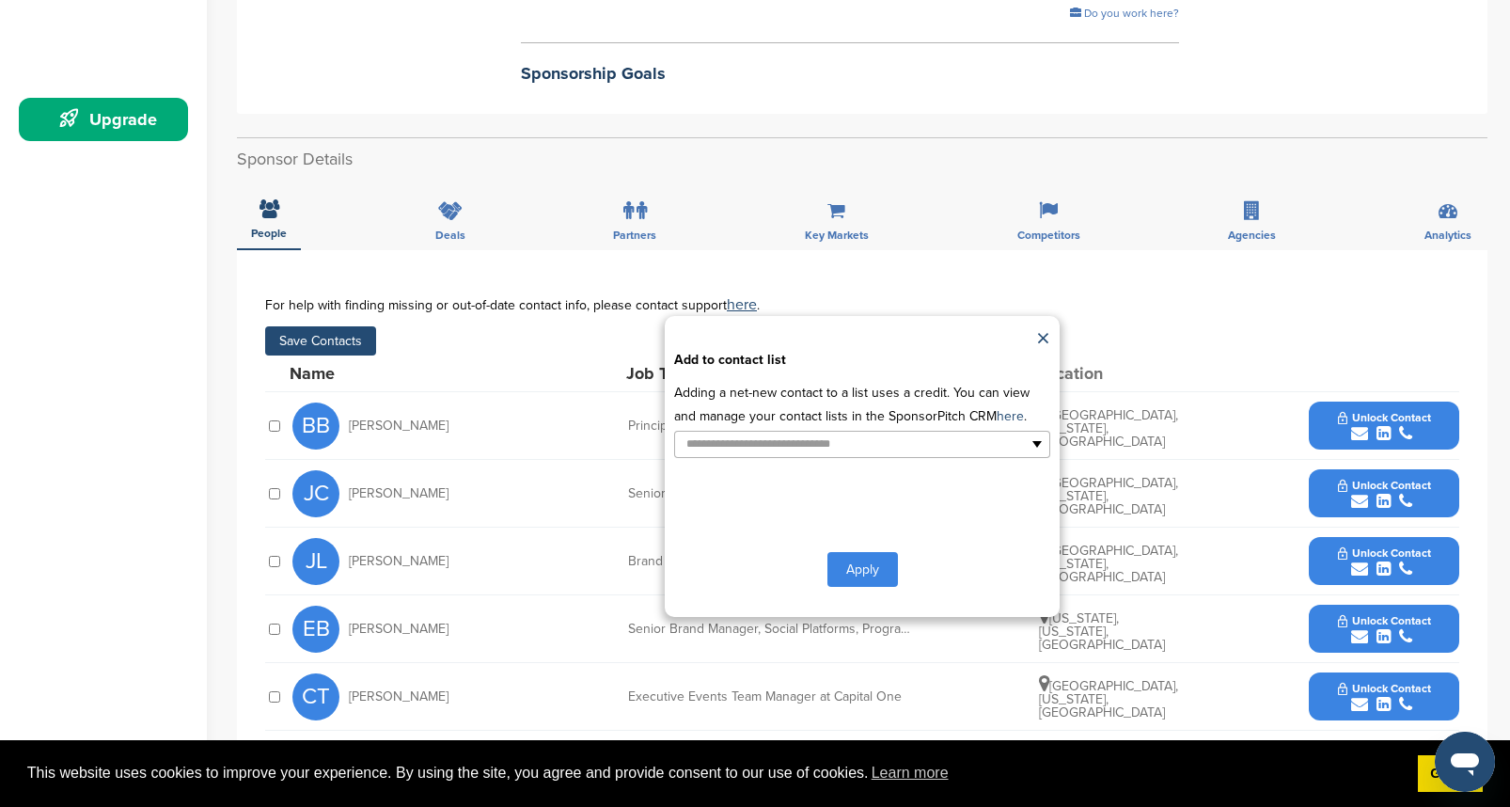
click at [855, 565] on button "Apply" at bounding box center [863, 569] width 71 height 35
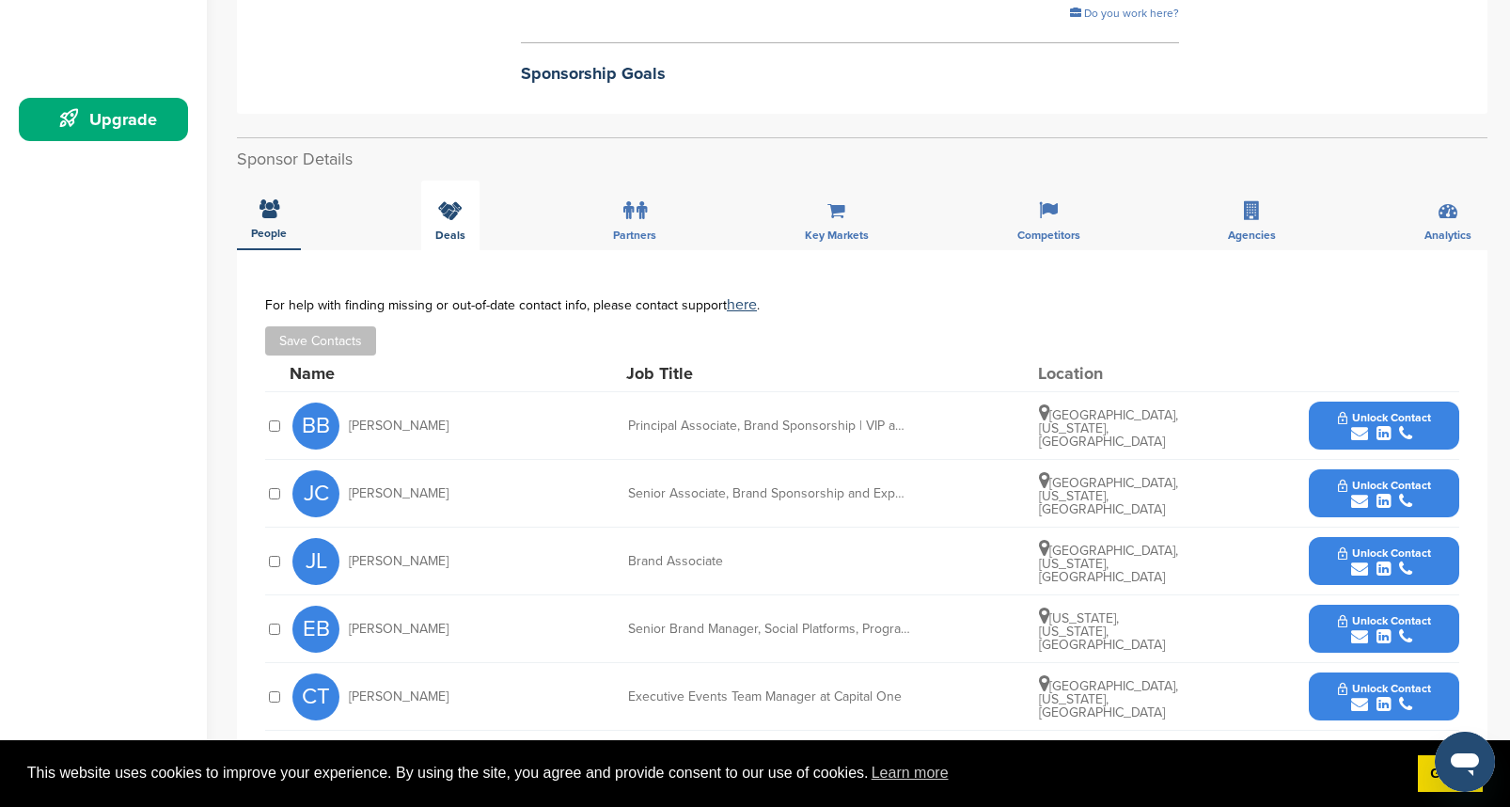
click at [457, 213] on icon at bounding box center [450, 210] width 24 height 19
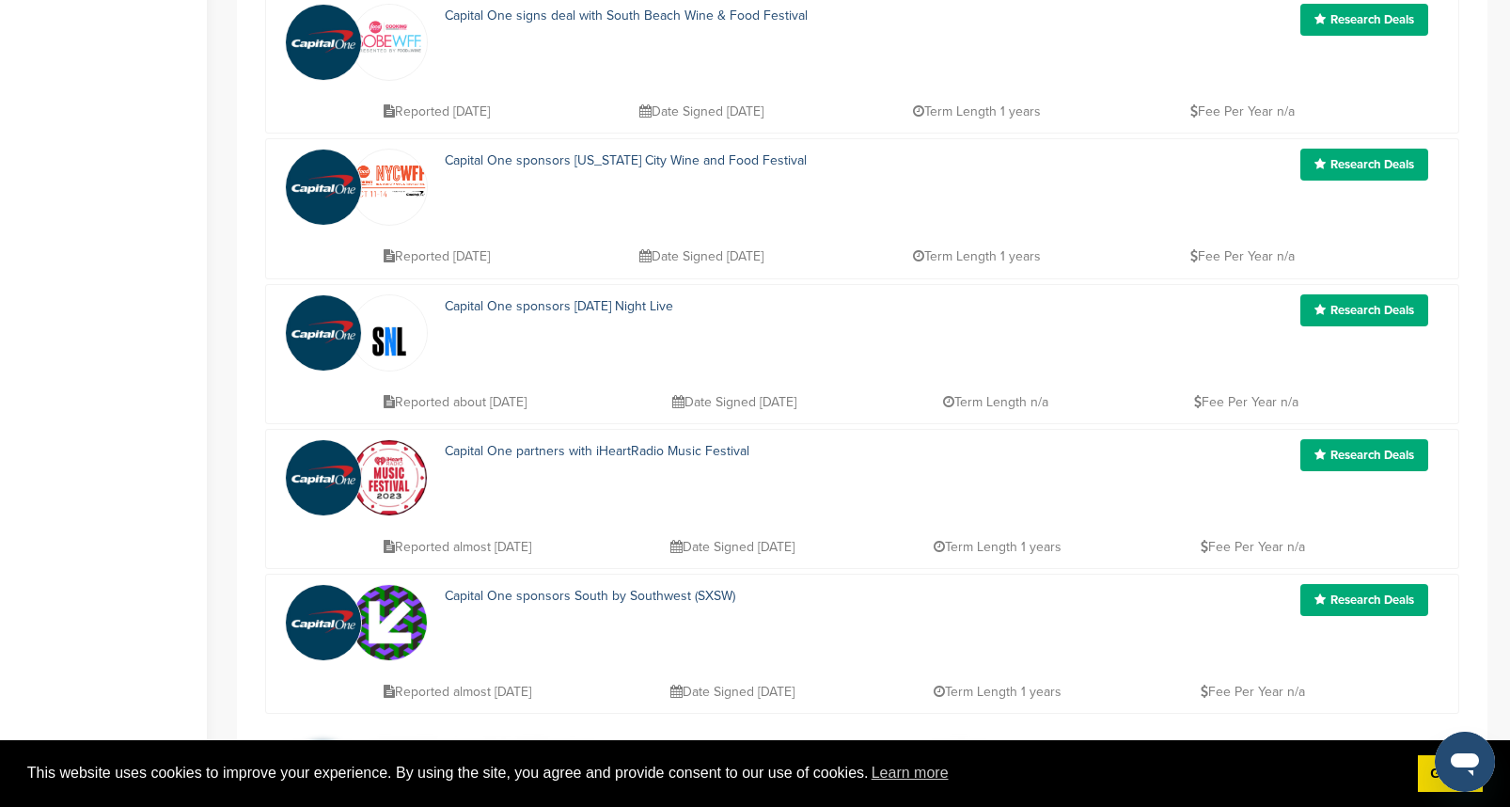
scroll to position [793, 0]
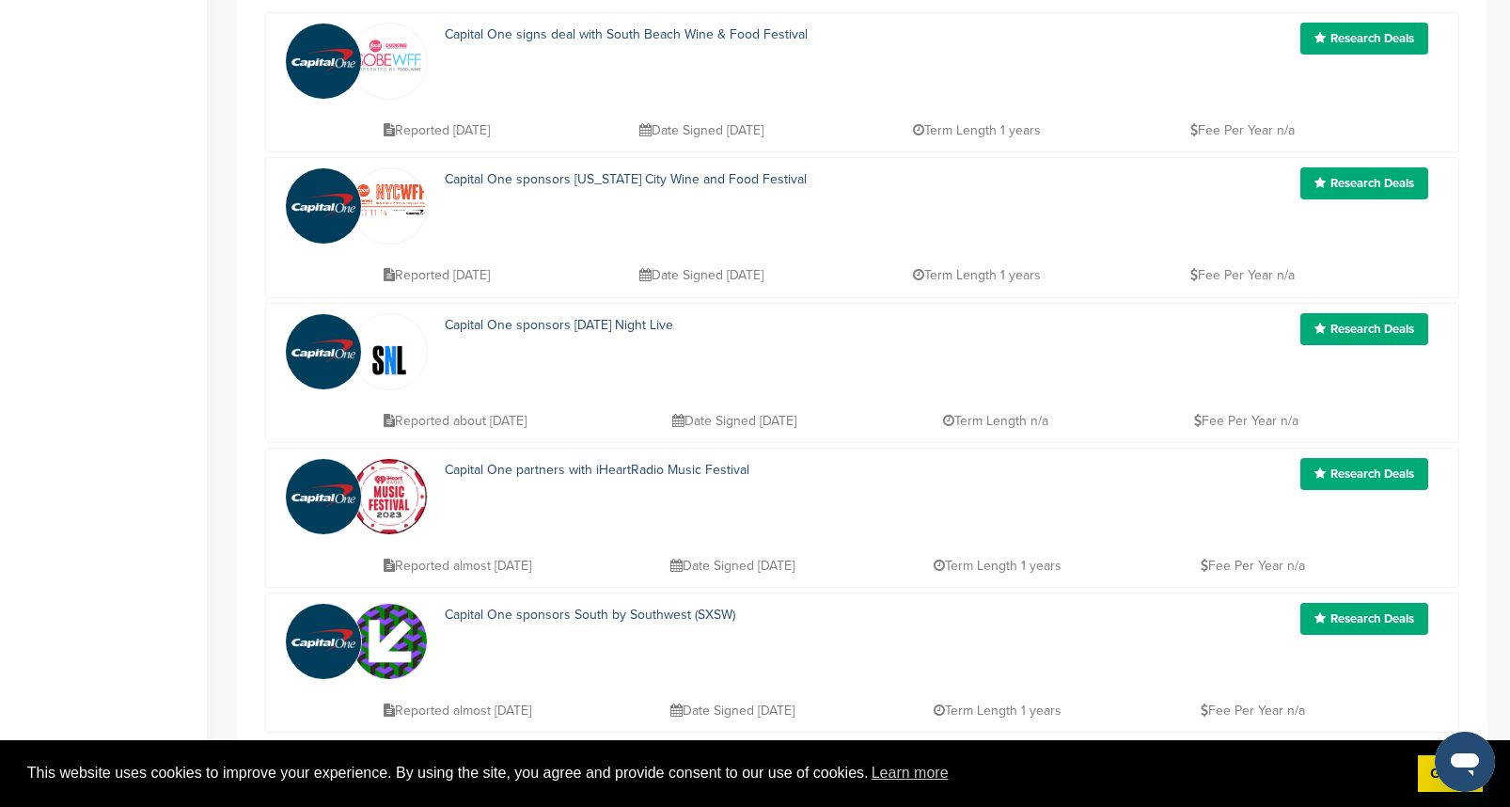
click at [1392, 184] on link "Research Deals" at bounding box center [1365, 183] width 128 height 32
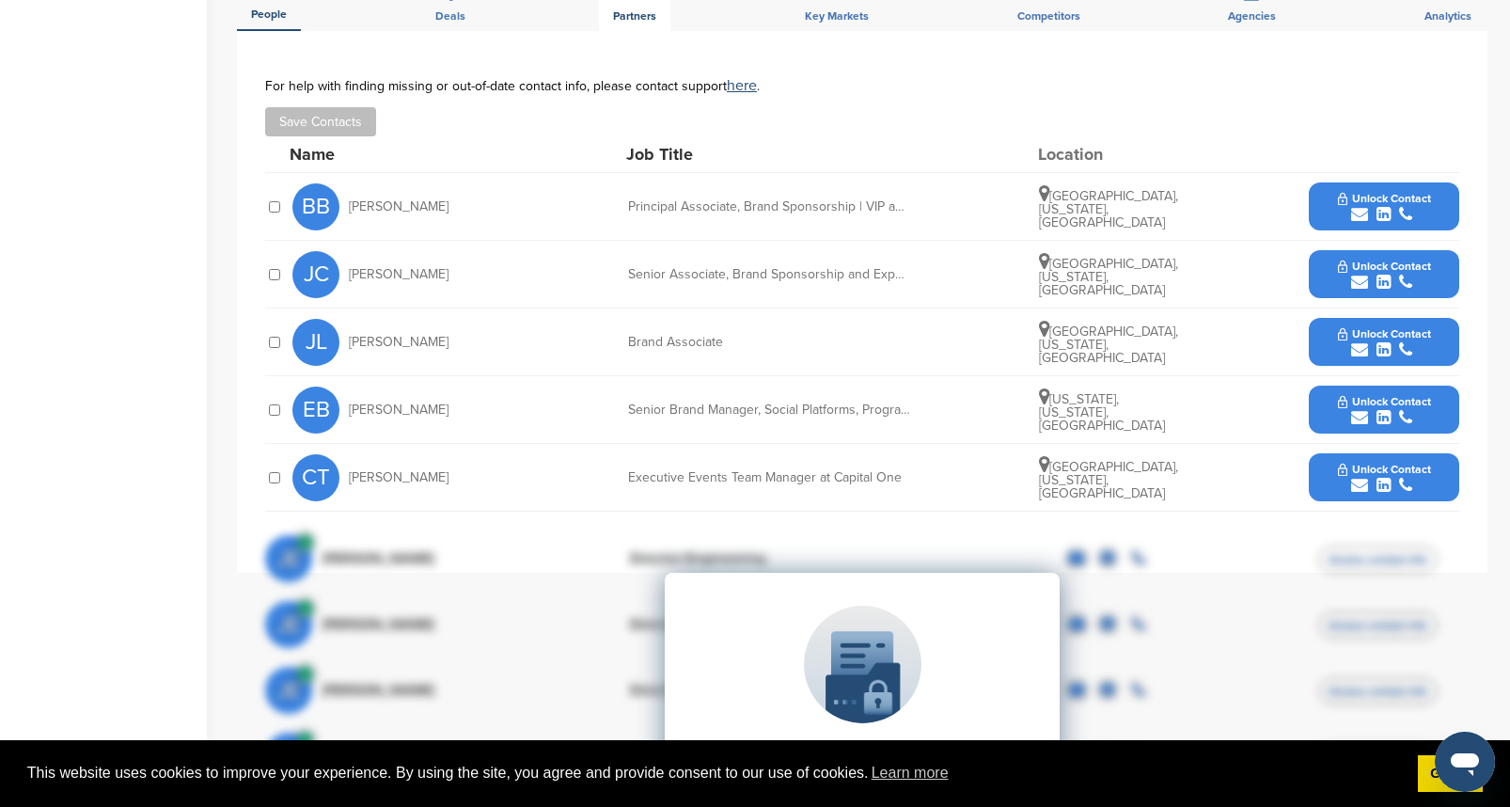
click at [641, 18] on span "Partners" at bounding box center [634, 15] width 43 height 11
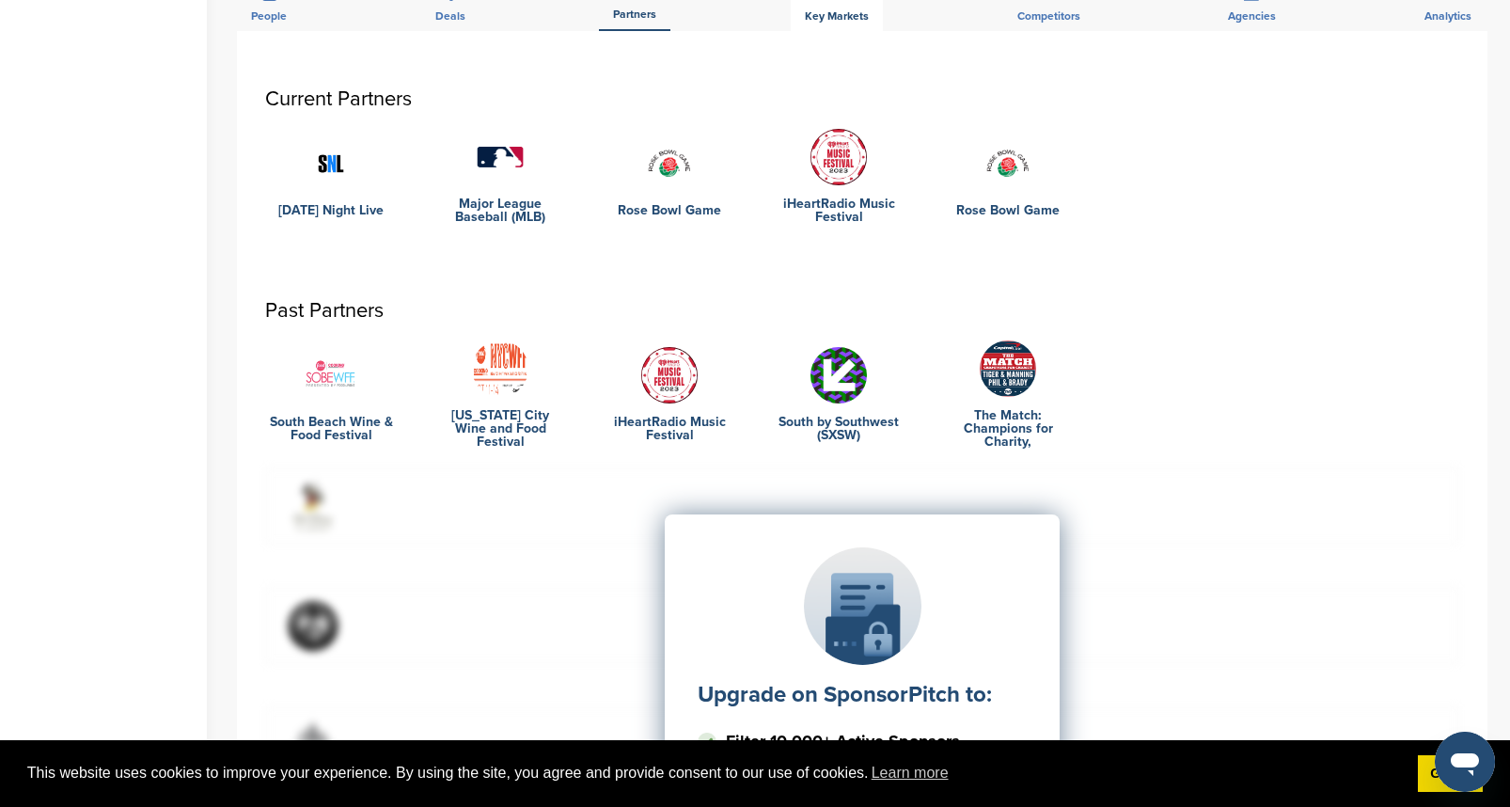
click at [833, 22] on span "Key Markets" at bounding box center [837, 15] width 64 height 11
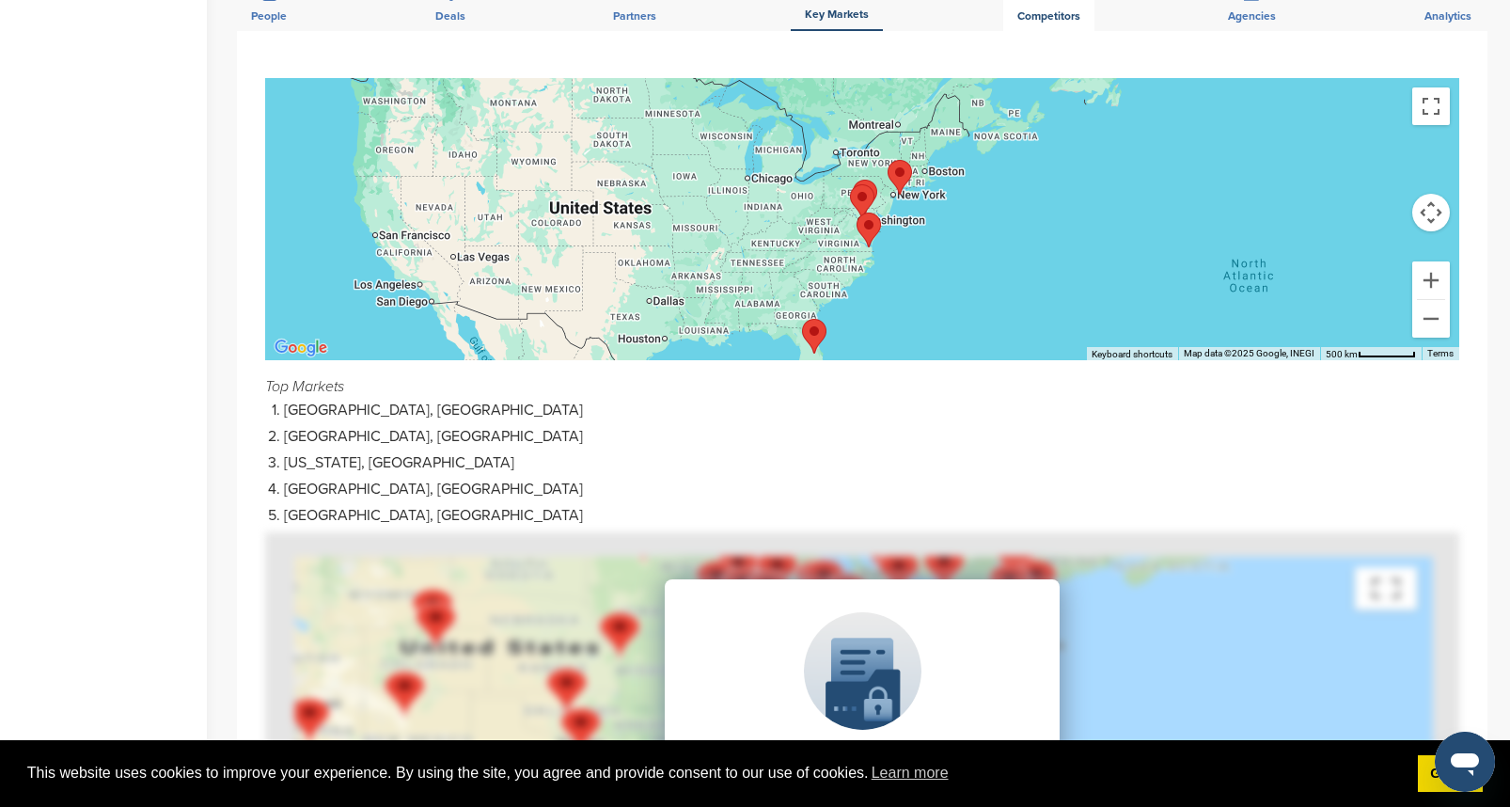
click at [1050, 11] on span "Competitors" at bounding box center [1049, 15] width 63 height 11
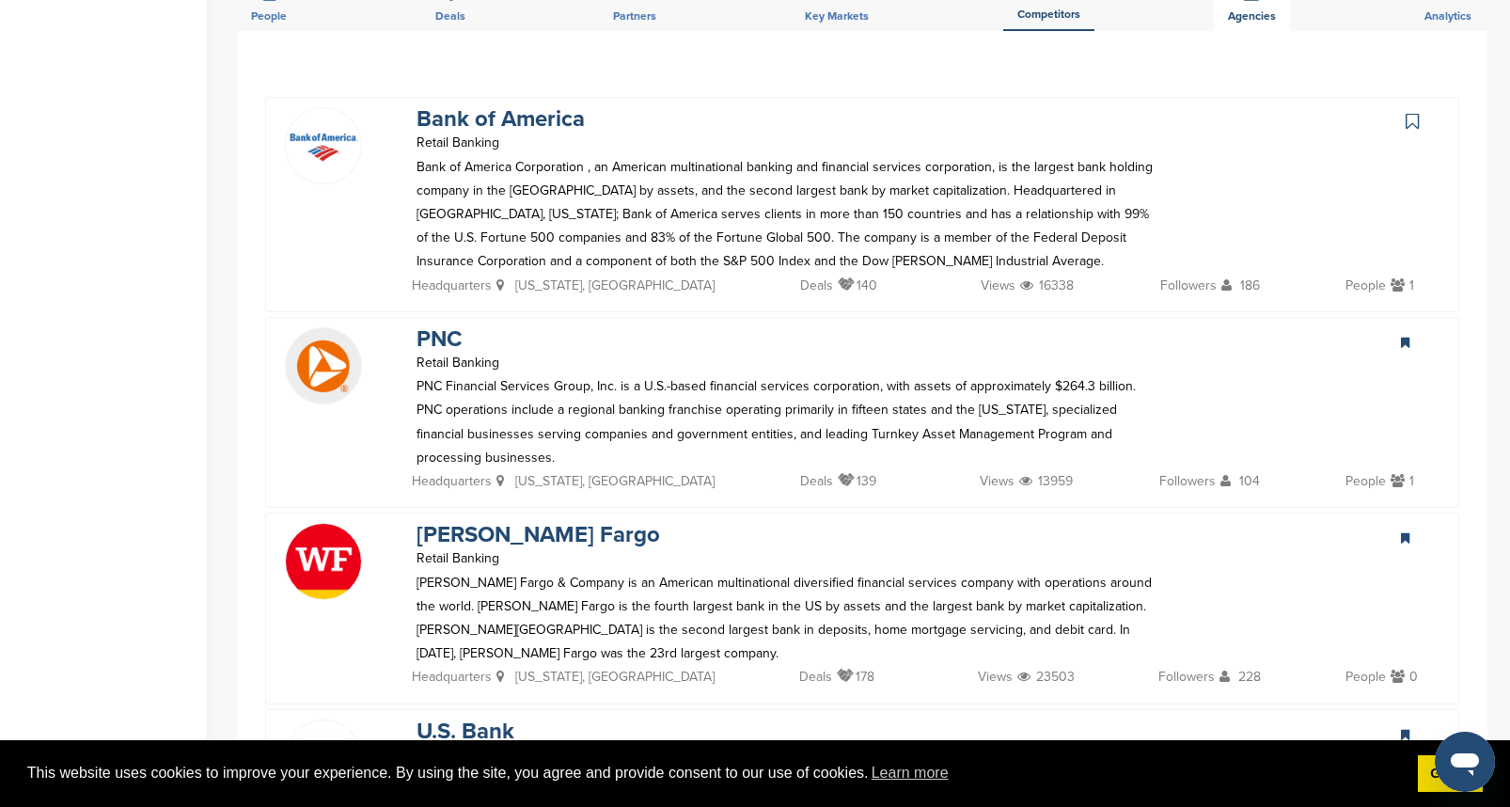
click at [1255, 20] on span "Agencies" at bounding box center [1252, 15] width 48 height 11
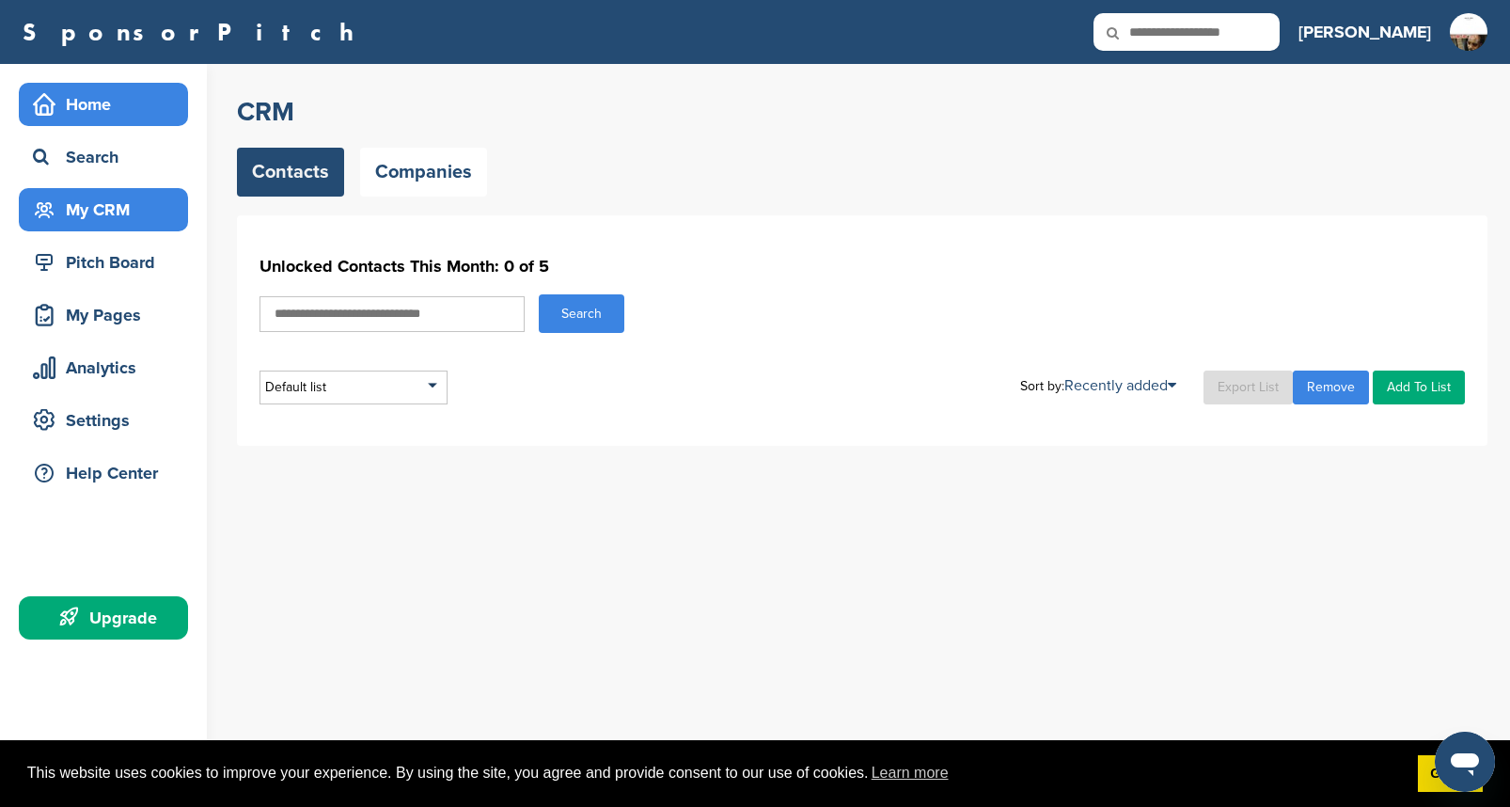
click at [79, 98] on div "Home" at bounding box center [108, 104] width 160 height 34
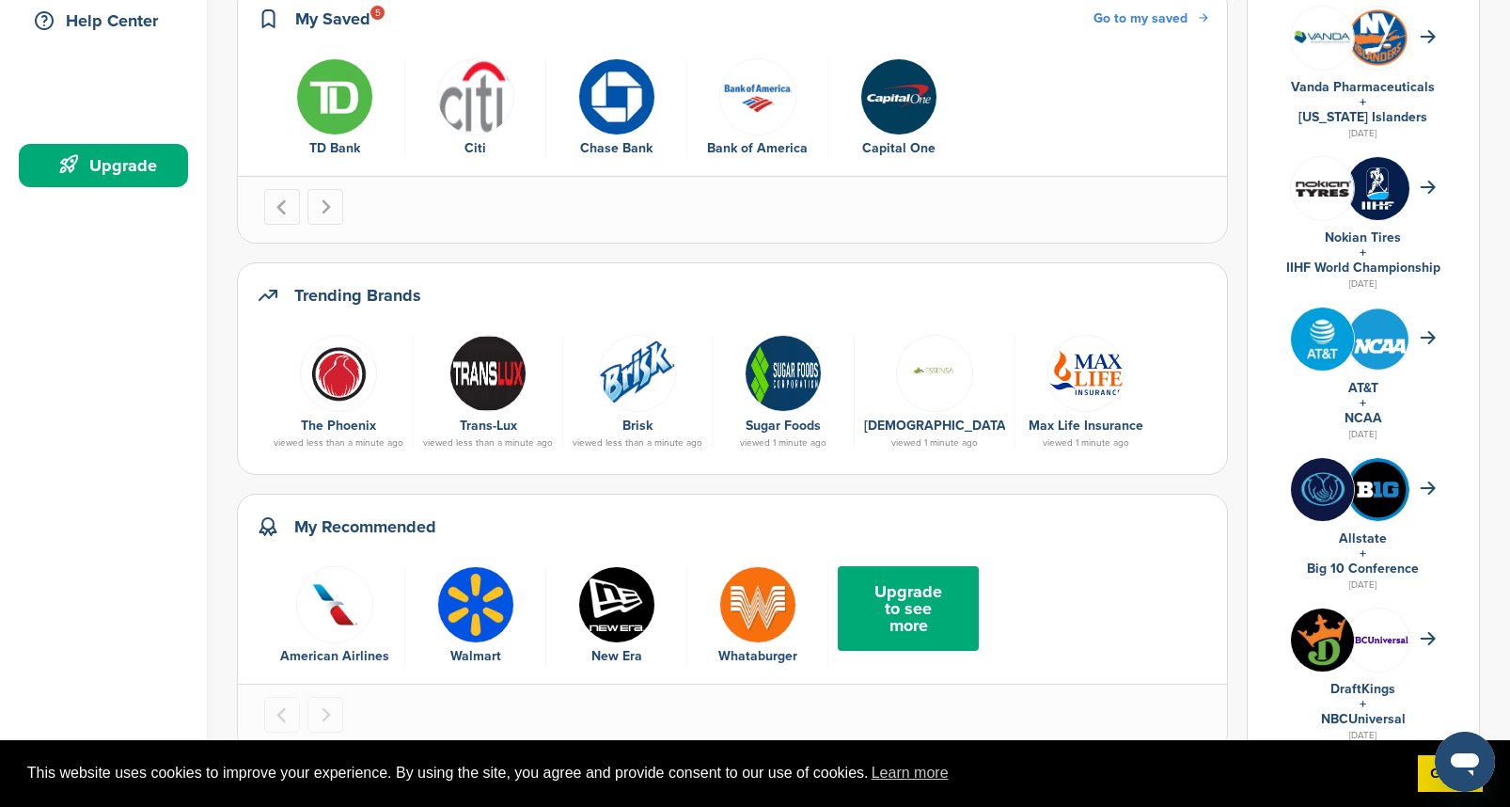
scroll to position [462, 0]
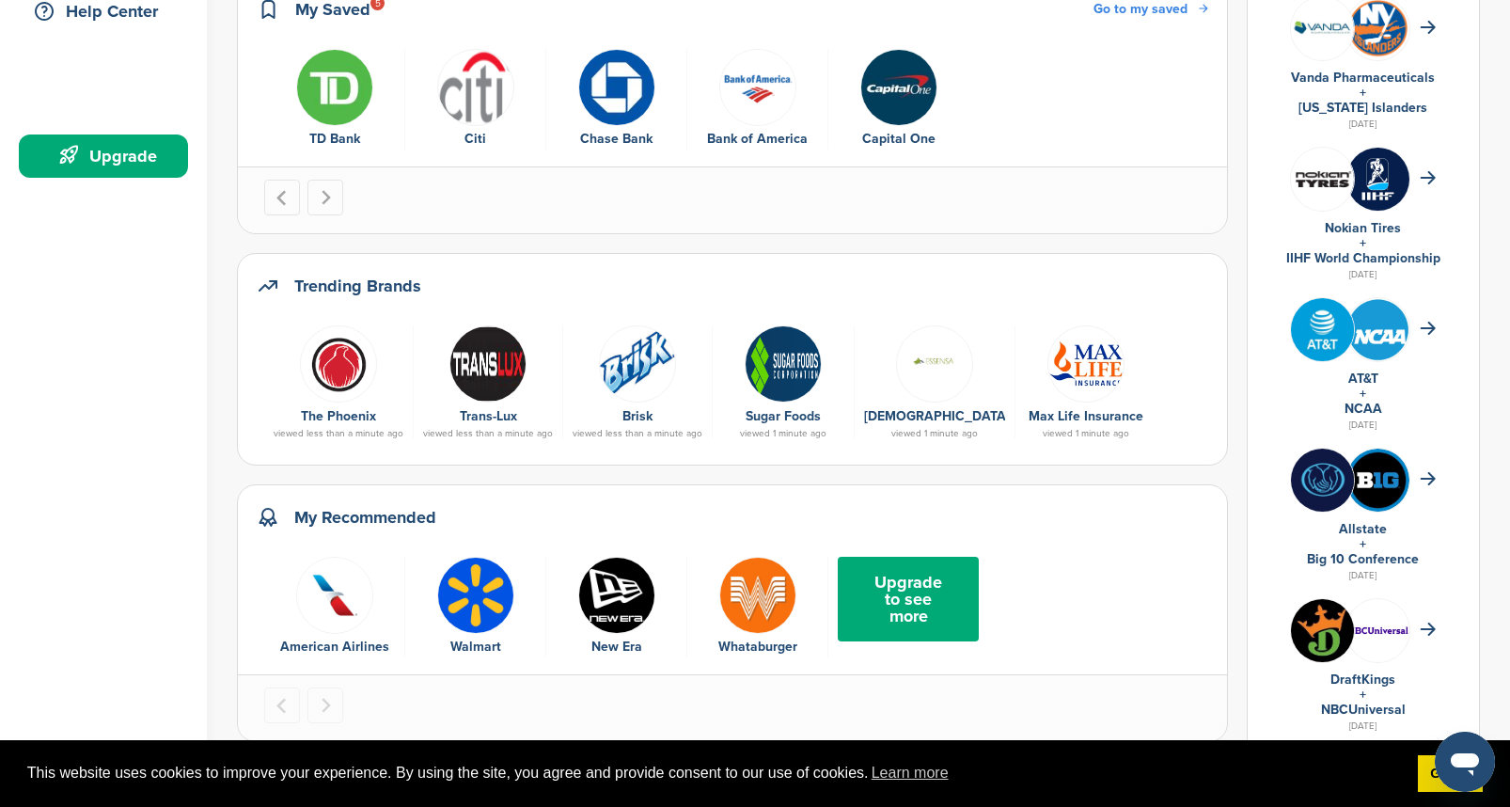
click at [352, 650] on div "American Airlines" at bounding box center [334, 647] width 121 height 21
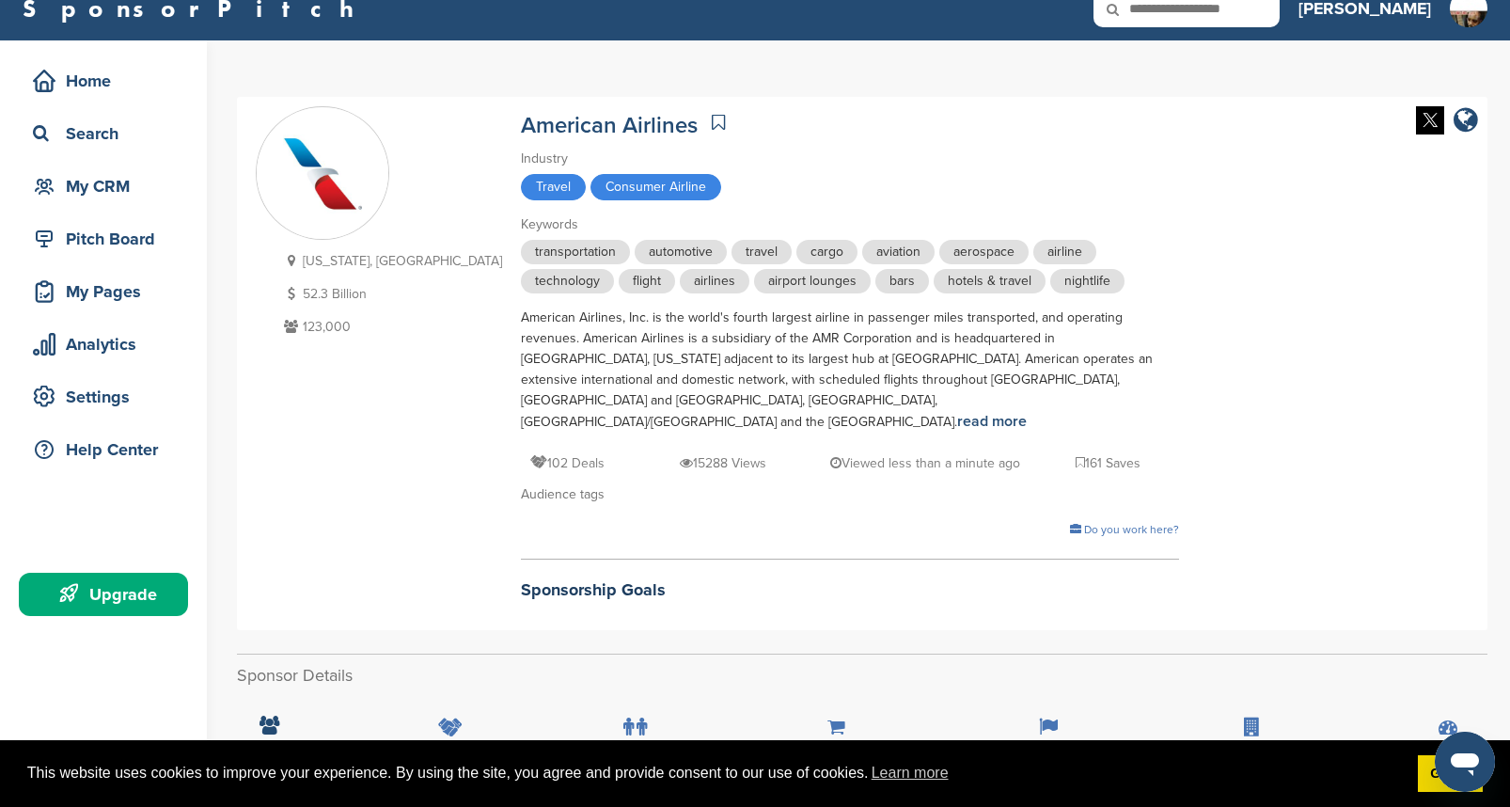
scroll to position [19, 0]
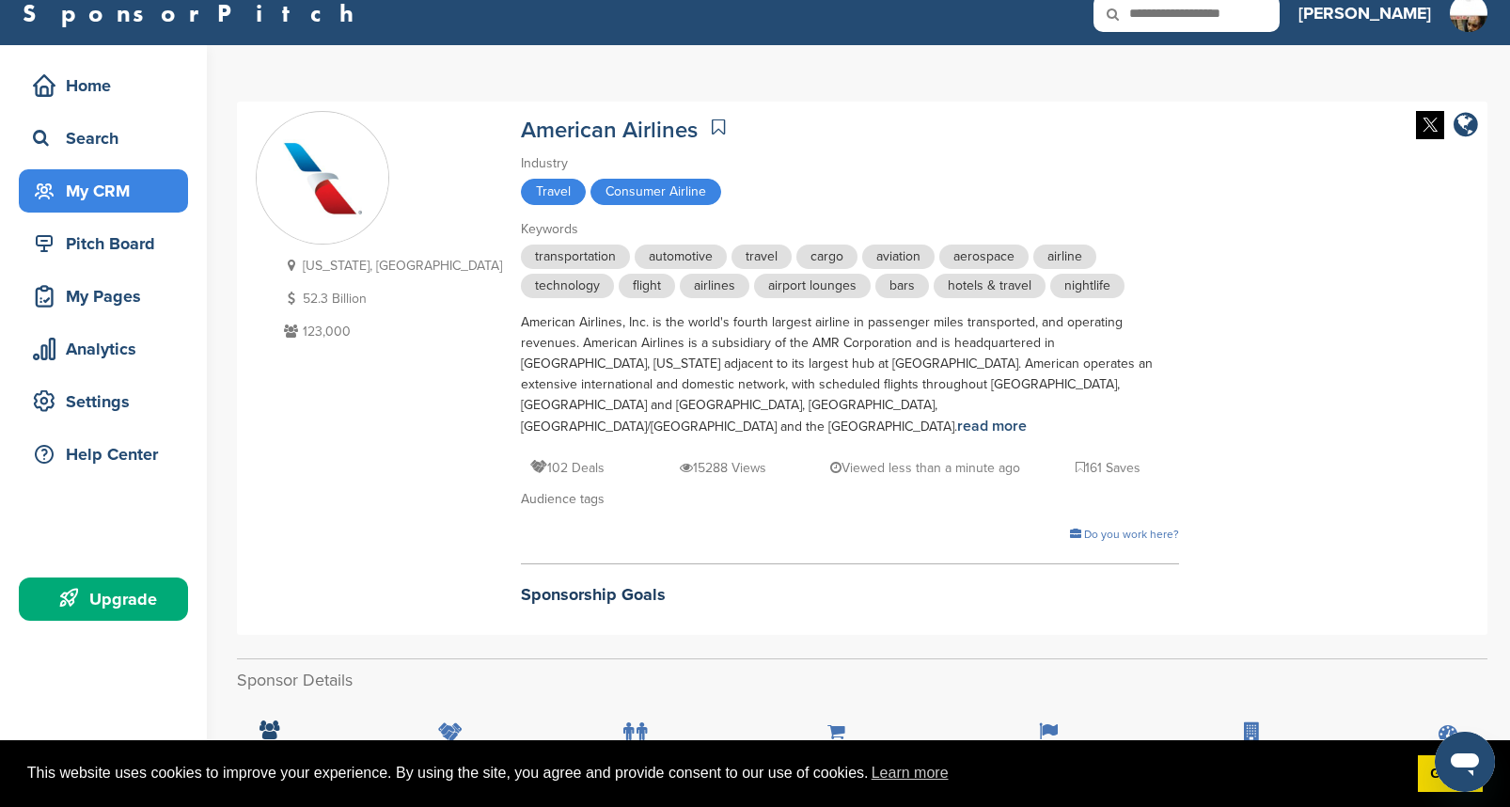
click at [92, 190] on div "My CRM" at bounding box center [108, 191] width 160 height 34
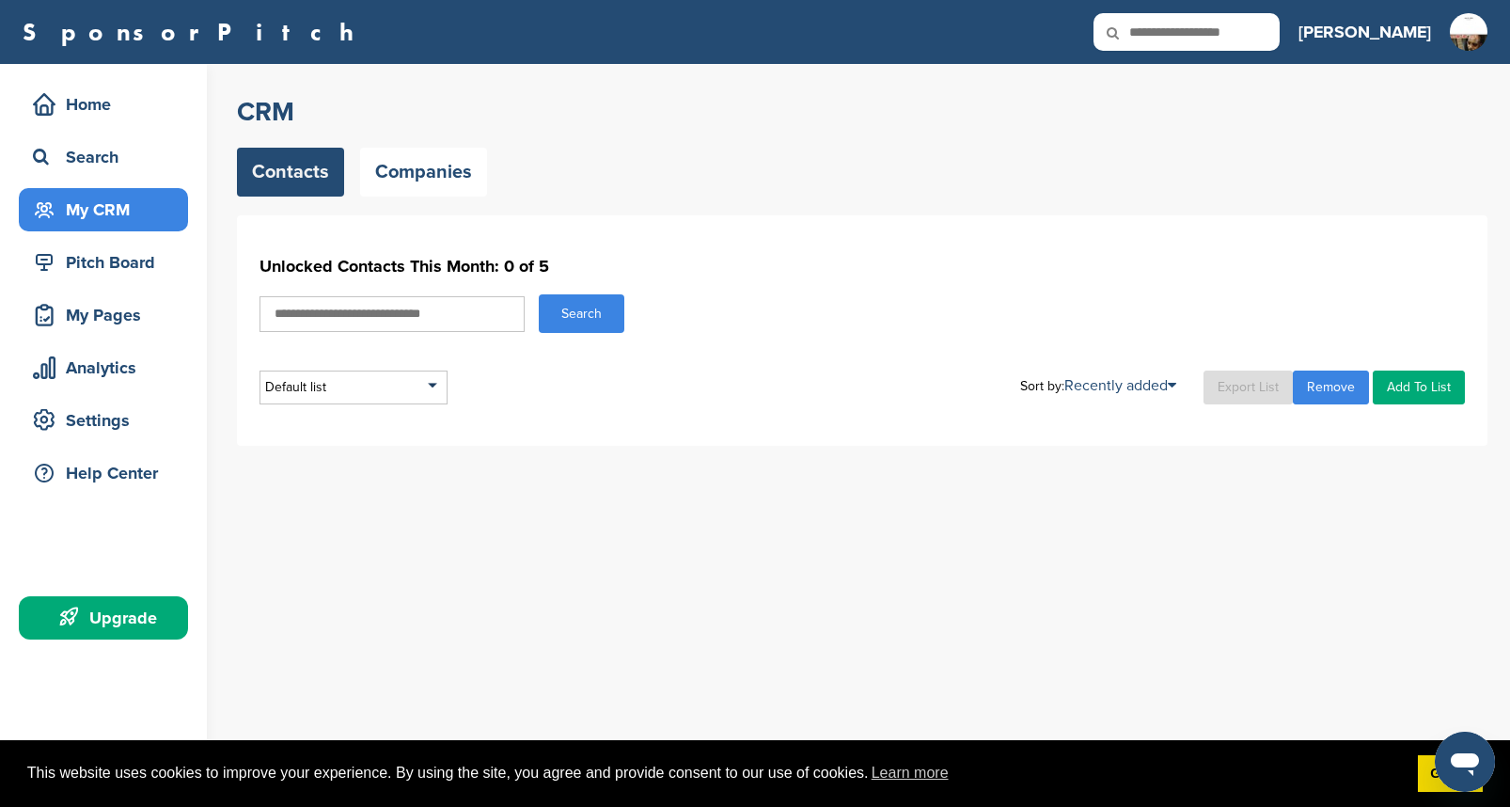
click at [306, 165] on link "Contacts" at bounding box center [290, 172] width 107 height 49
click at [1067, 452] on link "Company Name" at bounding box center [1067, 447] width 92 height 16
click at [368, 311] on input "text" at bounding box center [392, 314] width 265 height 36
type input "**********"
click at [561, 317] on button "Search" at bounding box center [582, 313] width 86 height 39
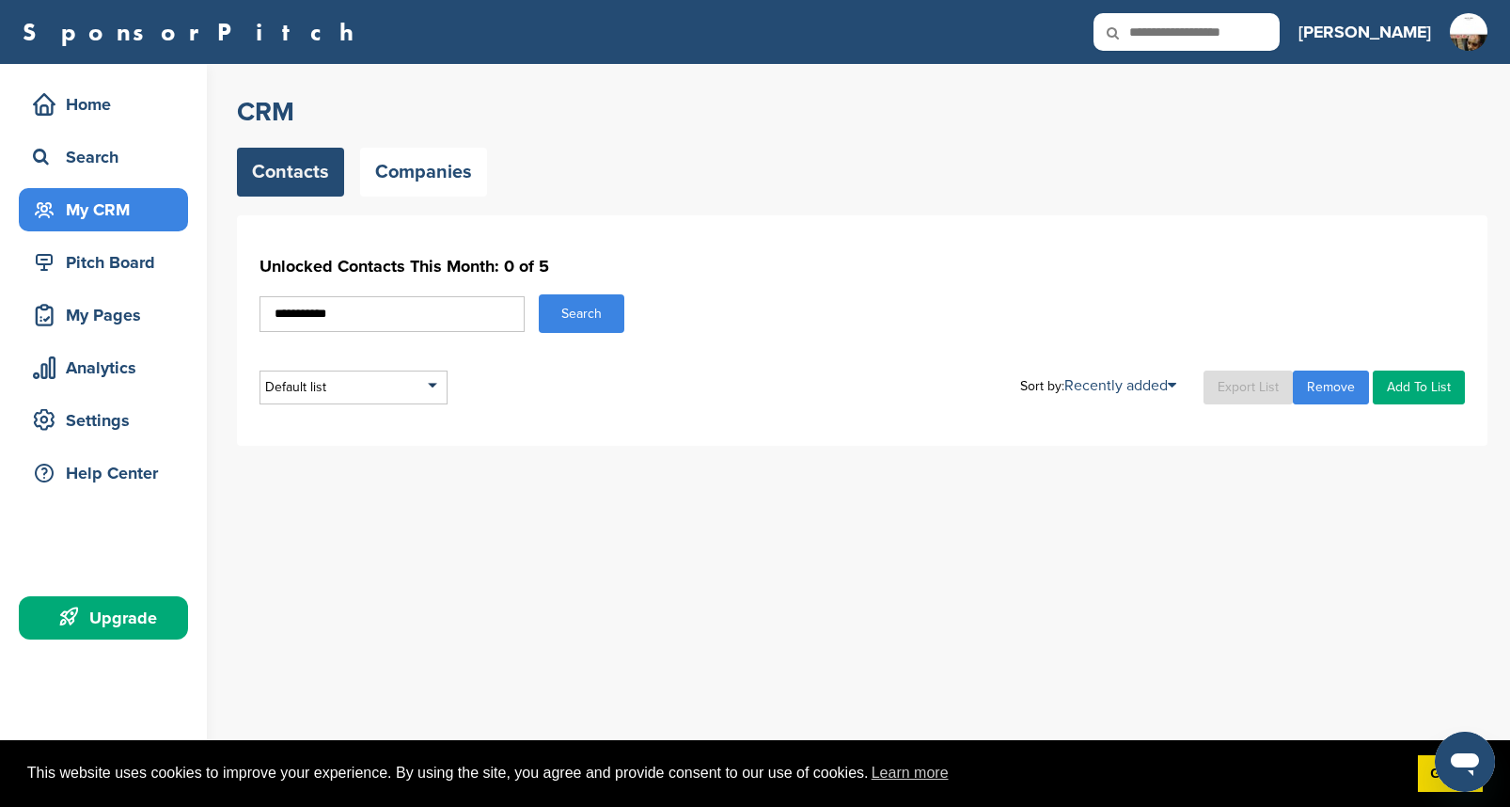
click at [1410, 384] on link "Add To List" at bounding box center [1419, 388] width 92 height 34
click at [432, 384] on div "Default list" at bounding box center [354, 388] width 188 height 34
click at [308, 444] on li "Default List" at bounding box center [353, 442] width 177 height 29
click at [423, 171] on link "Companies" at bounding box center [423, 172] width 127 height 49
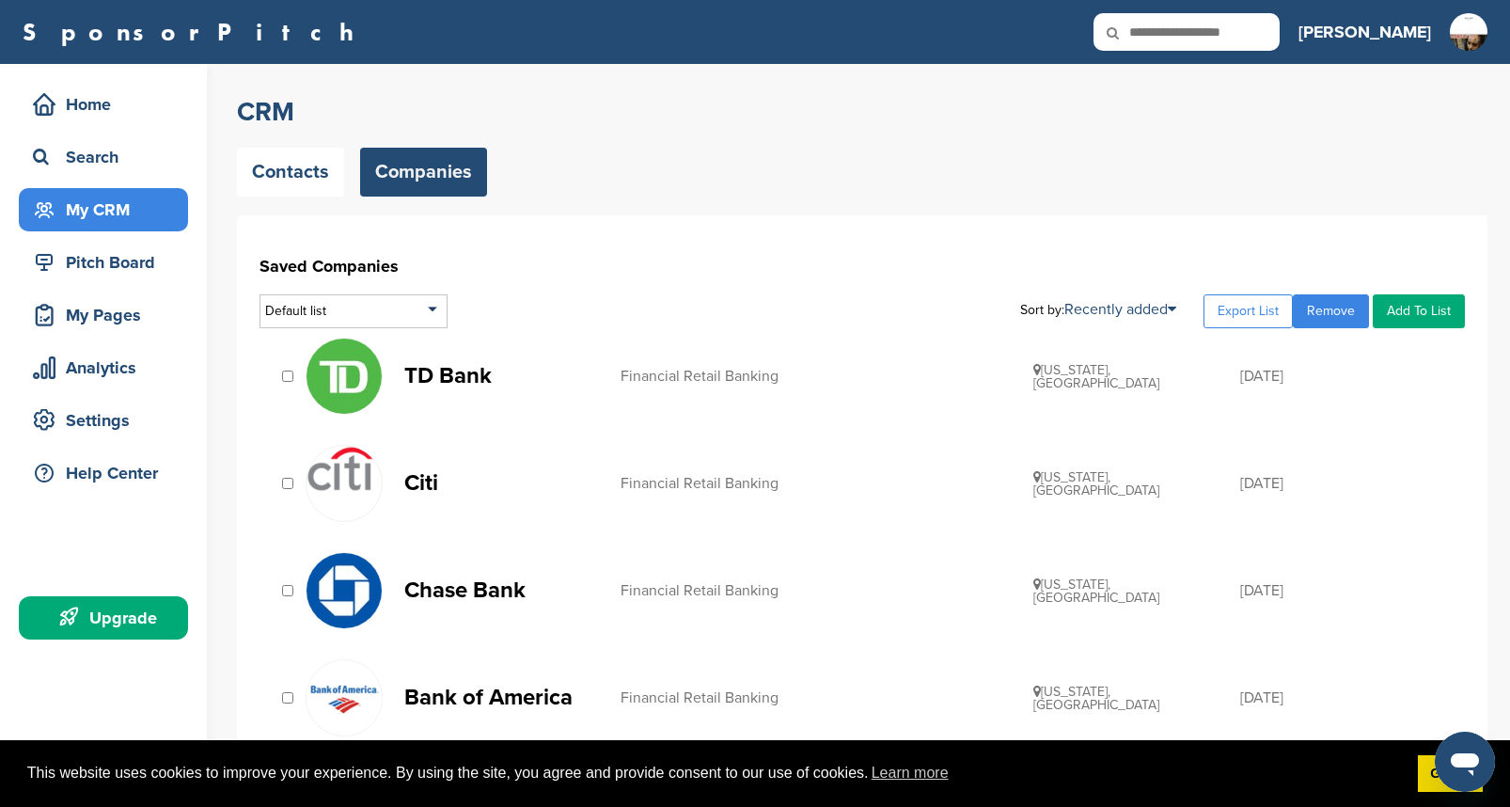
click at [1418, 314] on link "Add To List" at bounding box center [1419, 311] width 92 height 34
click at [288, 169] on link "Contacts" at bounding box center [290, 172] width 107 height 49
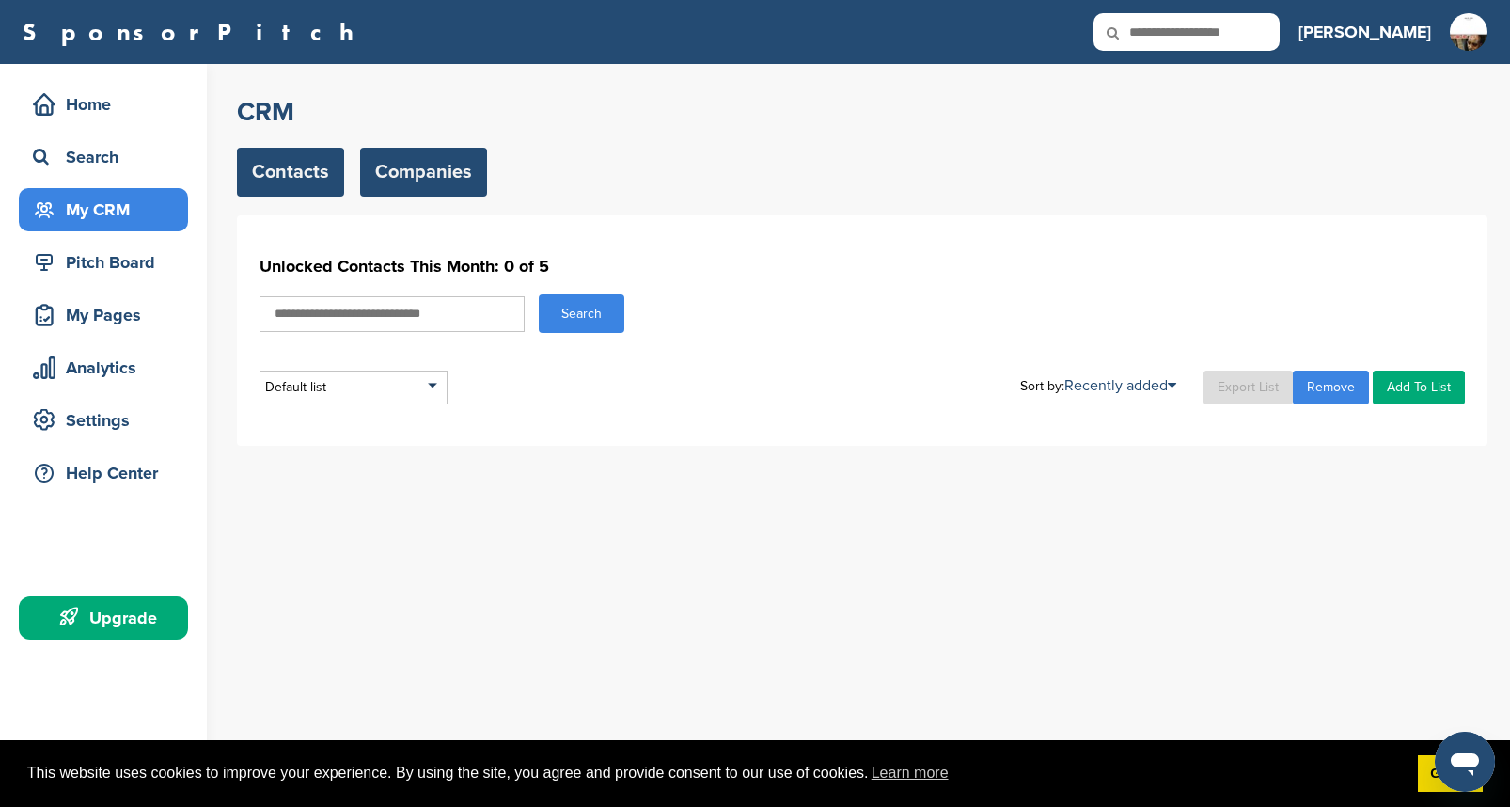
click at [433, 196] on link "Companies" at bounding box center [423, 172] width 127 height 49
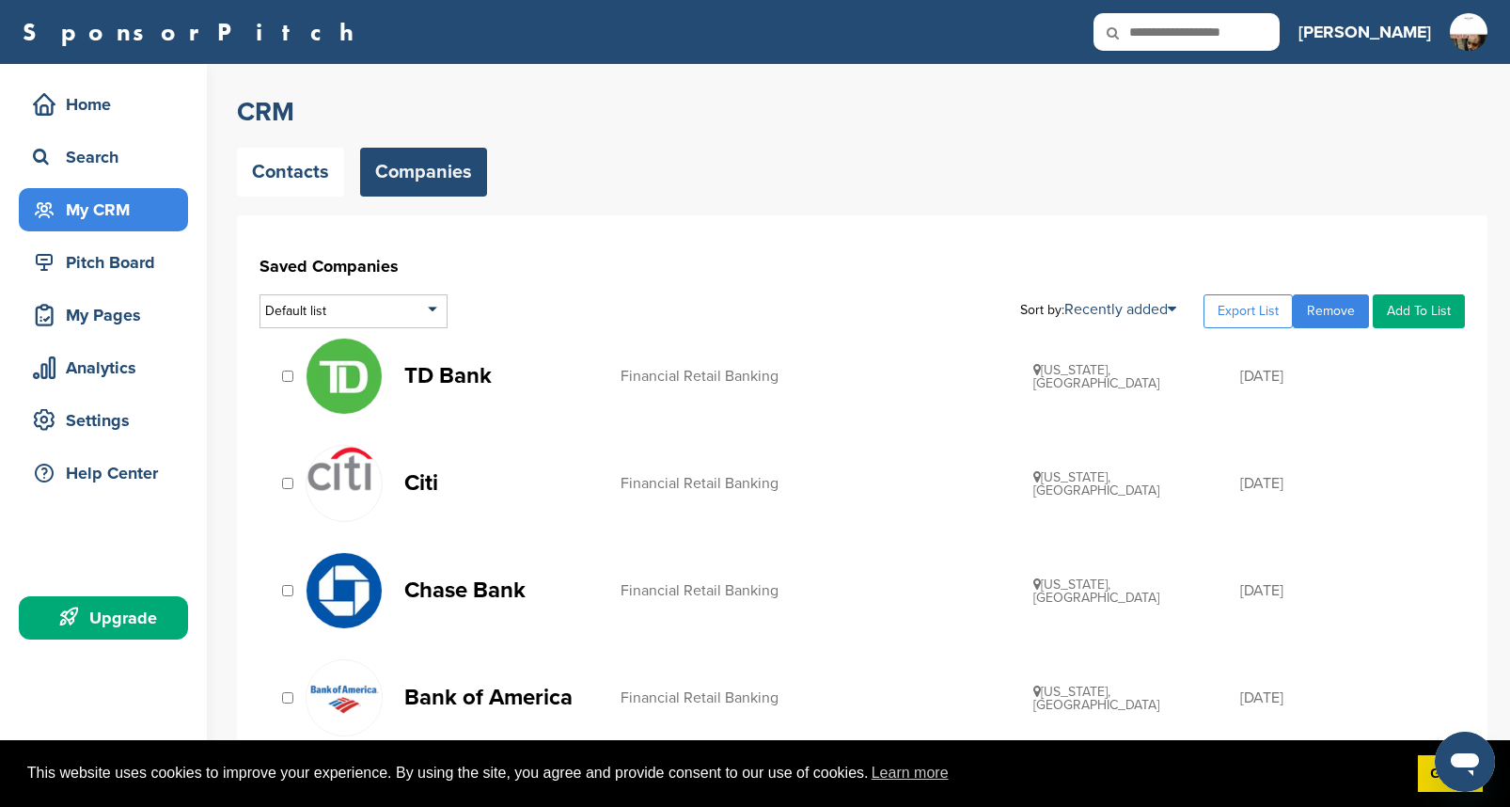
click at [449, 391] on link "TD Bank Financial Retail Banking California, USA 11/06/2014" at bounding box center [876, 376] width 1141 height 77
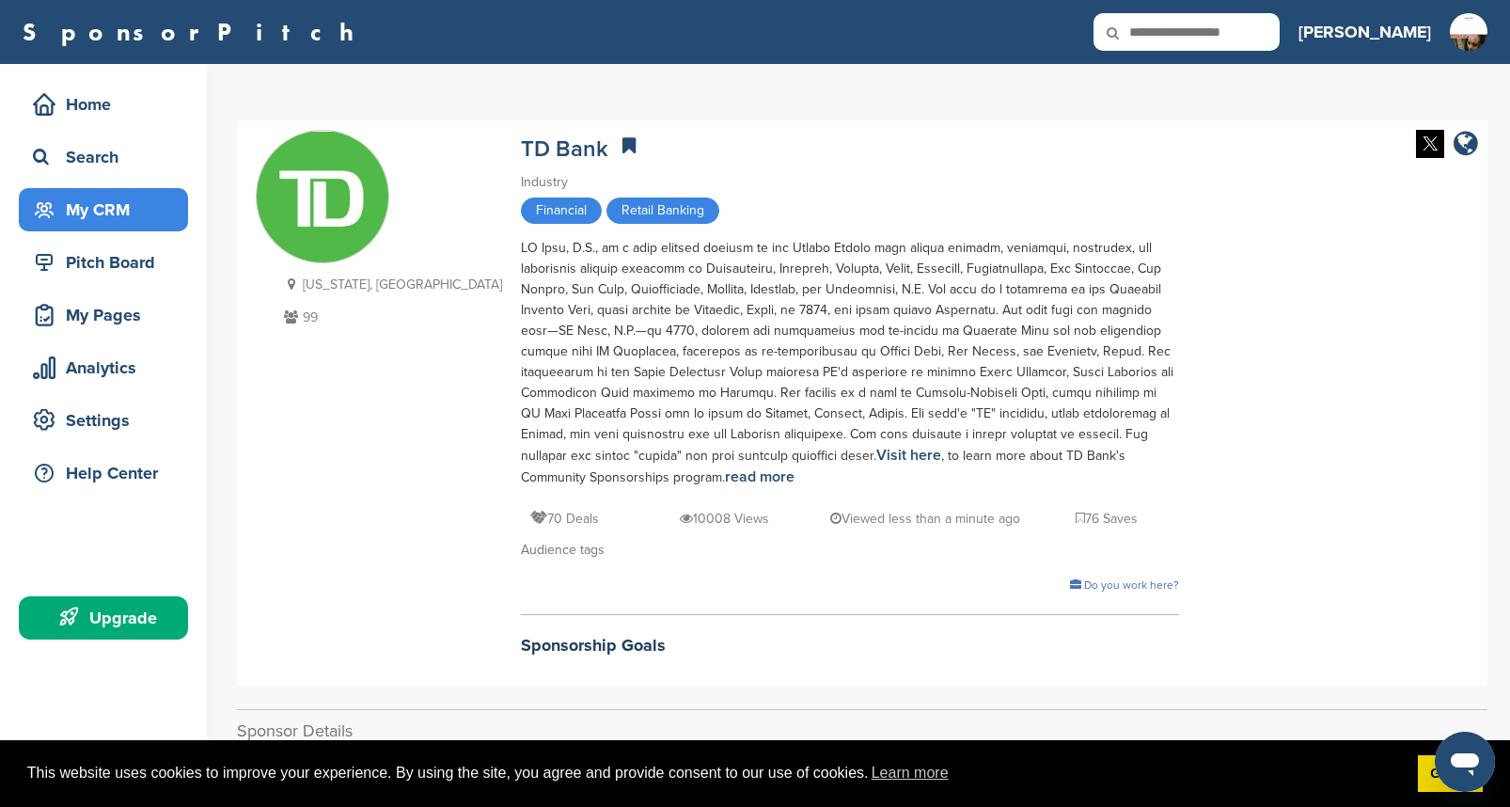
click at [115, 205] on div "My CRM" at bounding box center [108, 210] width 160 height 34
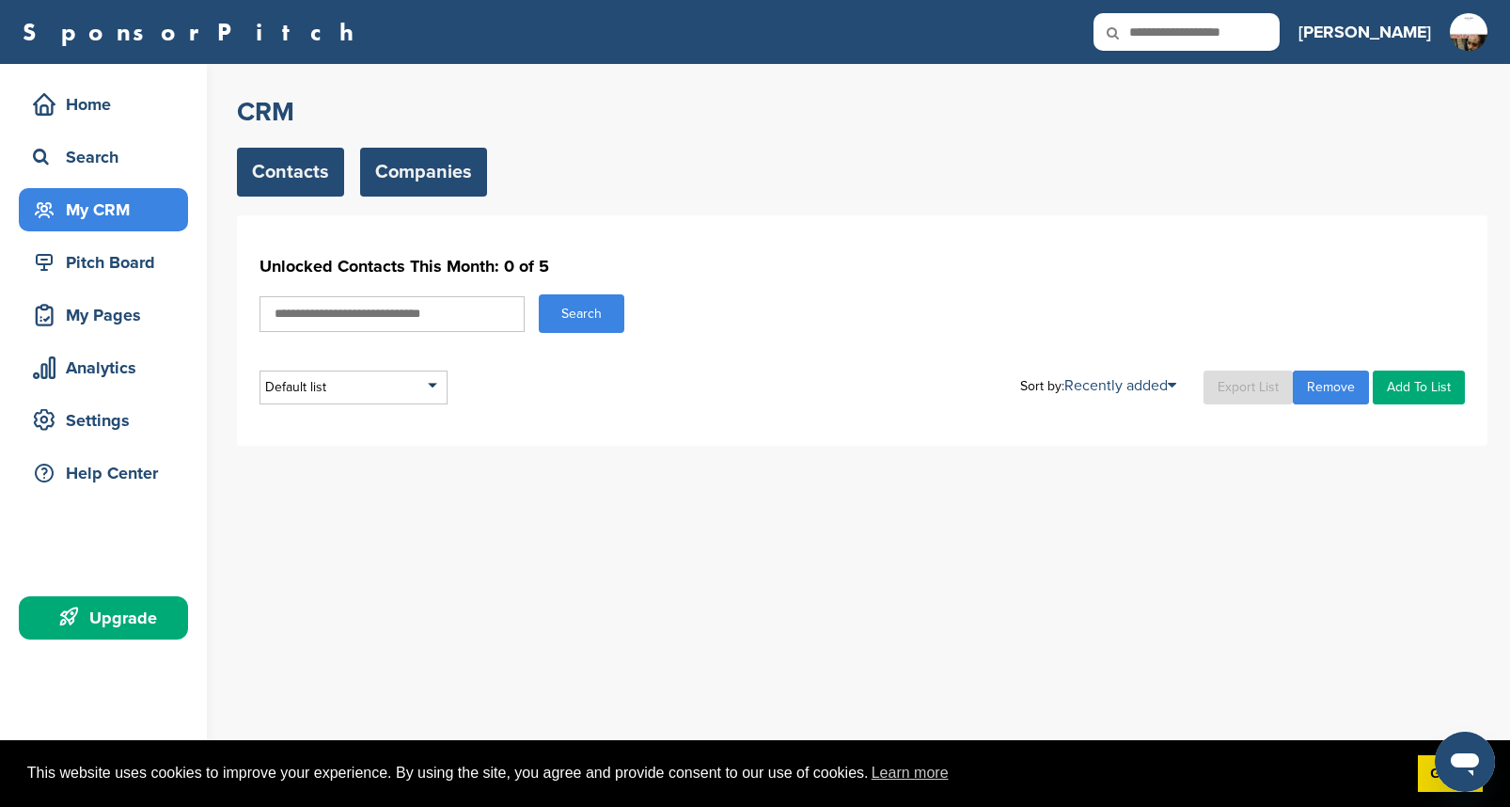
click at [424, 164] on link "Companies" at bounding box center [423, 172] width 127 height 49
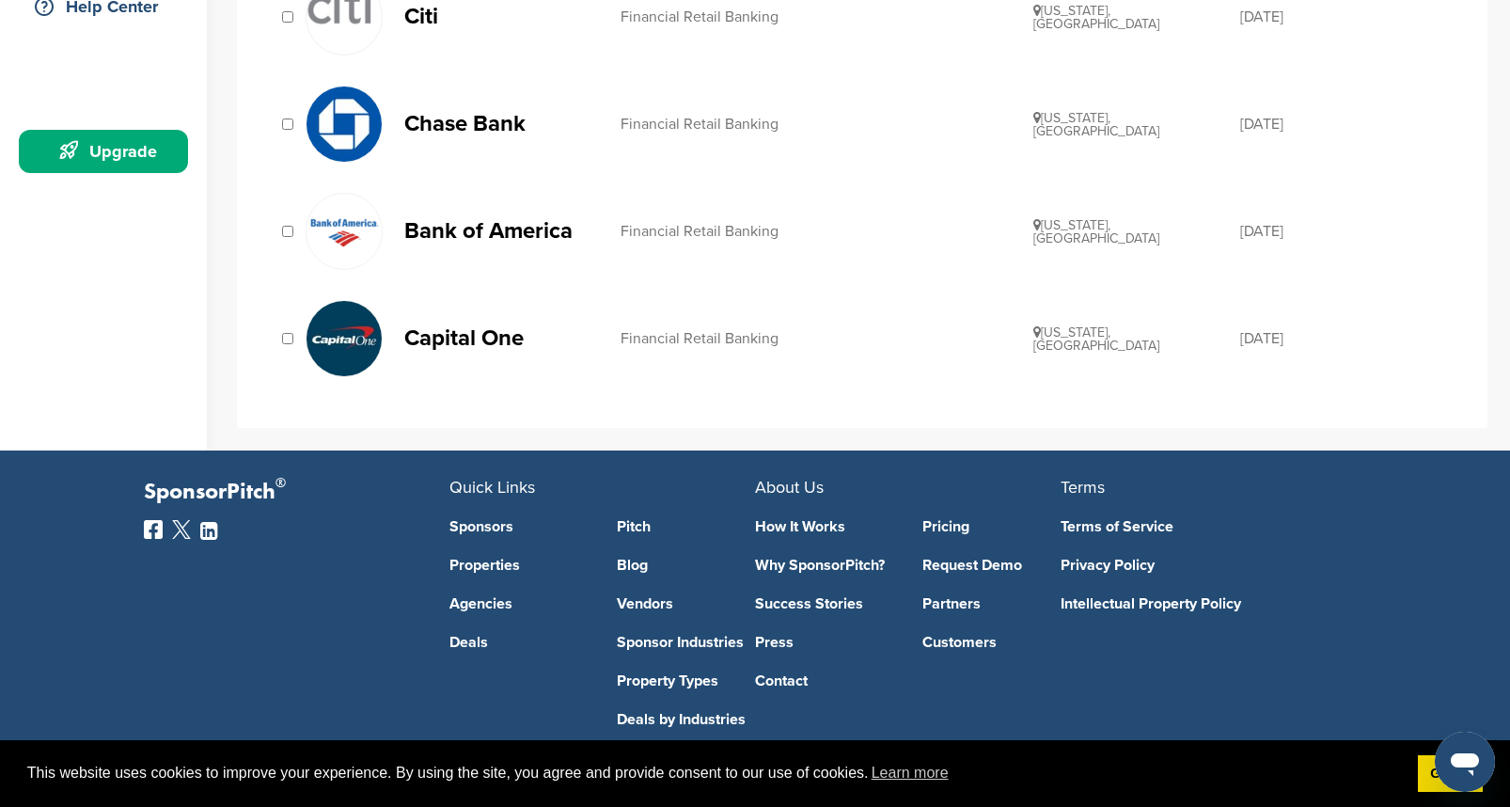
scroll to position [541, 0]
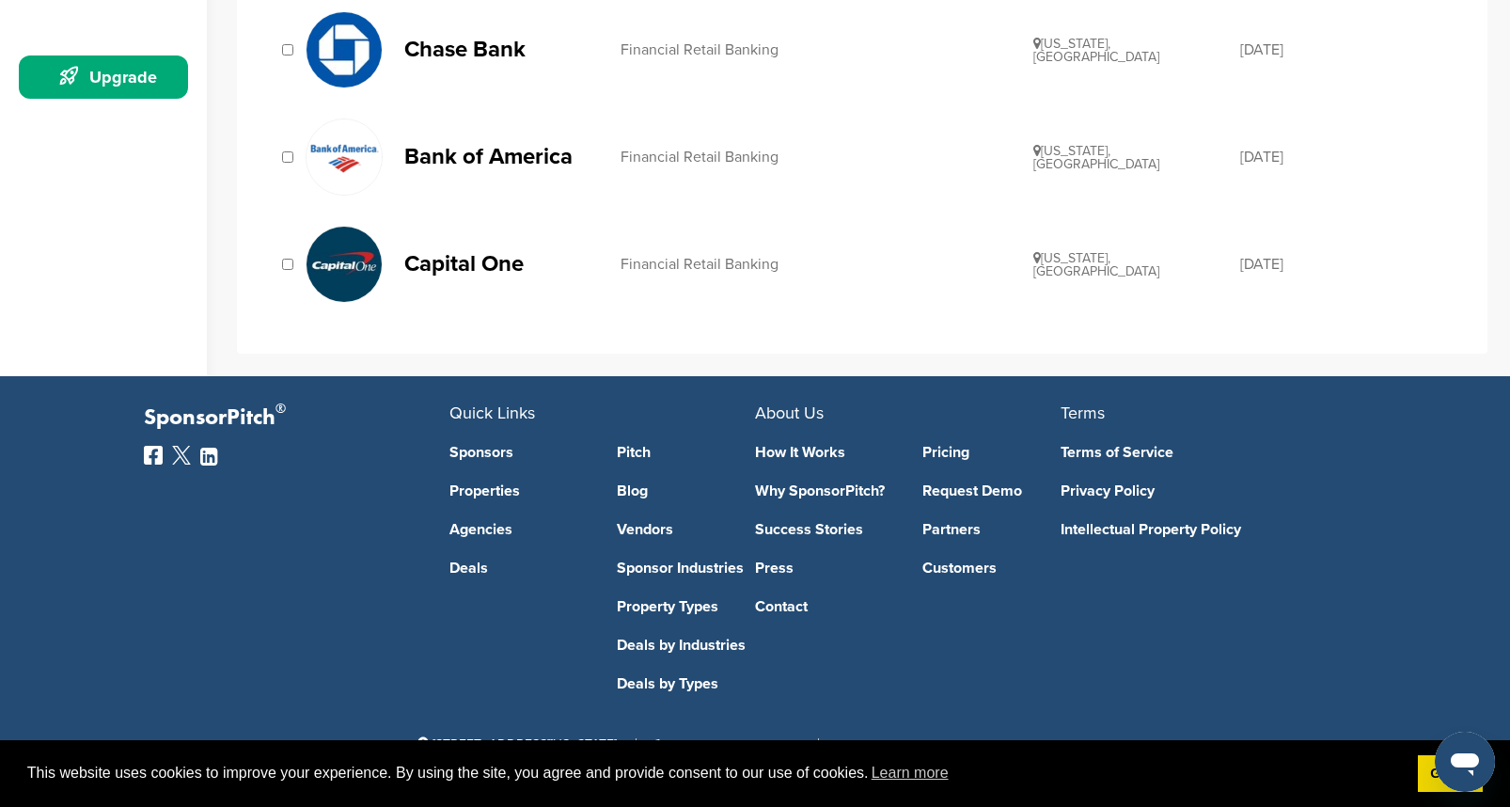
click at [422, 262] on p "Capital One" at bounding box center [502, 264] width 197 height 24
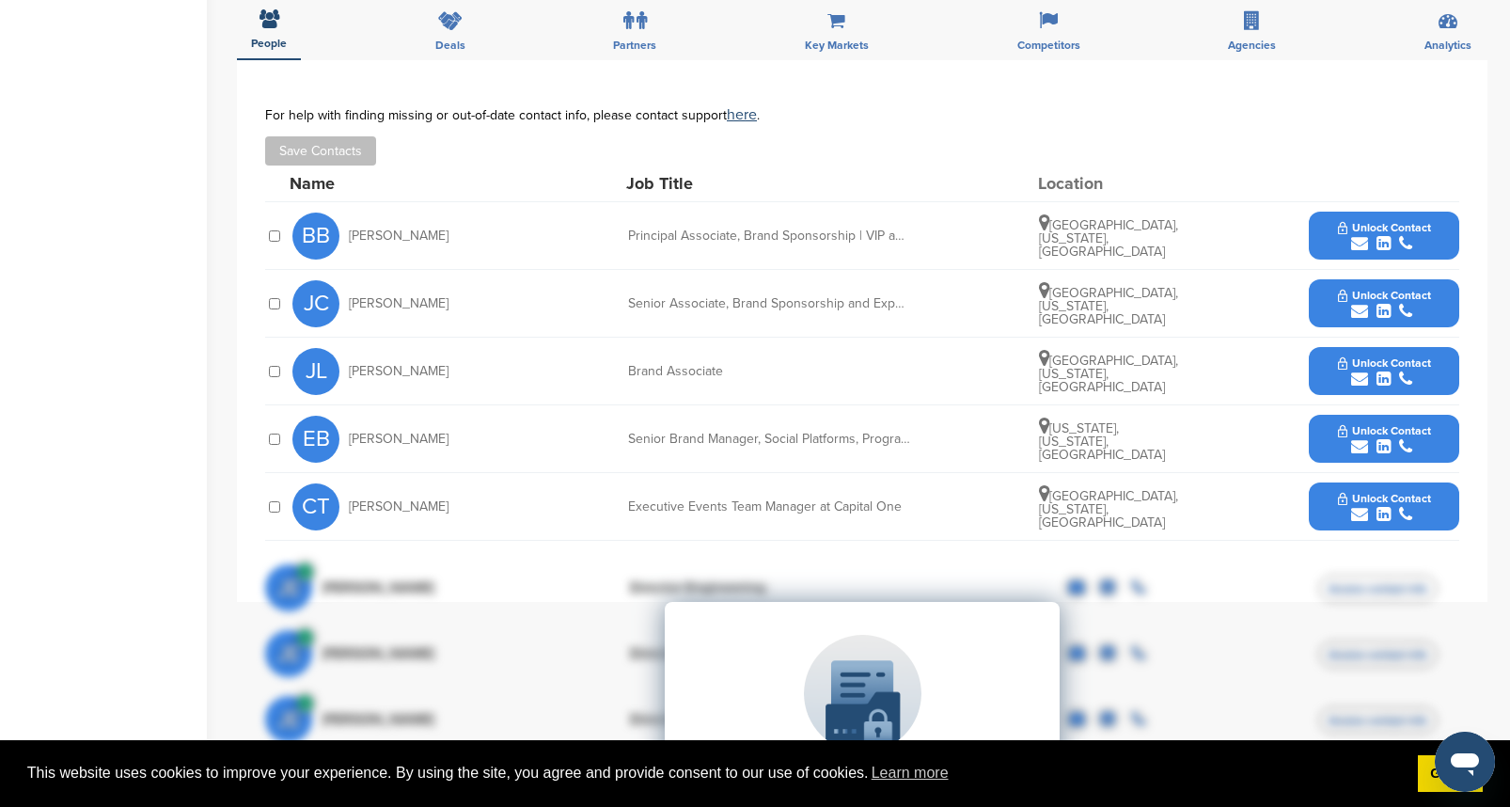
scroll to position [691, 0]
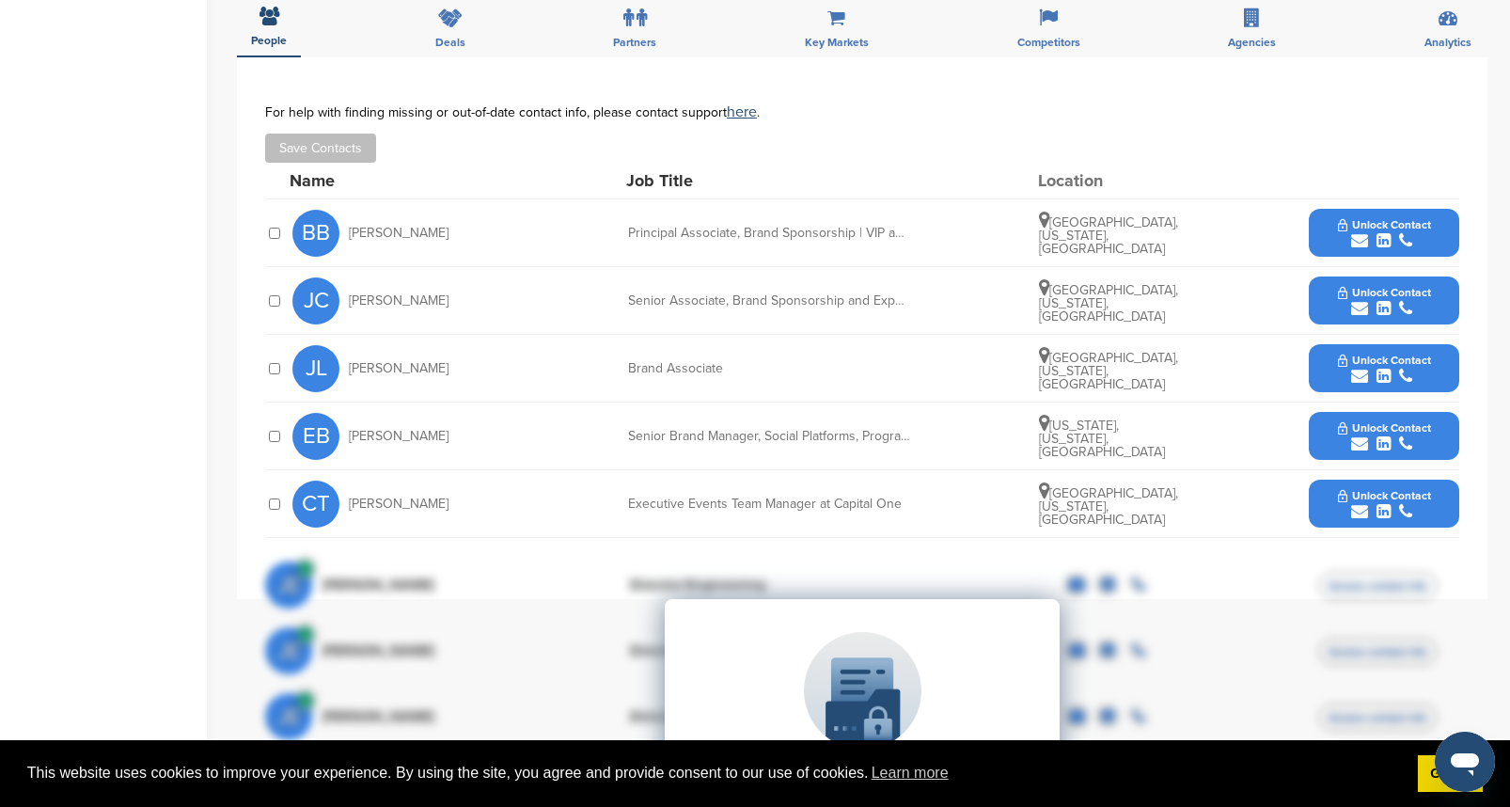
click at [1366, 498] on span "Unlock Contact" at bounding box center [1384, 495] width 93 height 13
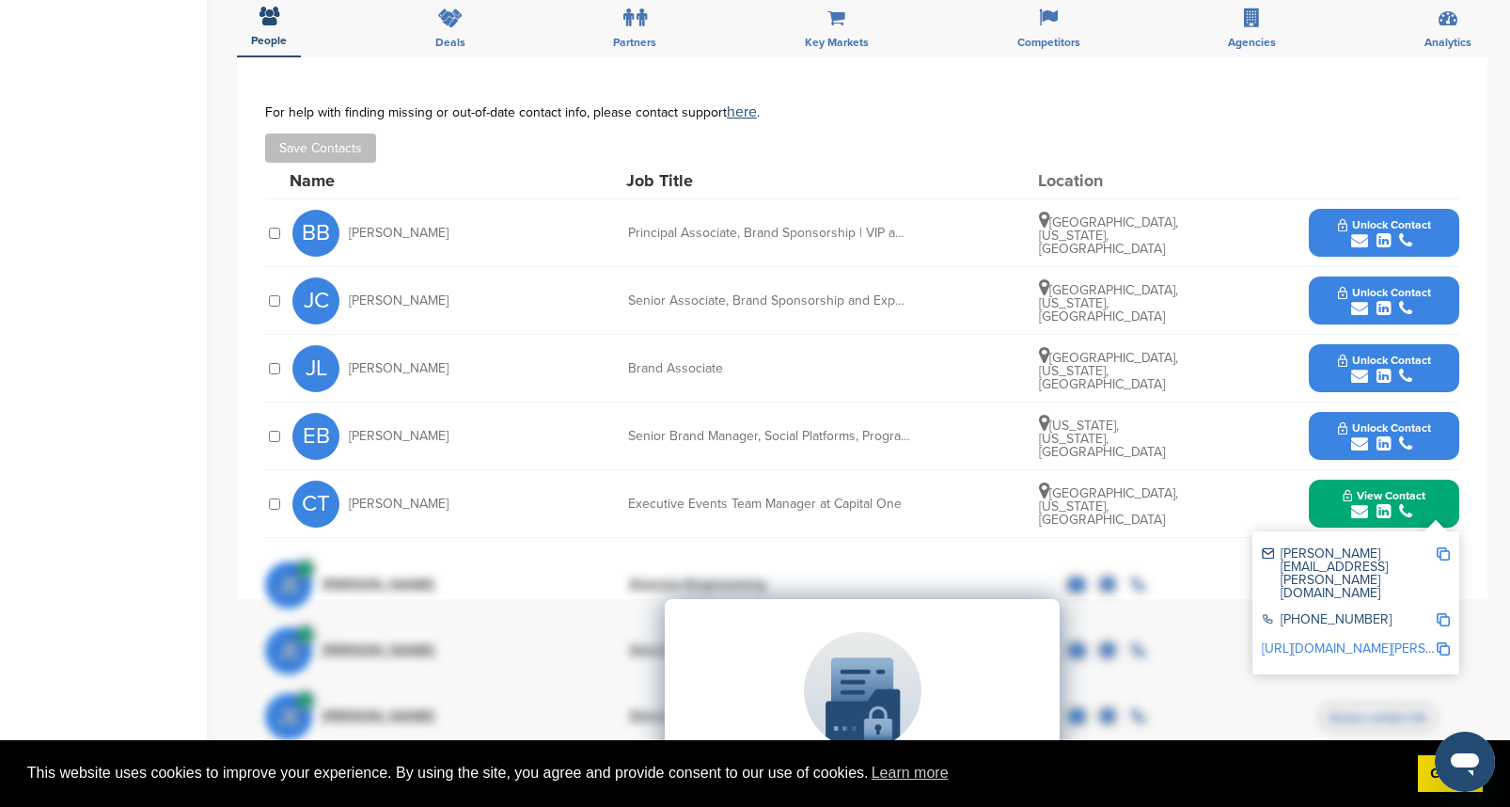
click at [1499, 641] on div "You have reached your monthly limit. Please upgrade to access more. Upgrade on …" at bounding box center [873, 374] width 1273 height 2002
click at [1487, 642] on div "**********" at bounding box center [862, 433] width 1251 height 752
click at [1369, 490] on span "View Contact" at bounding box center [1384, 495] width 83 height 13
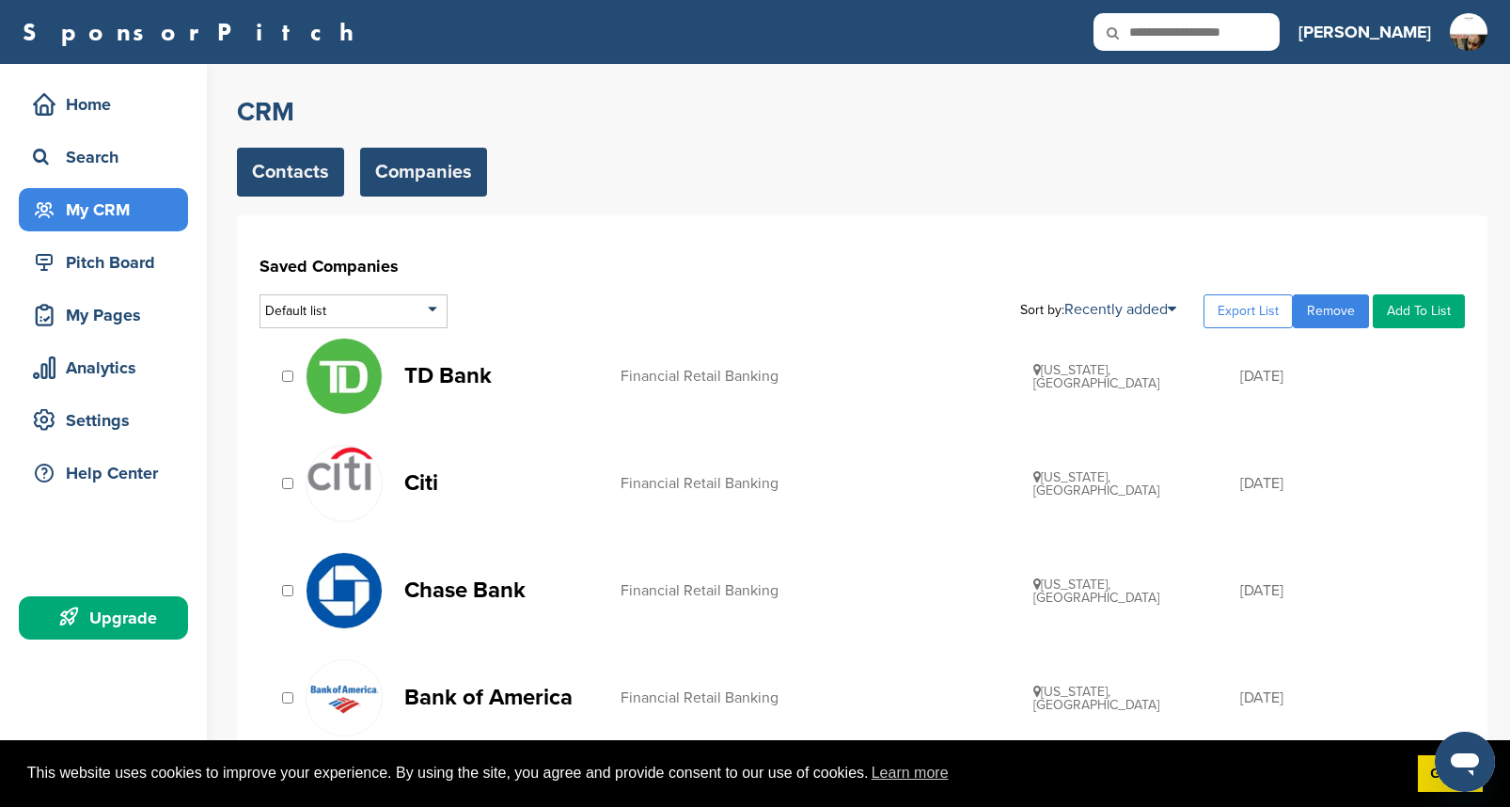
click at [291, 169] on link "Contacts" at bounding box center [290, 172] width 107 height 49
